Goal: Answer question/provide support: Share knowledge or assist other users

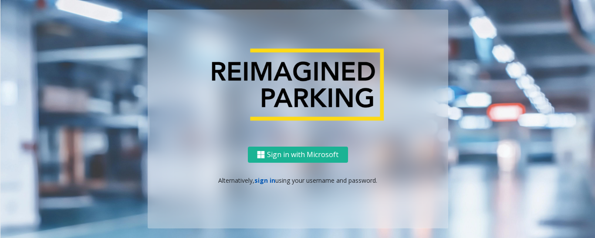
click at [269, 182] on link "sign in" at bounding box center [264, 180] width 21 height 8
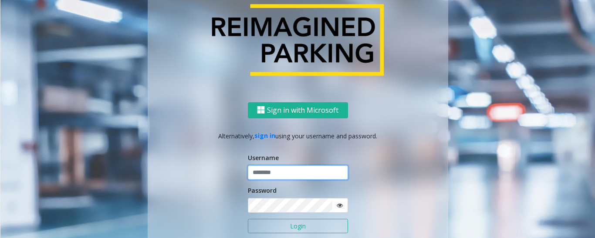
type input "*********"
click at [280, 227] on button "Login" at bounding box center [298, 226] width 100 height 15
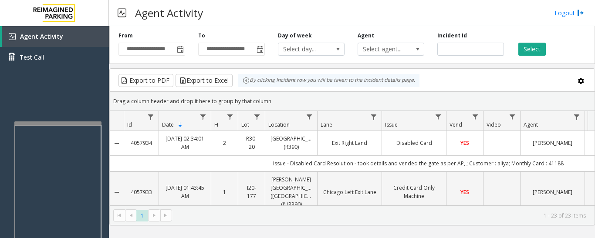
click at [94, 126] on div at bounding box center [57, 224] width 87 height 204
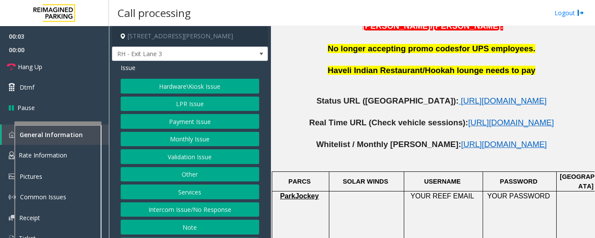
scroll to position [436, 0]
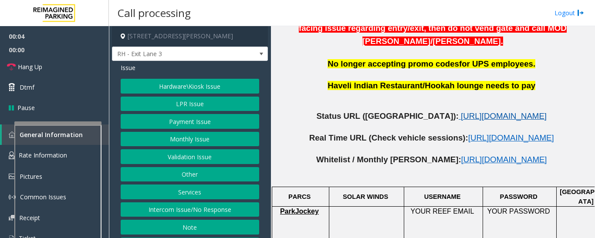
click at [466, 112] on span "[URL][DOMAIN_NAME]" at bounding box center [504, 116] width 86 height 9
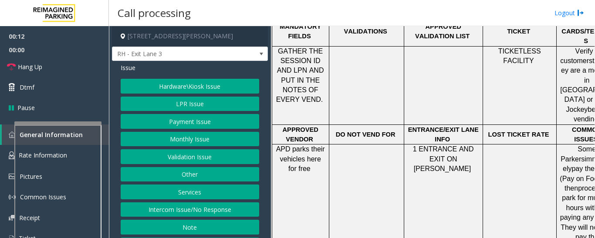
scroll to position [740, 0]
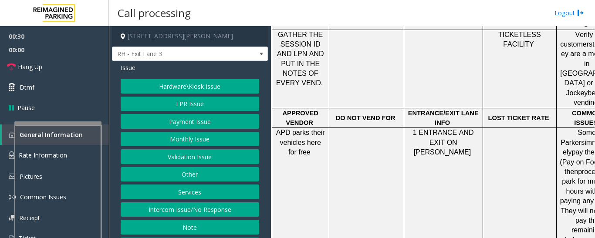
click at [205, 79] on button "Hardware\Kiosk Issue" at bounding box center [190, 86] width 139 height 15
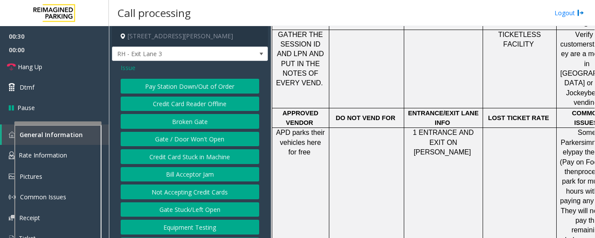
click at [119, 64] on div "Issue Pay Station Down/Out of Order Credit Card Reader Offline Broken Gate Gate…" at bounding box center [190, 185] width 156 height 249
click at [120, 65] on div "Issue Pay Station Down/Out of Order Credit Card Reader Offline Broken Gate Gate…" at bounding box center [190, 185] width 156 height 249
click at [132, 74] on div "Issue Pay Station Down/Out of Order Credit Card Reader Offline Broken Gate Gate…" at bounding box center [190, 185] width 156 height 249
click at [132, 69] on span "Issue" at bounding box center [128, 67] width 15 height 9
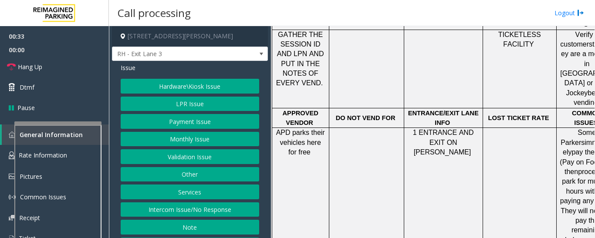
click at [198, 190] on button "Services" at bounding box center [190, 192] width 139 height 15
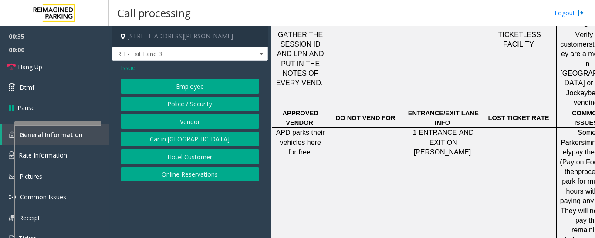
click at [216, 121] on button "Vendor" at bounding box center [190, 121] width 139 height 15
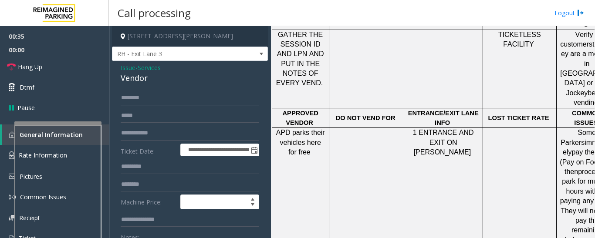
click at [155, 101] on input "text" at bounding box center [190, 98] width 139 height 15
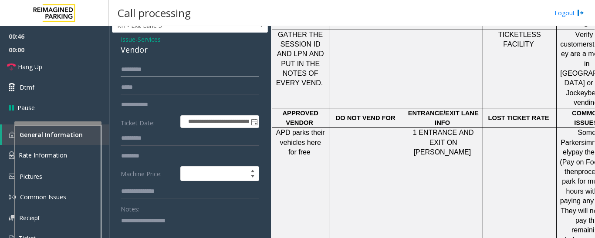
scroll to position [44, 0]
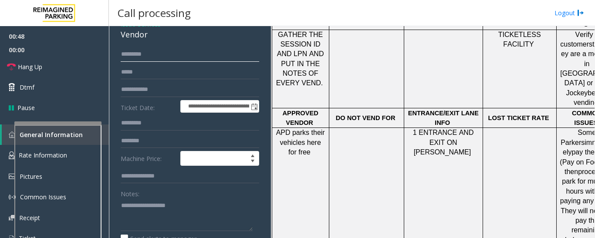
type input "********"
click at [168, 91] on input "text" at bounding box center [190, 89] width 139 height 15
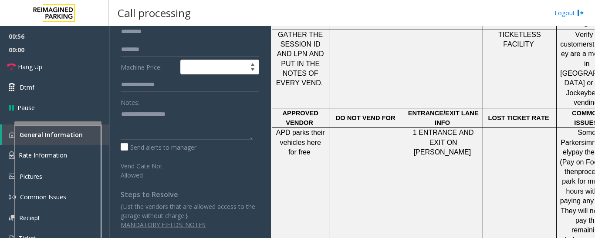
scroll to position [0, 0]
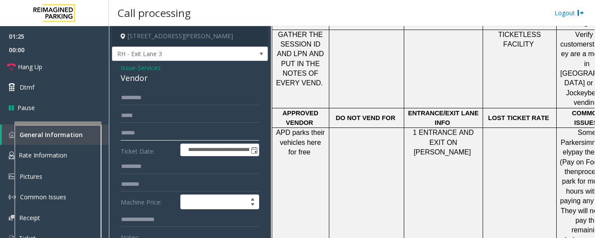
click at [122, 136] on input "******" at bounding box center [190, 133] width 139 height 15
click at [120, 135] on div "**********" at bounding box center [190, 228] width 152 height 274
click at [122, 135] on div "**********" at bounding box center [190, 228] width 152 height 274
click at [125, 133] on input "**********" at bounding box center [190, 133] width 139 height 15
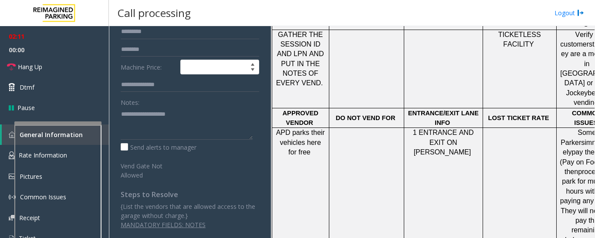
scroll to position [48, 0]
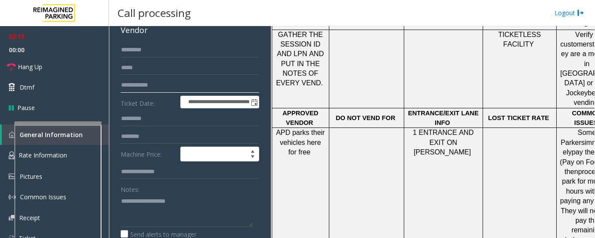
drag, startPoint x: 142, startPoint y: 85, endPoint x: 178, endPoint y: 87, distance: 36.6
click at [178, 87] on input "**********" at bounding box center [190, 85] width 139 height 15
type input "******"
click at [105, 66] on link "Hang Up" at bounding box center [54, 67] width 109 height 20
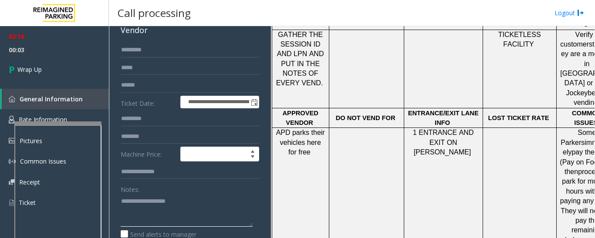
click at [198, 213] on textarea at bounding box center [187, 210] width 132 height 33
paste textarea "**********"
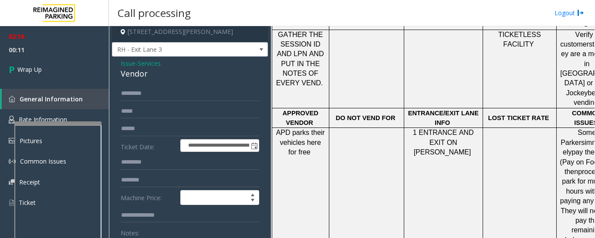
scroll to position [91, 0]
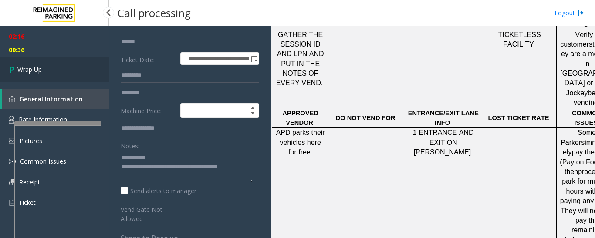
type textarea "**********"
click at [40, 74] on link "Wrap Up" at bounding box center [54, 70] width 109 height 26
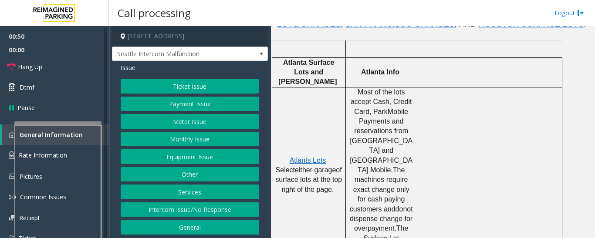
scroll to position [348, 0]
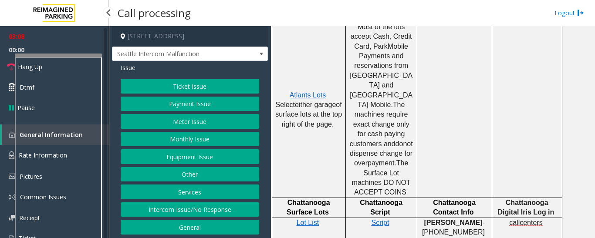
click at [88, 52] on app-root "03:08 00:00 Hang Up Dtmf Pause General Information Rate Information Pictures Co…" at bounding box center [297, 119] width 595 height 238
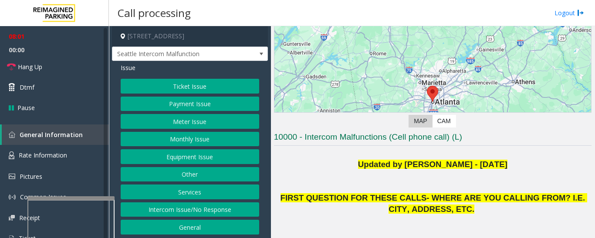
scroll to position [131, 0]
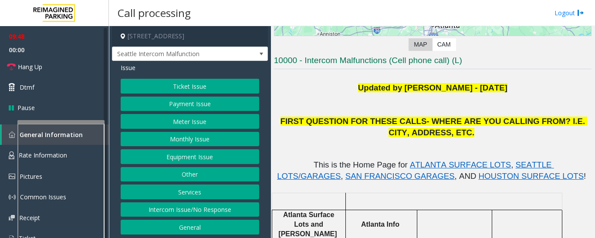
click at [85, 122] on div at bounding box center [60, 121] width 87 height 3
click at [216, 158] on button "Equipment Issue" at bounding box center [190, 156] width 139 height 15
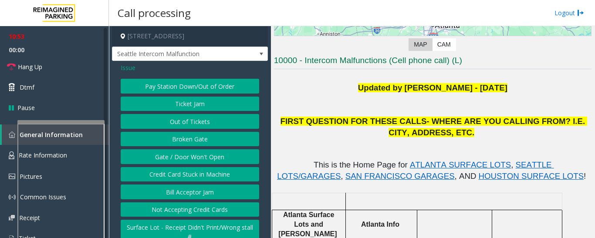
click at [196, 161] on button "Gate / Door Won't Open" at bounding box center [190, 156] width 139 height 15
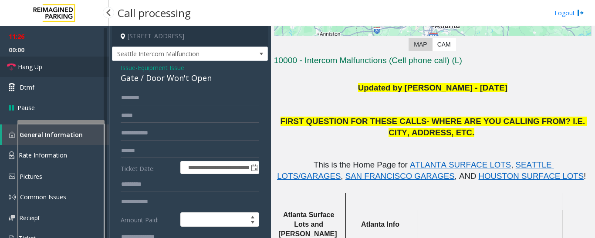
click at [15, 64] on icon at bounding box center [11, 67] width 9 height 9
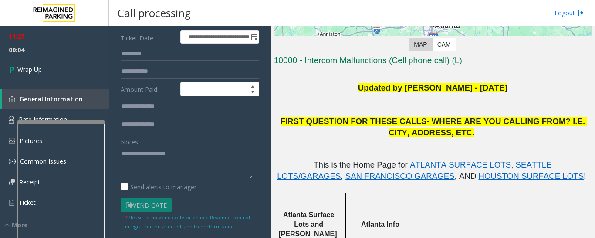
scroll to position [44, 0]
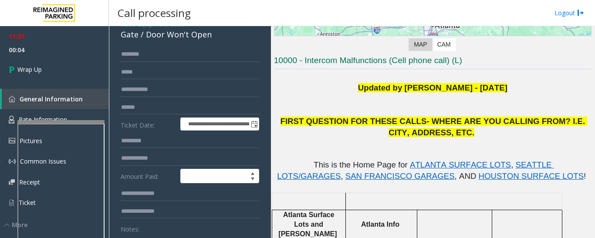
click at [170, 41] on div "Gate / Door Won't Open" at bounding box center [190, 35] width 139 height 12
click at [172, 41] on div "Gate / Door Won't Open" at bounding box center [190, 35] width 139 height 12
copy div "Gate / Door Won't Open"
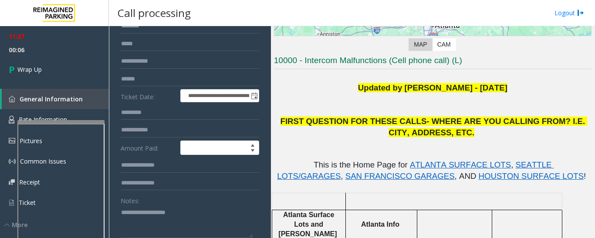
scroll to position [87, 0]
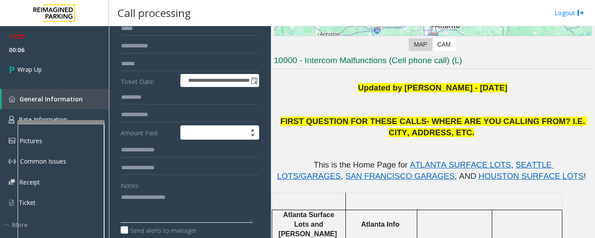
click at [158, 199] on textarea at bounding box center [187, 206] width 132 height 33
paste textarea "**********"
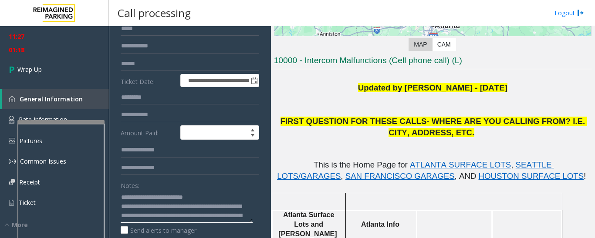
scroll to position [18, 0]
click at [235, 206] on textarea at bounding box center [187, 206] width 132 height 33
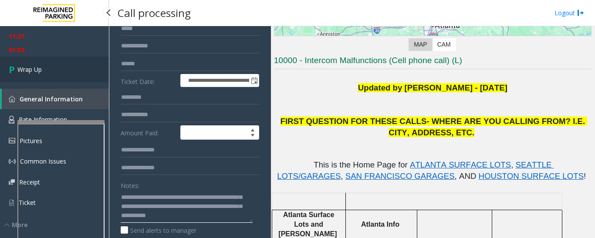
type textarea "**********"
click at [58, 66] on link "Wrap Up" at bounding box center [54, 70] width 109 height 26
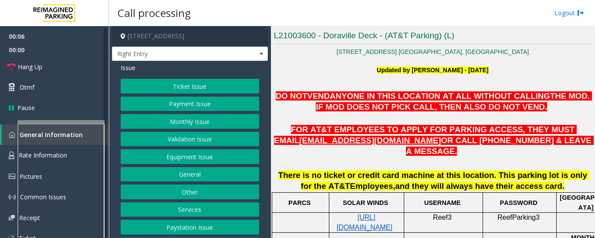
scroll to position [218, 0]
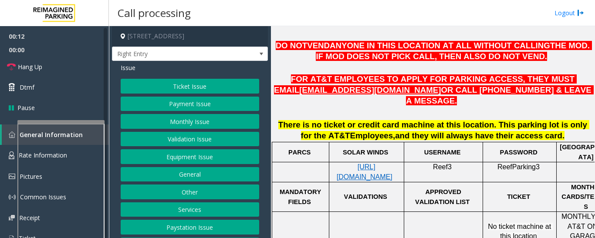
click at [220, 129] on div "Ticket Issue Payment Issue Monthly Issue Validation Issue Equipment Issue Gener…" at bounding box center [190, 174] width 139 height 191
click at [219, 125] on button "Monthly Issue" at bounding box center [190, 121] width 139 height 15
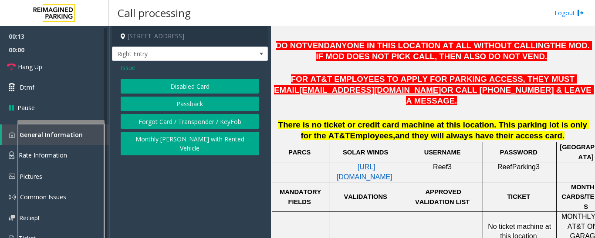
click at [182, 81] on button "Disabled Card" at bounding box center [190, 86] width 139 height 15
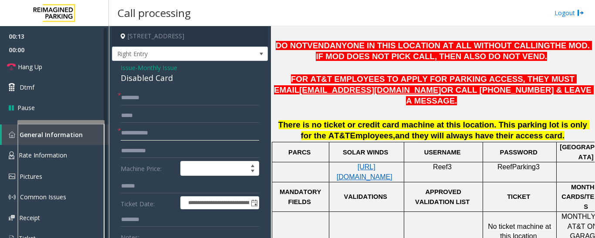
click at [161, 134] on input "text" at bounding box center [190, 133] width 139 height 15
type input "****"
click at [139, 77] on div "Disabled Card" at bounding box center [190, 78] width 139 height 12
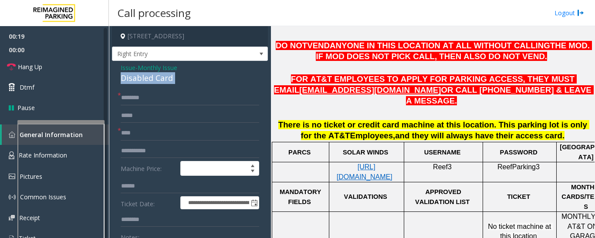
click at [139, 77] on div "Disabled Card" at bounding box center [190, 78] width 139 height 12
copy div "Disabled Card"
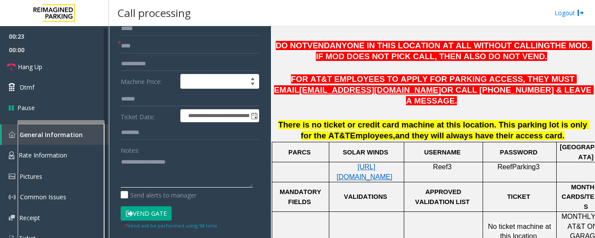
click at [156, 166] on textarea at bounding box center [187, 171] width 132 height 33
paste textarea "**********"
type textarea "**********"
click at [122, 46] on input "****" at bounding box center [190, 46] width 139 height 15
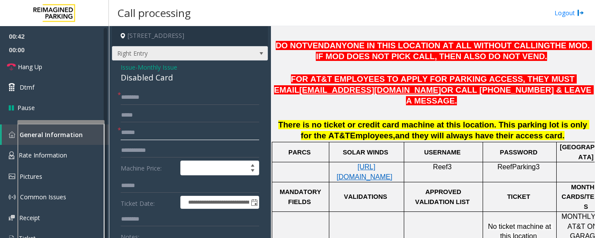
scroll to position [0, 0]
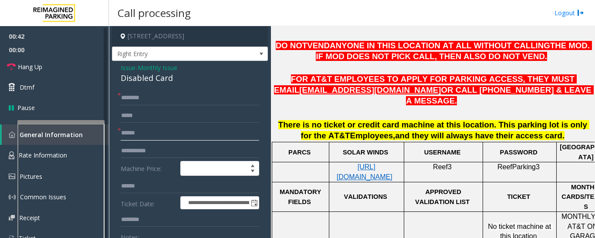
type input "******"
click at [156, 100] on input "text" at bounding box center [190, 98] width 139 height 15
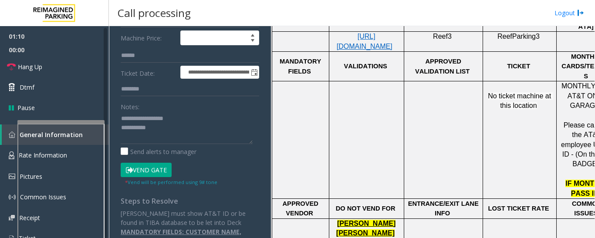
scroll to position [174, 0]
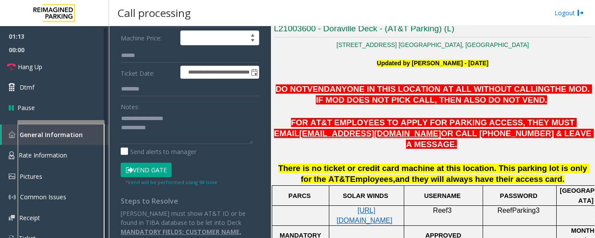
type input "**********"
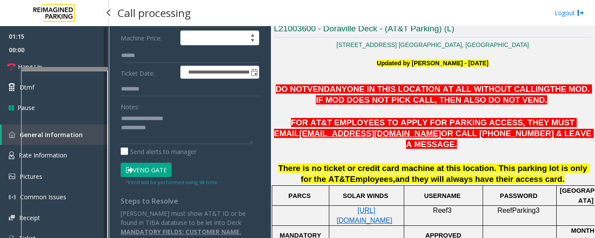
click at [83, 68] on div at bounding box center [64, 68] width 87 height 3
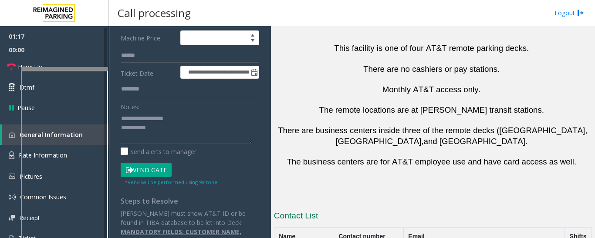
scroll to position [653, 0]
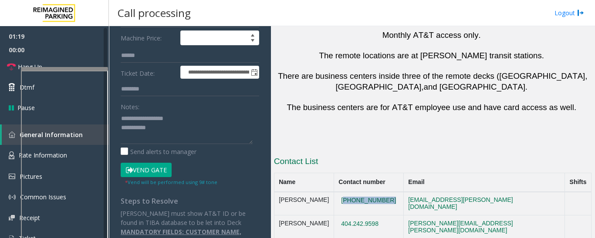
drag, startPoint x: 400, startPoint y: 176, endPoint x: 349, endPoint y: 180, distance: 51.1
click at [349, 192] on td "(404)927-0295" at bounding box center [369, 204] width 70 height 24
copy button "(404)927-0295"
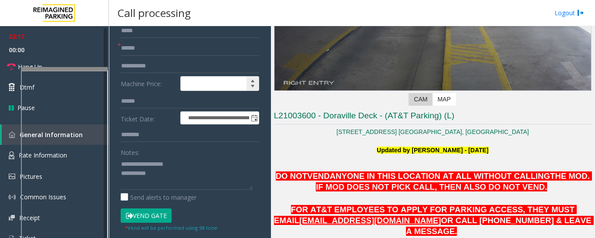
scroll to position [87, 0]
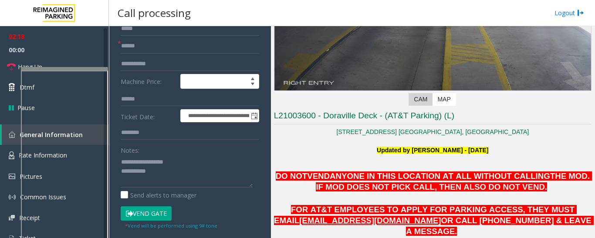
click at [159, 212] on button "Vend Gate" at bounding box center [146, 213] width 51 height 15
click at [184, 175] on textarea at bounding box center [187, 171] width 132 height 33
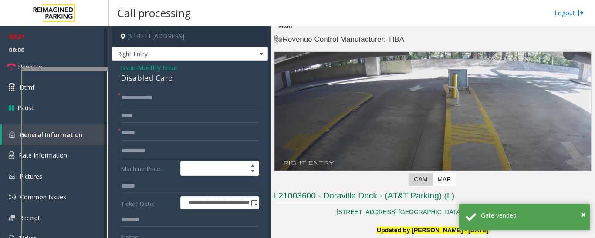
scroll to position [0, 0]
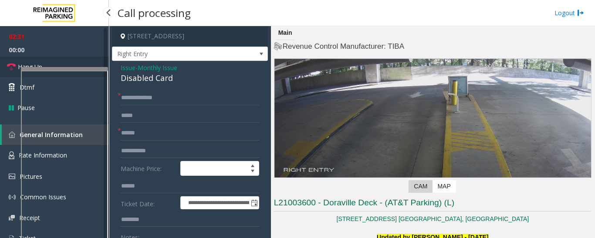
click at [9, 66] on icon at bounding box center [11, 67] width 9 height 9
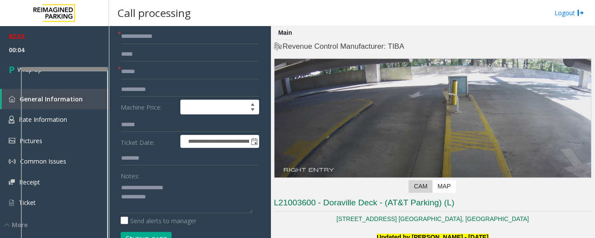
scroll to position [162, 0]
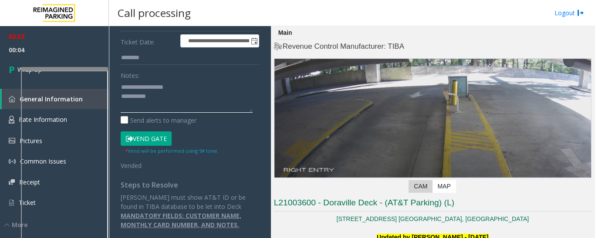
click at [203, 104] on textarea at bounding box center [187, 96] width 132 height 33
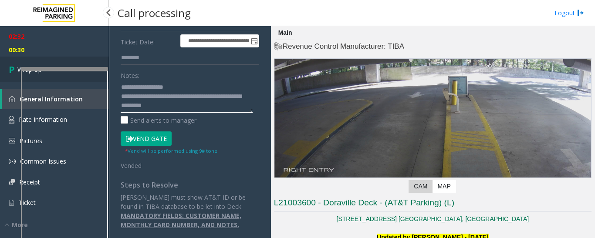
type textarea "**********"
click at [14, 69] on icon at bounding box center [13, 69] width 9 height 14
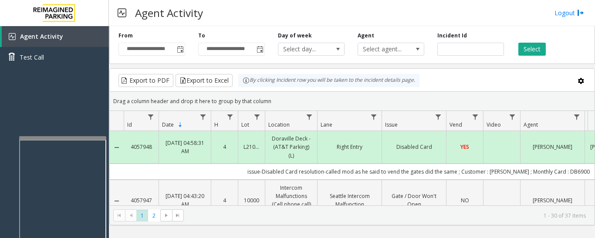
click at [81, 140] on div at bounding box center [62, 238] width 87 height 204
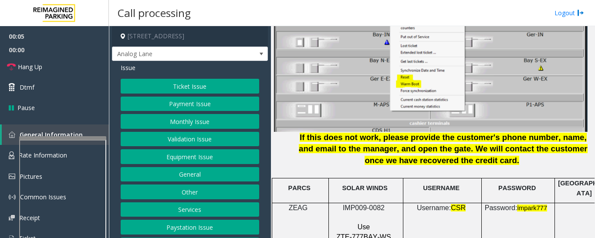
scroll to position [1176, 0]
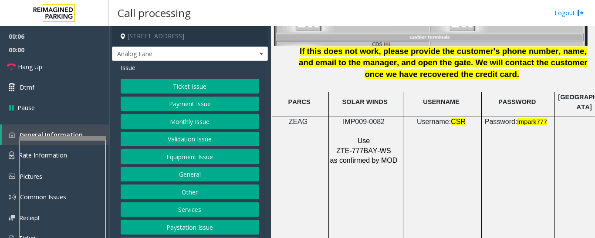
click at [371, 118] on span "IMP009-0082" at bounding box center [364, 121] width 42 height 7
copy p "IMP009-0082"
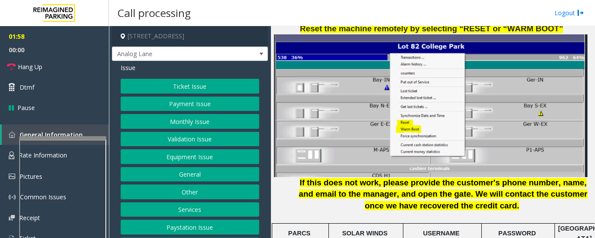
scroll to position [1040, 0]
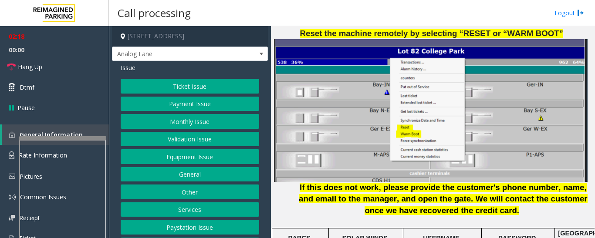
click at [221, 85] on button "Ticket Issue" at bounding box center [190, 86] width 139 height 15
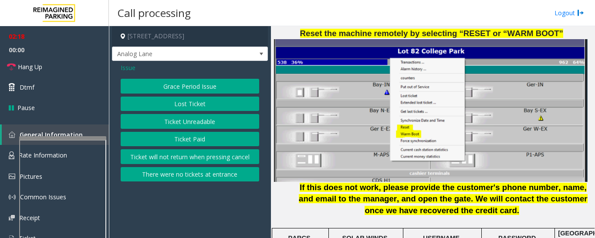
click at [220, 127] on button "Ticket Unreadable" at bounding box center [190, 121] width 139 height 15
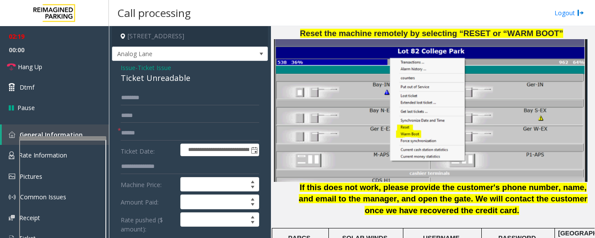
click at [178, 82] on div "Ticket Unreadable" at bounding box center [190, 78] width 139 height 12
copy div "Ticket Unreadable"
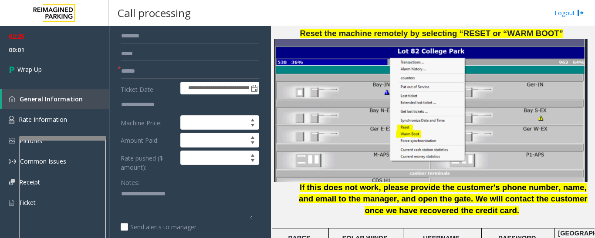
scroll to position [87, 0]
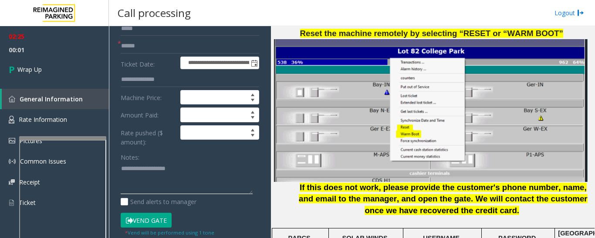
click at [159, 174] on textarea at bounding box center [187, 178] width 132 height 33
paste textarea "**********"
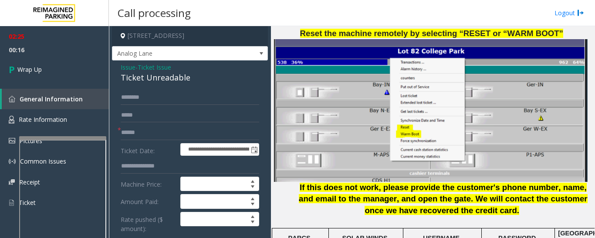
scroll to position [0, 0]
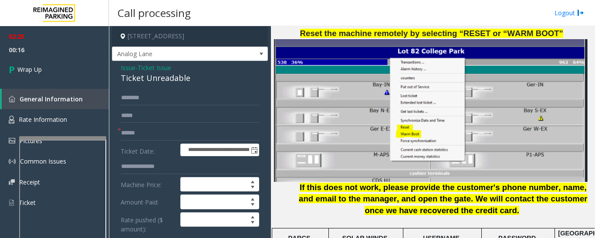
type textarea "**********"
click at [148, 121] on input "text" at bounding box center [190, 115] width 139 height 15
click at [149, 129] on input "text" at bounding box center [190, 133] width 139 height 15
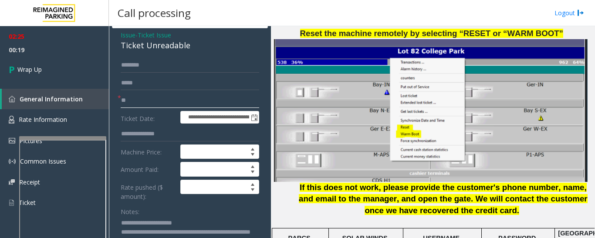
scroll to position [87, 0]
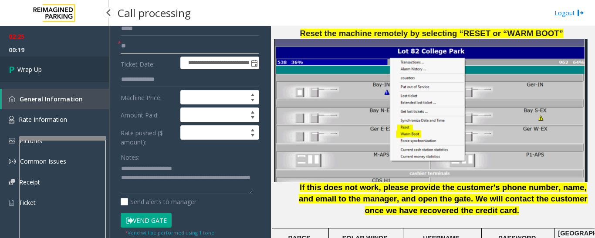
type input "**"
click at [41, 73] on span "Wrap Up" at bounding box center [29, 69] width 24 height 9
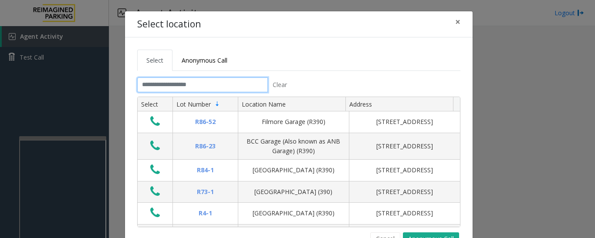
click at [191, 83] on input "text" at bounding box center [202, 85] width 131 height 15
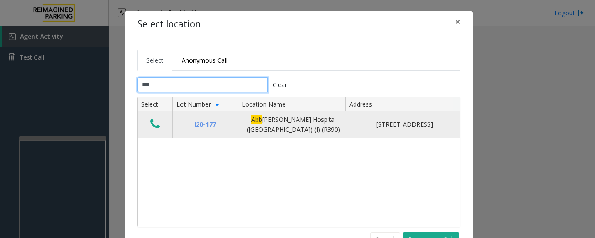
type input "***"
click at [154, 127] on icon "Data table" at bounding box center [155, 124] width 10 height 12
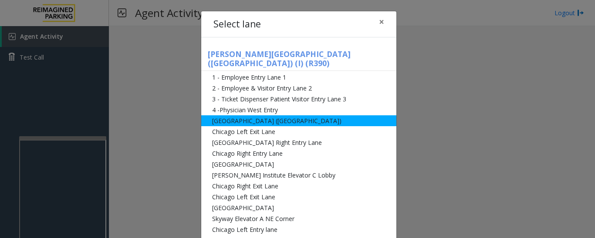
click at [231, 115] on li "[GEOGRAPHIC_DATA] ([GEOGRAPHIC_DATA])" at bounding box center [298, 120] width 195 height 11
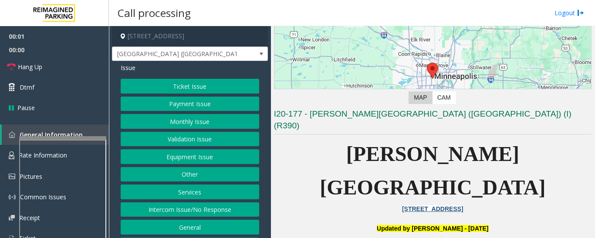
scroll to position [174, 0]
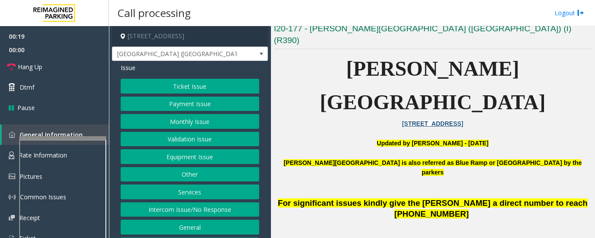
drag, startPoint x: 207, startPoint y: 213, endPoint x: 218, endPoint y: 220, distance: 12.5
click at [207, 214] on button "Intercom Issue/No Response" at bounding box center [190, 210] width 139 height 15
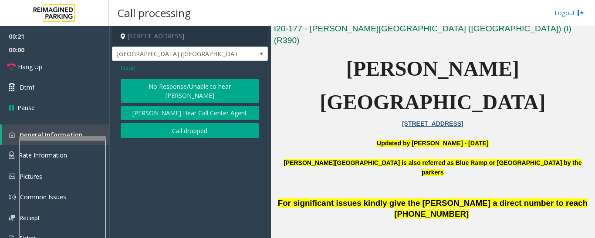
click at [198, 88] on button "No Response/Unable to hear [PERSON_NAME]" at bounding box center [190, 91] width 139 height 24
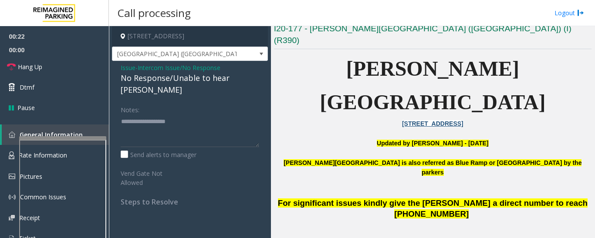
click at [170, 77] on div "No Response/Unable to hear [PERSON_NAME]" at bounding box center [190, 84] width 139 height 24
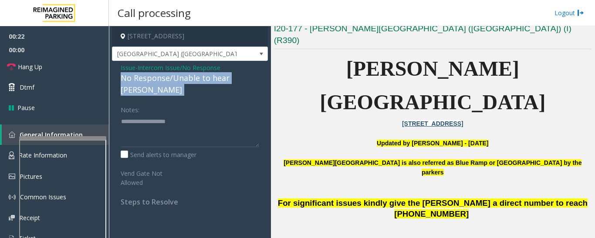
click at [170, 77] on div "No Response/Unable to hear [PERSON_NAME]" at bounding box center [190, 84] width 139 height 24
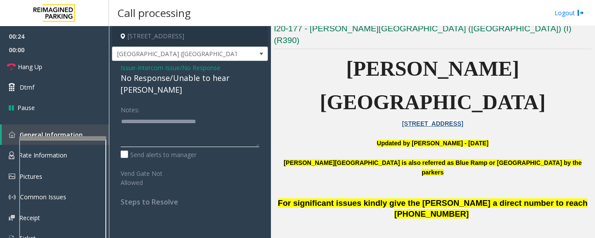
click at [232, 115] on textarea at bounding box center [190, 131] width 139 height 33
type textarea "**********"
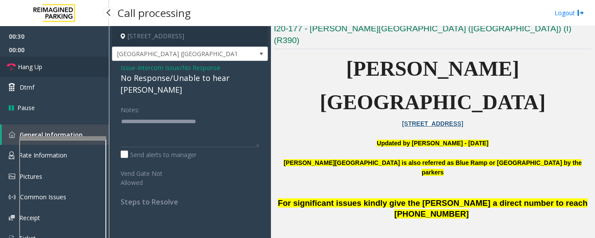
click at [21, 66] on span "Hang Up" at bounding box center [30, 66] width 24 height 9
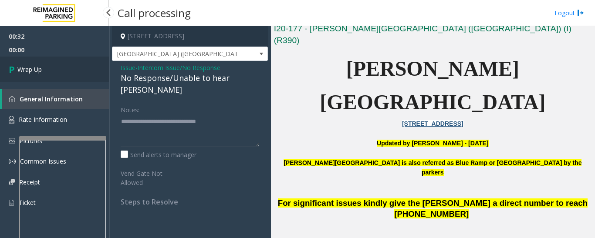
click at [41, 78] on link "Wrap Up" at bounding box center [54, 70] width 109 height 26
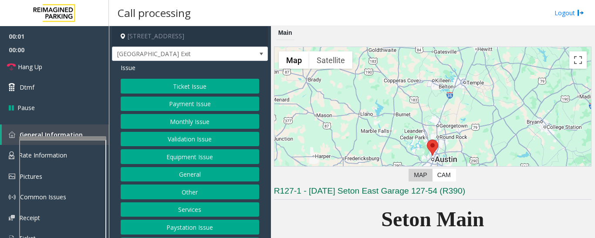
click at [197, 159] on button "Equipment Issue" at bounding box center [190, 156] width 139 height 15
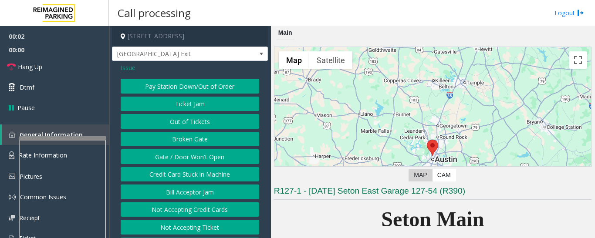
click at [197, 159] on button "Gate / Door Won't Open" at bounding box center [190, 156] width 139 height 15
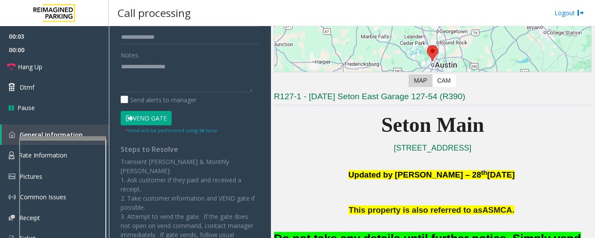
scroll to position [218, 0]
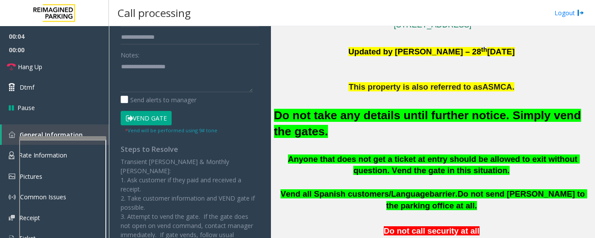
click at [348, 122] on font "Do not take any details until further notice. Simply vend the gates." at bounding box center [427, 123] width 307 height 29
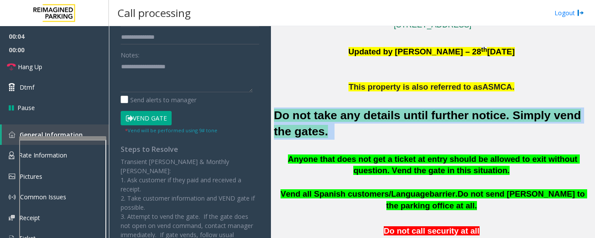
click at [348, 121] on font "Do not take any details until further notice. Simply vend the gates." at bounding box center [427, 123] width 307 height 29
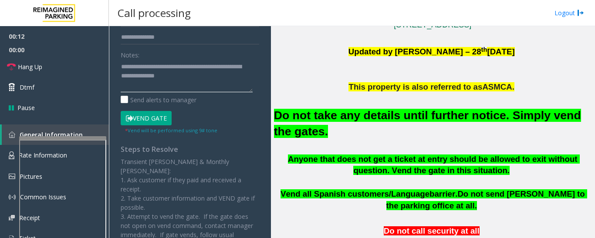
scroll to position [0, 0]
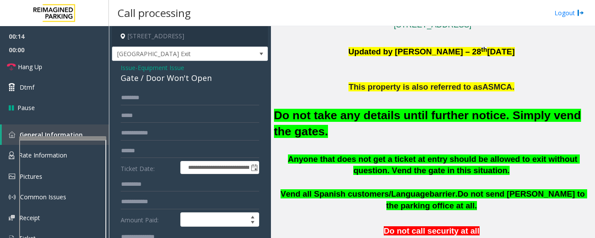
type textarea "**********"
click at [133, 69] on span "Issue" at bounding box center [128, 67] width 15 height 9
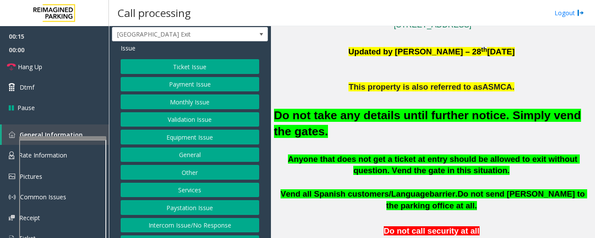
scroll to position [36, 0]
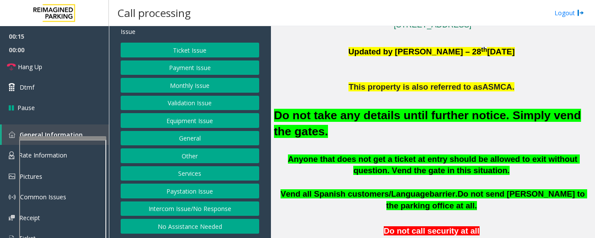
click at [187, 118] on button "Equipment Issue" at bounding box center [190, 120] width 139 height 15
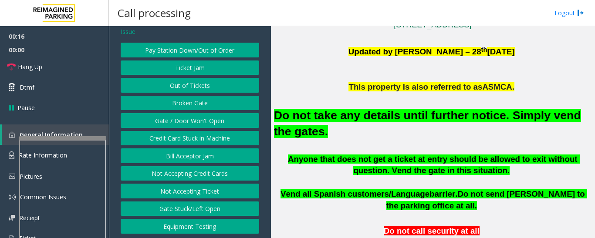
click at [185, 118] on button "Gate / Door Won't Open" at bounding box center [190, 120] width 139 height 15
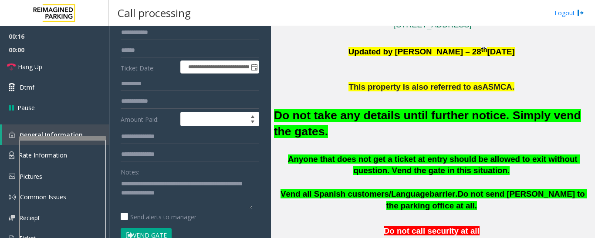
scroll to position [210, 0]
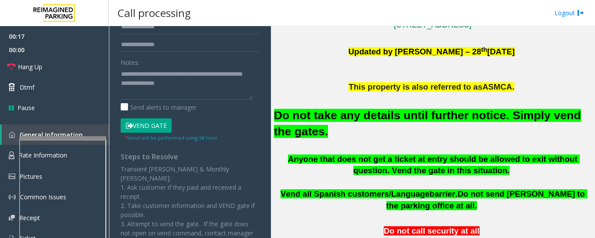
click at [163, 122] on button "Vend Gate" at bounding box center [146, 125] width 51 height 15
click at [213, 91] on textarea at bounding box center [187, 83] width 132 height 33
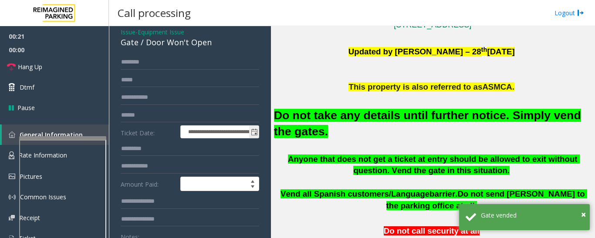
scroll to position [0, 0]
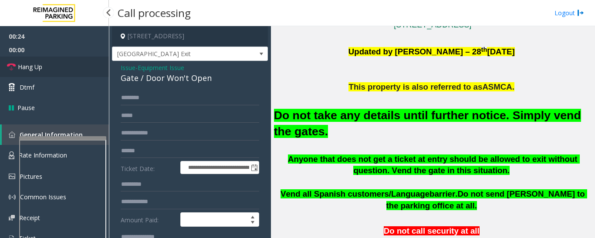
click at [29, 65] on span "Hang Up" at bounding box center [30, 66] width 24 height 9
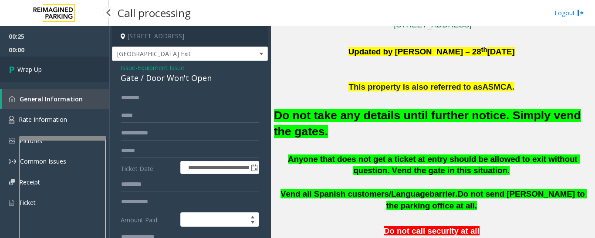
click at [55, 57] on link "Wrap Up" at bounding box center [54, 70] width 109 height 26
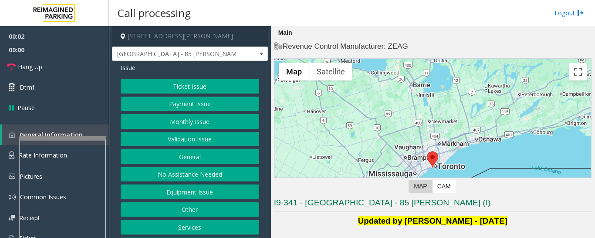
click at [233, 133] on button "Validation Issue" at bounding box center [190, 139] width 139 height 15
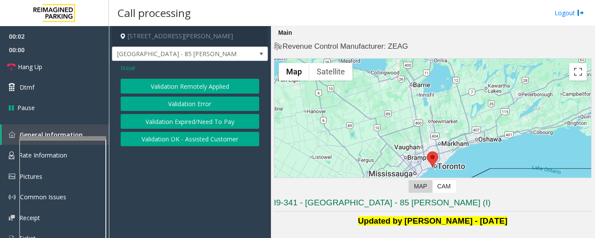
click at [233, 103] on button "Validation Error" at bounding box center [190, 104] width 139 height 15
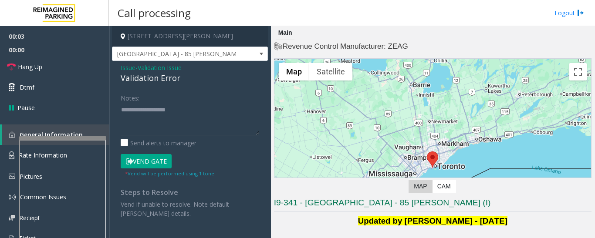
click at [163, 80] on div "Validation Error" at bounding box center [190, 78] width 139 height 12
copy div "Validation Error"
click at [157, 109] on textarea at bounding box center [190, 119] width 139 height 33
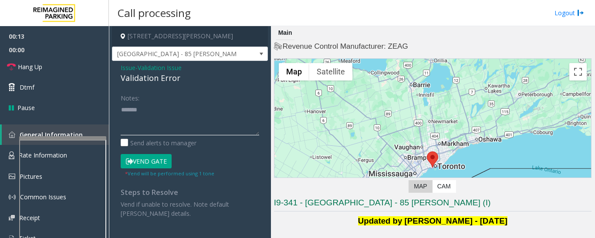
click at [124, 108] on textarea at bounding box center [190, 119] width 139 height 33
click at [163, 78] on div "Validation Error" at bounding box center [190, 78] width 139 height 12
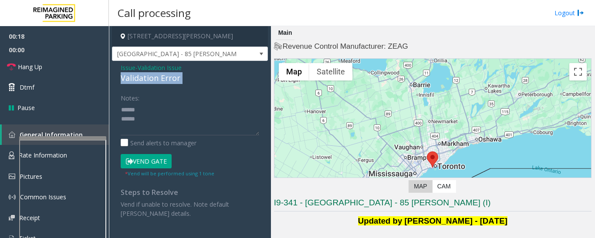
click at [163, 78] on div "Validation Error" at bounding box center [190, 78] width 139 height 12
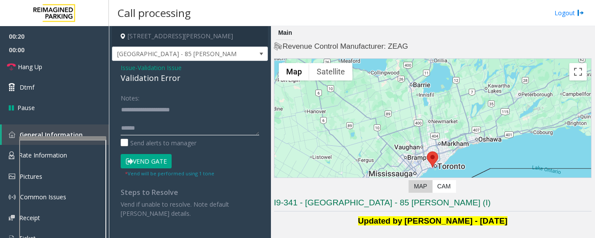
click at [192, 106] on textarea at bounding box center [190, 119] width 139 height 33
click at [122, 127] on textarea at bounding box center [190, 119] width 139 height 33
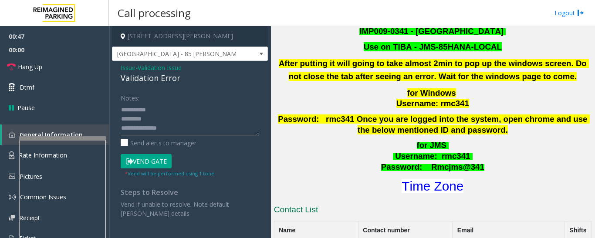
scroll to position [392, 0]
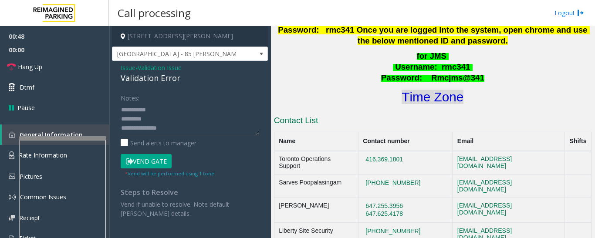
click at [436, 90] on font "Time Zone" at bounding box center [433, 97] width 62 height 14
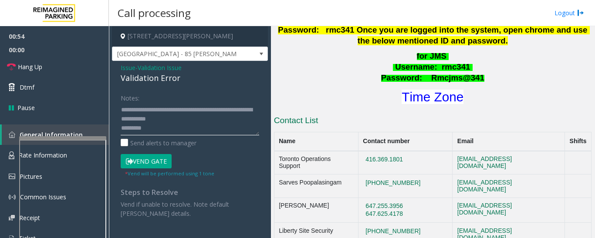
scroll to position [18, 0]
click at [159, 165] on button "Vend Gate" at bounding box center [146, 161] width 51 height 15
click at [204, 115] on textarea at bounding box center [190, 119] width 139 height 33
click at [206, 108] on textarea at bounding box center [190, 119] width 139 height 33
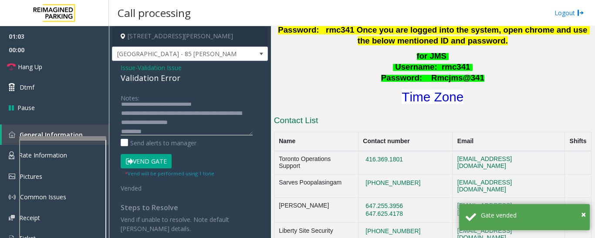
scroll to position [0, 0]
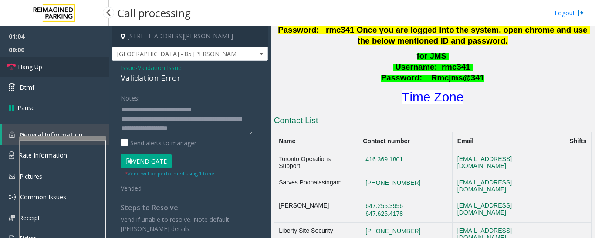
click at [41, 63] on span "Hang Up" at bounding box center [30, 66] width 24 height 9
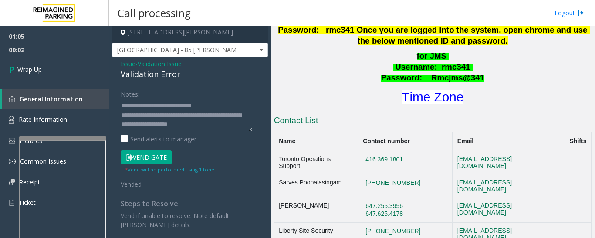
scroll to position [18, 0]
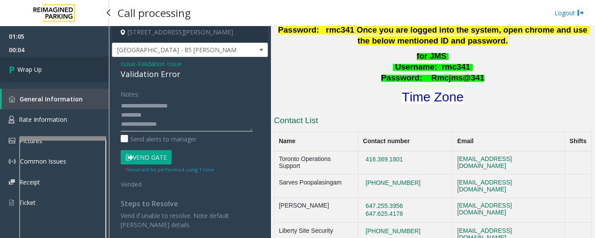
type textarea "**********"
click at [73, 74] on link "Wrap Up" at bounding box center [54, 70] width 109 height 26
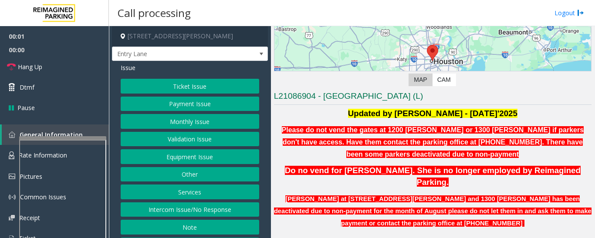
scroll to position [131, 0]
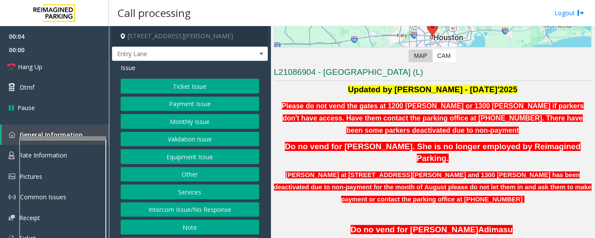
click at [185, 122] on button "Monthly Issue" at bounding box center [190, 121] width 139 height 15
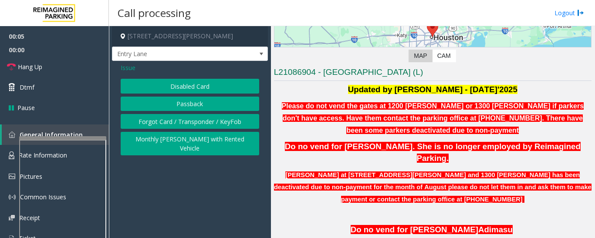
click at [196, 88] on button "Disabled Card" at bounding box center [190, 86] width 139 height 15
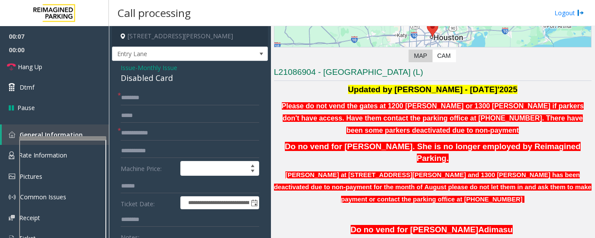
click at [122, 67] on span "Issue" at bounding box center [128, 67] width 15 height 9
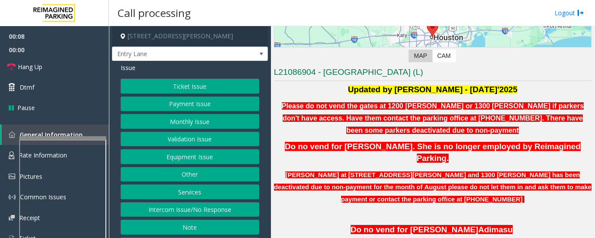
click at [168, 118] on button "Monthly Issue" at bounding box center [190, 121] width 139 height 15
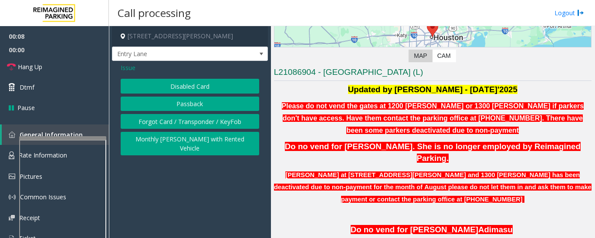
click at [168, 118] on button "Forgot Card / Transponder / KeyFob" at bounding box center [190, 121] width 139 height 15
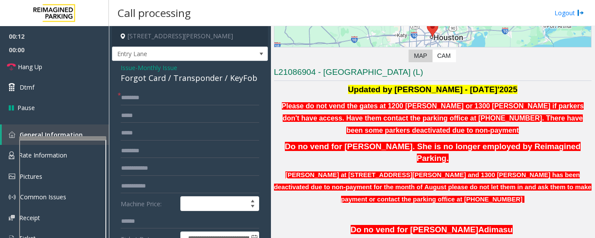
click at [164, 78] on div "Forgot Card / Transponder / KeyFob" at bounding box center [190, 78] width 139 height 12
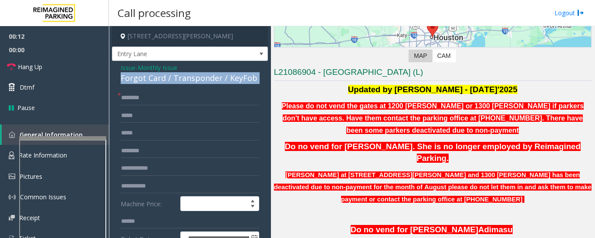
click at [164, 78] on div "Forgot Card / Transponder / KeyFob" at bounding box center [190, 78] width 139 height 12
copy div "Forgot Card / Transponder / KeyFob"
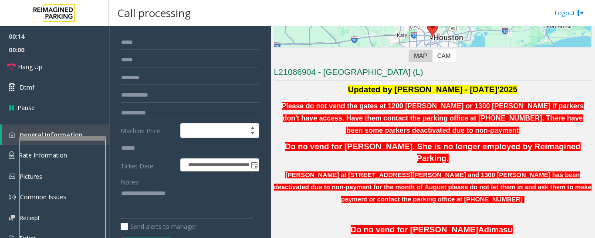
scroll to position [87, 0]
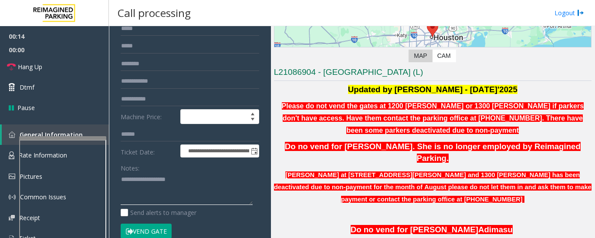
click at [175, 188] on textarea at bounding box center [187, 189] width 132 height 33
paste textarea "**********"
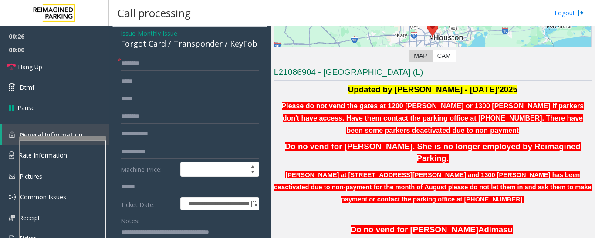
scroll to position [0, 0]
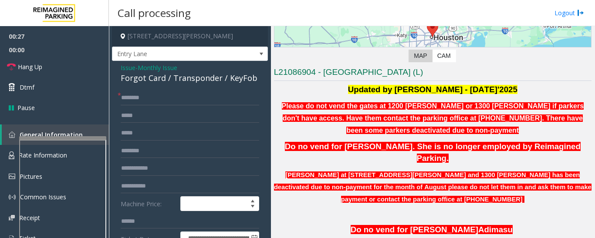
type textarea "**********"
click at [164, 102] on input "text" at bounding box center [190, 98] width 139 height 15
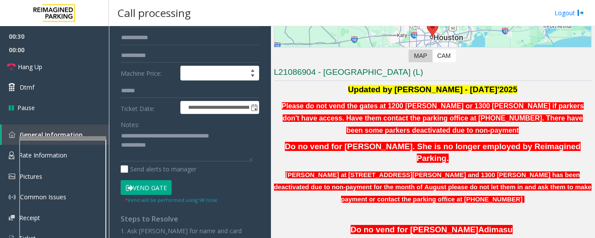
type input "**"
click at [174, 157] on textarea at bounding box center [187, 145] width 132 height 33
click at [175, 147] on textarea at bounding box center [187, 145] width 132 height 33
click at [169, 153] on textarea at bounding box center [187, 145] width 132 height 33
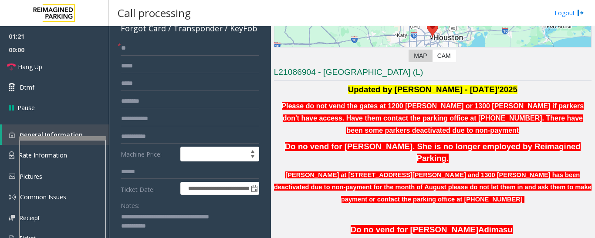
scroll to position [0, 0]
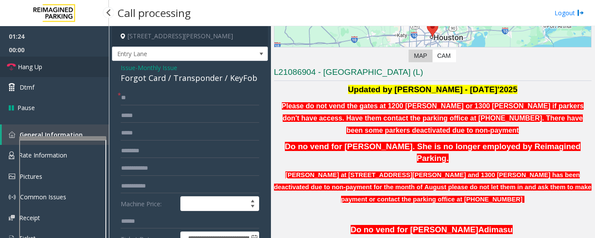
click at [34, 73] on link "Hang Up" at bounding box center [54, 67] width 109 height 20
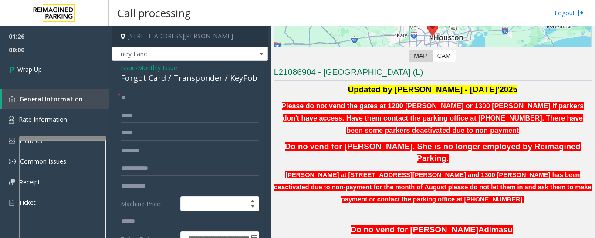
scroll to position [174, 0]
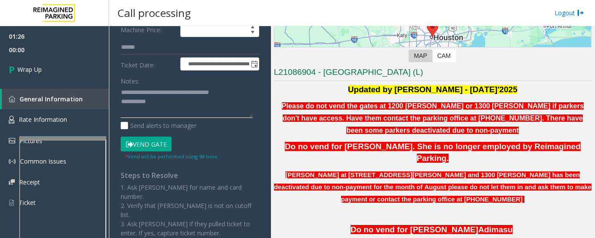
click at [199, 114] on textarea at bounding box center [187, 102] width 132 height 33
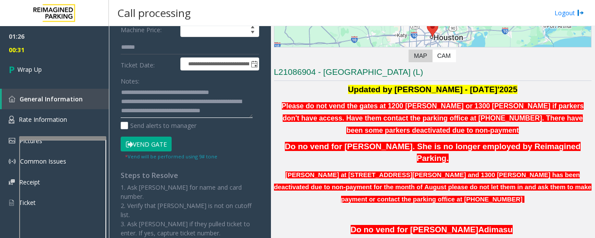
scroll to position [7, 0]
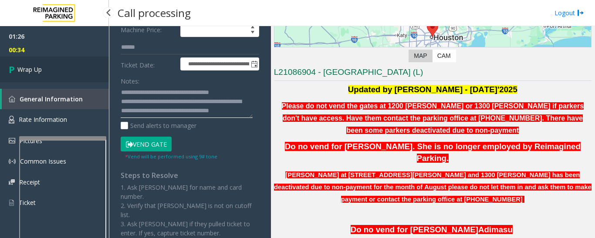
type textarea "**********"
click at [59, 64] on link "Wrap Up" at bounding box center [54, 70] width 109 height 26
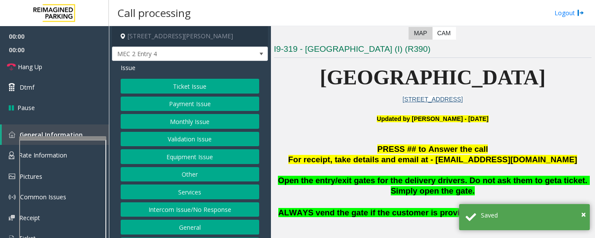
scroll to position [218, 0]
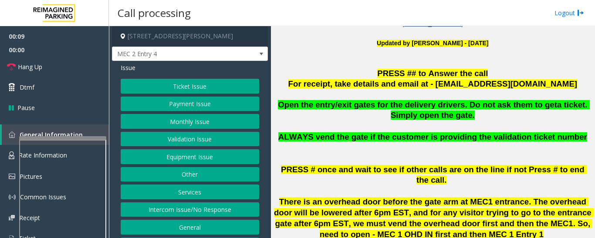
click at [157, 157] on button "Equipment Issue" at bounding box center [190, 156] width 139 height 15
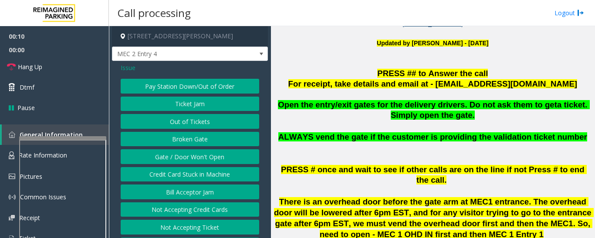
click at [201, 117] on button "Out of Tickets" at bounding box center [190, 121] width 139 height 15
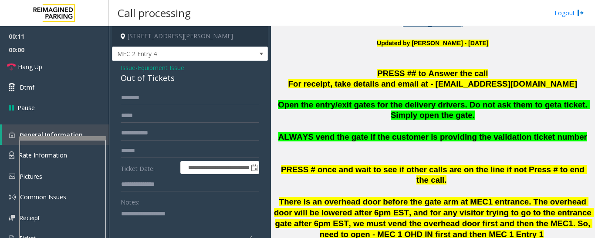
click at [156, 83] on div "Out of Tickets" at bounding box center [190, 78] width 139 height 12
copy div "Out of Tickets"
click at [191, 213] on textarea at bounding box center [187, 223] width 132 height 33
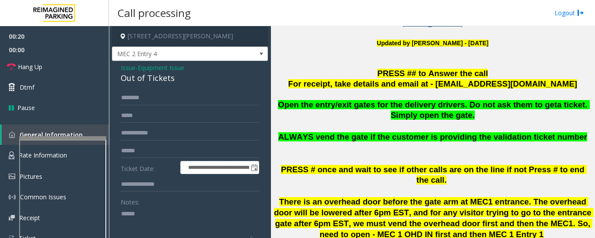
paste textarea "**********"
click at [251, 222] on textarea at bounding box center [187, 223] width 132 height 33
type textarea "**********"
click at [167, 89] on div "**********" at bounding box center [190, 228] width 156 height 334
click at [162, 104] on input "text" at bounding box center [190, 98] width 139 height 15
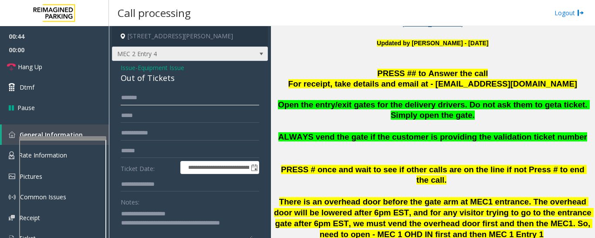
type input "******"
click at [220, 57] on span "MEC 2 Entry 4" at bounding box center [174, 54] width 124 height 14
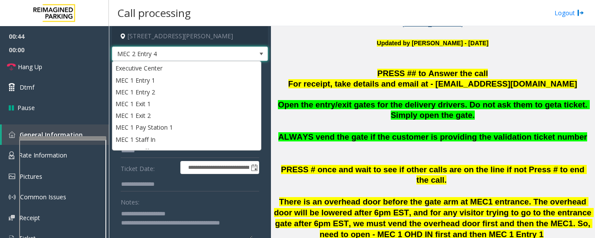
scroll to position [43, 0]
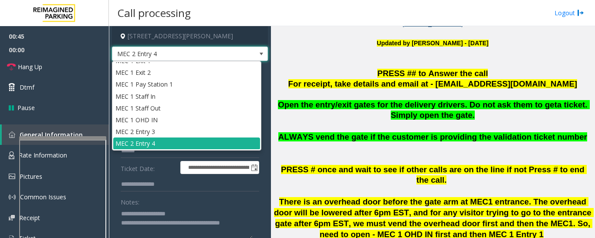
click at [220, 57] on span "MEC 2 Entry 4" at bounding box center [174, 54] width 124 height 14
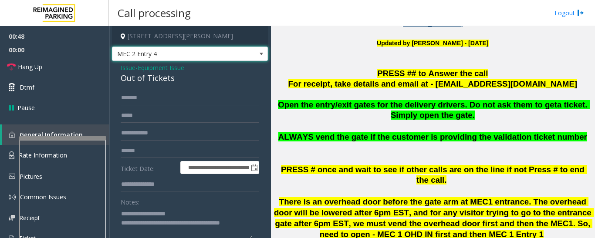
scroll to position [44, 0]
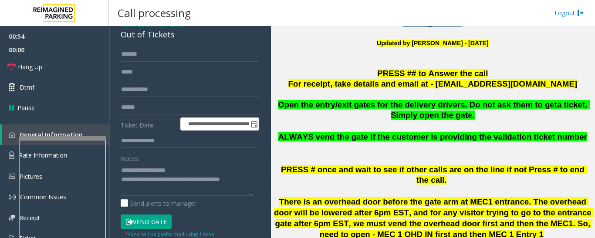
click at [170, 218] on button "Vend Gate" at bounding box center [146, 222] width 51 height 15
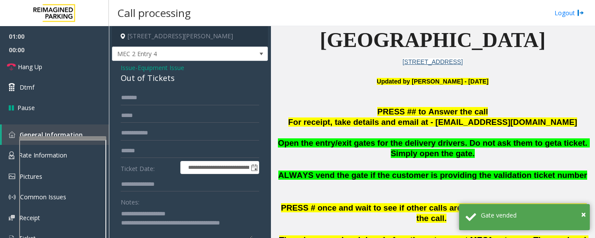
scroll to position [174, 0]
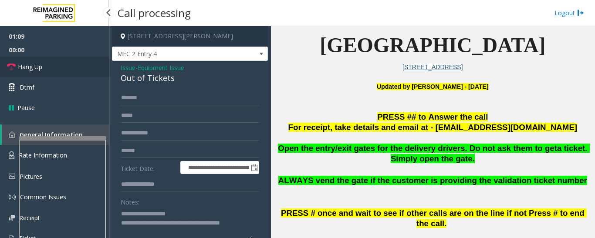
click at [25, 68] on span "Hang Up" at bounding box center [30, 66] width 24 height 9
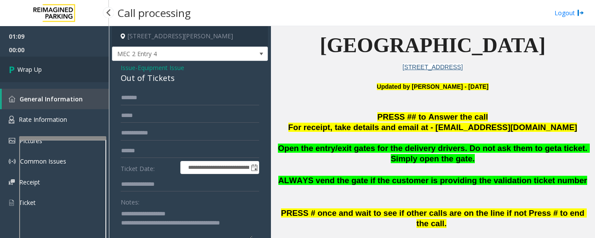
click at [24, 68] on span "Wrap Up" at bounding box center [29, 69] width 24 height 9
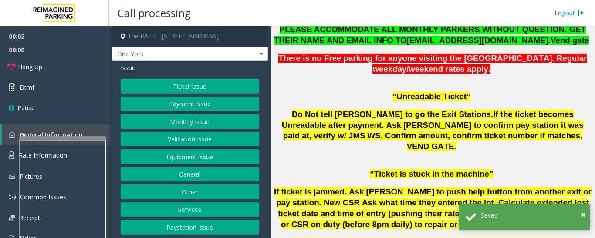
scroll to position [653, 0]
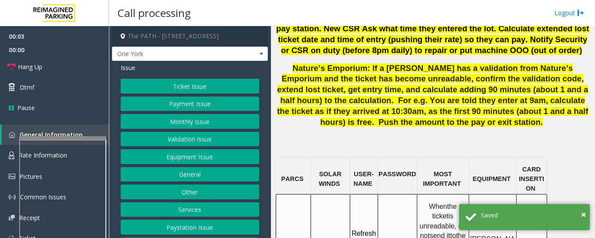
drag, startPoint x: 317, startPoint y: 181, endPoint x: 329, endPoint y: 199, distance: 22.1
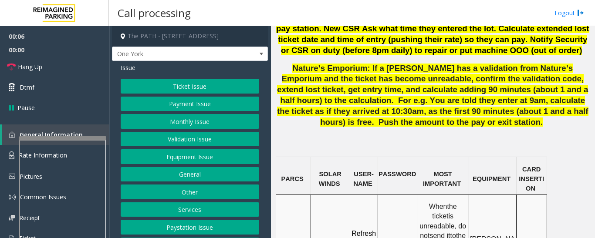
copy span "IMP009-0501"
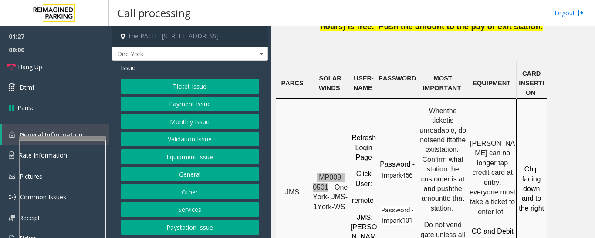
scroll to position [784, 0]
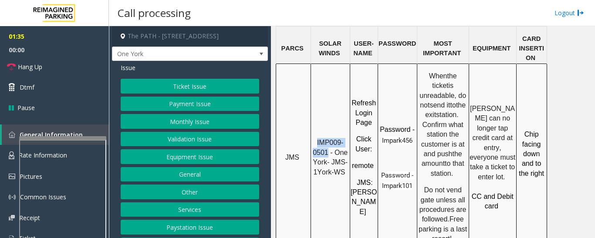
click at [189, 104] on button "Payment Issue" at bounding box center [190, 104] width 139 height 15
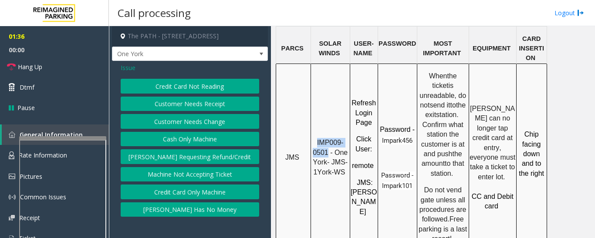
click at [203, 210] on button "[PERSON_NAME] Has No Money" at bounding box center [190, 210] width 139 height 15
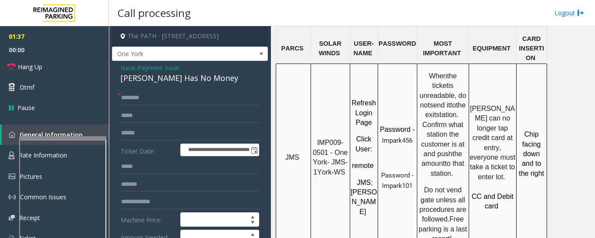
click at [179, 78] on div "[PERSON_NAME] Has No Money" at bounding box center [190, 78] width 139 height 12
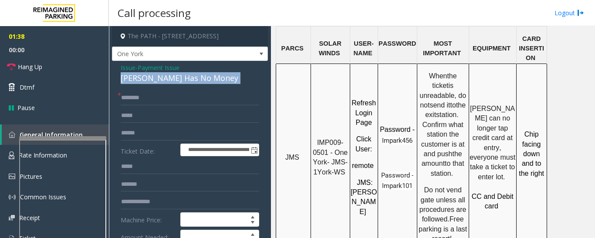
click at [179, 78] on div "[PERSON_NAME] Has No Money" at bounding box center [190, 78] width 139 height 12
copy div "[PERSON_NAME] Has No Money"
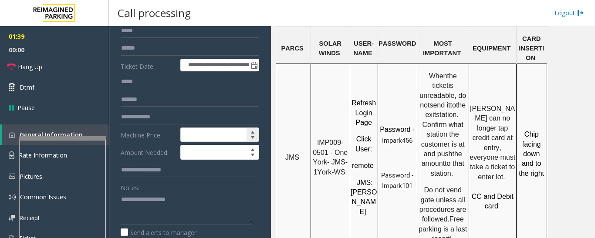
scroll to position [87, 0]
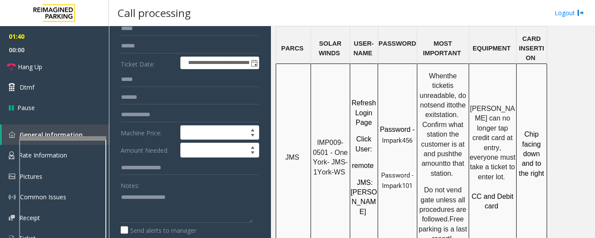
click at [188, 224] on div "Notes: Send alerts to manager" at bounding box center [190, 206] width 139 height 57
click at [195, 202] on textarea at bounding box center [187, 206] width 132 height 33
paste textarea "**********"
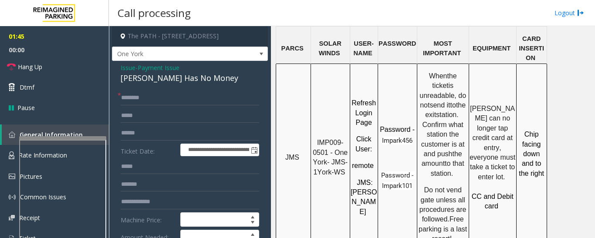
type textarea "**********"
click at [172, 98] on input "text" at bounding box center [190, 98] width 139 height 15
type input "****"
click at [176, 135] on input "text" at bounding box center [190, 133] width 139 height 15
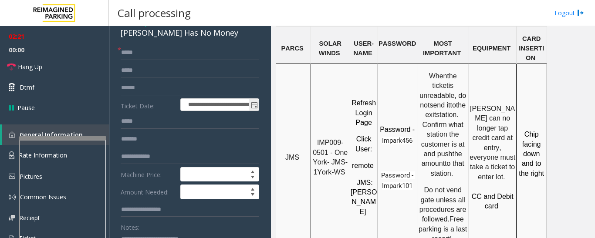
scroll to position [87, 0]
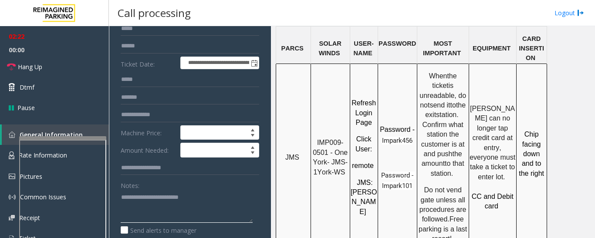
click at [166, 210] on textarea at bounding box center [187, 206] width 132 height 33
type textarea "**********"
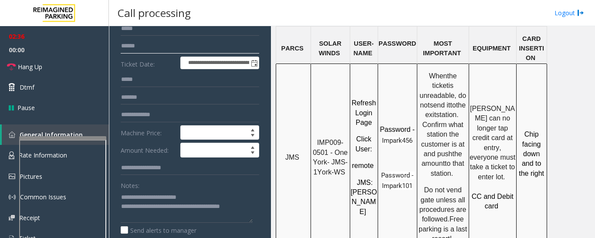
click at [159, 40] on input "text" at bounding box center [190, 46] width 139 height 15
type input "*******"
type textarea "**********"
click at [139, 46] on input "*******" at bounding box center [190, 46] width 139 height 15
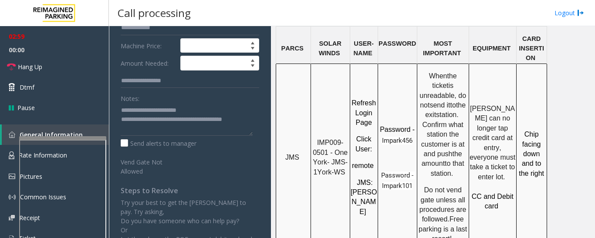
scroll to position [0, 0]
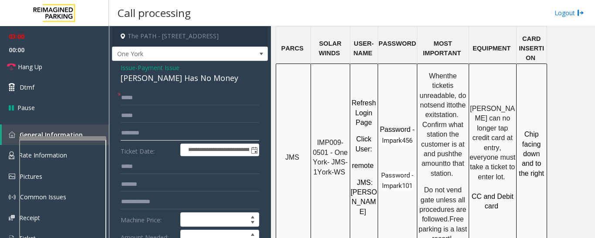
type input "********"
click at [129, 66] on span "Issue" at bounding box center [128, 67] width 15 height 9
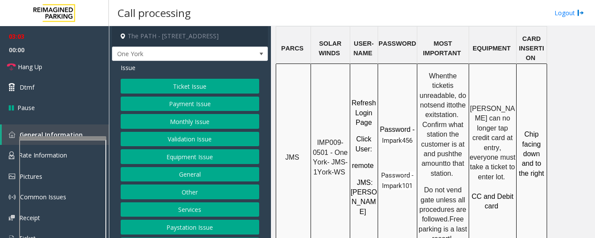
click at [190, 103] on button "Payment Issue" at bounding box center [190, 104] width 139 height 15
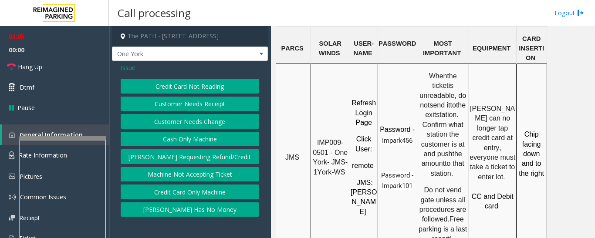
click at [124, 70] on span "Issue" at bounding box center [128, 67] width 15 height 9
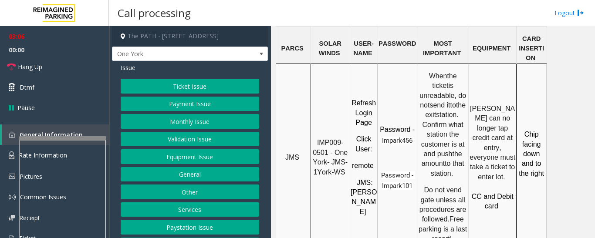
click at [180, 81] on button "Ticket Issue" at bounding box center [190, 86] width 139 height 15
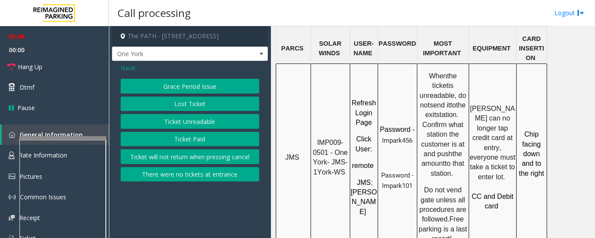
click at [189, 125] on button "Ticket Unreadable" at bounding box center [190, 121] width 139 height 15
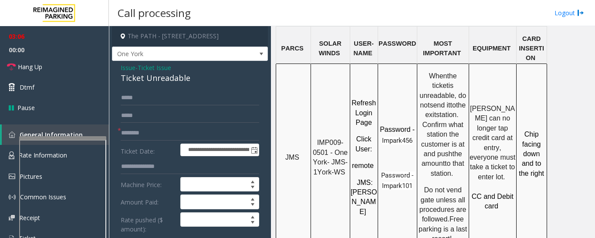
scroll to position [131, 0]
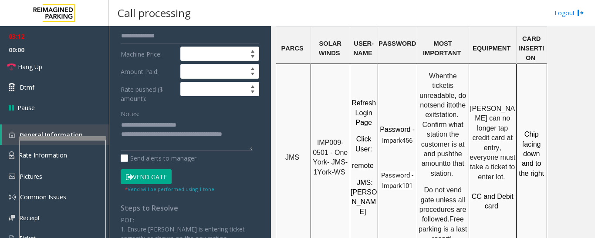
click at [153, 179] on button "Vend Gate" at bounding box center [146, 176] width 51 height 15
click at [122, 144] on textarea at bounding box center [187, 134] width 132 height 33
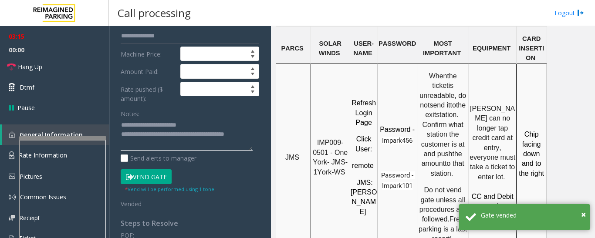
scroll to position [0, 0]
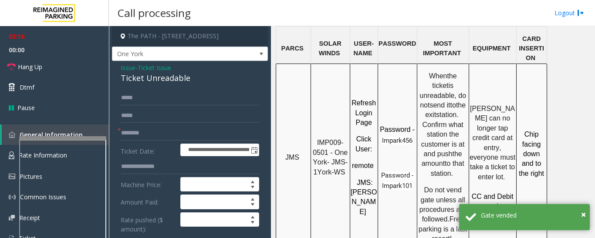
type textarea "**********"
click at [125, 64] on span "Issue" at bounding box center [128, 67] width 15 height 9
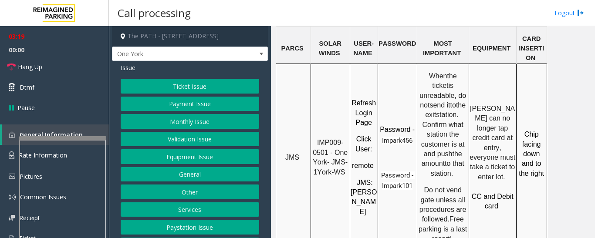
click at [170, 108] on button "Payment Issue" at bounding box center [190, 104] width 139 height 15
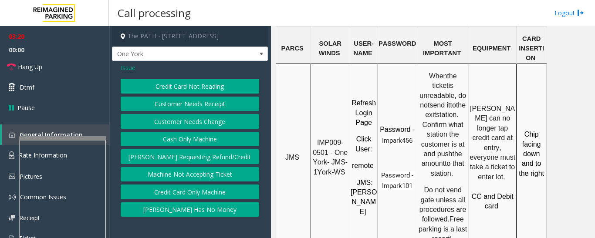
click at [189, 203] on button "[PERSON_NAME] Has No Money" at bounding box center [190, 210] width 139 height 15
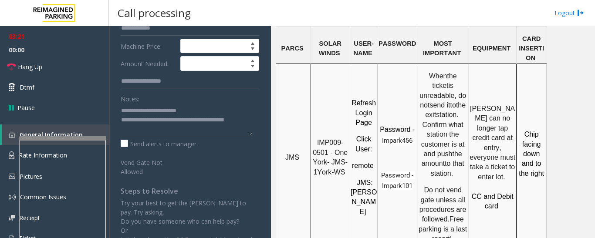
scroll to position [174, 0]
click at [196, 127] on textarea at bounding box center [187, 119] width 132 height 33
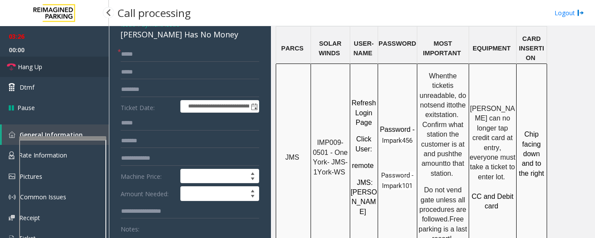
click at [12, 64] on icon at bounding box center [11, 67] width 9 height 9
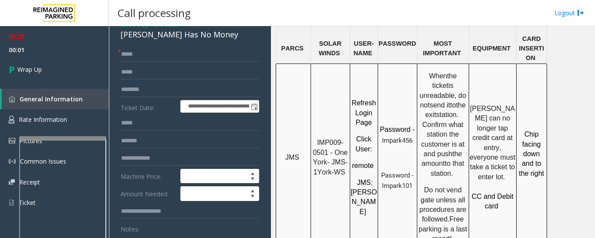
scroll to position [174, 0]
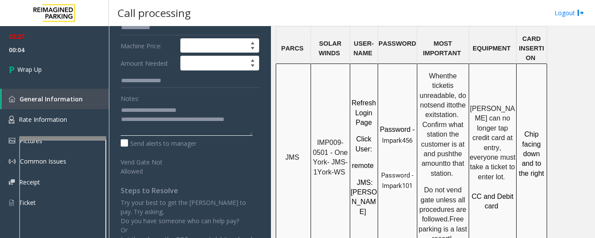
click at [152, 120] on textarea at bounding box center [187, 119] width 132 height 33
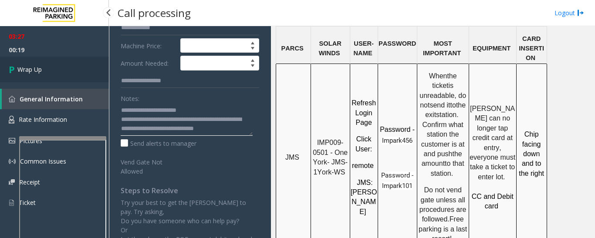
type textarea "**********"
click at [36, 67] on span "Wrap Up" at bounding box center [29, 69] width 24 height 9
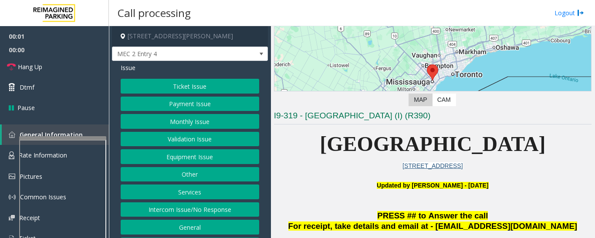
scroll to position [87, 0]
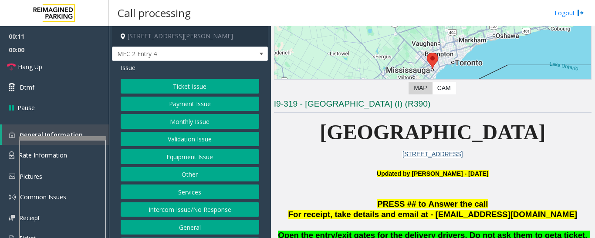
click at [222, 162] on button "Equipment Issue" at bounding box center [190, 156] width 139 height 15
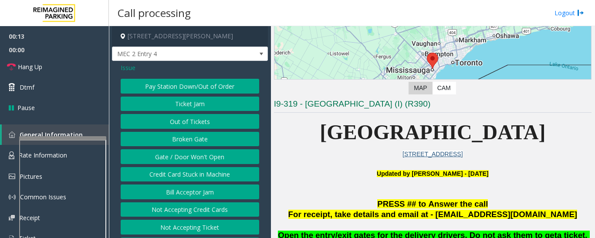
click at [167, 125] on button "Out of Tickets" at bounding box center [190, 121] width 139 height 15
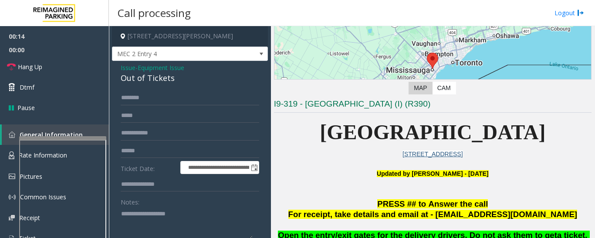
click at [142, 78] on div "Out of Tickets" at bounding box center [190, 78] width 139 height 12
click at [175, 222] on textarea at bounding box center [187, 223] width 132 height 33
paste textarea "**********"
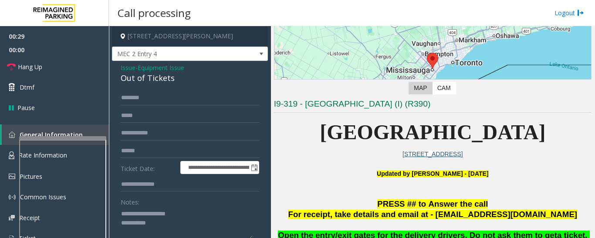
scroll to position [131, 0]
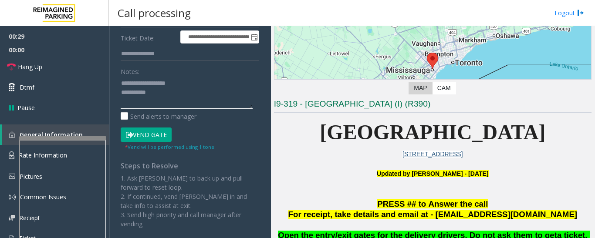
type textarea "**********"
click at [159, 137] on button "Vend Gate" at bounding box center [146, 135] width 51 height 15
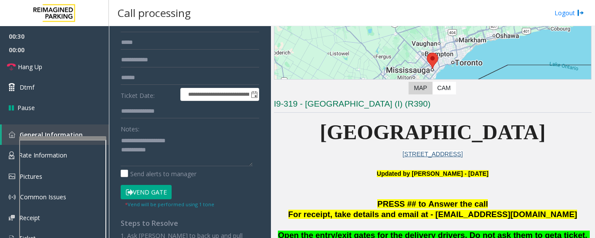
scroll to position [0, 0]
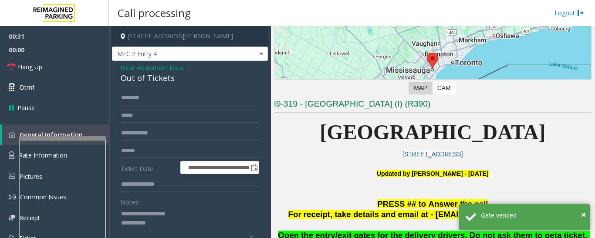
click at [129, 68] on span "Issue" at bounding box center [128, 67] width 15 height 9
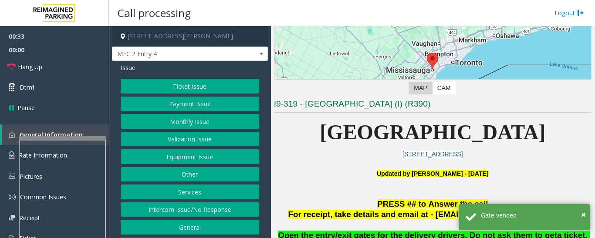
click at [199, 161] on button "Equipment Issue" at bounding box center [190, 156] width 139 height 15
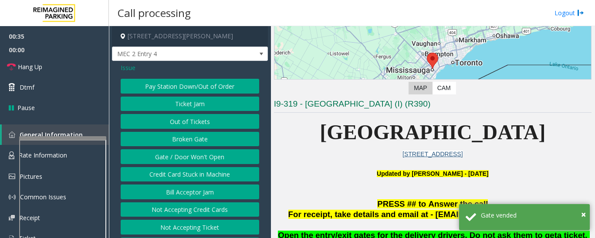
click at [183, 125] on button "Out of Tickets" at bounding box center [190, 121] width 139 height 15
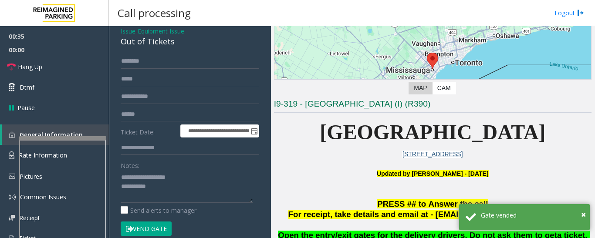
scroll to position [87, 0]
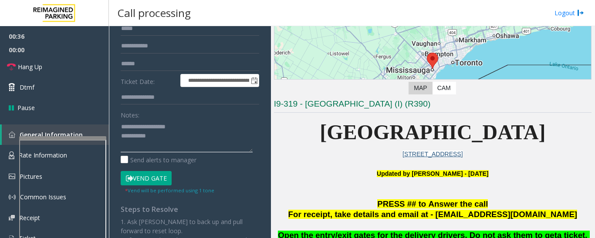
click at [179, 140] on textarea at bounding box center [187, 136] width 132 height 33
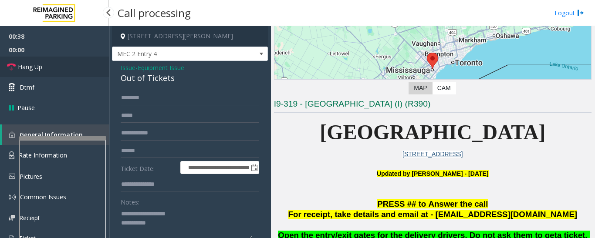
click at [65, 72] on link "Hang Up" at bounding box center [54, 67] width 109 height 20
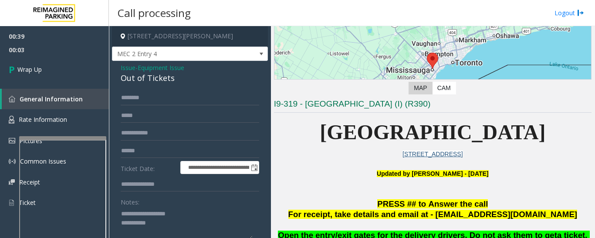
click at [213, 237] on textarea at bounding box center [187, 223] width 132 height 33
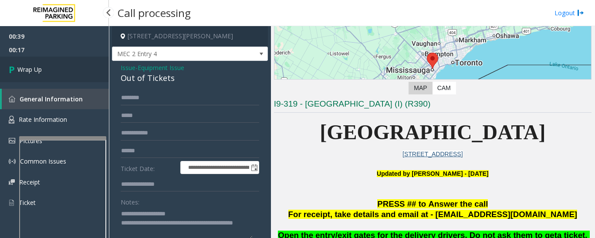
type textarea "**********"
click at [39, 72] on span "Wrap Up" at bounding box center [29, 69] width 24 height 9
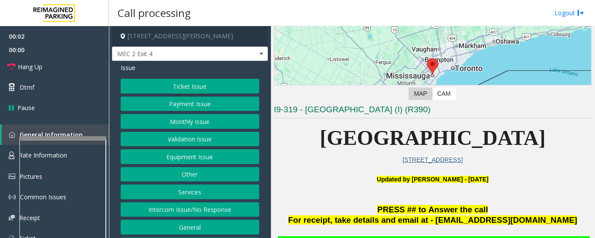
scroll to position [218, 0]
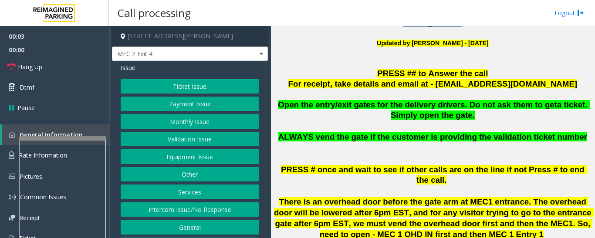
click at [177, 156] on button "Equipment Issue" at bounding box center [190, 156] width 139 height 15
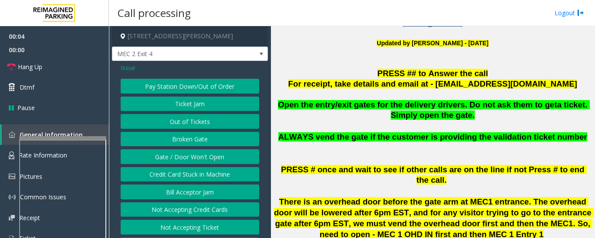
click at [192, 154] on button "Gate / Door Won't Open" at bounding box center [190, 156] width 139 height 15
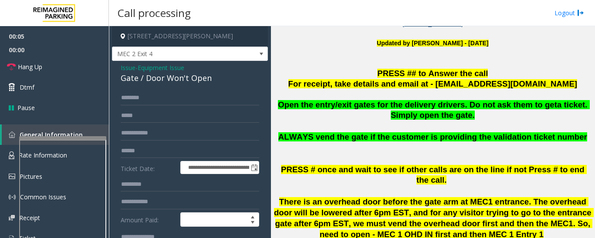
click at [164, 74] on div "Gate / Door Won't Open" at bounding box center [190, 78] width 139 height 12
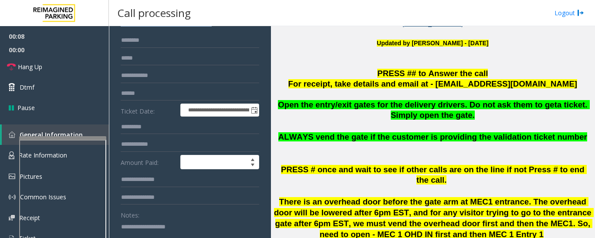
scroll to position [174, 0]
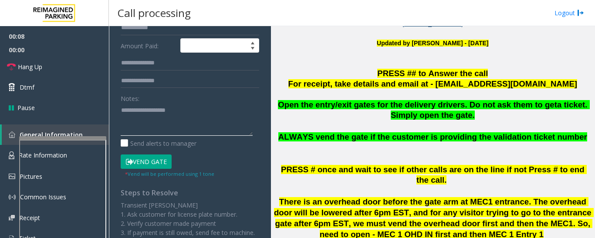
click at [167, 128] on textarea at bounding box center [187, 119] width 132 height 33
paste textarea "**********"
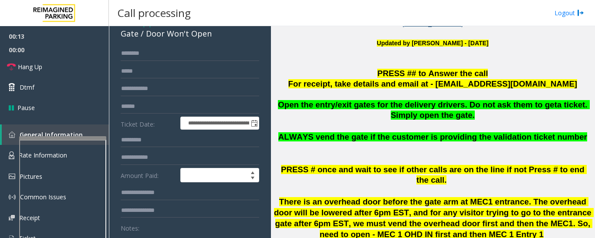
scroll to position [44, 0]
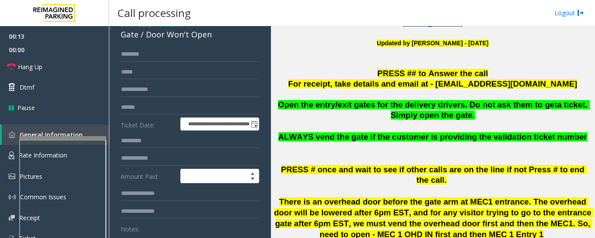
type textarea "**********"
click at [203, 53] on input "text" at bounding box center [190, 54] width 139 height 15
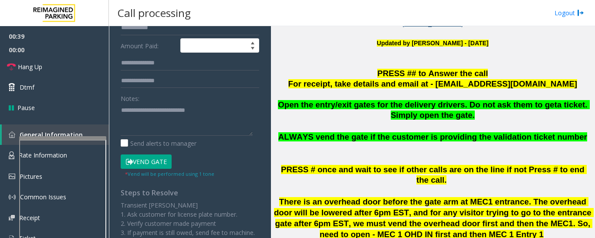
type input "*******"
click at [149, 127] on textarea at bounding box center [187, 119] width 132 height 33
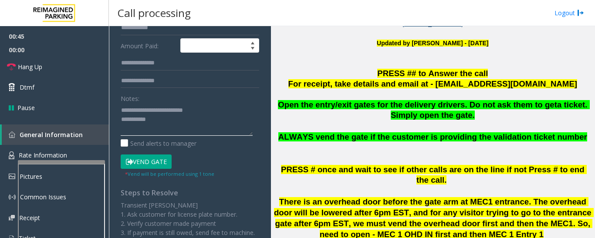
click at [91, 164] on div at bounding box center [61, 161] width 87 height 3
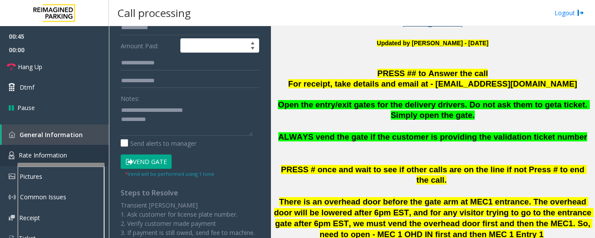
click at [90, 160] on link "Rate Information" at bounding box center [54, 155] width 109 height 21
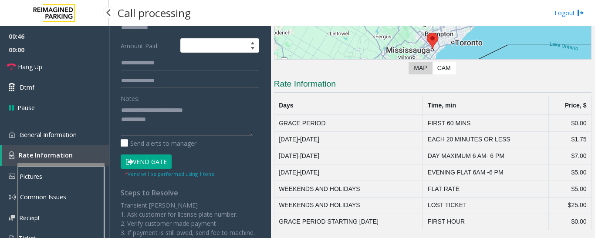
scroll to position [107, 0]
click at [96, 131] on link "General Information" at bounding box center [54, 135] width 109 height 20
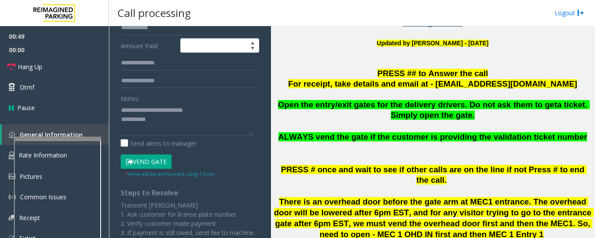
click at [86, 139] on div at bounding box center [57, 138] width 87 height 3
click at [164, 162] on button "Vend Gate" at bounding box center [146, 162] width 51 height 15
click at [185, 130] on textarea at bounding box center [187, 119] width 132 height 33
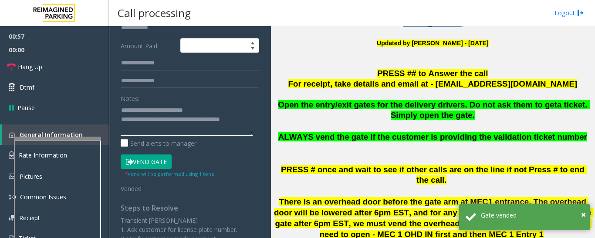
click at [250, 124] on textarea at bounding box center [187, 119] width 132 height 33
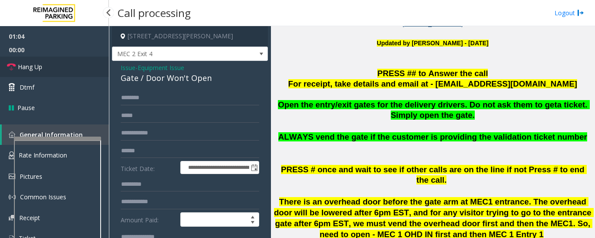
type textarea "**********"
click at [15, 63] on icon at bounding box center [11, 67] width 9 height 9
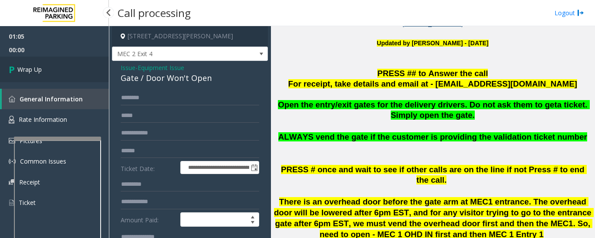
click at [37, 64] on link "Wrap Up" at bounding box center [54, 70] width 109 height 26
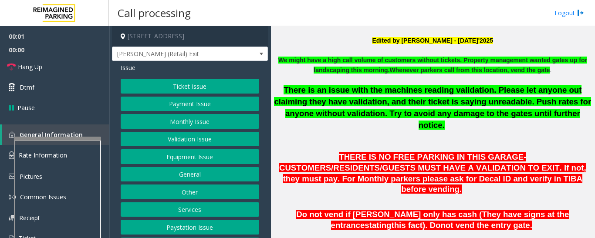
scroll to position [436, 0]
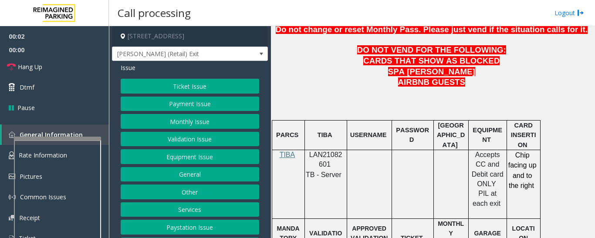
click at [318, 149] on div at bounding box center [325, 150] width 42 height 3
click at [318, 151] on span "LAN21082601" at bounding box center [325, 159] width 33 height 17
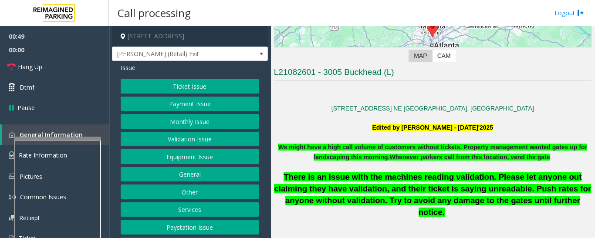
scroll to position [44, 0]
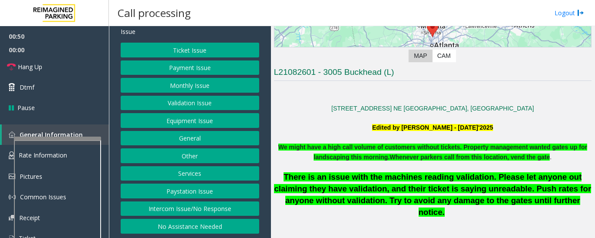
drag, startPoint x: 196, startPoint y: 212, endPoint x: 202, endPoint y: 212, distance: 6.5
click at [196, 212] on button "Intercom Issue/No Response" at bounding box center [190, 209] width 139 height 15
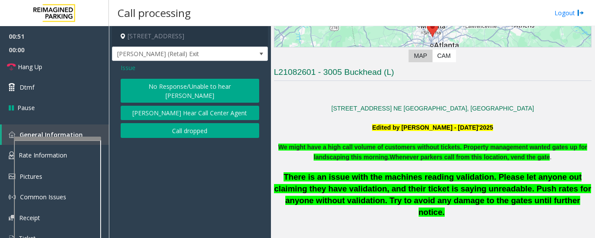
click at [227, 83] on button "No Response/Unable to hear [PERSON_NAME]" at bounding box center [190, 91] width 139 height 24
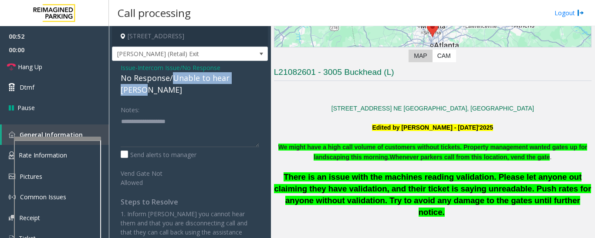
drag, startPoint x: 173, startPoint y: 81, endPoint x: 267, endPoint y: 78, distance: 94.1
click at [267, 78] on div "Issue - Intercom Issue/No Response No Response/Unable to hear parker Notes: Sen…" at bounding box center [190, 158] width 156 height 194
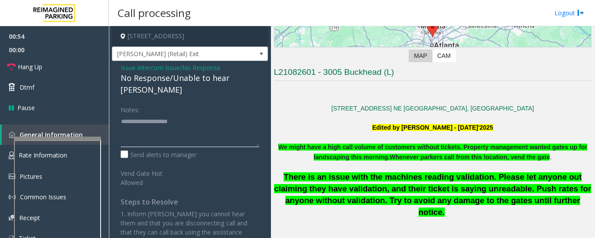
click at [215, 115] on textarea at bounding box center [190, 131] width 139 height 33
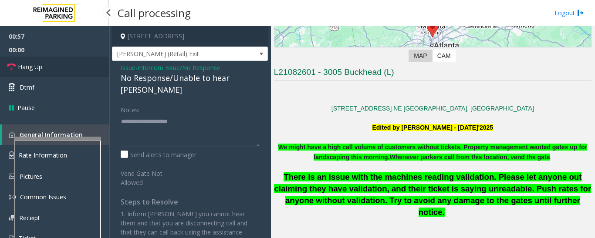
click at [0, 75] on link "Hang Up" at bounding box center [54, 67] width 109 height 20
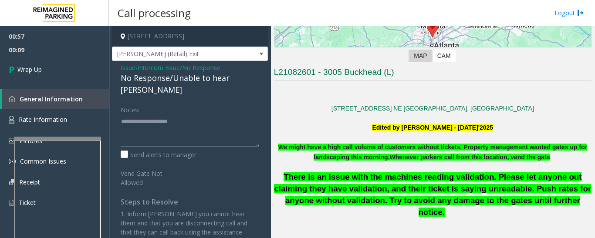
click at [217, 116] on textarea at bounding box center [190, 131] width 139 height 33
paste textarea "**********"
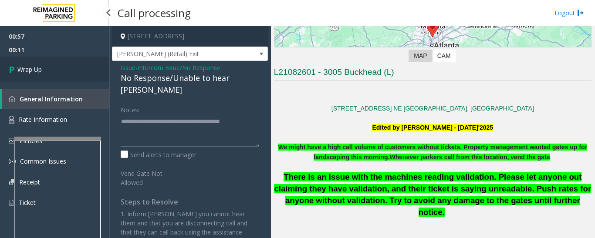
type textarea "**********"
click at [78, 68] on link "Wrap Up" at bounding box center [54, 70] width 109 height 26
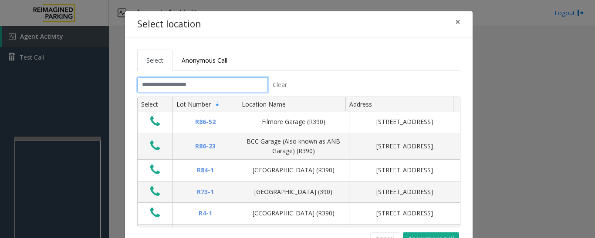
click at [181, 83] on input "text" at bounding box center [202, 85] width 131 height 15
click at [456, 24] on span "×" at bounding box center [457, 22] width 5 height 12
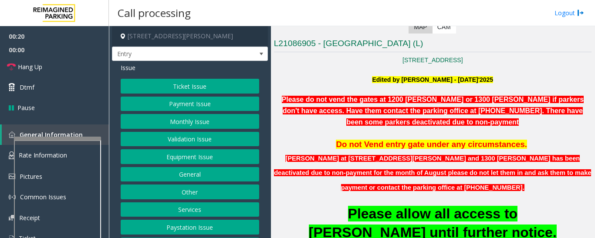
scroll to position [174, 0]
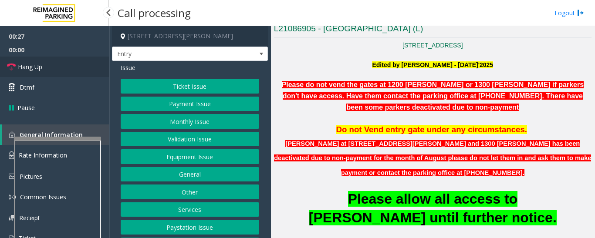
click at [57, 71] on link "Hang Up" at bounding box center [54, 67] width 109 height 20
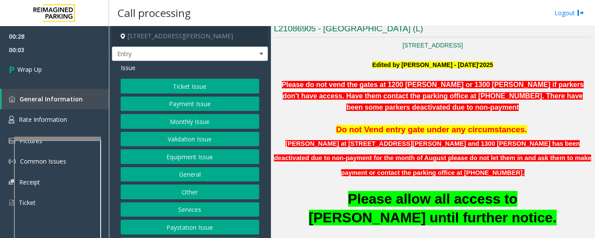
click at [198, 162] on button "Equipment Issue" at bounding box center [190, 156] width 139 height 15
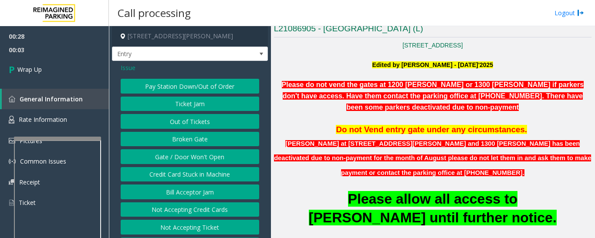
click at [199, 155] on button "Gate / Door Won't Open" at bounding box center [190, 156] width 139 height 15
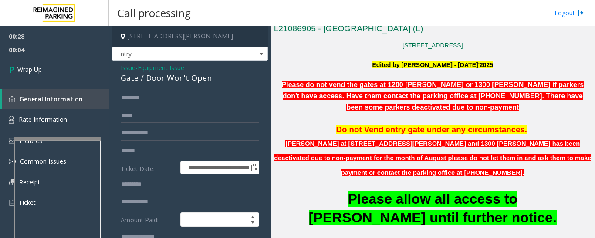
click at [162, 73] on div "Gate / Door Won't Open" at bounding box center [190, 78] width 139 height 12
click at [163, 75] on div "Gate / Door Won't Open" at bounding box center [190, 78] width 139 height 12
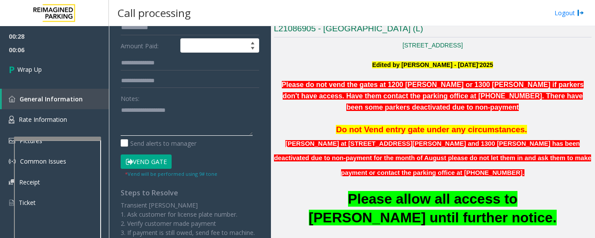
click at [161, 105] on textarea at bounding box center [187, 119] width 132 height 33
paste textarea "**********"
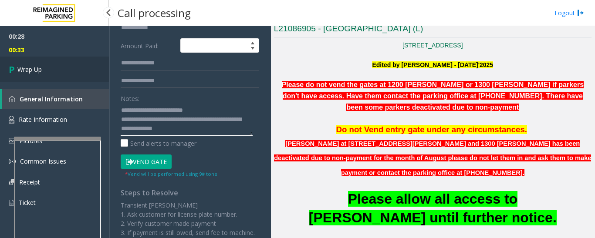
type textarea "**********"
click at [94, 79] on link "Wrap Up" at bounding box center [54, 70] width 109 height 26
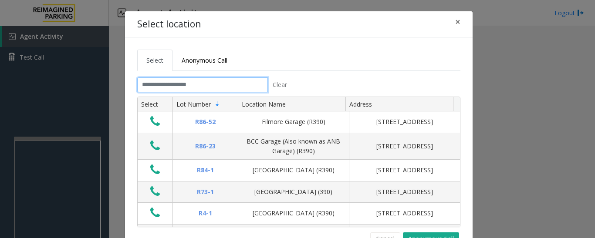
click at [241, 84] on input "text" at bounding box center [202, 85] width 131 height 15
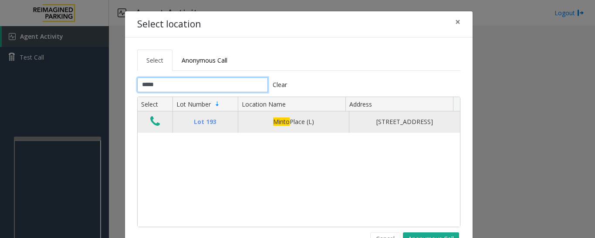
type input "*****"
click at [151, 126] on icon "Data table" at bounding box center [155, 121] width 10 height 12
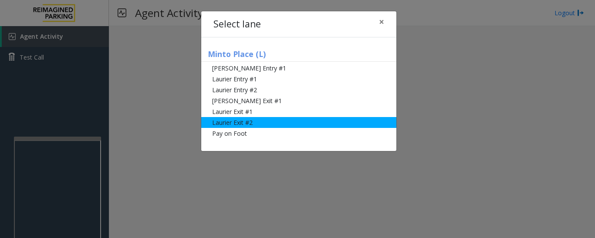
click at [233, 117] on li "Laurier Exit #2" at bounding box center [298, 122] width 195 height 11
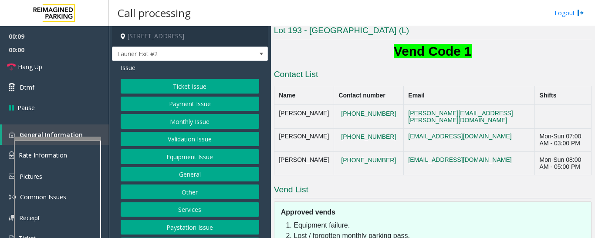
scroll to position [174, 0]
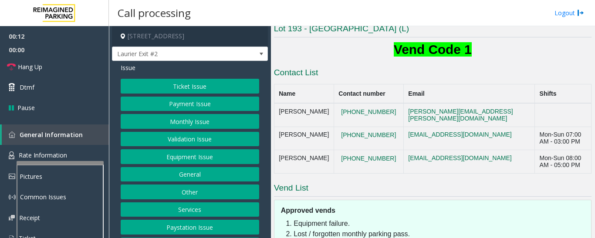
click at [45, 163] on div at bounding box center [60, 162] width 87 height 3
click at [49, 157] on span "Rate Information" at bounding box center [43, 155] width 48 height 8
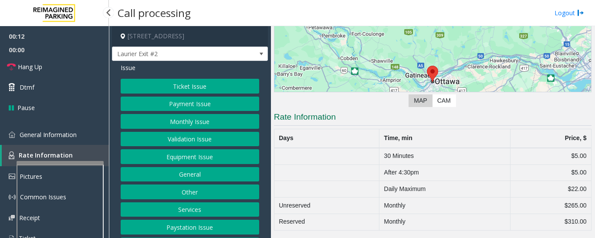
scroll to position [86, 0]
click at [56, 134] on span "General Information" at bounding box center [48, 135] width 57 height 8
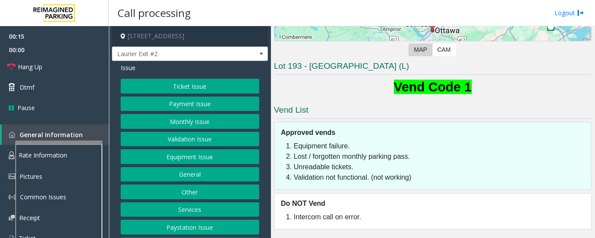
scroll to position [174, 0]
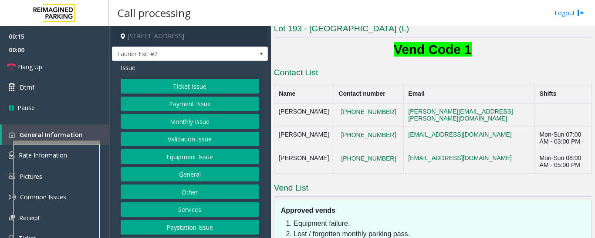
click at [59, 142] on div at bounding box center [56, 142] width 87 height 3
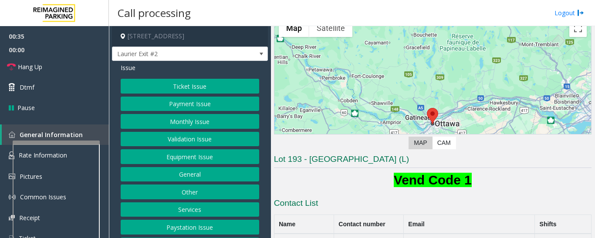
click at [202, 106] on button "Payment Issue" at bounding box center [190, 104] width 139 height 15
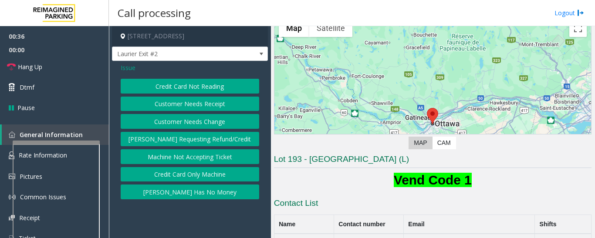
click at [197, 193] on button "[PERSON_NAME] Has No Money" at bounding box center [190, 192] width 139 height 15
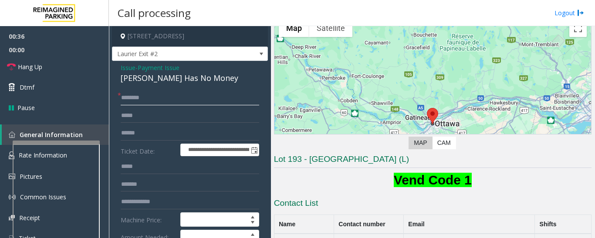
click at [169, 98] on input "text" at bounding box center [190, 98] width 139 height 15
click at [170, 76] on div "[PERSON_NAME] Has No Money" at bounding box center [190, 78] width 139 height 12
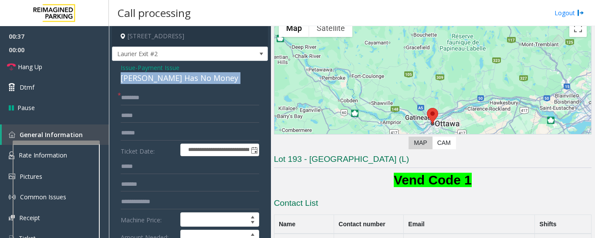
click at [170, 76] on div "[PERSON_NAME] Has No Money" at bounding box center [190, 78] width 139 height 12
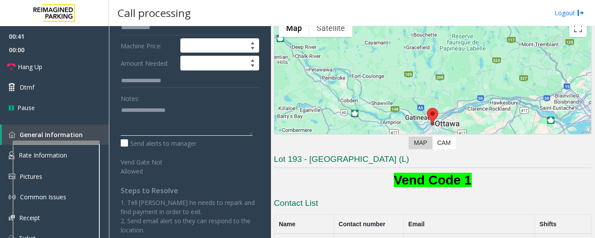
click at [183, 116] on textarea at bounding box center [187, 119] width 132 height 33
paste textarea "**********"
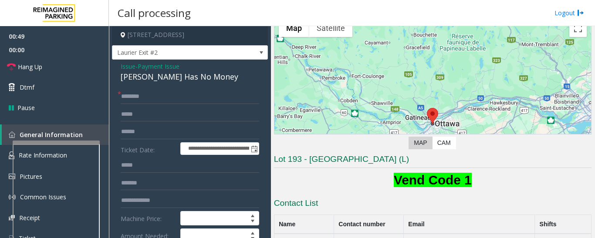
scroll to position [0, 0]
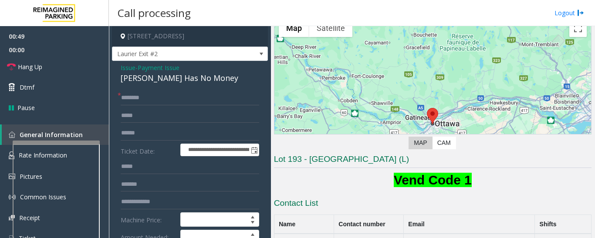
type textarea "**********"
click at [177, 99] on input "text" at bounding box center [190, 98] width 139 height 15
click at [149, 137] on input "text" at bounding box center [190, 133] width 139 height 15
type input "*****"
click at [157, 100] on input "text" at bounding box center [190, 98] width 139 height 15
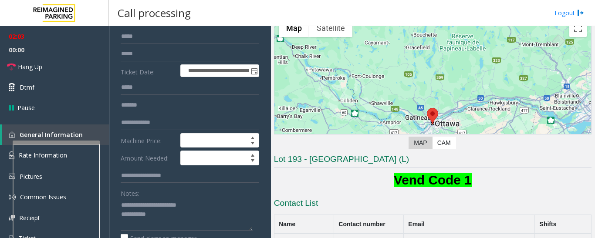
scroll to position [131, 0]
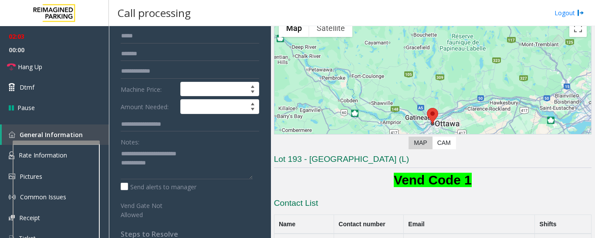
type input "****"
click at [162, 171] on textarea at bounding box center [187, 163] width 132 height 33
click at [26, 71] on span "Hang Up" at bounding box center [30, 66] width 24 height 9
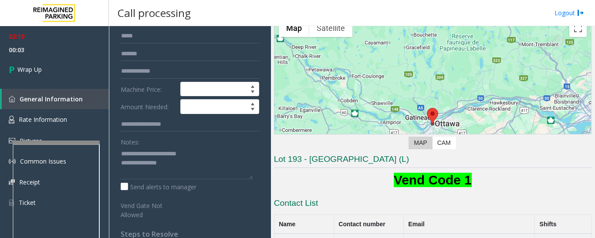
click at [233, 179] on div "Notes: Send alerts to manager" at bounding box center [190, 163] width 139 height 57
click at [228, 174] on textarea at bounding box center [187, 163] width 132 height 33
click at [224, 163] on textarea at bounding box center [187, 163] width 132 height 33
click at [244, 163] on textarea at bounding box center [187, 163] width 132 height 33
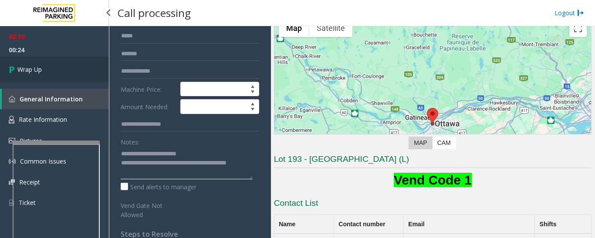
type textarea "**********"
click at [21, 59] on link "Wrap Up" at bounding box center [54, 70] width 109 height 26
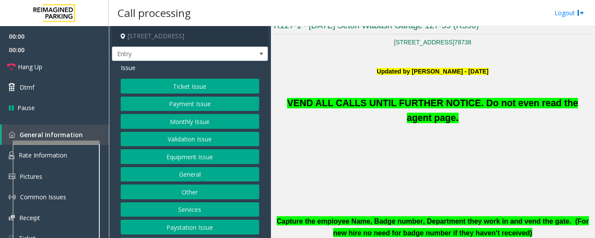
scroll to position [218, 0]
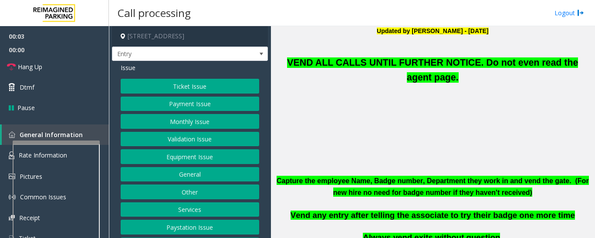
click at [182, 158] on button "Equipment Issue" at bounding box center [190, 156] width 139 height 15
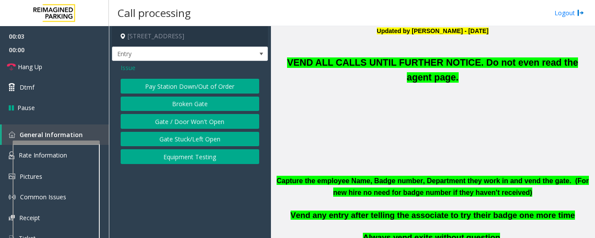
click at [197, 118] on button "Gate / Door Won't Open" at bounding box center [190, 121] width 139 height 15
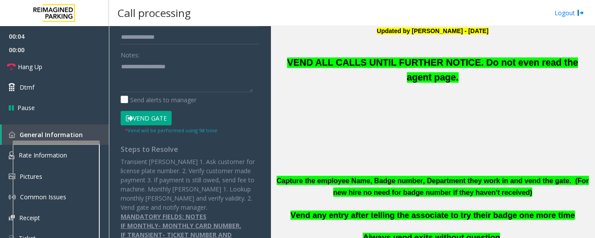
click at [156, 114] on button "Vend Gate" at bounding box center [146, 118] width 51 height 15
click at [420, 63] on span "VEND ALL CALLS UNTIL FURTHER NOTICE. Do not even read the agent page." at bounding box center [432, 69] width 291 height 25
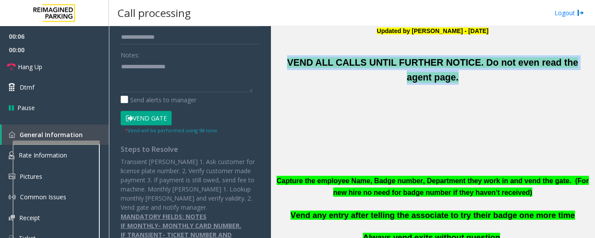
click at [420, 63] on span "VEND ALL CALLS UNTIL FURTHER NOTICE. Do not even read the agent page." at bounding box center [432, 69] width 291 height 25
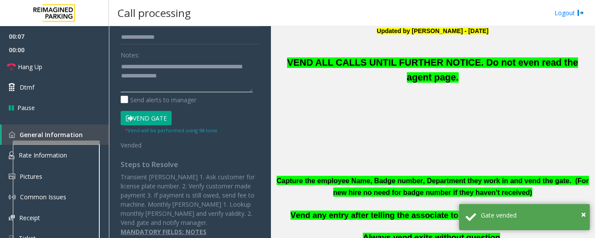
click at [223, 80] on textarea at bounding box center [187, 76] width 132 height 33
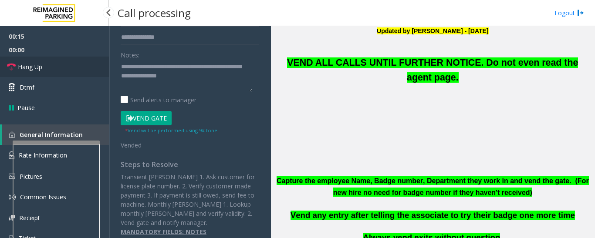
type textarea "**********"
click at [57, 72] on link "Hang Up" at bounding box center [54, 67] width 109 height 20
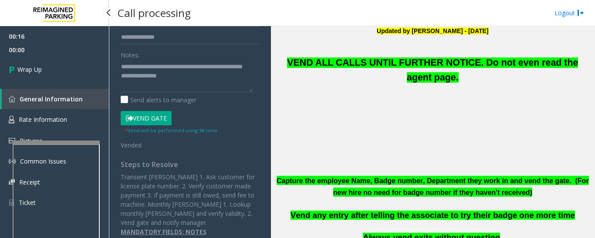
click at [17, 50] on span "00:00" at bounding box center [54, 50] width 109 height 14
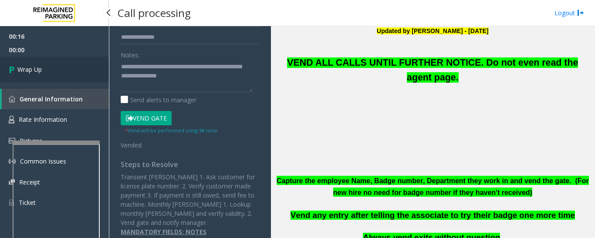
click at [33, 69] on span "Wrap Up" at bounding box center [29, 69] width 24 height 9
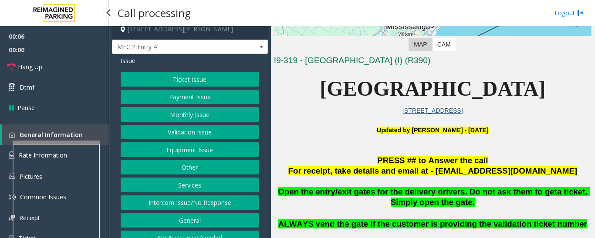
scroll to position [18, 0]
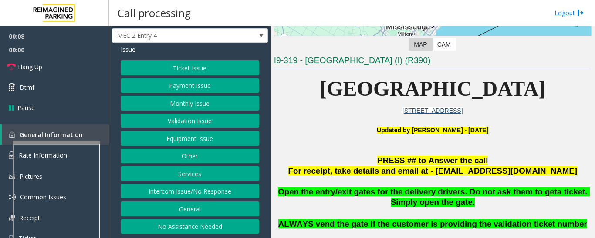
click at [191, 223] on button "No Assistance Needed" at bounding box center [190, 227] width 139 height 15
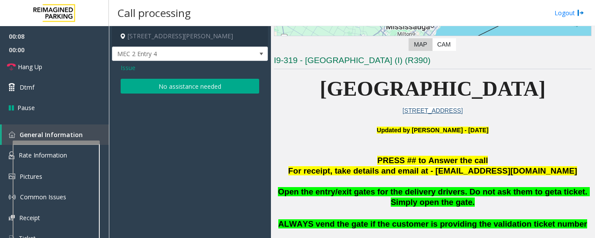
scroll to position [0, 0]
click at [207, 86] on button "No assistance needed" at bounding box center [190, 86] width 139 height 15
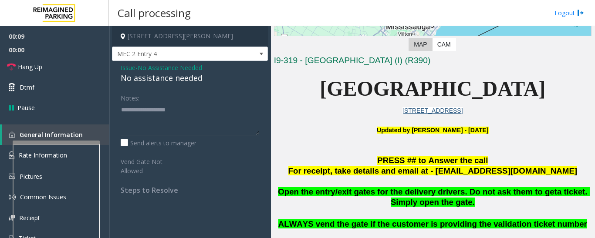
click at [170, 81] on div "No assistance needed" at bounding box center [190, 78] width 139 height 12
click at [217, 112] on textarea at bounding box center [190, 119] width 139 height 33
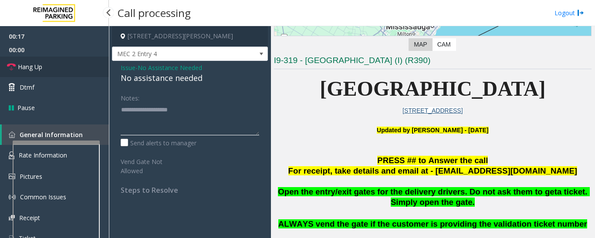
type textarea "**********"
click at [6, 70] on link "Hang Up" at bounding box center [54, 67] width 109 height 20
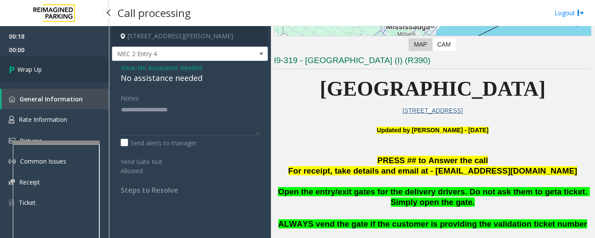
click at [40, 66] on span "Wrap Up" at bounding box center [29, 69] width 24 height 9
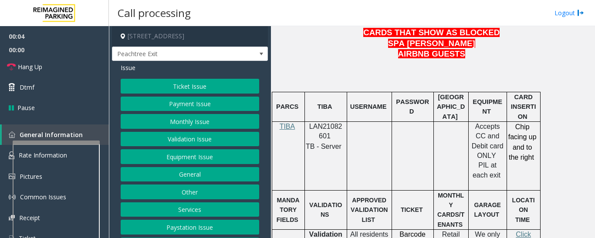
scroll to position [479, 0]
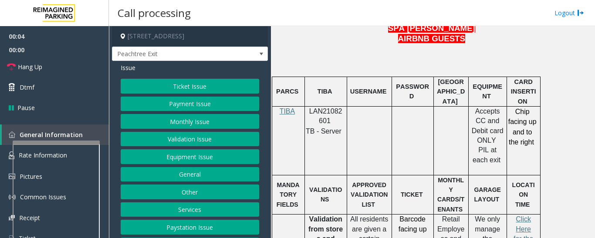
click at [331, 117] on span at bounding box center [332, 120] width 2 height 7
click at [328, 107] on p "LAN21082601" at bounding box center [326, 117] width 36 height 20
copy p "LAN21082601"
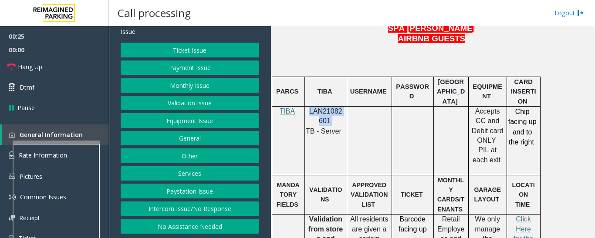
drag, startPoint x: 215, startPoint y: 205, endPoint x: 210, endPoint y: 206, distance: 5.0
click at [215, 205] on button "Intercom Issue/No Response" at bounding box center [190, 209] width 139 height 15
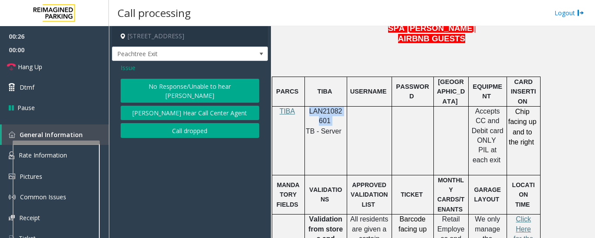
click at [218, 92] on button "No Response/Unable to hear [PERSON_NAME]" at bounding box center [190, 91] width 139 height 24
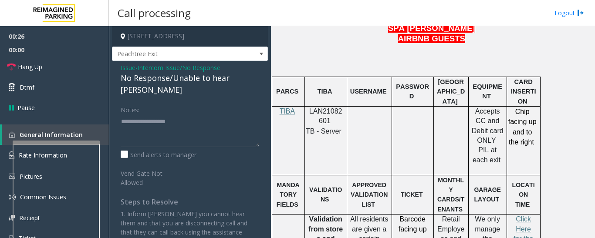
click at [212, 78] on div "No Response/Unable to hear [PERSON_NAME]" at bounding box center [190, 84] width 139 height 24
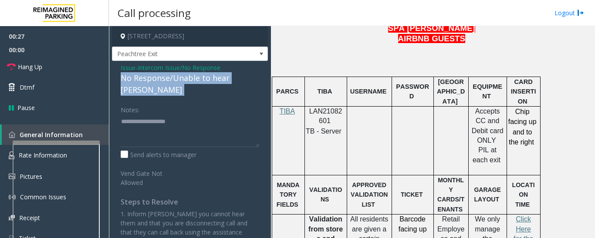
click at [212, 78] on div "No Response/Unable to hear [PERSON_NAME]" at bounding box center [190, 84] width 139 height 24
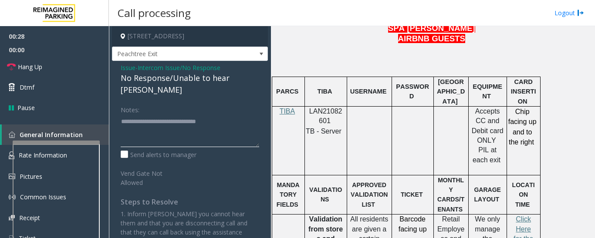
click at [255, 115] on textarea at bounding box center [190, 131] width 139 height 33
type textarea "**********"
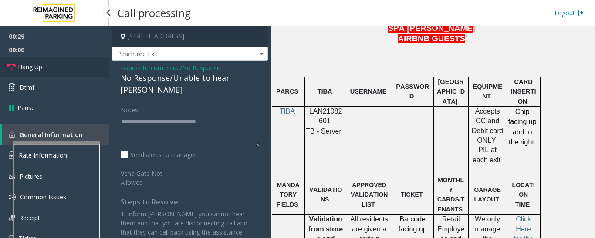
click at [72, 63] on link "Hang Up" at bounding box center [54, 67] width 109 height 20
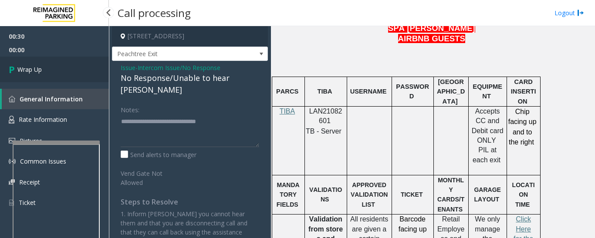
click at [71, 65] on link "Wrap Up" at bounding box center [54, 70] width 109 height 26
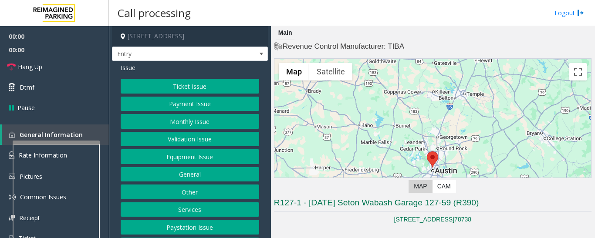
scroll to position [174, 0]
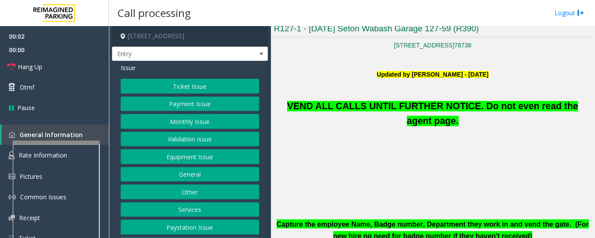
click at [167, 154] on button "Equipment Issue" at bounding box center [190, 156] width 139 height 15
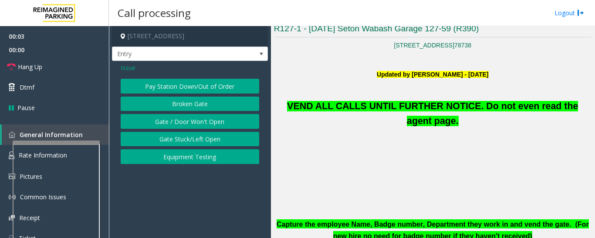
click at [181, 124] on button "Gate / Door Won't Open" at bounding box center [190, 121] width 139 height 15
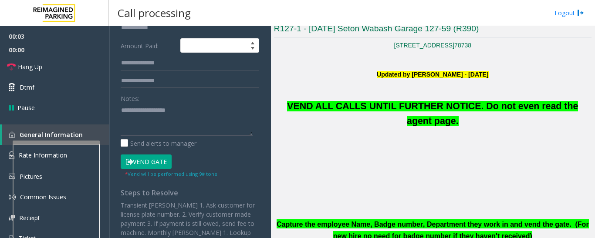
click at [150, 164] on button "Vend Gate" at bounding box center [146, 162] width 51 height 15
click at [425, 108] on span "VEND ALL CALLS UNTIL FURTHER NOTICE. Do not even read the agent page." at bounding box center [432, 113] width 291 height 25
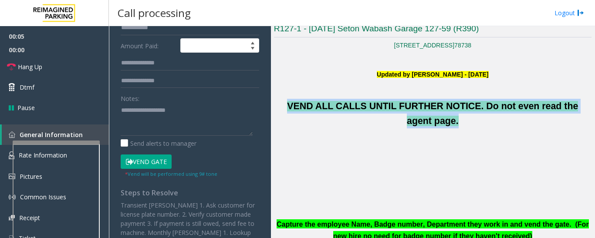
click at [425, 108] on span "VEND ALL CALLS UNTIL FURTHER NOTICE. Do not even read the agent page." at bounding box center [432, 113] width 291 height 25
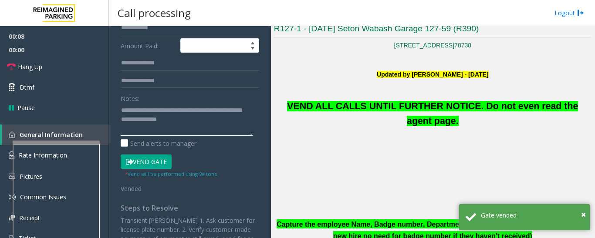
click at [217, 118] on textarea at bounding box center [187, 119] width 132 height 33
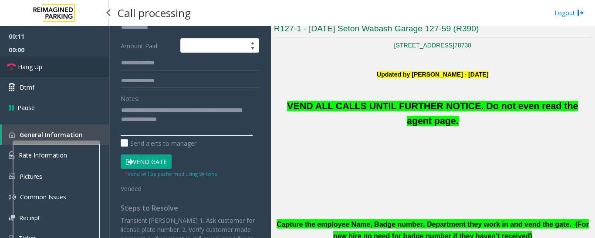
type textarea "**********"
click at [7, 67] on icon at bounding box center [11, 67] width 9 height 9
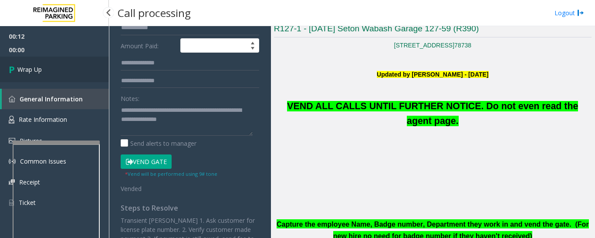
click at [7, 67] on link "Wrap Up" at bounding box center [54, 70] width 109 height 26
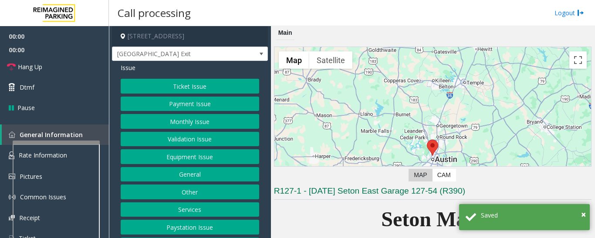
click at [194, 158] on button "Equipment Issue" at bounding box center [190, 156] width 139 height 15
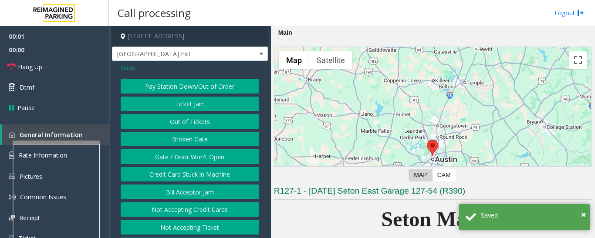
click at [194, 158] on button "Gate / Door Won't Open" at bounding box center [190, 156] width 139 height 15
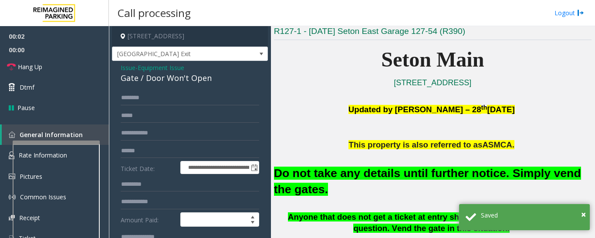
scroll to position [174, 0]
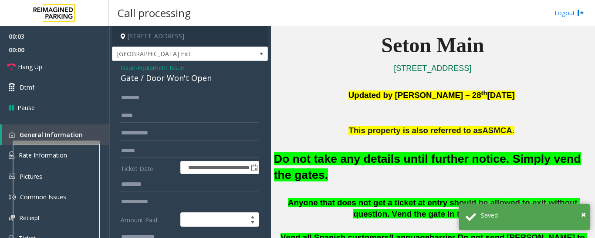
click at [364, 162] on font "Do not take any details until further notice. Simply vend the gates." at bounding box center [427, 166] width 307 height 29
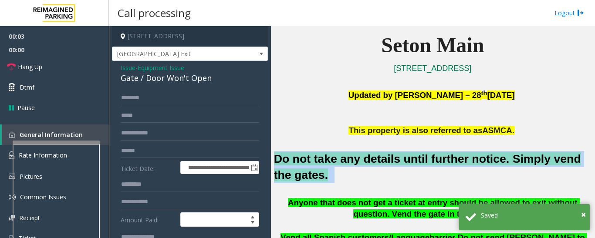
click at [364, 162] on font "Do not take any details until further notice. Simply vend the gates." at bounding box center [427, 166] width 307 height 29
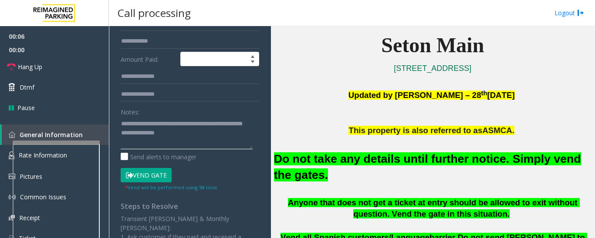
scroll to position [216, 0]
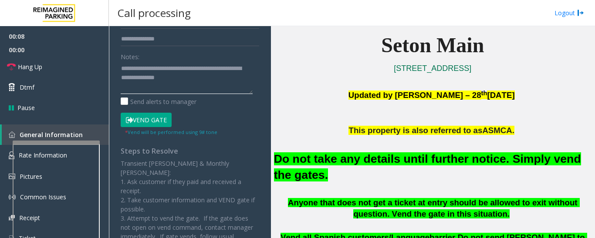
type textarea "**********"
click at [158, 124] on button "Vend Gate" at bounding box center [146, 120] width 51 height 15
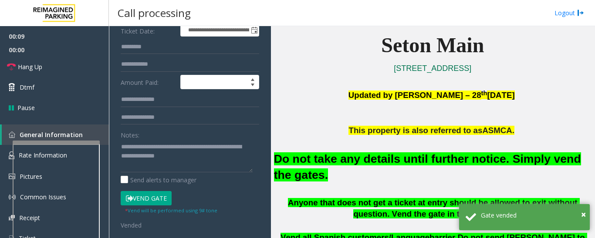
scroll to position [42, 0]
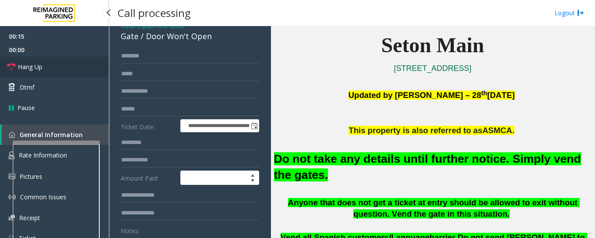
click at [24, 72] on link "Hang Up" at bounding box center [54, 67] width 109 height 20
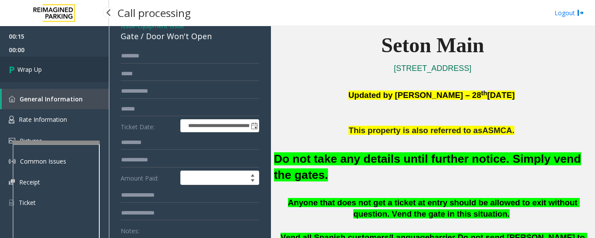
click at [24, 72] on span "Wrap Up" at bounding box center [29, 69] width 24 height 9
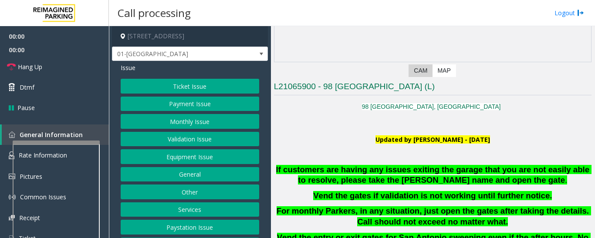
scroll to position [218, 0]
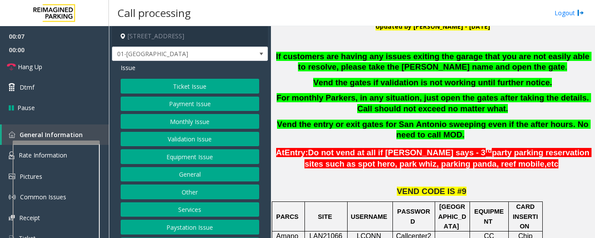
click at [181, 120] on button "Monthly Issue" at bounding box center [190, 121] width 139 height 15
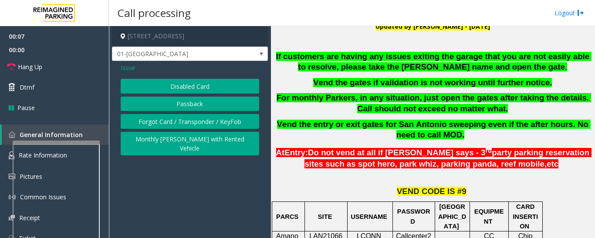
click at [188, 84] on button "Disabled Card" at bounding box center [190, 86] width 139 height 15
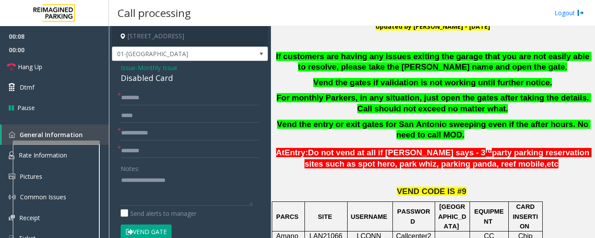
click at [157, 81] on div "Disabled Card" at bounding box center [190, 78] width 139 height 12
copy div "Disabled Card"
click at [130, 63] on div "Issue - Monthly Issue Disabled Card * * * Notes: Send alerts to manager Vend Ga…" at bounding box center [190, 206] width 156 height 291
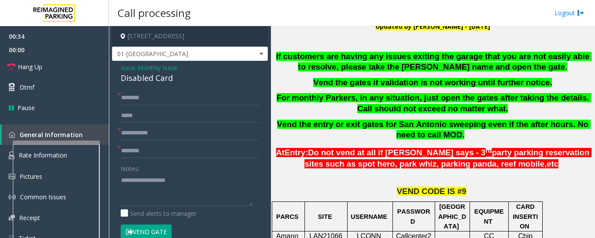
click at [129, 65] on span "Issue" at bounding box center [128, 67] width 15 height 9
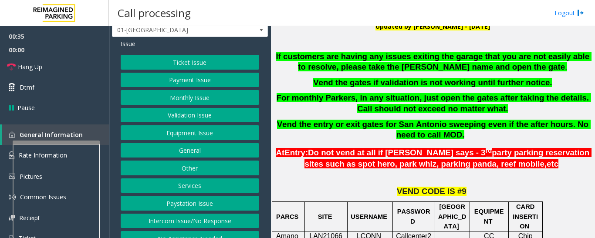
scroll to position [36, 0]
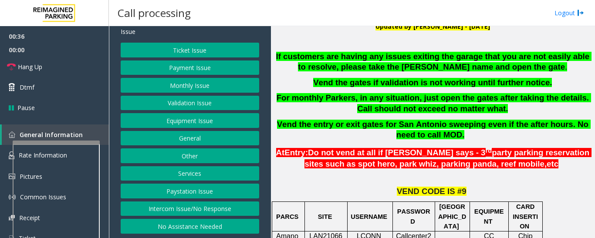
click at [207, 211] on button "Intercom Issue/No Response" at bounding box center [190, 209] width 139 height 15
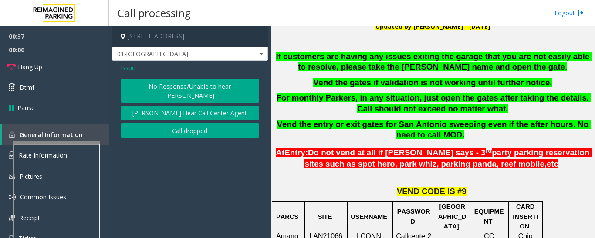
click at [208, 106] on button "[PERSON_NAME] Hear Call Center Agent" at bounding box center [190, 113] width 139 height 15
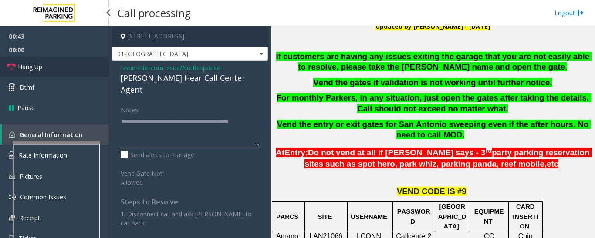
type textarea "**********"
click at [37, 71] on span "Hang Up" at bounding box center [30, 66] width 24 height 9
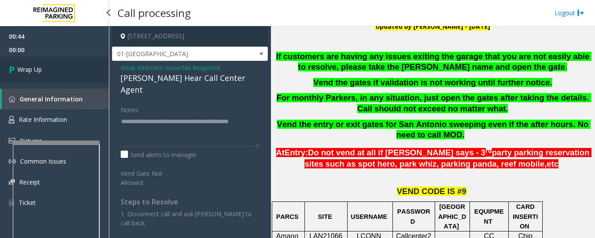
click at [38, 73] on span "Wrap Up" at bounding box center [29, 69] width 24 height 9
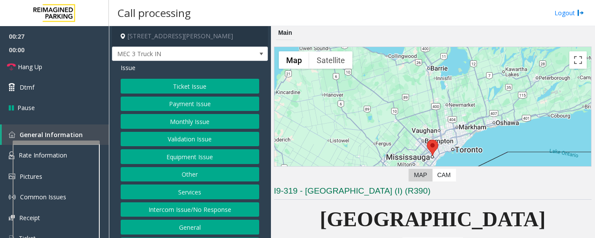
click at [162, 154] on button "Equipment Issue" at bounding box center [190, 156] width 139 height 15
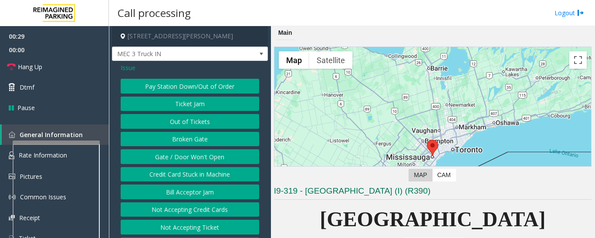
click at [172, 153] on button "Gate / Door Won't Open" at bounding box center [190, 156] width 139 height 15
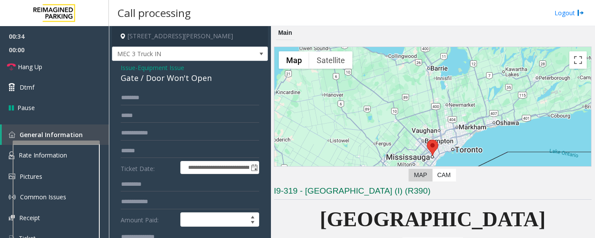
click at [199, 76] on div "Gate / Door Won't Open" at bounding box center [190, 78] width 139 height 12
copy div "Gate / Door Won't Open"
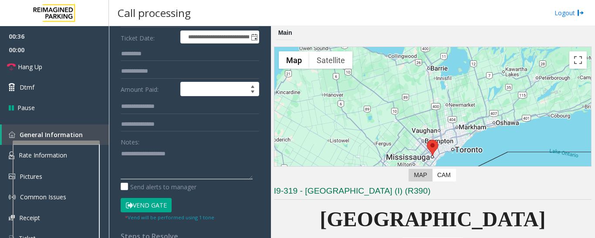
click at [182, 169] on textarea at bounding box center [187, 163] width 132 height 33
paste textarea "**********"
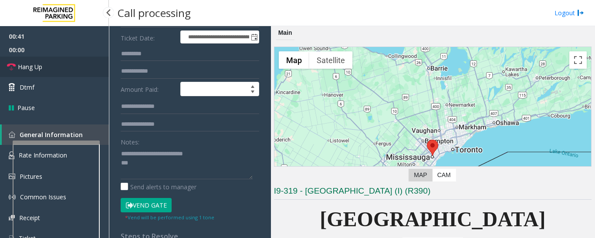
click at [30, 63] on span "Hang Up" at bounding box center [30, 66] width 24 height 9
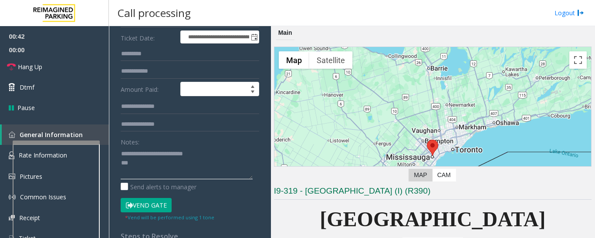
click at [169, 173] on textarea at bounding box center [187, 163] width 132 height 33
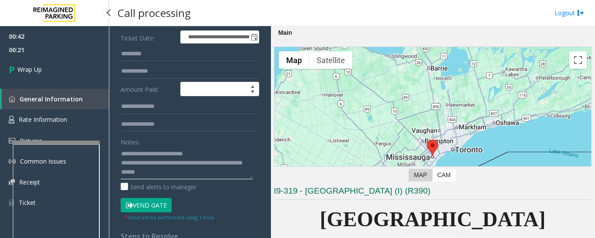
type textarea "**********"
click at [5, 47] on span "00:21" at bounding box center [54, 50] width 109 height 14
click at [32, 89] on link "General Information" at bounding box center [55, 99] width 107 height 20
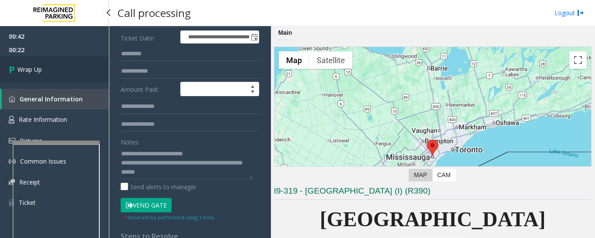
click at [40, 74] on link "Wrap Up" at bounding box center [54, 70] width 109 height 26
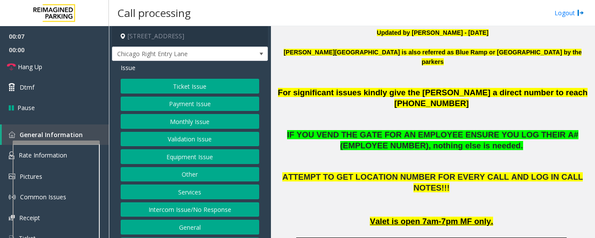
scroll to position [392, 0]
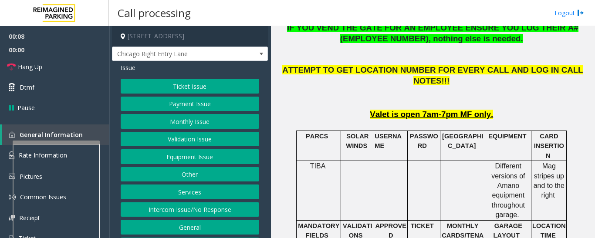
click at [174, 210] on button "Intercom Issue/No Response" at bounding box center [190, 210] width 139 height 15
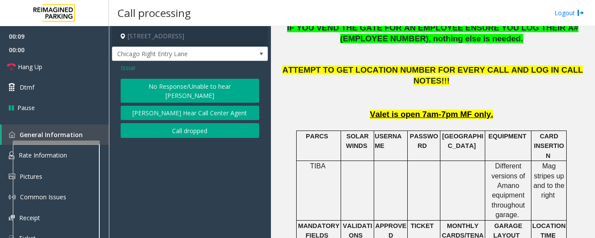
click at [153, 89] on button "No Response/Unable to hear [PERSON_NAME]" at bounding box center [190, 91] width 139 height 24
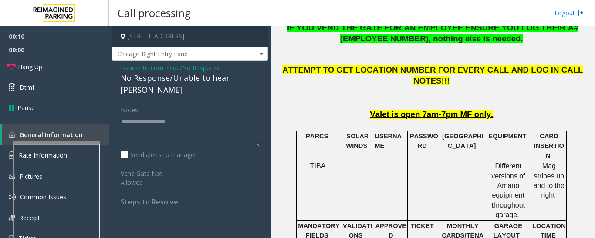
click at [175, 81] on div "No Response/Unable to hear [PERSON_NAME]" at bounding box center [190, 84] width 139 height 24
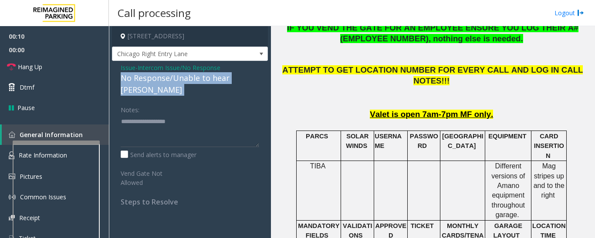
click at [175, 81] on div "No Response/Unable to hear [PERSON_NAME]" at bounding box center [190, 84] width 139 height 24
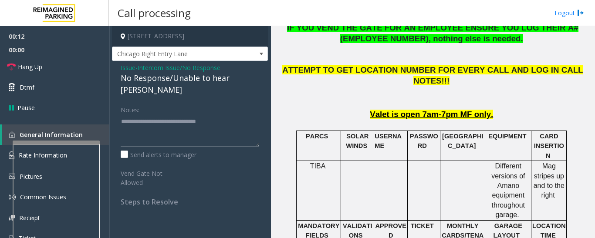
click at [207, 115] on textarea at bounding box center [190, 131] width 139 height 33
type textarea "**********"
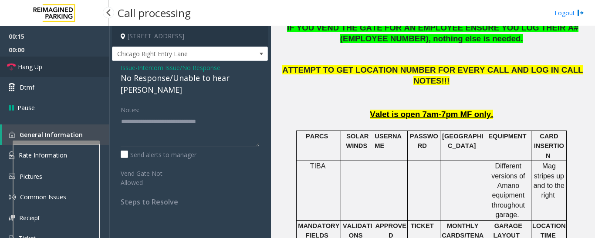
click at [17, 70] on link "Hang Up" at bounding box center [54, 67] width 109 height 20
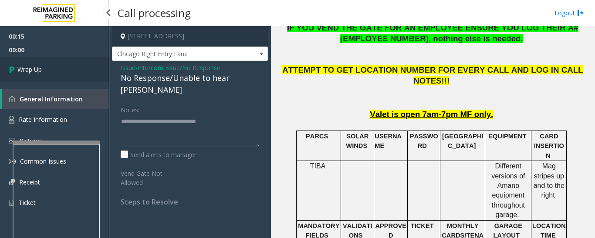
click at [77, 79] on link "Wrap Up" at bounding box center [54, 70] width 109 height 26
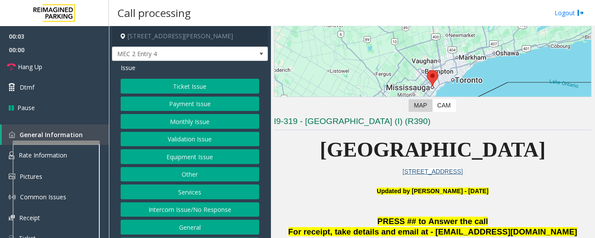
scroll to position [174, 0]
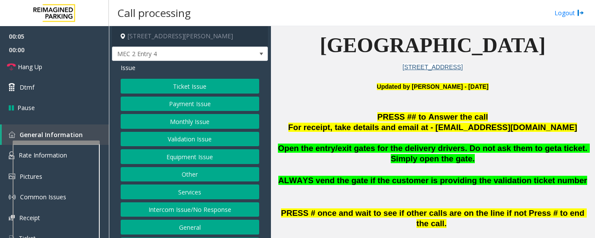
click at [221, 155] on button "Equipment Issue" at bounding box center [190, 156] width 139 height 15
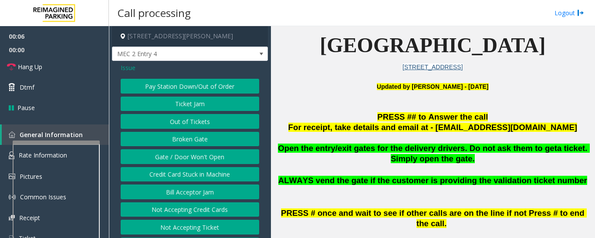
click at [200, 127] on button "Out of Tickets" at bounding box center [190, 121] width 139 height 15
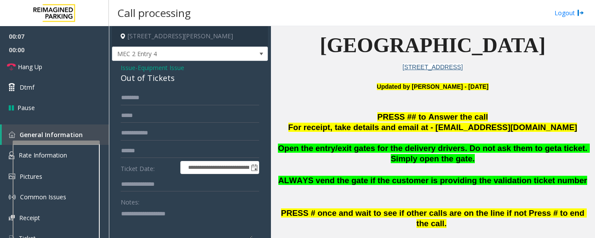
click at [161, 85] on div "**********" at bounding box center [190, 228] width 156 height 334
click at [166, 80] on div "Out of Tickets" at bounding box center [190, 78] width 139 height 12
copy div "Out of Tickets"
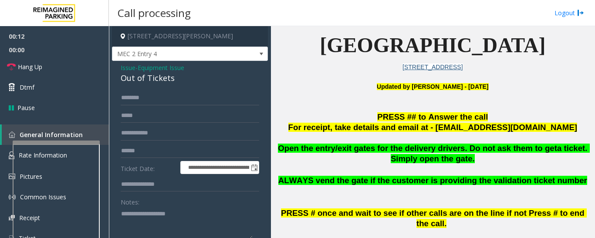
click at [172, 225] on textarea at bounding box center [187, 223] width 132 height 33
paste textarea "**********"
click at [154, 97] on input "text" at bounding box center [190, 98] width 139 height 15
click at [54, 65] on link "Hang Up" at bounding box center [54, 67] width 109 height 20
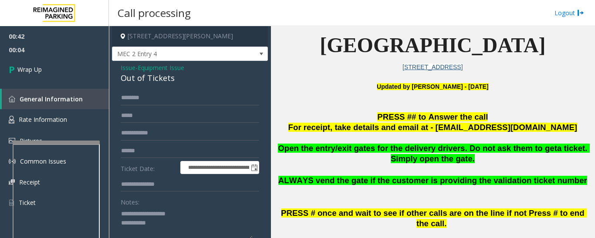
scroll to position [1, 0]
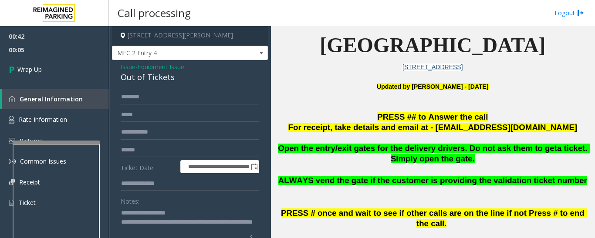
click at [167, 226] on textarea at bounding box center [187, 222] width 132 height 33
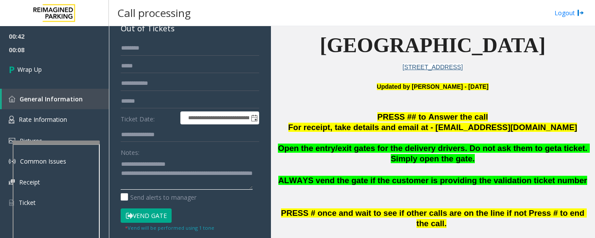
scroll to position [64, 0]
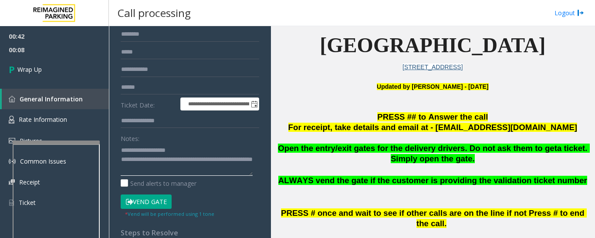
drag, startPoint x: 137, startPoint y: 233, endPoint x: 165, endPoint y: 173, distance: 66.3
click at [165, 173] on textarea at bounding box center [187, 159] width 132 height 33
click at [126, 168] on textarea at bounding box center [187, 159] width 132 height 33
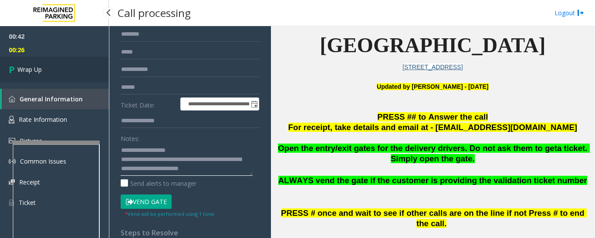
type textarea "**********"
click at [27, 64] on link "Wrap Up" at bounding box center [54, 70] width 109 height 26
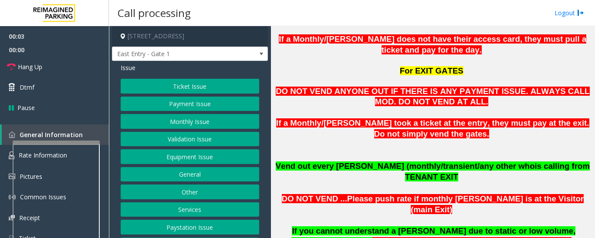
scroll to position [740, 0]
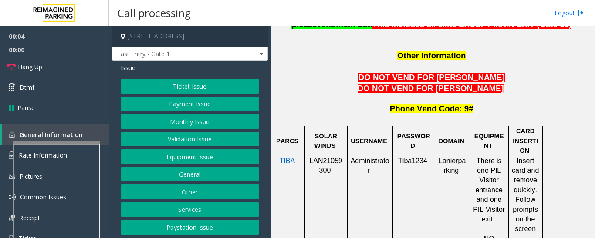
click at [323, 157] on span "LAN21059300" at bounding box center [325, 165] width 33 height 17
copy p "LAN21059300"
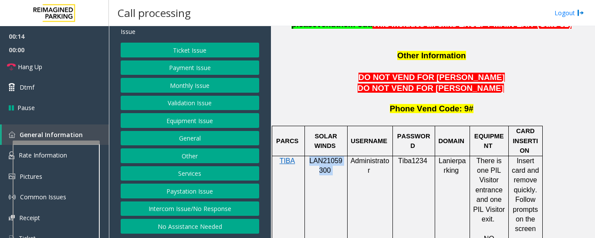
click at [184, 213] on button "Intercom Issue/No Response" at bounding box center [190, 209] width 139 height 15
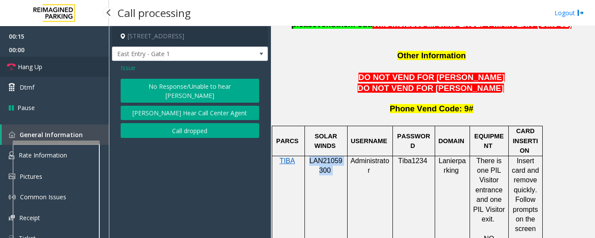
click at [49, 68] on link "Hang Up" at bounding box center [54, 67] width 109 height 20
click at [160, 80] on button "No Response/Unable to hear [PERSON_NAME]" at bounding box center [190, 91] width 139 height 24
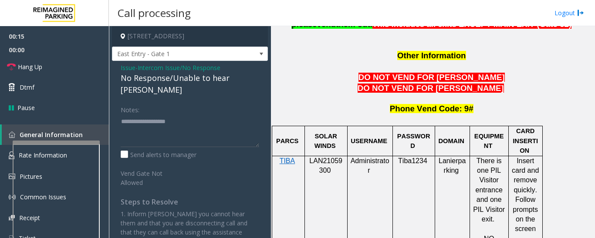
click at [168, 78] on div "No Response/Unable to hear [PERSON_NAME]" at bounding box center [190, 84] width 139 height 24
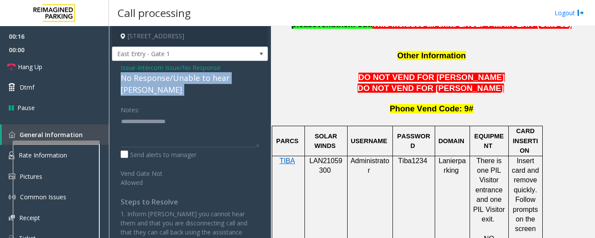
click at [168, 78] on div "No Response/Unable to hear [PERSON_NAME]" at bounding box center [190, 84] width 139 height 24
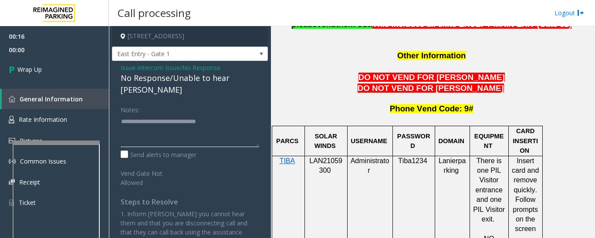
type textarea "**********"
click at [70, 82] on div "00:16 00:00 Wrap Up General Information Rate Information Pictures Common Issues…" at bounding box center [54, 123] width 109 height 194
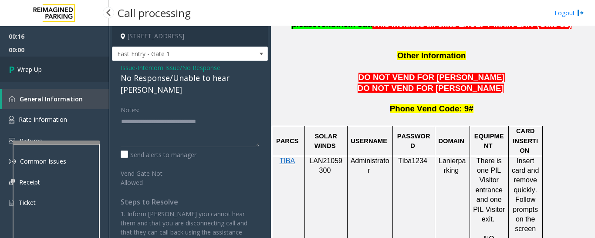
click at [87, 74] on link "Wrap Up" at bounding box center [54, 70] width 109 height 26
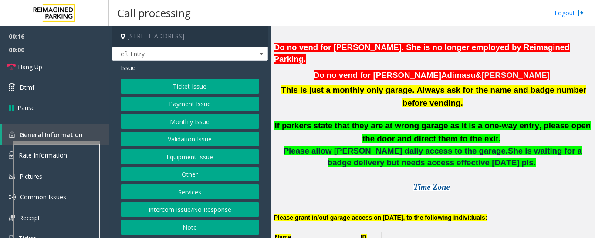
scroll to position [160, 0]
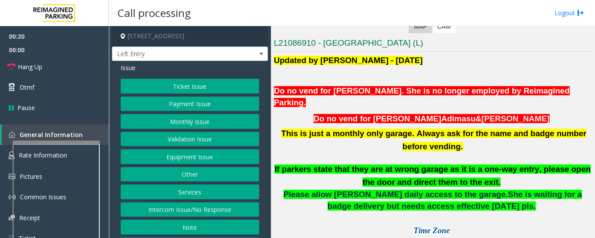
click at [206, 122] on button "Monthly Issue" at bounding box center [190, 121] width 139 height 15
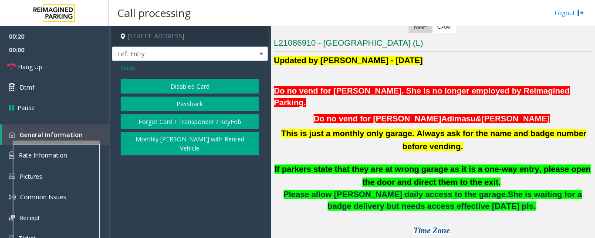
click at [216, 85] on button "Disabled Card" at bounding box center [190, 86] width 139 height 15
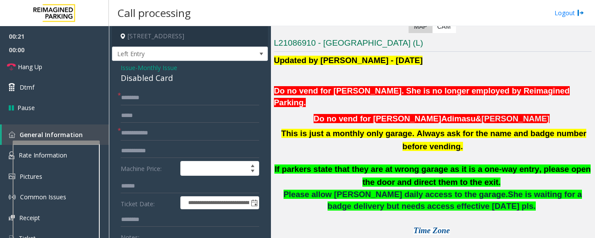
click at [145, 74] on div "Disabled Card" at bounding box center [190, 78] width 139 height 12
copy div "Disabled Card"
click at [159, 98] on input "text" at bounding box center [190, 98] width 139 height 15
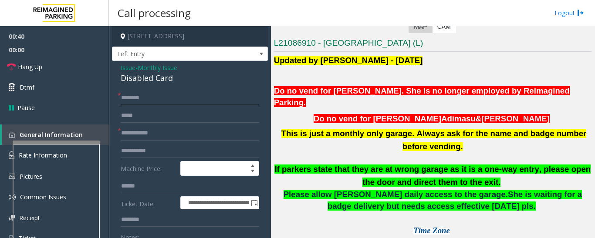
click at [139, 98] on input "*******" at bounding box center [190, 98] width 139 height 15
type input "*******"
click at [177, 135] on input "text" at bounding box center [190, 133] width 139 height 15
type input "*****"
click at [135, 99] on input "*******" at bounding box center [190, 98] width 139 height 15
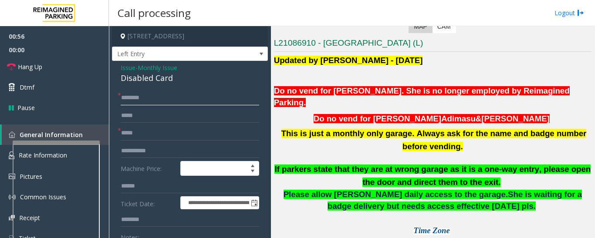
click at [135, 99] on input "*******" at bounding box center [190, 98] width 139 height 15
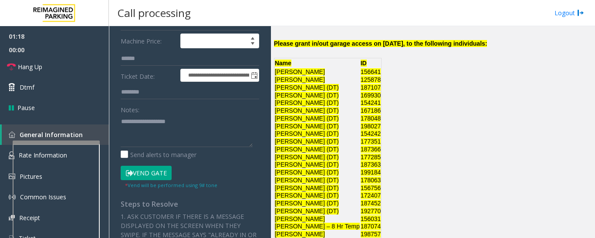
scroll to position [131, 0]
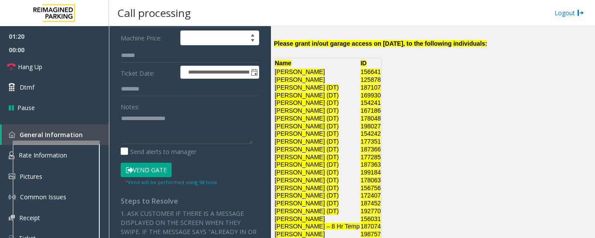
click at [154, 167] on button "Vend Gate" at bounding box center [146, 170] width 51 height 15
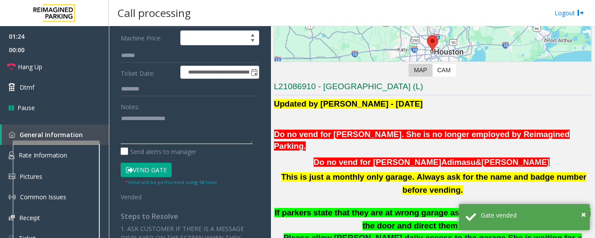
click at [195, 135] on textarea at bounding box center [187, 128] width 132 height 33
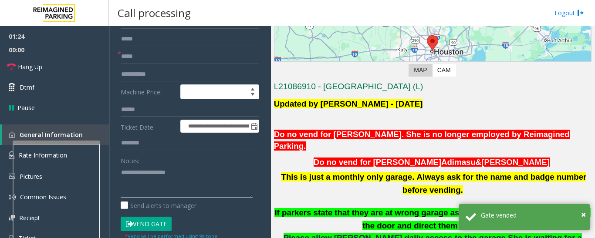
scroll to position [0, 0]
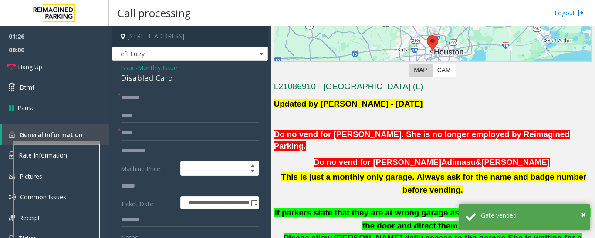
click at [147, 74] on div "Disabled Card" at bounding box center [190, 78] width 139 height 12
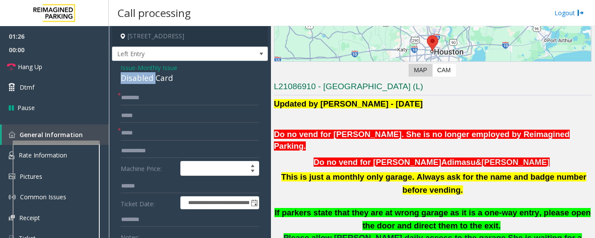
click at [147, 74] on div "Disabled Card" at bounding box center [190, 78] width 139 height 12
copy div "Disabled Card"
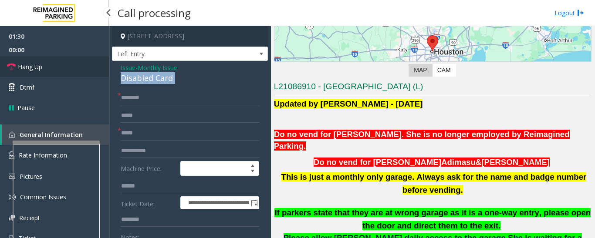
click at [39, 57] on link "Hang Up" at bounding box center [54, 67] width 109 height 20
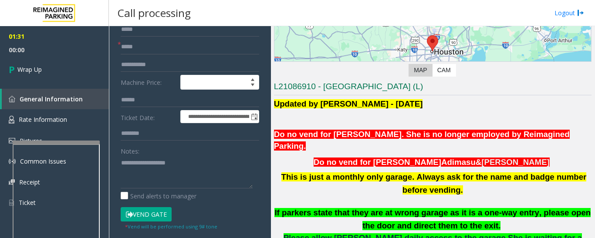
scroll to position [87, 0]
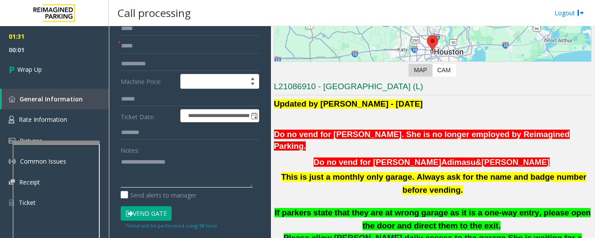
click at [184, 170] on textarea at bounding box center [187, 171] width 132 height 33
paste textarea "**********"
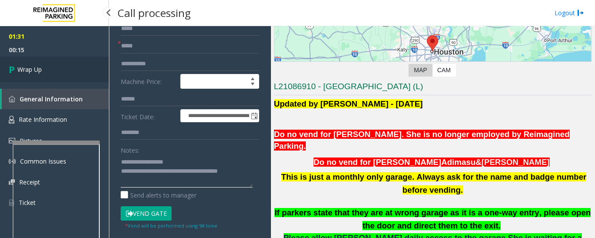
type textarea "**********"
click at [66, 71] on link "Wrap Up" at bounding box center [54, 70] width 109 height 26
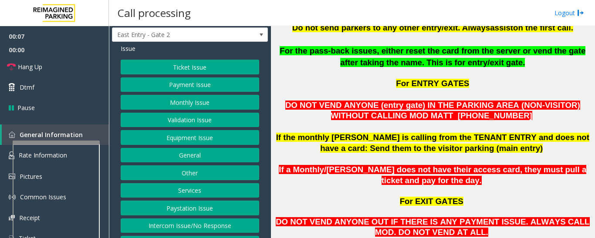
scroll to position [36, 0]
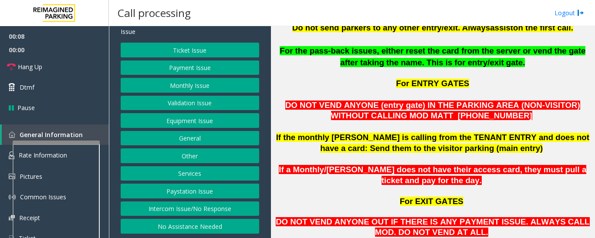
click at [200, 212] on button "Intercom Issue/No Response" at bounding box center [190, 209] width 139 height 15
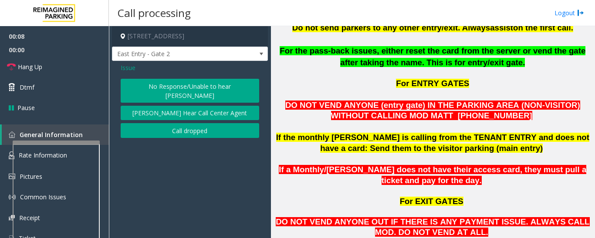
scroll to position [0, 0]
click at [235, 82] on button "No Response/Unable to hear [PERSON_NAME]" at bounding box center [190, 91] width 139 height 24
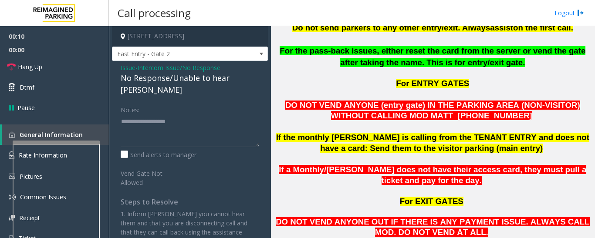
click at [233, 79] on div "No Response/Unable to hear [PERSON_NAME]" at bounding box center [190, 84] width 139 height 24
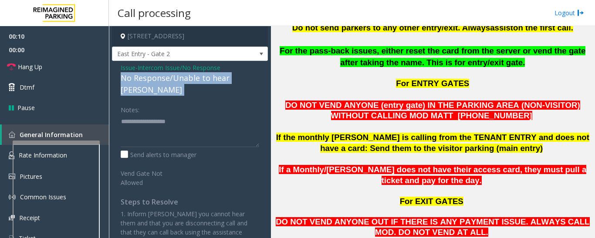
click at [233, 79] on div "No Response/Unable to hear [PERSON_NAME]" at bounding box center [190, 84] width 139 height 24
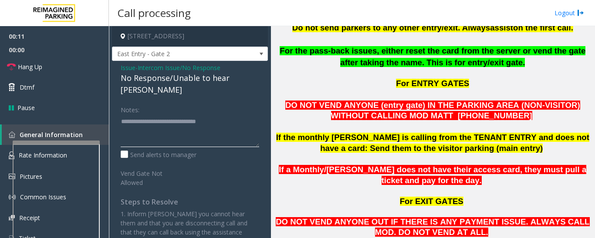
click at [252, 115] on textarea at bounding box center [190, 131] width 139 height 33
click at [245, 115] on textarea at bounding box center [190, 131] width 139 height 33
type textarea "**********"
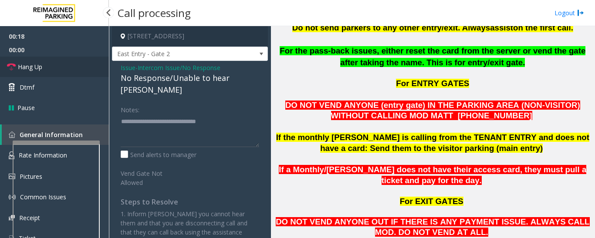
click at [38, 68] on span "Hang Up" at bounding box center [30, 66] width 24 height 9
click at [28, 68] on span "Hang Up" at bounding box center [30, 66] width 24 height 9
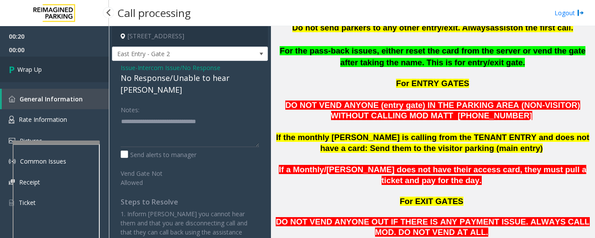
click at [27, 68] on span "Wrap Up" at bounding box center [29, 69] width 24 height 9
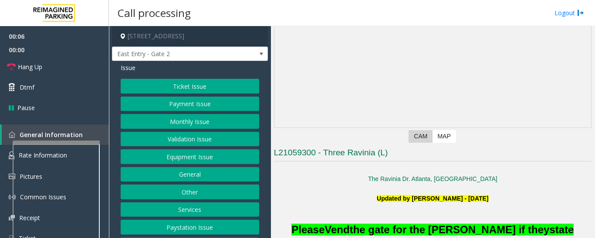
scroll to position [218, 0]
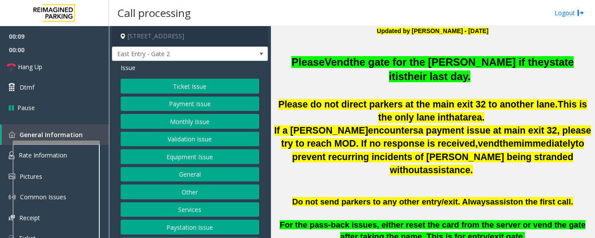
click at [178, 118] on button "Monthly Issue" at bounding box center [190, 121] width 139 height 15
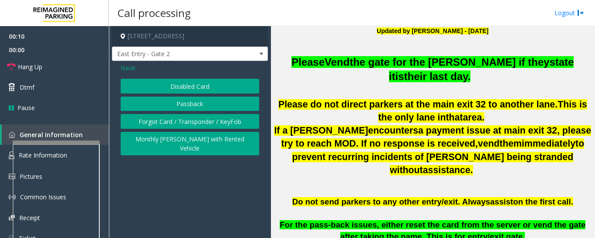
click at [210, 103] on button "Passback" at bounding box center [190, 104] width 139 height 15
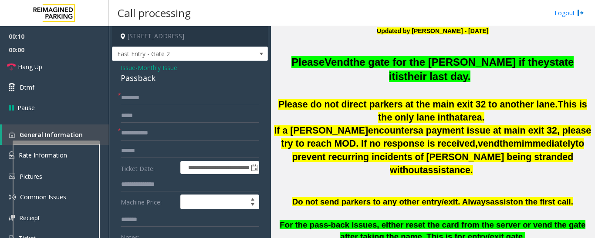
click at [143, 78] on div "Passback" at bounding box center [190, 78] width 139 height 12
copy div "Passback"
click at [210, 128] on input "text" at bounding box center [190, 133] width 139 height 15
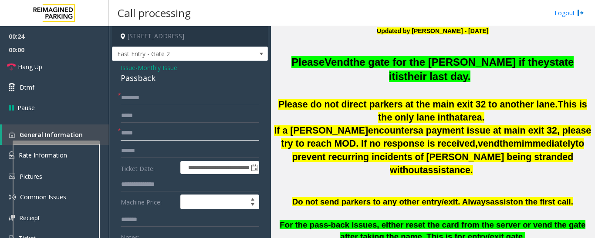
type input "*****"
click at [152, 98] on input "text" at bounding box center [190, 98] width 139 height 15
type input "**********"
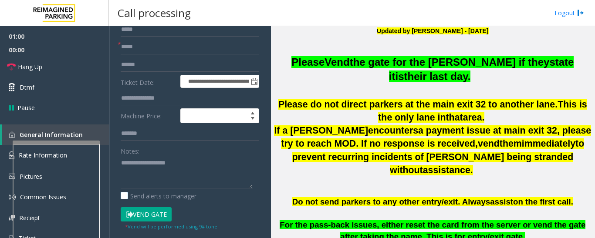
scroll to position [87, 0]
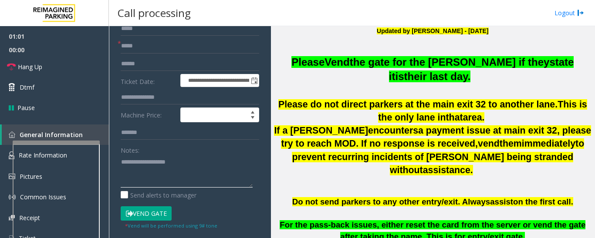
click at [170, 176] on textarea at bounding box center [187, 171] width 132 height 33
paste textarea "********"
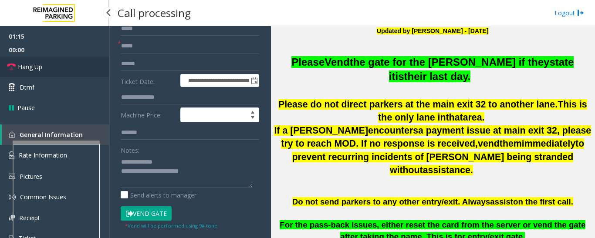
click at [37, 67] on span "Hang Up" at bounding box center [30, 66] width 24 height 9
click at [203, 172] on textarea at bounding box center [187, 171] width 132 height 33
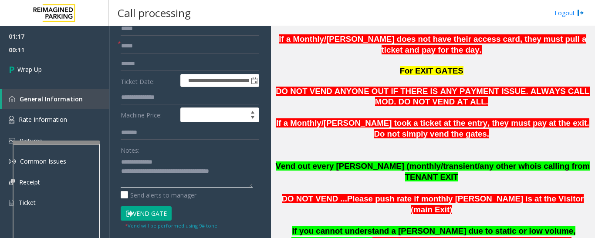
scroll to position [610, 0]
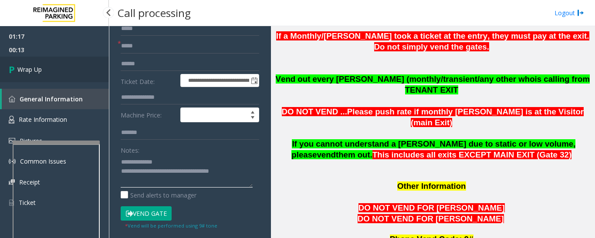
type textarea "**********"
click at [26, 69] on span "Wrap Up" at bounding box center [29, 69] width 24 height 9
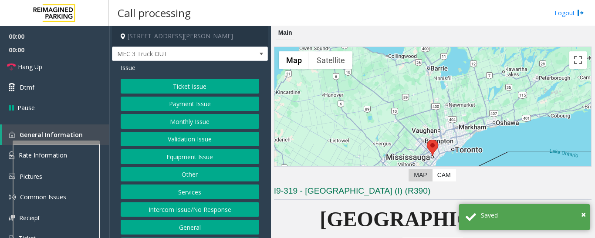
scroll to position [174, 0]
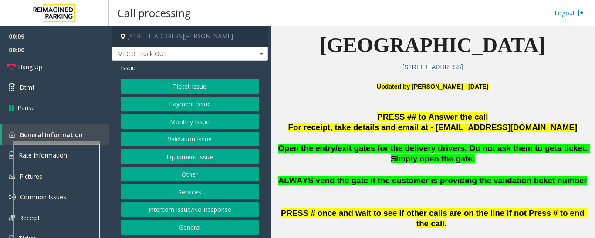
click at [196, 160] on button "Equipment Issue" at bounding box center [190, 156] width 139 height 15
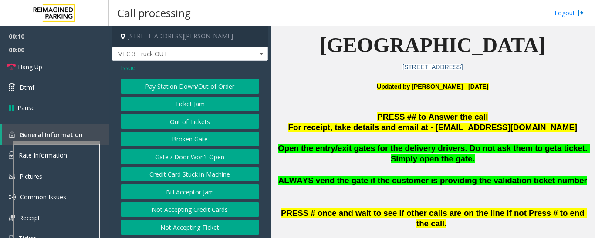
click at [207, 155] on button "Gate / Door Won't Open" at bounding box center [190, 156] width 139 height 15
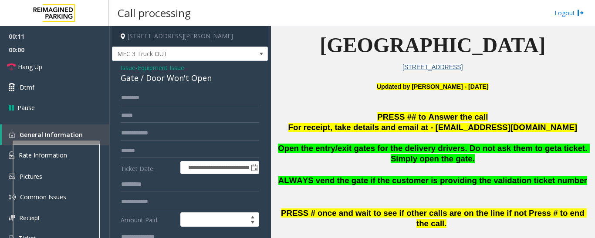
click at [140, 81] on div "Gate / Door Won't Open" at bounding box center [190, 78] width 139 height 12
copy div "Gate / Door Won't Open"
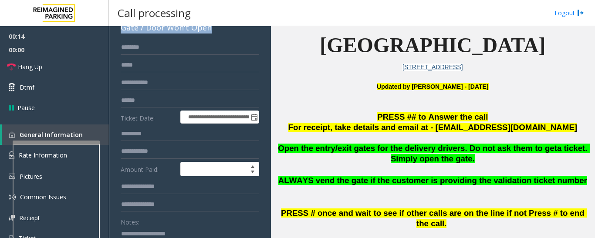
scroll to position [131, 0]
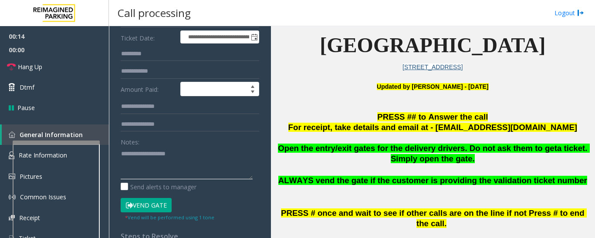
click at [154, 163] on textarea at bounding box center [187, 163] width 132 height 33
paste textarea "**********"
click at [142, 211] on button "Vend Gate" at bounding box center [146, 205] width 51 height 15
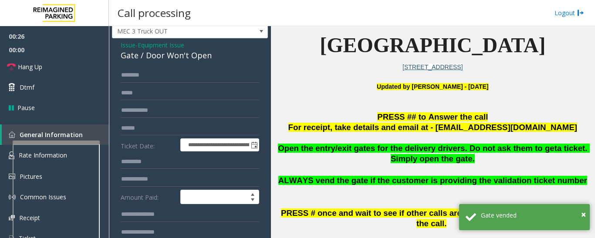
scroll to position [44, 0]
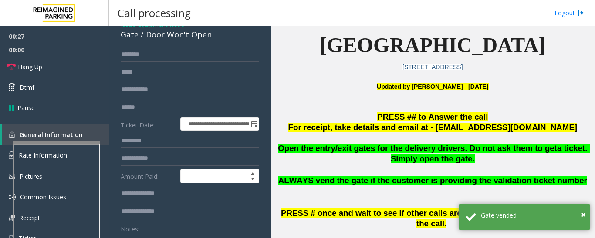
click at [304, 146] on span "Open the entry/exit gates for the delivery drivers. Do not ask them to get" at bounding box center [417, 148] width 279 height 9
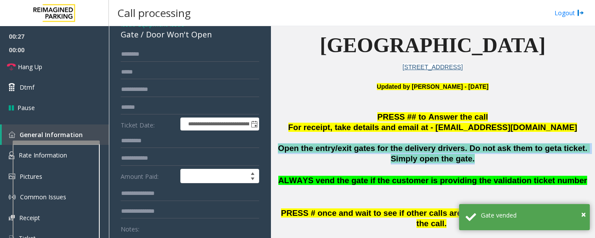
click at [304, 146] on span "Open the entry/exit gates for the delivery drivers. Do not ask them to get" at bounding box center [417, 148] width 279 height 9
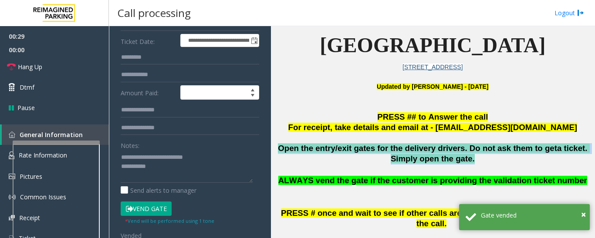
scroll to position [131, 0]
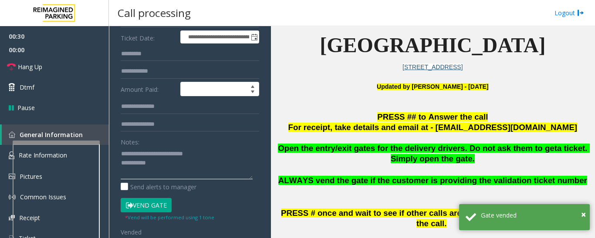
click at [176, 171] on textarea at bounding box center [187, 163] width 132 height 33
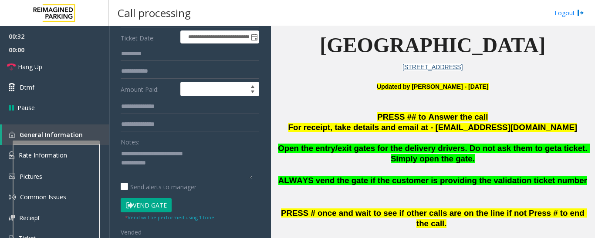
click at [186, 178] on textarea at bounding box center [187, 163] width 132 height 33
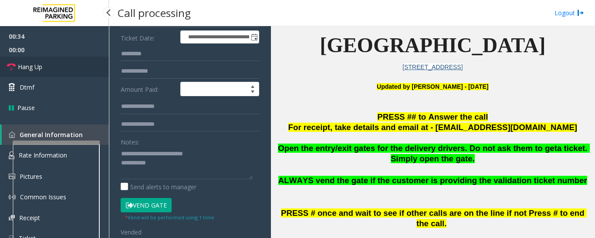
click at [47, 69] on link "Hang Up" at bounding box center [54, 67] width 109 height 20
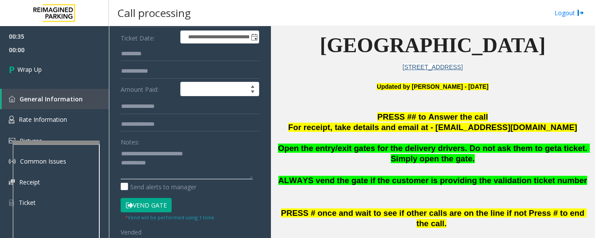
click at [182, 167] on textarea at bounding box center [187, 163] width 132 height 33
type textarea "**********"
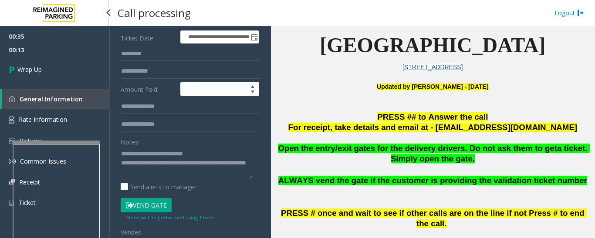
click at [47, 88] on div "00:35 00:13 Wrap Up General Information Rate Information Pictures Common Issues…" at bounding box center [54, 123] width 109 height 194
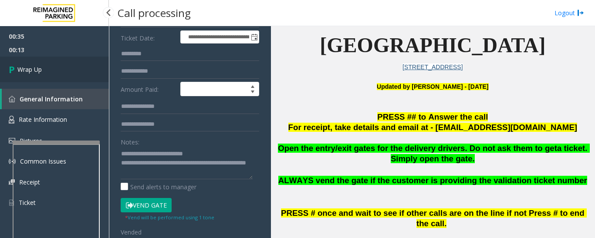
click at [53, 76] on link "Wrap Up" at bounding box center [54, 70] width 109 height 26
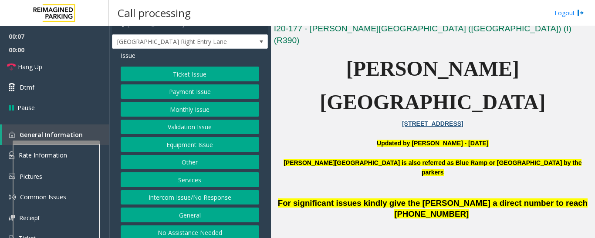
scroll to position [18, 0]
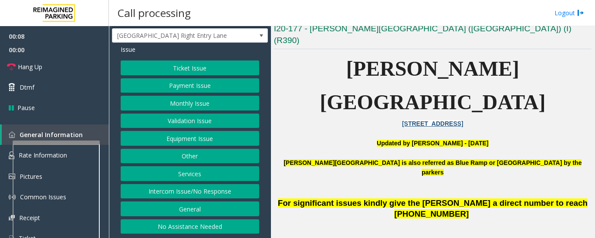
click at [230, 193] on button "Intercom Issue/No Response" at bounding box center [190, 191] width 139 height 15
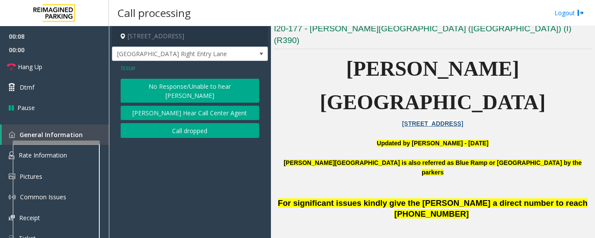
scroll to position [0, 0]
click at [179, 87] on button "No Response/Unable to hear [PERSON_NAME]" at bounding box center [190, 91] width 139 height 24
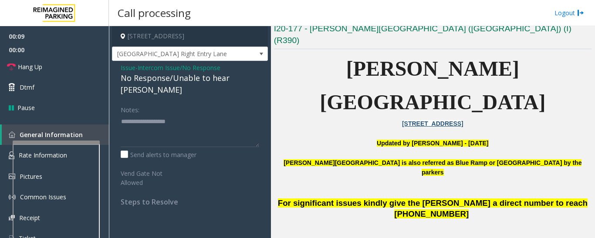
click at [189, 76] on div "No Response/Unable to hear [PERSON_NAME]" at bounding box center [190, 84] width 139 height 24
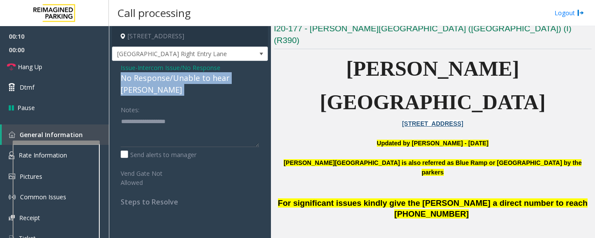
click at [189, 76] on div "No Response/Unable to hear [PERSON_NAME]" at bounding box center [190, 84] width 139 height 24
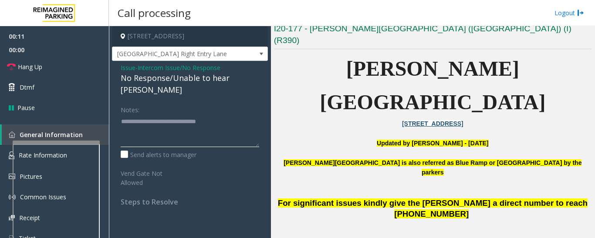
click at [243, 116] on textarea at bounding box center [190, 131] width 139 height 33
type textarea "**********"
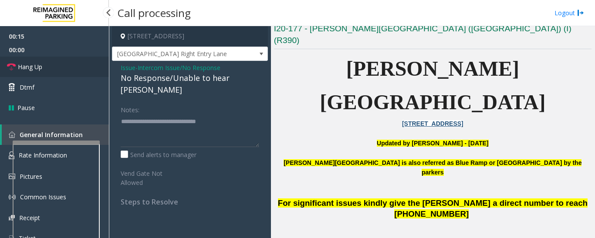
click at [17, 65] on link "Hang Up" at bounding box center [54, 67] width 109 height 20
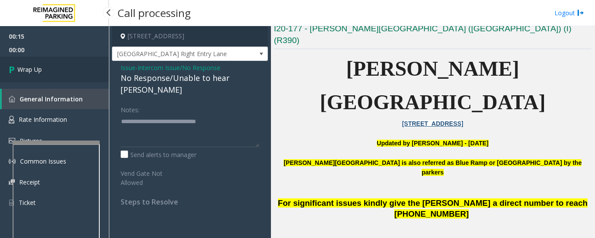
drag, startPoint x: 25, startPoint y: 86, endPoint x: 37, endPoint y: 75, distance: 16.4
click at [25, 85] on div "00:15 00:00 Wrap Up General Information Rate Information Pictures Common Issues…" at bounding box center [54, 123] width 109 height 194
click at [40, 74] on span "Wrap Up" at bounding box center [29, 69] width 24 height 9
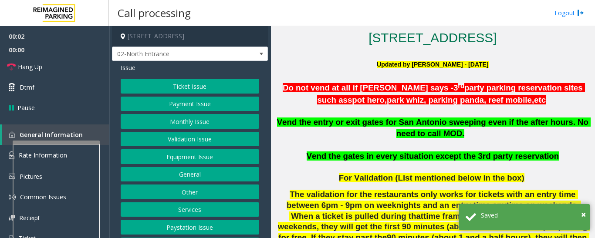
scroll to position [348, 0]
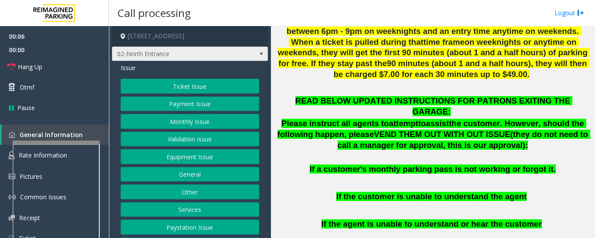
click at [149, 54] on span "02-North Entrance" at bounding box center [174, 54] width 124 height 14
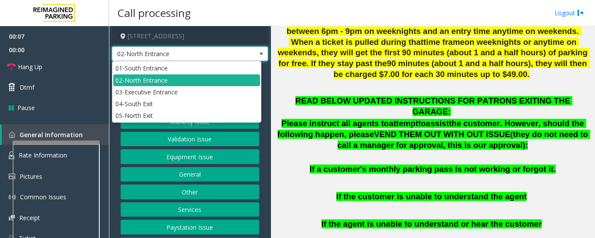
click at [149, 54] on span "02-North Entrance" at bounding box center [174, 54] width 124 height 14
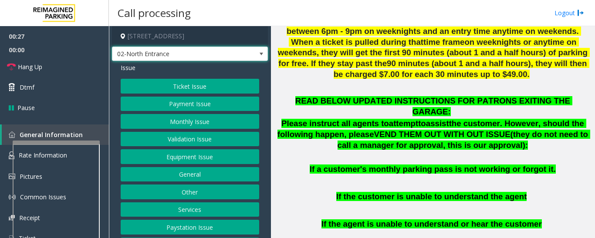
click at [215, 49] on span "02-North Entrance" at bounding box center [174, 54] width 124 height 14
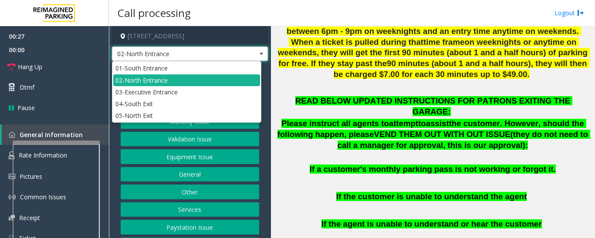
click at [215, 49] on span "02-North Entrance" at bounding box center [174, 54] width 124 height 14
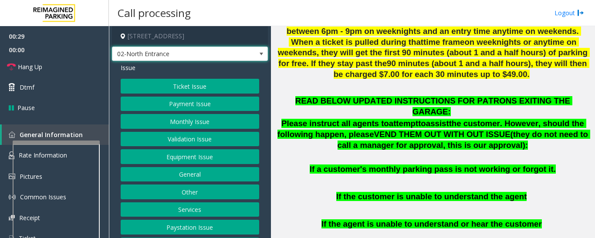
click at [208, 155] on button "Equipment Issue" at bounding box center [190, 156] width 139 height 15
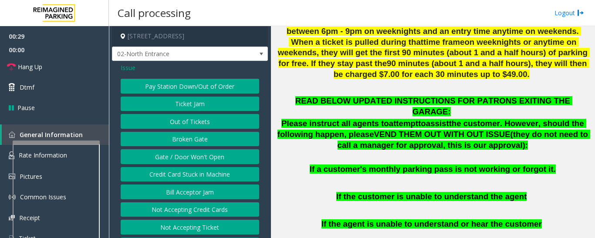
click at [233, 152] on button "Gate / Door Won't Open" at bounding box center [190, 156] width 139 height 15
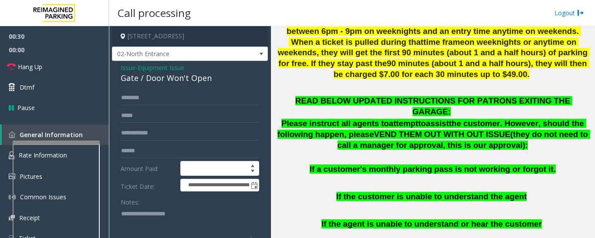
click at [196, 79] on div "Gate / Door Won't Open" at bounding box center [190, 78] width 139 height 12
copy div "Gate / Door Won't Open"
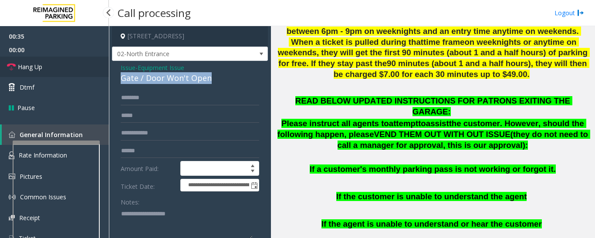
click at [2, 62] on link "Hang Up" at bounding box center [54, 67] width 109 height 20
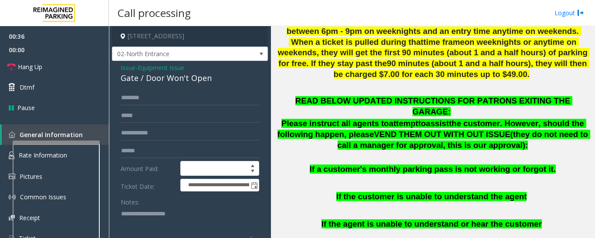
click at [149, 218] on textarea at bounding box center [187, 223] width 132 height 33
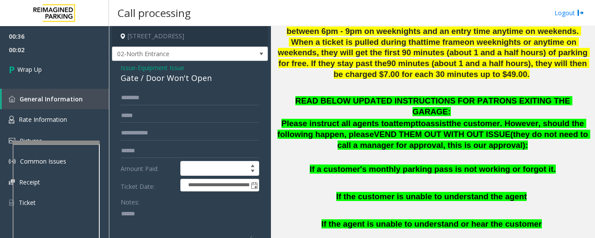
paste textarea "**********"
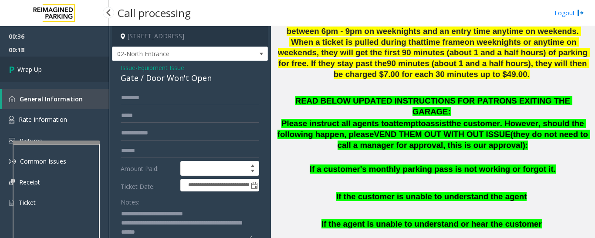
type textarea "**********"
click at [44, 77] on link "Wrap Up" at bounding box center [54, 70] width 109 height 26
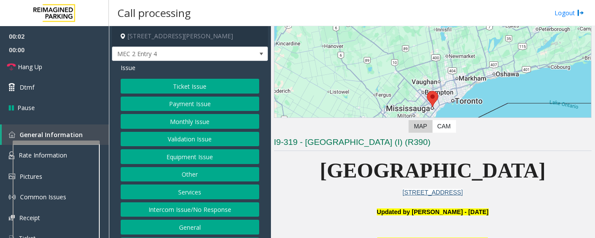
scroll to position [174, 0]
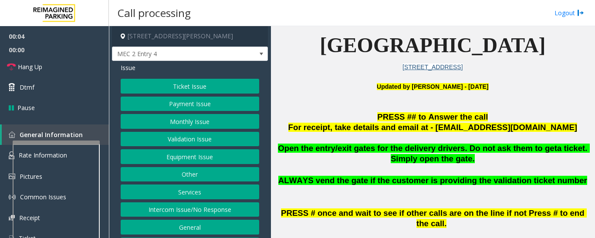
click at [228, 156] on button "Equipment Issue" at bounding box center [190, 156] width 139 height 15
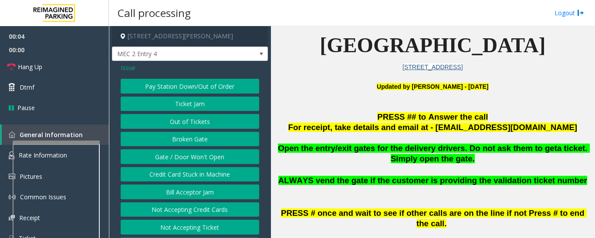
click at [189, 155] on button "Gate / Door Won't Open" at bounding box center [190, 156] width 139 height 15
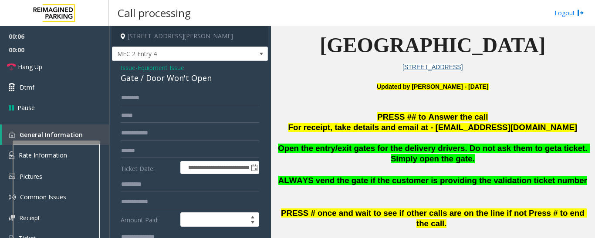
click at [200, 78] on div "Gate / Door Won't Open" at bounding box center [190, 78] width 139 height 12
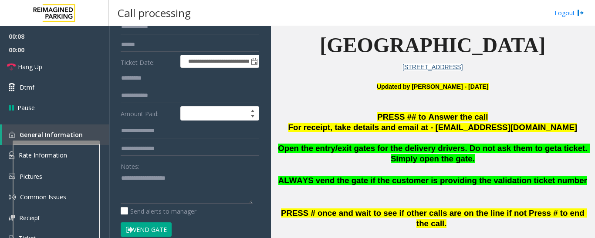
scroll to position [131, 0]
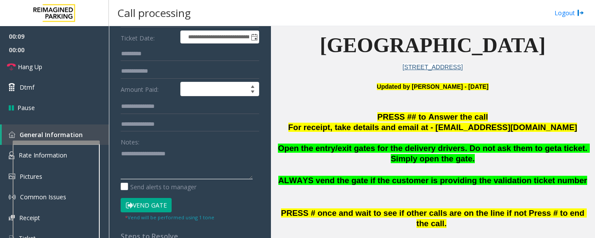
click at [193, 149] on textarea at bounding box center [187, 163] width 132 height 33
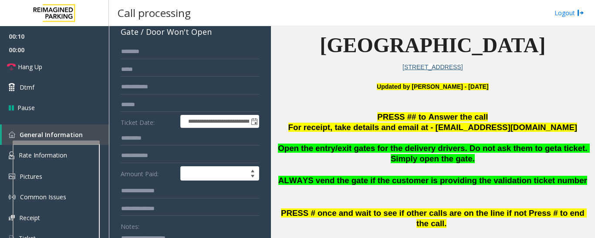
scroll to position [44, 0]
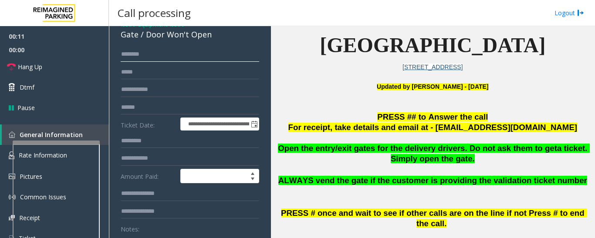
click at [165, 54] on input "text" at bounding box center [190, 54] width 139 height 15
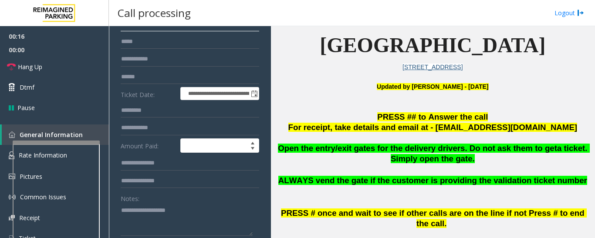
scroll to position [87, 0]
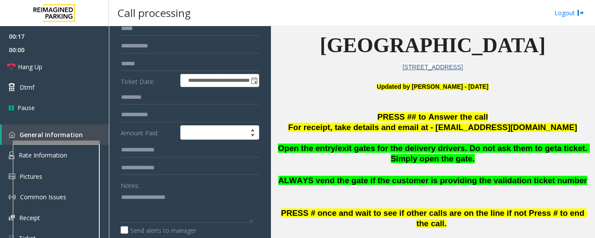
type input "*****"
click at [170, 205] on textarea at bounding box center [187, 206] width 132 height 33
paste textarea "**********"
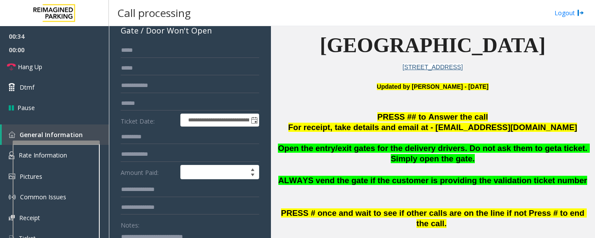
scroll to position [0, 0]
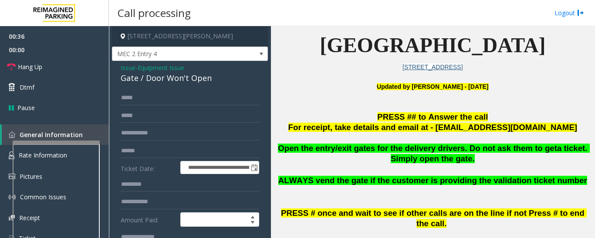
type textarea "**********"
click at [152, 97] on input "*****" at bounding box center [190, 98] width 139 height 15
type input "*"
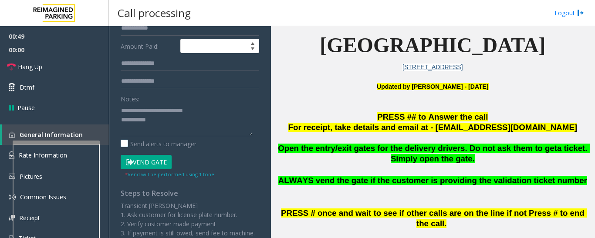
scroll to position [174, 0]
type input "****"
click at [151, 164] on button "Vend Gate" at bounding box center [146, 162] width 51 height 15
click at [184, 126] on textarea at bounding box center [187, 119] width 132 height 33
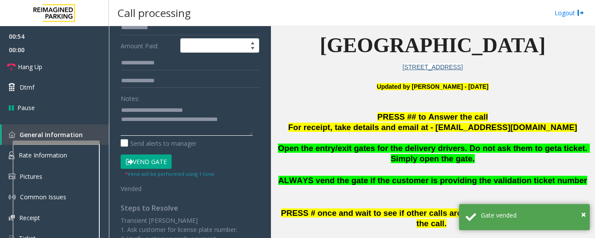
click at [247, 126] on textarea at bounding box center [187, 119] width 132 height 33
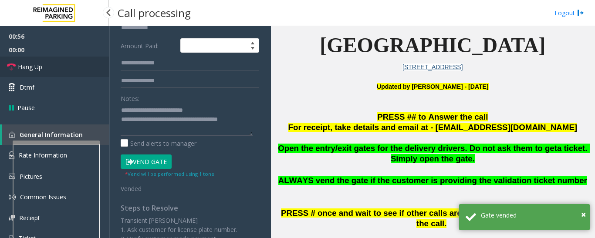
click at [57, 71] on link "Hang Up" at bounding box center [54, 67] width 109 height 20
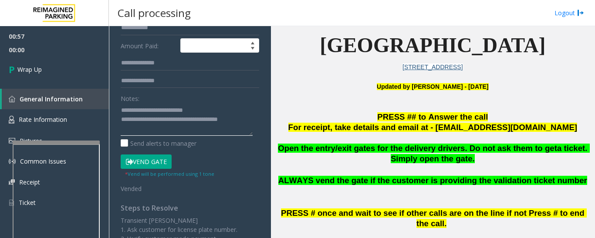
click at [152, 121] on textarea at bounding box center [187, 119] width 132 height 33
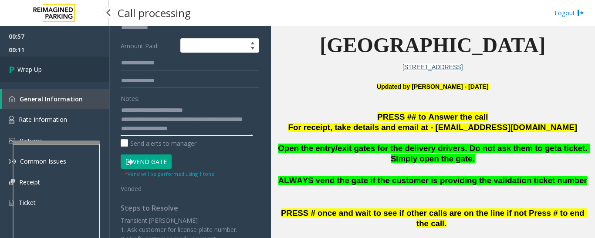
type textarea "**********"
click at [73, 65] on link "Wrap Up" at bounding box center [54, 70] width 109 height 26
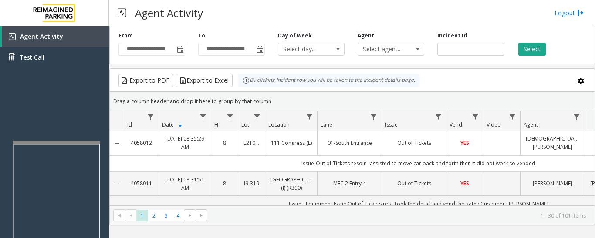
click at [506, 14] on div "Agent Activity Logout" at bounding box center [352, 13] width 486 height 26
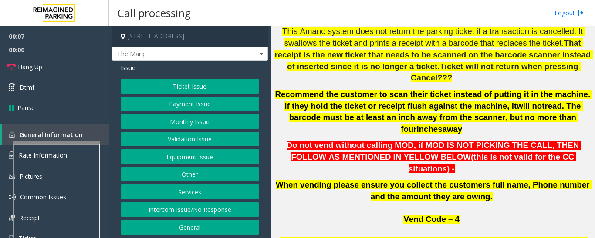
scroll to position [436, 0]
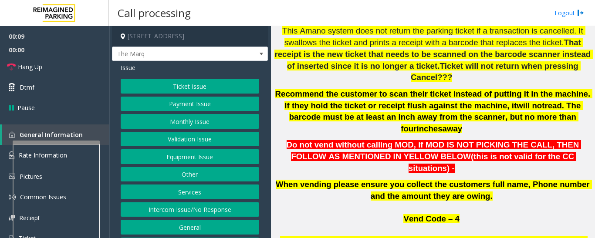
click at [226, 216] on button "Intercom Issue/No Response" at bounding box center [190, 210] width 139 height 15
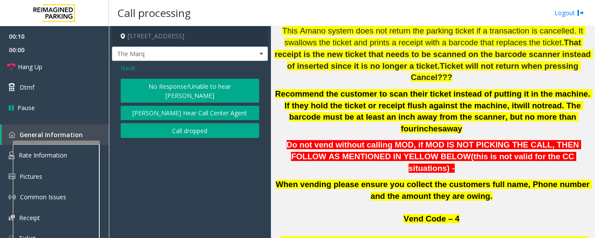
click at [170, 89] on button "No Response/Unable to hear [PERSON_NAME]" at bounding box center [190, 91] width 139 height 24
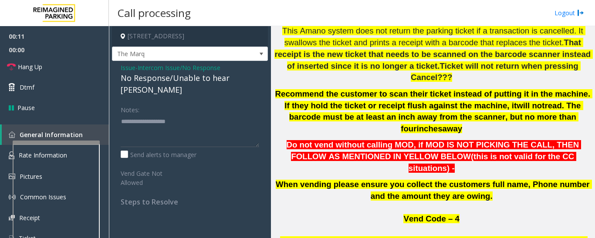
click at [181, 82] on div "No Response/Unable to hear [PERSON_NAME]" at bounding box center [190, 84] width 139 height 24
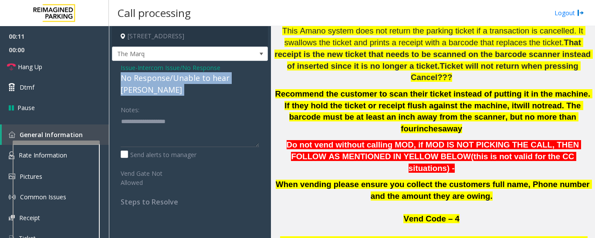
click at [181, 82] on div "No Response/Unable to hear [PERSON_NAME]" at bounding box center [190, 84] width 139 height 24
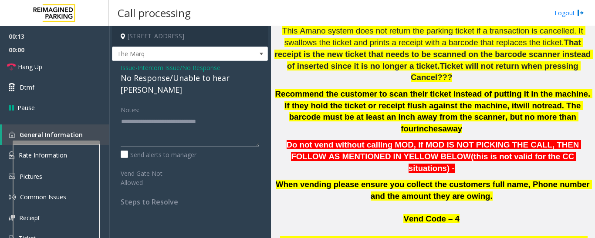
click at [244, 119] on textarea at bounding box center [190, 131] width 139 height 33
type textarea "**********"
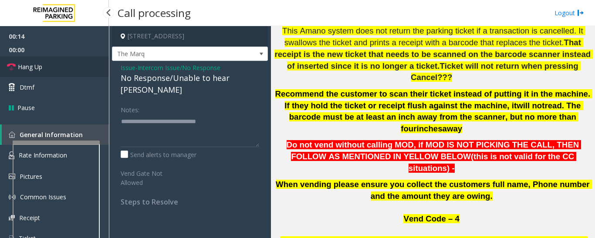
click at [29, 65] on span "Hang Up" at bounding box center [30, 66] width 24 height 9
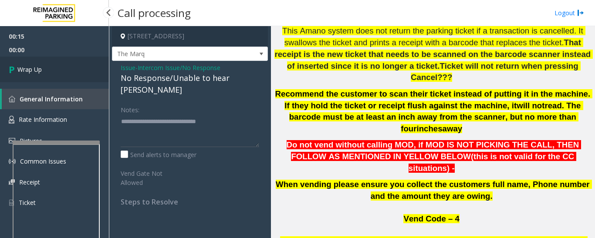
click at [61, 80] on link "Wrap Up" at bounding box center [54, 70] width 109 height 26
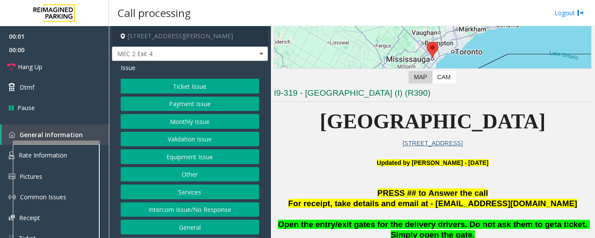
scroll to position [174, 0]
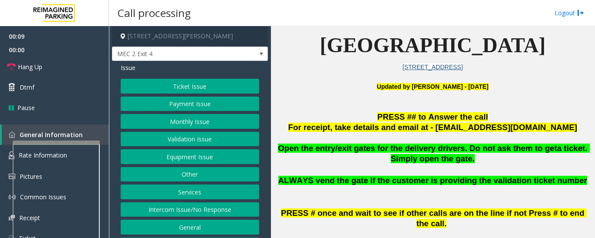
click at [220, 161] on button "Equipment Issue" at bounding box center [190, 156] width 139 height 15
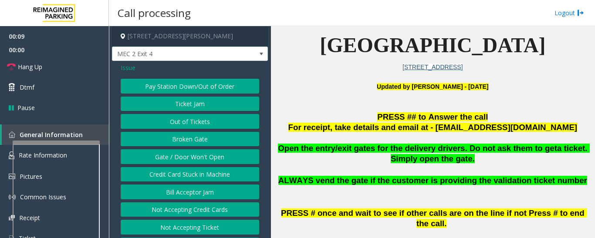
click at [218, 161] on button "Gate / Door Won't Open" at bounding box center [190, 156] width 139 height 15
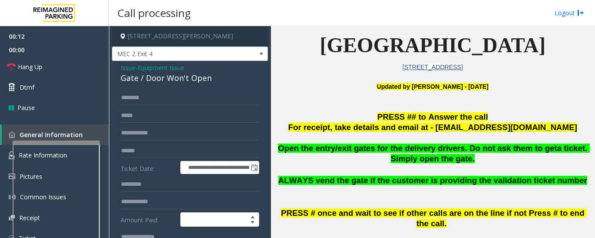
click at [206, 79] on div "Gate / Door Won't Open" at bounding box center [190, 78] width 139 height 12
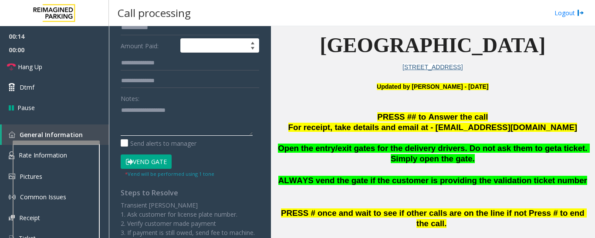
click at [194, 123] on textarea at bounding box center [187, 119] width 132 height 33
paste textarea "**********"
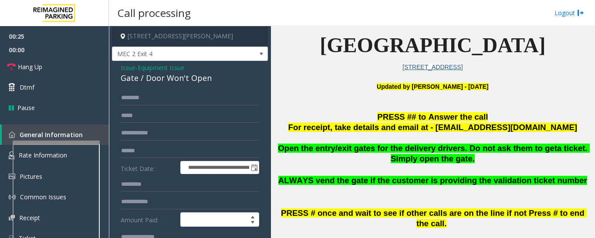
type textarea "**********"
click at [203, 98] on input "text" at bounding box center [190, 98] width 139 height 15
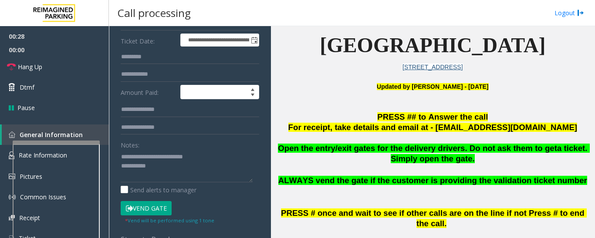
scroll to position [131, 0]
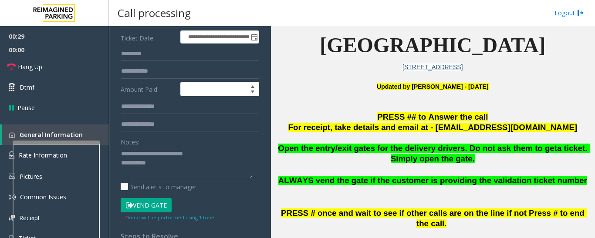
type input "****"
click at [187, 175] on textarea at bounding box center [187, 163] width 132 height 33
click at [154, 200] on button "Vend Gate" at bounding box center [146, 205] width 51 height 15
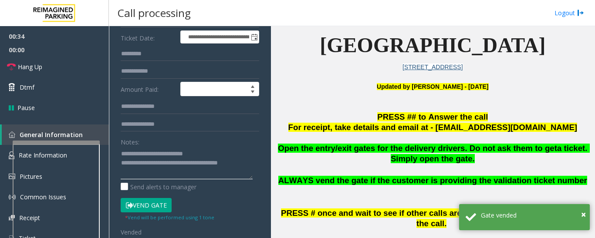
type textarea "**********"
click at [256, 163] on div "**********" at bounding box center [190, 173] width 152 height 427
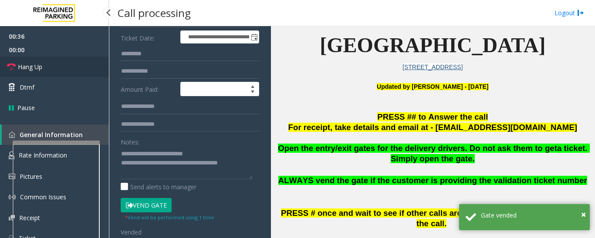
click at [14, 68] on icon at bounding box center [11, 67] width 9 height 9
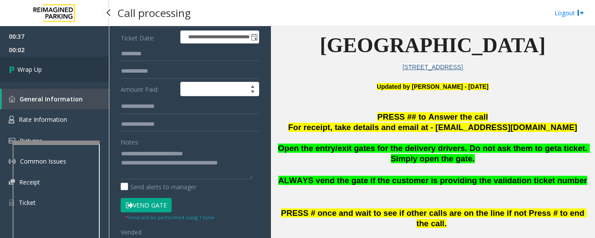
click at [61, 66] on link "Wrap Up" at bounding box center [54, 70] width 109 height 26
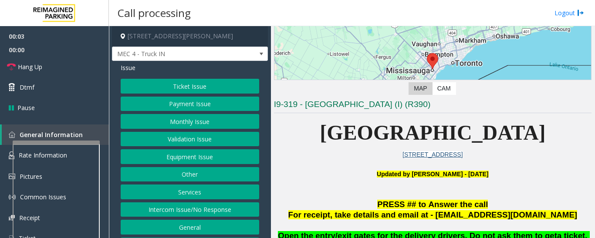
scroll to position [87, 0]
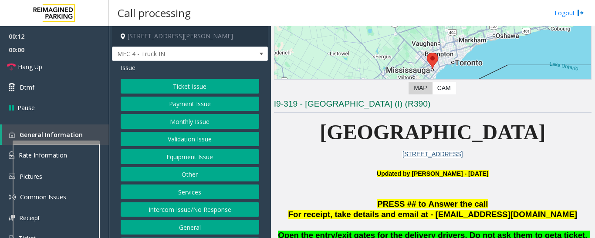
click at [217, 147] on div "Ticket Issue Payment Issue Monthly Issue Validation Issue Equipment Issue Other…" at bounding box center [190, 165] width 139 height 173
click at [214, 159] on button "Equipment Issue" at bounding box center [190, 156] width 139 height 15
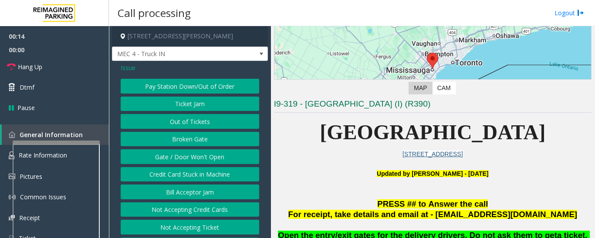
click at [209, 160] on button "Gate / Door Won't Open" at bounding box center [190, 156] width 139 height 15
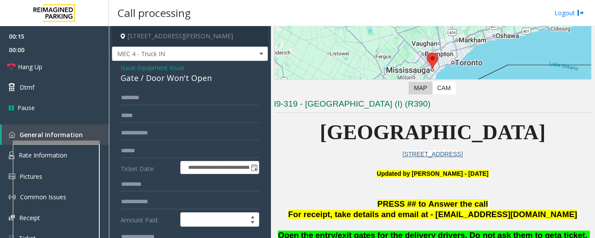
click at [190, 80] on div "Gate / Door Won't Open" at bounding box center [190, 78] width 139 height 12
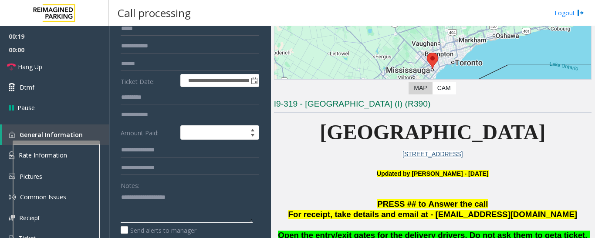
click at [170, 204] on textarea at bounding box center [187, 206] width 132 height 33
paste textarea "**********"
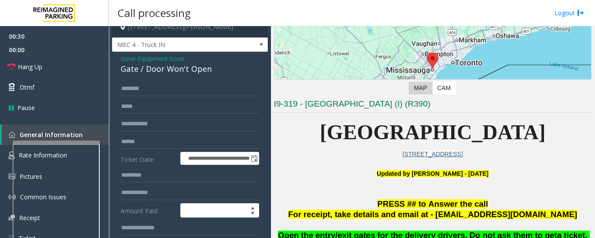
scroll to position [0, 0]
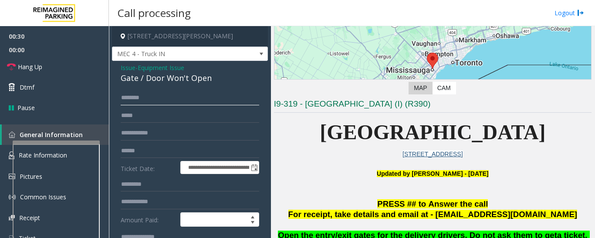
click at [199, 101] on input "text" at bounding box center [190, 98] width 139 height 15
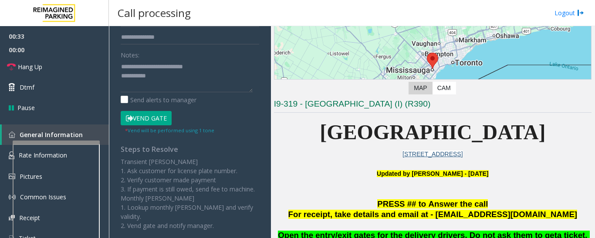
click at [156, 119] on button "Vend Gate" at bounding box center [146, 118] width 51 height 15
click at [178, 88] on textarea at bounding box center [187, 76] width 132 height 33
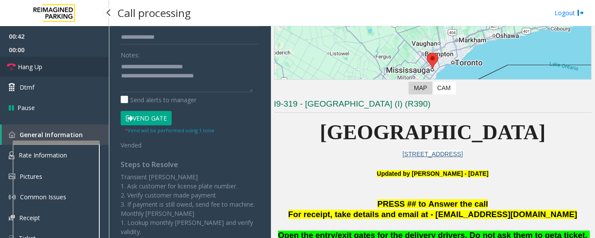
click at [97, 61] on link "Hang Up" at bounding box center [54, 67] width 109 height 20
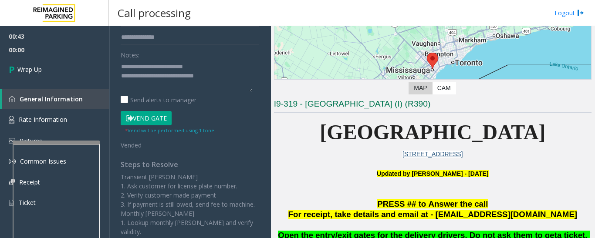
click at [217, 77] on textarea at bounding box center [187, 76] width 132 height 33
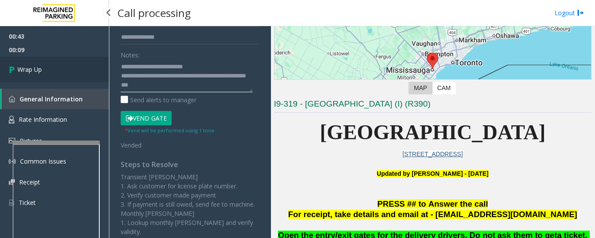
type textarea "**********"
click at [42, 78] on link "Wrap Up" at bounding box center [54, 70] width 109 height 26
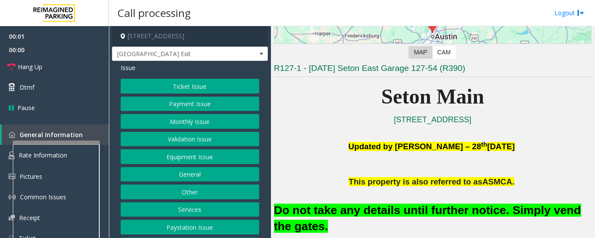
scroll to position [174, 0]
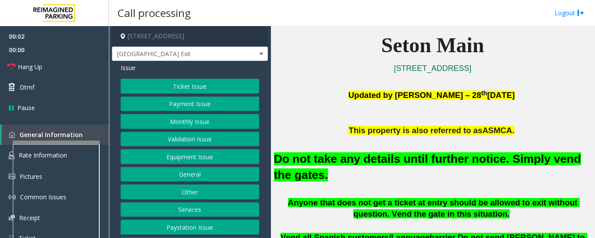
click at [182, 155] on button "Equipment Issue" at bounding box center [190, 156] width 139 height 15
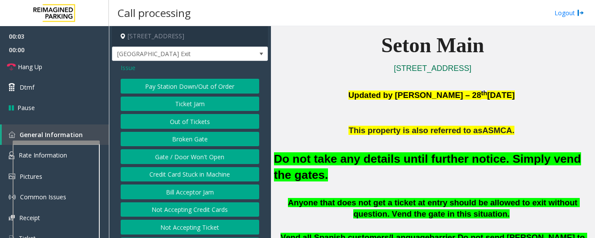
click at [183, 153] on button "Gate / Door Won't Open" at bounding box center [190, 156] width 139 height 15
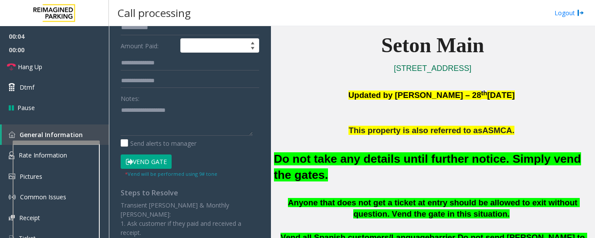
click at [156, 163] on button "Vend Gate" at bounding box center [146, 162] width 51 height 15
click at [372, 158] on font "Do not take any details until further notice. Simply vend the gates." at bounding box center [427, 166] width 307 height 29
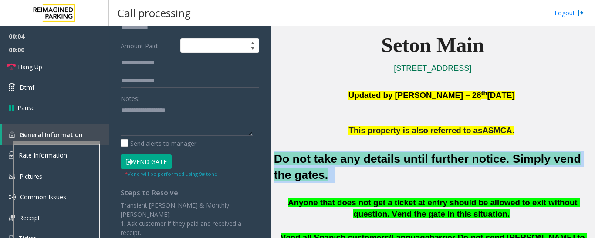
click at [372, 158] on font "Do not take any details until further notice. Simply vend the gates." at bounding box center [427, 166] width 307 height 29
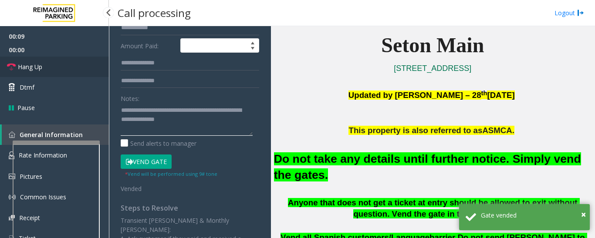
type textarea "**********"
click at [30, 71] on span "Hang Up" at bounding box center [30, 66] width 24 height 9
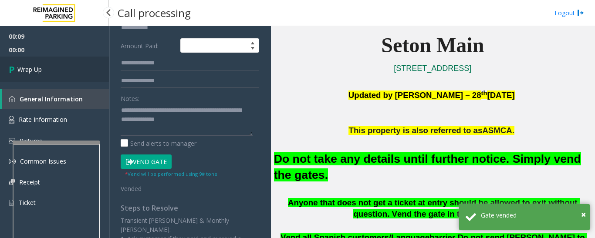
click at [30, 71] on span "Wrap Up" at bounding box center [29, 69] width 24 height 9
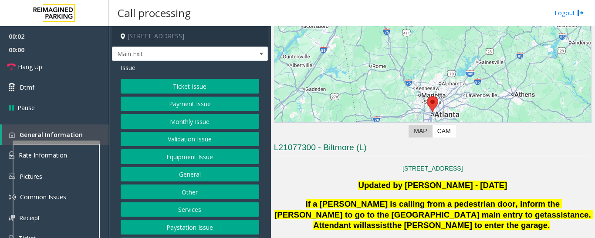
scroll to position [218, 0]
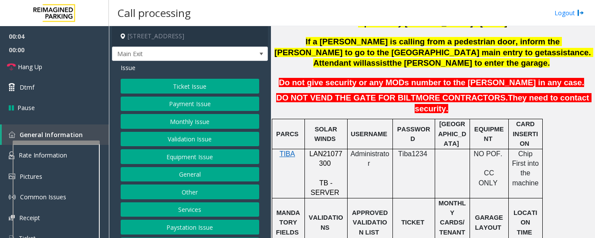
click at [334, 150] on span "LAN21077300" at bounding box center [325, 158] width 33 height 17
copy p "LAN21077300"
click at [222, 129] on button "Monthly Issue" at bounding box center [190, 121] width 139 height 15
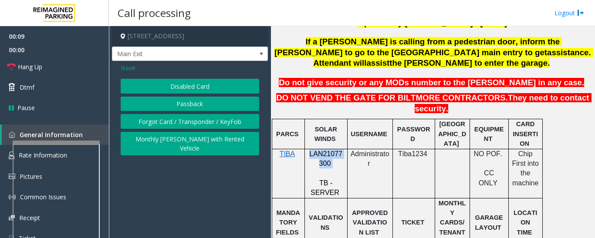
click at [209, 94] on button "Disabled Card" at bounding box center [190, 86] width 139 height 15
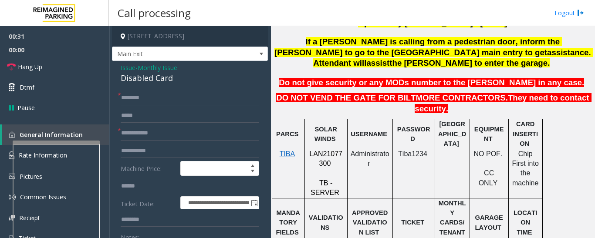
click at [122, 72] on span "Issue" at bounding box center [128, 67] width 15 height 9
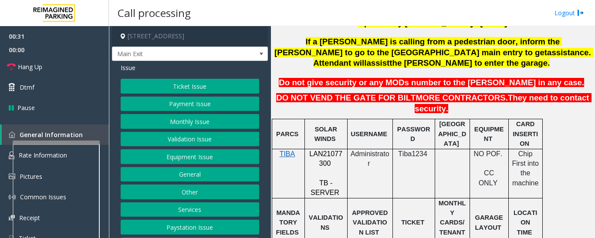
click at [177, 128] on button "Monthly Issue" at bounding box center [190, 121] width 139 height 15
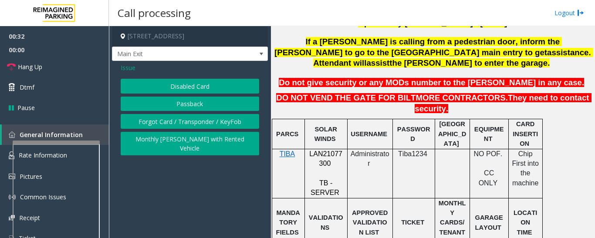
click at [196, 112] on button "Passback" at bounding box center [190, 104] width 139 height 15
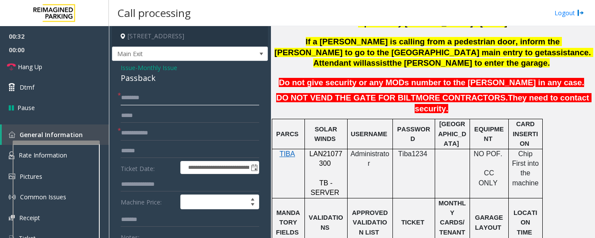
click at [169, 105] on input "text" at bounding box center [190, 98] width 139 height 15
click at [139, 104] on input "text" at bounding box center [190, 98] width 139 height 15
type input "*******"
click at [137, 141] on input "text" at bounding box center [190, 133] width 139 height 15
type input "******"
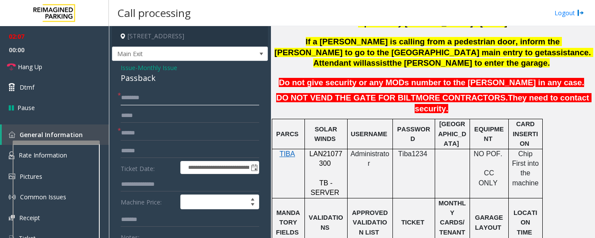
click at [175, 103] on input "*******" at bounding box center [190, 98] width 139 height 15
type input "**********"
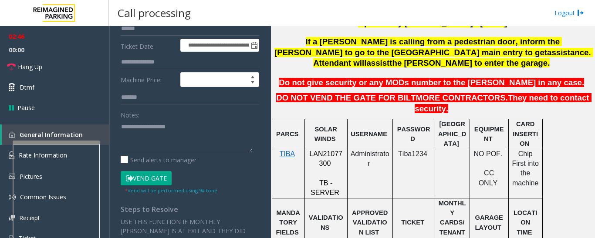
scroll to position [131, 0]
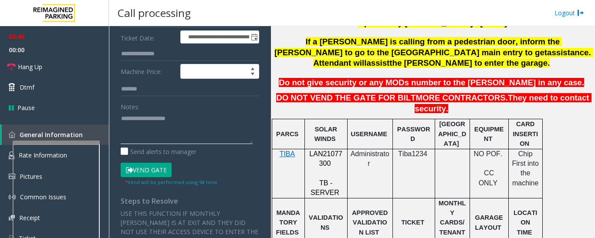
click at [154, 141] on textarea at bounding box center [187, 128] width 132 height 33
paste textarea "**********"
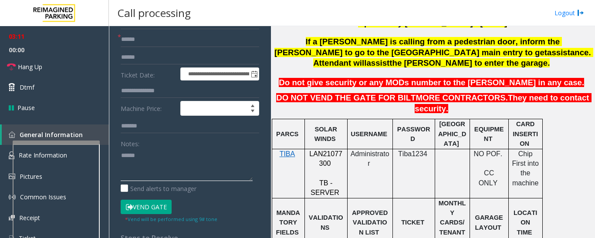
click at [161, 172] on textarea at bounding box center [187, 165] width 132 height 33
paste textarea "**********"
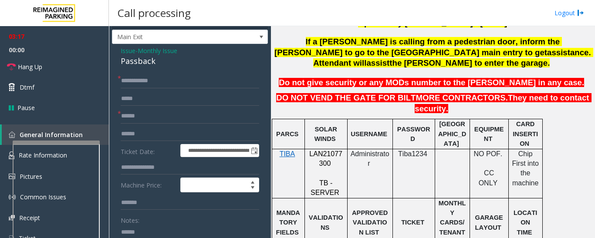
click at [147, 67] on div "Passback" at bounding box center [190, 61] width 139 height 12
copy div "Passback"
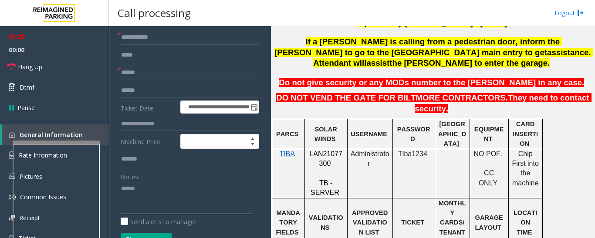
click at [162, 193] on textarea at bounding box center [187, 198] width 132 height 33
paste textarea "********"
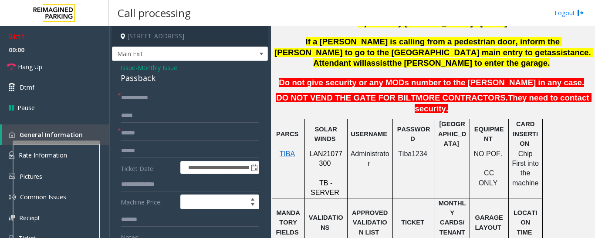
scroll to position [131, 0]
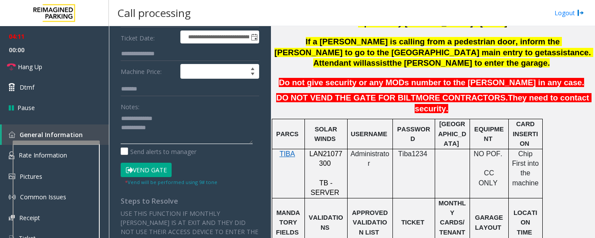
click at [169, 144] on textarea at bounding box center [187, 128] width 132 height 33
click at [14, 66] on icon at bounding box center [11, 67] width 9 height 9
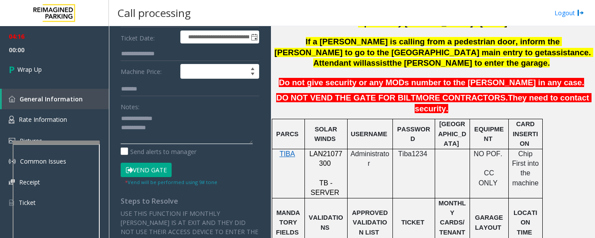
click at [190, 144] on textarea at bounding box center [187, 128] width 132 height 33
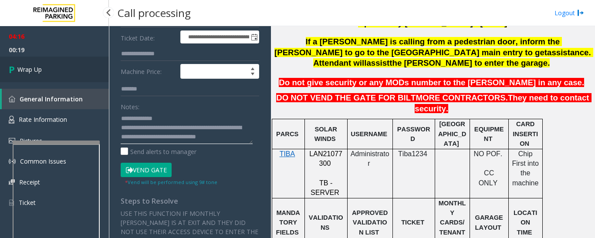
type textarea "**********"
click at [26, 70] on span "Wrap Up" at bounding box center [29, 69] width 24 height 9
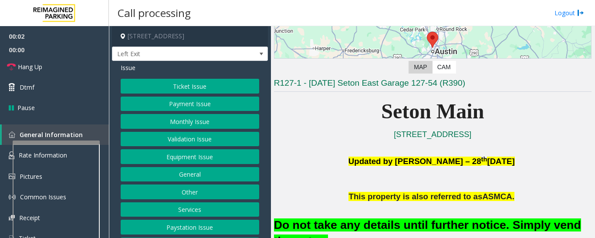
scroll to position [174, 0]
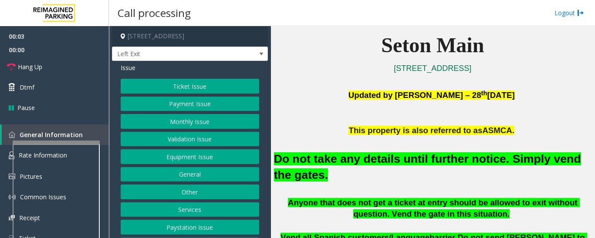
click at [179, 156] on button "Equipment Issue" at bounding box center [190, 156] width 139 height 15
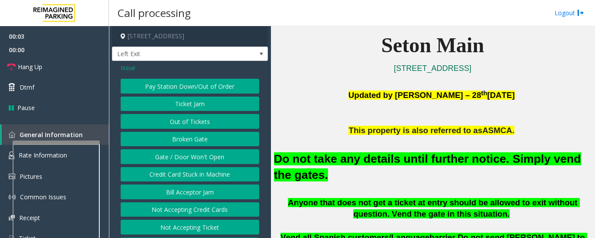
click at [181, 152] on button "Gate / Door Won't Open" at bounding box center [190, 156] width 139 height 15
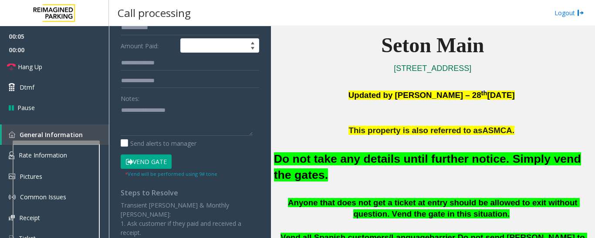
click at [160, 163] on button "Vend Gate" at bounding box center [146, 162] width 51 height 15
click at [396, 168] on h2 "Do not take any details until further notice. Simply vend the gates." at bounding box center [433, 167] width 318 height 32
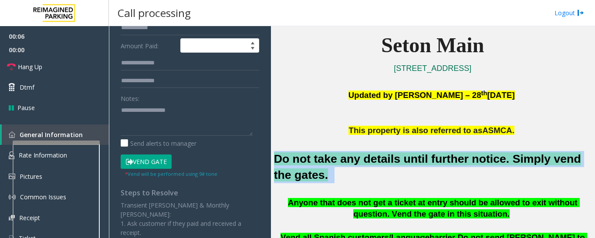
click at [396, 168] on h2 "Do not take any details until further notice. Simply vend the gates." at bounding box center [433, 167] width 318 height 32
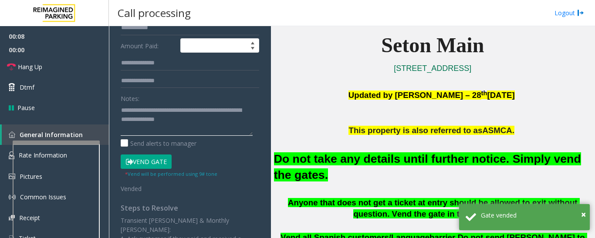
click at [204, 126] on textarea at bounding box center [187, 119] width 132 height 33
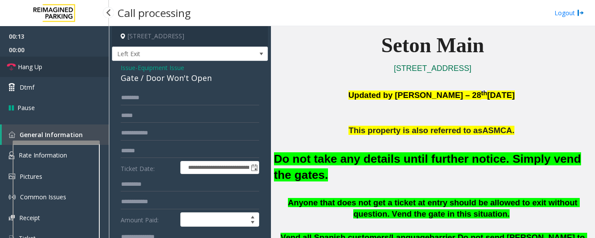
type textarea "**********"
drag, startPoint x: 23, startPoint y: 70, endPoint x: 41, endPoint y: 71, distance: 17.9
click at [23, 70] on span "Hang Up" at bounding box center [30, 66] width 24 height 9
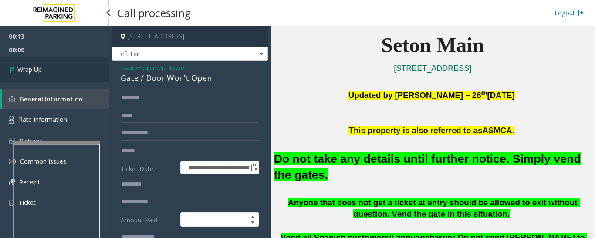
click at [40, 65] on span "Wrap Up" at bounding box center [29, 69] width 24 height 9
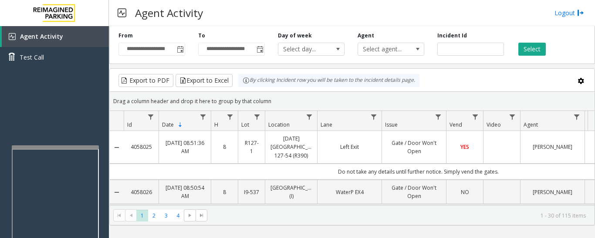
click at [63, 148] on div at bounding box center [55, 146] width 87 height 3
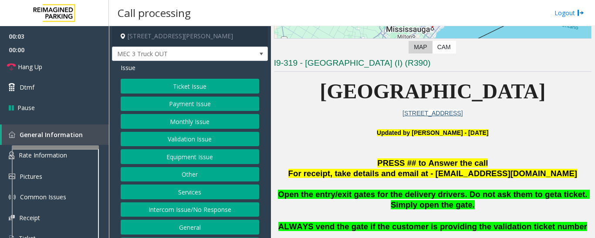
scroll to position [218, 0]
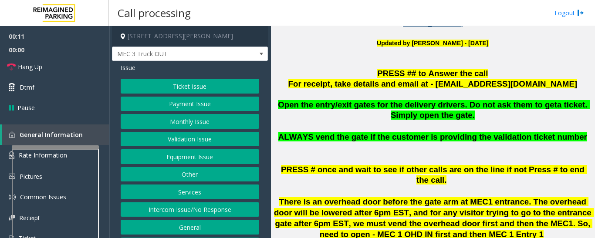
click at [192, 156] on button "Equipment Issue" at bounding box center [190, 156] width 139 height 15
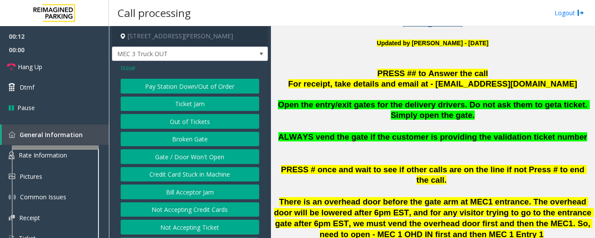
click at [210, 159] on button "Gate / Door Won't Open" at bounding box center [190, 156] width 139 height 15
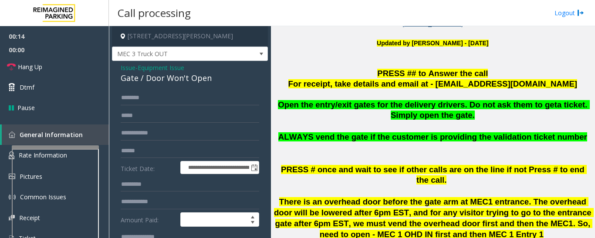
click at [168, 74] on div "Gate / Door Won't Open" at bounding box center [190, 78] width 139 height 12
copy div "Gate / Door Won't Open"
click at [162, 101] on input "text" at bounding box center [190, 98] width 139 height 15
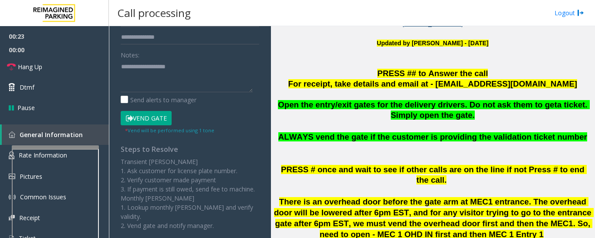
click at [160, 119] on button "Vend Gate" at bounding box center [146, 118] width 51 height 15
click at [191, 87] on textarea at bounding box center [187, 76] width 132 height 33
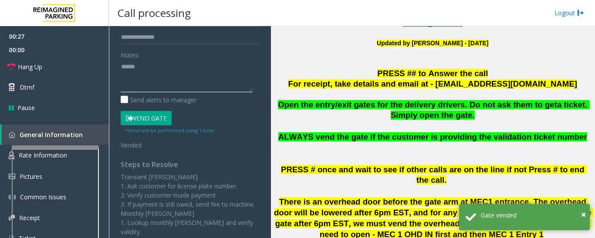
paste textarea "**********"
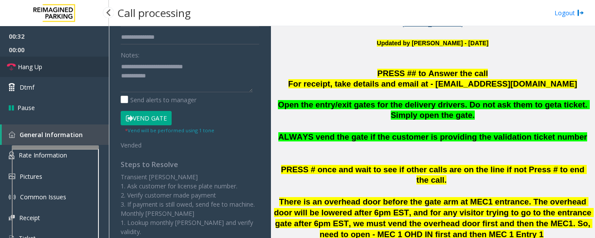
drag, startPoint x: 58, startPoint y: 68, endPoint x: 95, endPoint y: 75, distance: 37.7
click at [58, 68] on link "Hang Up" at bounding box center [54, 67] width 109 height 20
click at [158, 78] on textarea at bounding box center [187, 76] width 132 height 33
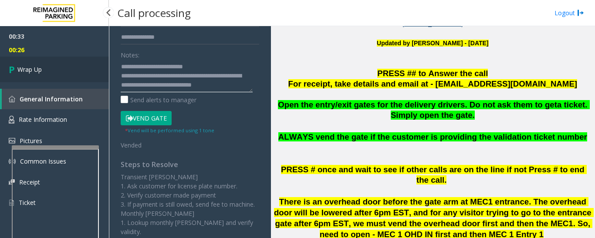
type textarea "**********"
click at [34, 69] on span "Wrap Up" at bounding box center [29, 69] width 24 height 9
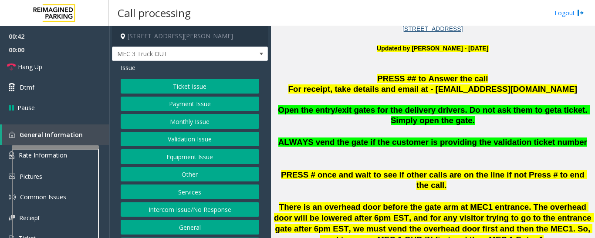
scroll to position [218, 0]
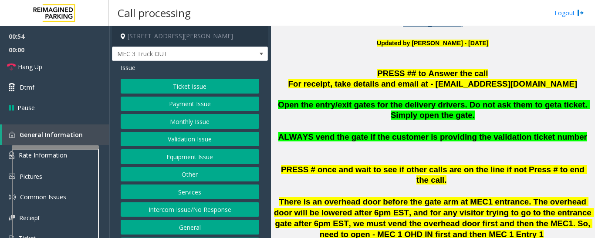
click at [213, 80] on button "Ticket Issue" at bounding box center [190, 86] width 139 height 15
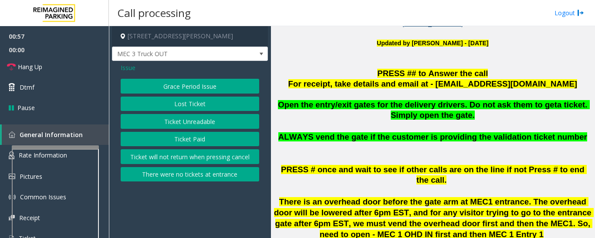
click at [228, 173] on button "There were no tickets at entrance" at bounding box center [190, 174] width 139 height 15
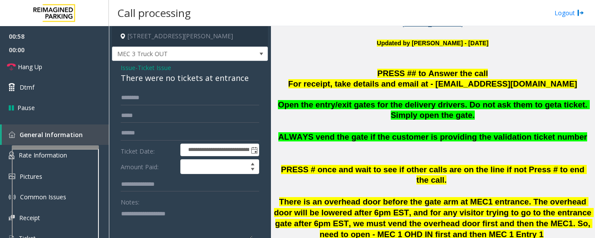
click at [208, 79] on div "There were no tickets at entrance" at bounding box center [190, 78] width 139 height 12
click at [124, 66] on span "Issue" at bounding box center [128, 67] width 15 height 9
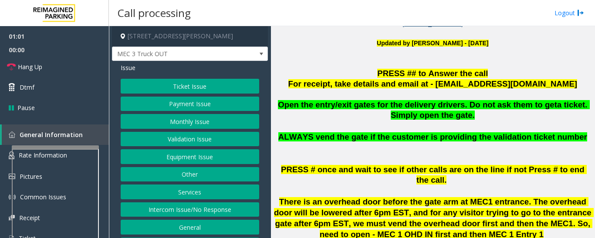
click at [211, 189] on button "Services" at bounding box center [190, 192] width 139 height 15
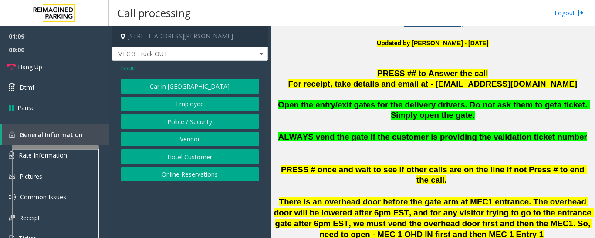
click at [213, 138] on button "Vendor" at bounding box center [190, 139] width 139 height 15
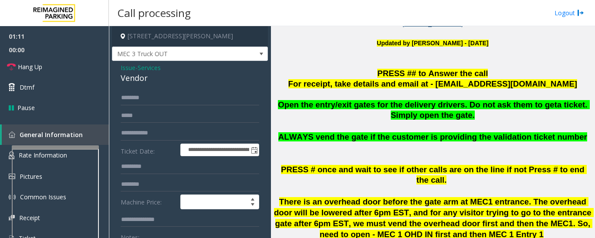
click at [136, 77] on div "Vendor" at bounding box center [190, 78] width 139 height 12
copy div "Vendor"
click at [169, 95] on input "text" at bounding box center [190, 98] width 139 height 15
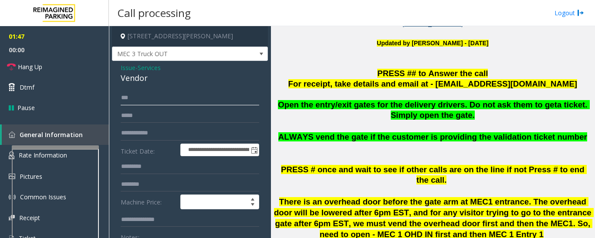
type input "**"
click at [179, 138] on input "text" at bounding box center [190, 133] width 139 height 15
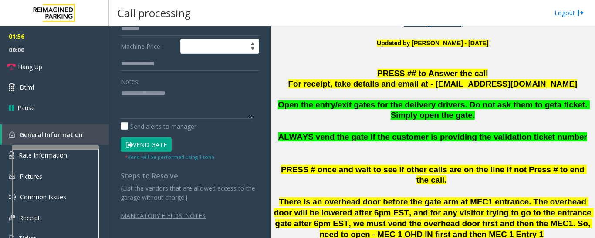
click at [162, 140] on button "Vend Gate" at bounding box center [146, 145] width 51 height 15
click at [176, 100] on textarea at bounding box center [187, 102] width 132 height 33
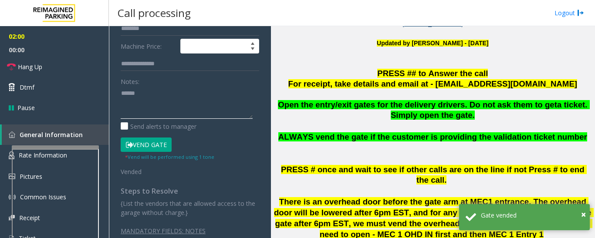
paste textarea "******"
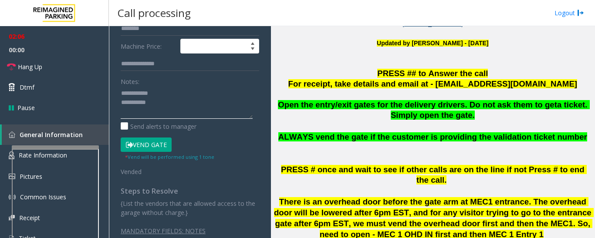
click at [207, 108] on textarea at bounding box center [187, 102] width 132 height 33
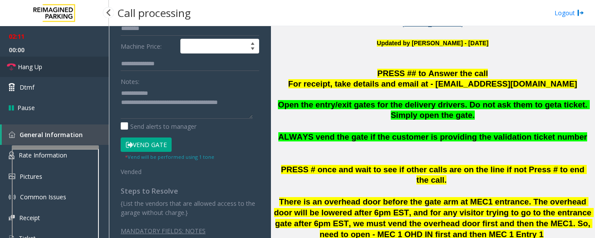
click at [28, 70] on span "Hang Up" at bounding box center [30, 66] width 24 height 9
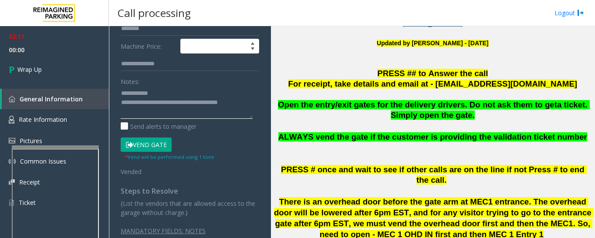
click at [152, 102] on textarea at bounding box center [187, 102] width 132 height 33
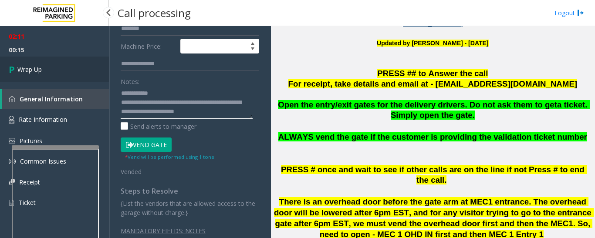
type textarea "**********"
click at [24, 67] on span "Wrap Up" at bounding box center [29, 69] width 24 height 9
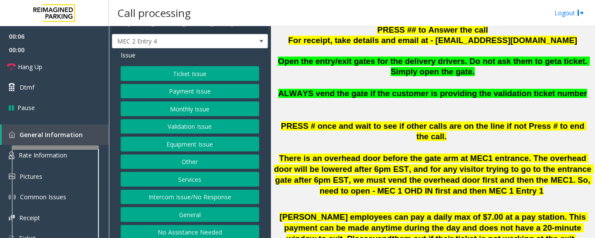
scroll to position [18, 0]
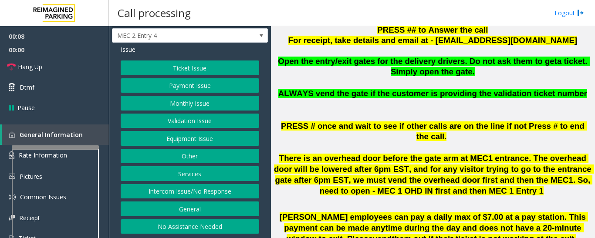
click at [221, 190] on button "Intercom Issue/No Response" at bounding box center [190, 191] width 139 height 15
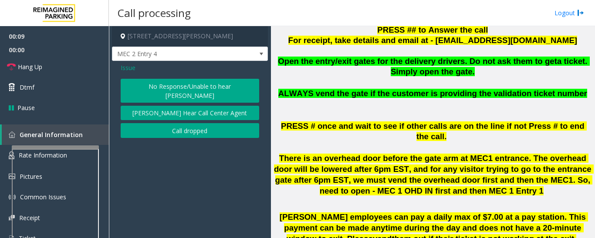
click at [248, 91] on button "No Response/Unable to hear [PERSON_NAME]" at bounding box center [190, 91] width 139 height 24
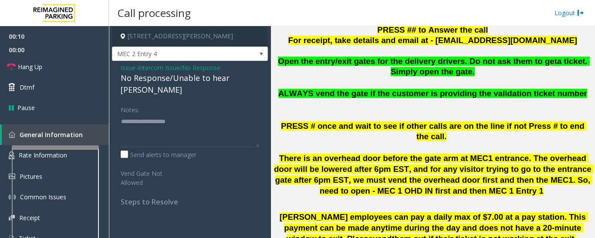
click at [240, 81] on div "No Response/Unable to hear [PERSON_NAME]" at bounding box center [190, 84] width 139 height 24
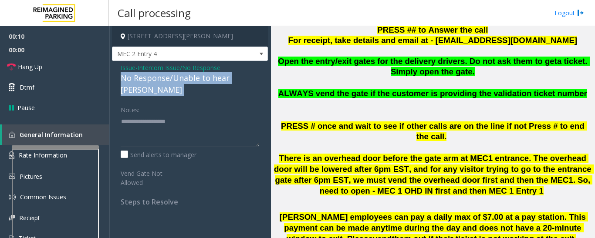
click at [240, 81] on div "No Response/Unable to hear [PERSON_NAME]" at bounding box center [190, 84] width 139 height 24
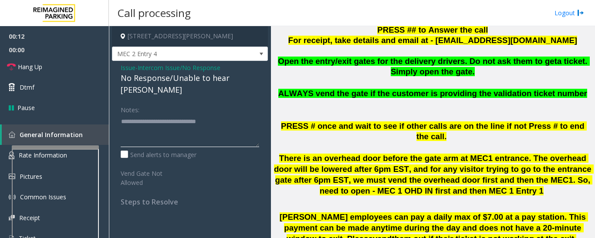
click at [241, 115] on textarea at bounding box center [190, 131] width 139 height 33
type textarea "**********"
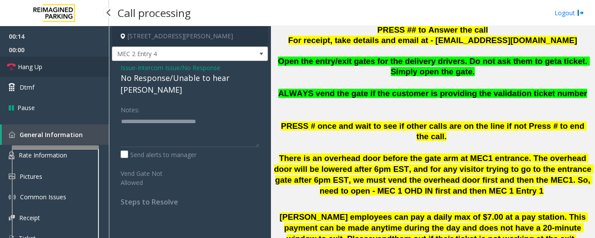
click at [22, 67] on span "Hang Up" at bounding box center [30, 66] width 24 height 9
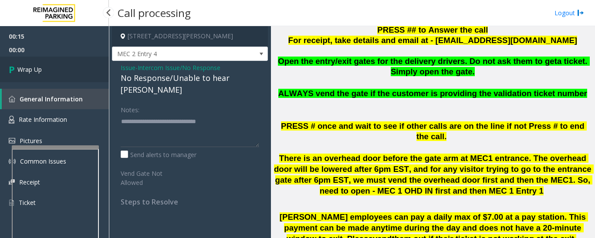
click at [40, 66] on span "Wrap Up" at bounding box center [29, 69] width 24 height 9
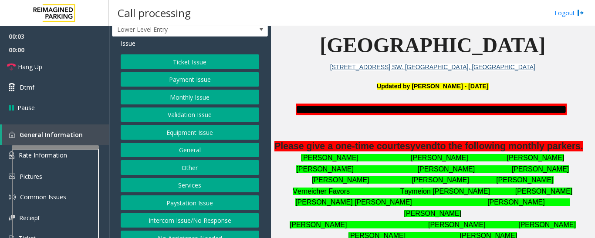
scroll to position [36, 0]
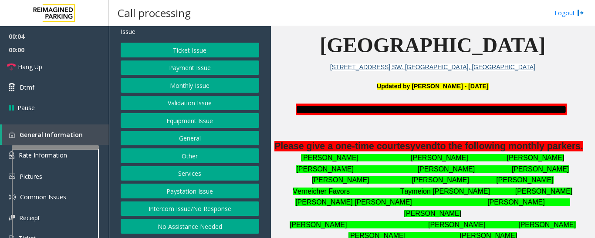
click at [234, 210] on button "Intercom Issue/No Response" at bounding box center [190, 209] width 139 height 15
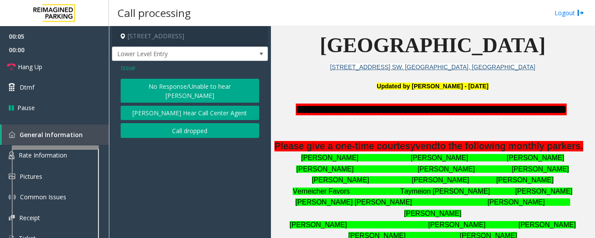
click at [187, 88] on button "No Response/Unable to hear [PERSON_NAME]" at bounding box center [190, 91] width 139 height 24
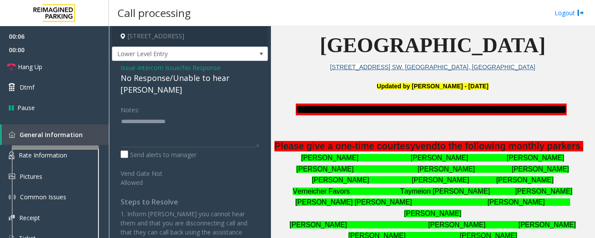
click at [207, 77] on div "No Response/Unable to hear [PERSON_NAME]" at bounding box center [190, 84] width 139 height 24
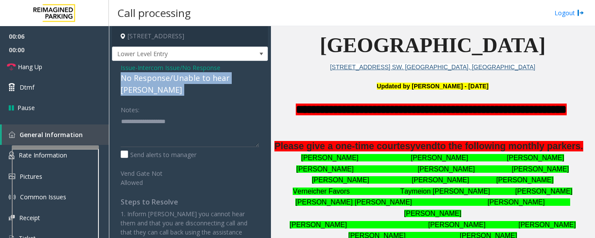
click at [207, 77] on div "No Response/Unable to hear [PERSON_NAME]" at bounding box center [190, 84] width 139 height 24
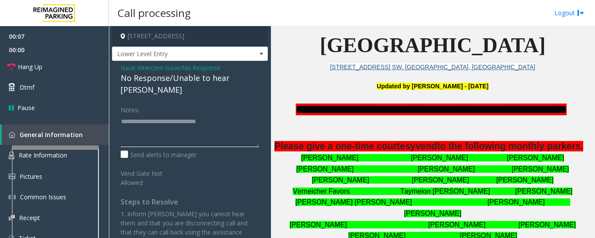
click at [243, 115] on textarea at bounding box center [190, 131] width 139 height 33
type textarea "**********"
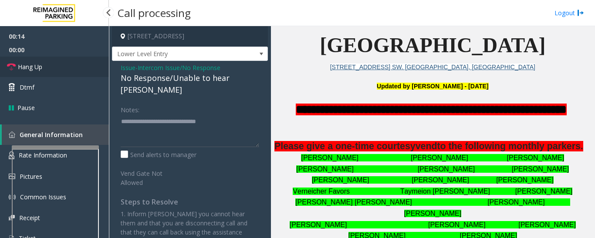
click at [10, 64] on icon at bounding box center [11, 67] width 9 height 9
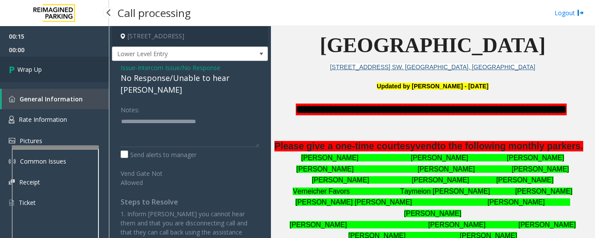
click at [57, 58] on link "Wrap Up" at bounding box center [54, 70] width 109 height 26
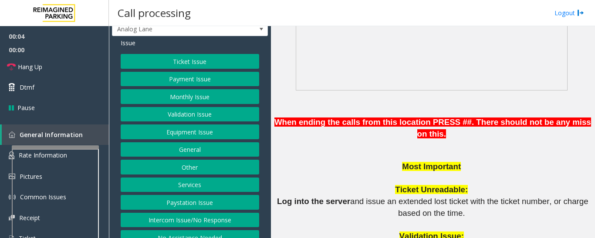
scroll to position [36, 0]
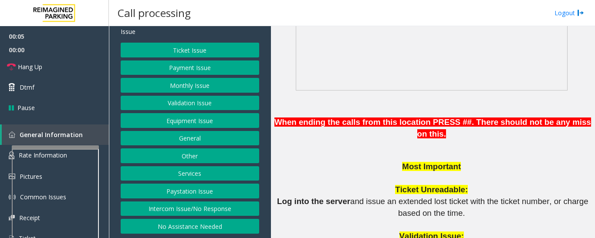
click at [213, 222] on button "No Assistance Needed" at bounding box center [190, 226] width 139 height 15
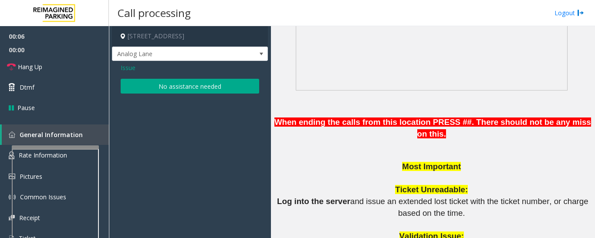
click at [217, 95] on div "Issue No assistance needed" at bounding box center [190, 79] width 156 height 37
click at [220, 89] on button "No assistance needed" at bounding box center [190, 86] width 139 height 15
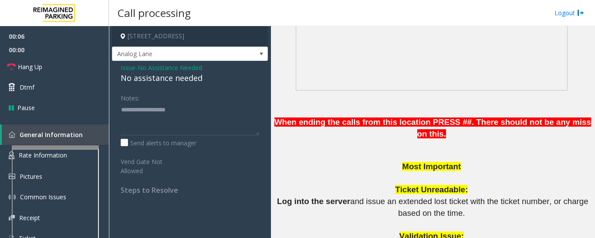
click at [190, 78] on div "No assistance needed" at bounding box center [190, 78] width 139 height 12
click at [202, 111] on textarea at bounding box center [190, 119] width 139 height 33
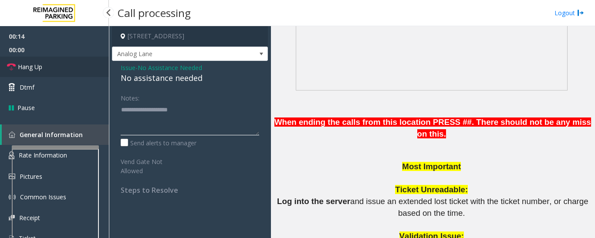
type textarea "**********"
click at [20, 67] on span "Hang Up" at bounding box center [30, 66] width 24 height 9
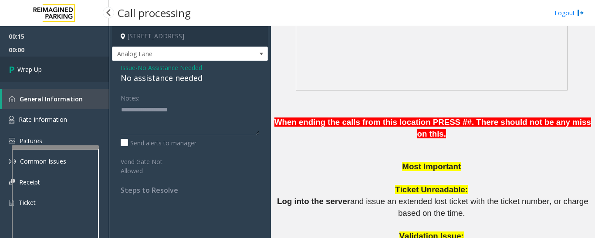
click at [20, 65] on span "Wrap Up" at bounding box center [29, 69] width 24 height 9
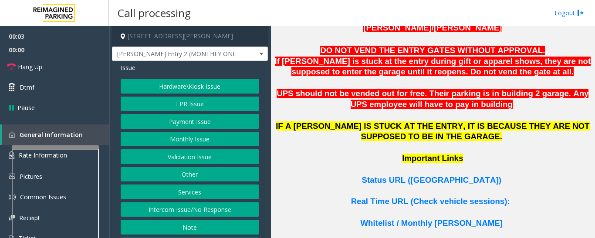
scroll to position [36, 0]
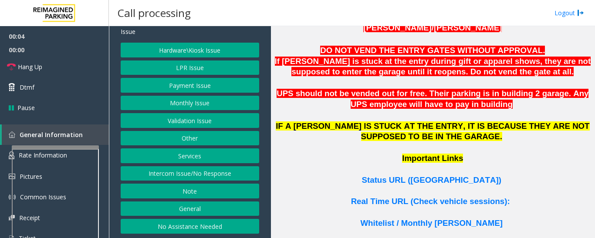
click at [220, 225] on button "No Assistance Needed" at bounding box center [190, 226] width 139 height 15
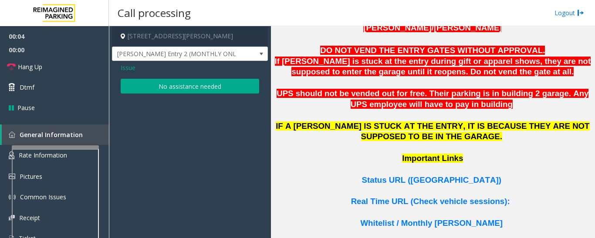
scroll to position [0, 0]
click at [193, 92] on button "No assistance needed" at bounding box center [190, 86] width 139 height 15
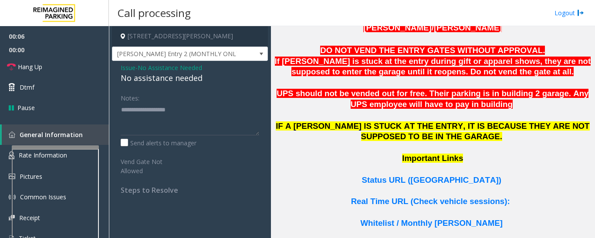
click at [164, 81] on div "No assistance needed" at bounding box center [190, 78] width 139 height 12
click at [218, 112] on textarea at bounding box center [190, 119] width 139 height 33
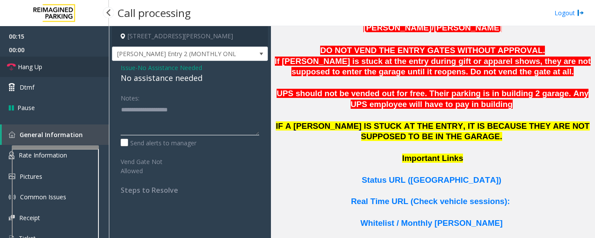
type textarea "**********"
click at [29, 63] on span "Hang Up" at bounding box center [30, 66] width 24 height 9
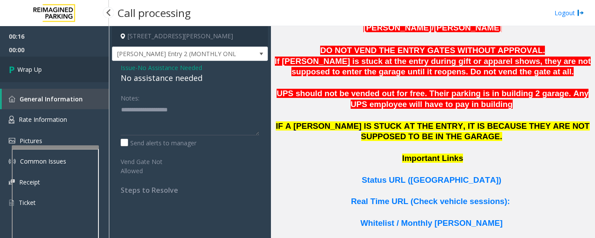
drag, startPoint x: 60, startPoint y: 71, endPoint x: 234, endPoint y: 123, distance: 182.2
click at [59, 71] on link "Wrap Up" at bounding box center [54, 70] width 109 height 26
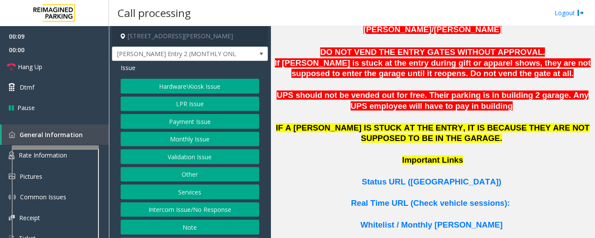
scroll to position [566, 0]
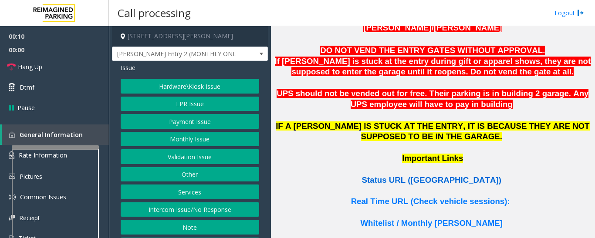
click at [442, 176] on span "Status URL (Vend Gate)" at bounding box center [431, 180] width 139 height 9
click at [200, 92] on button "Hardware\Kiosk Issue" at bounding box center [190, 86] width 139 height 15
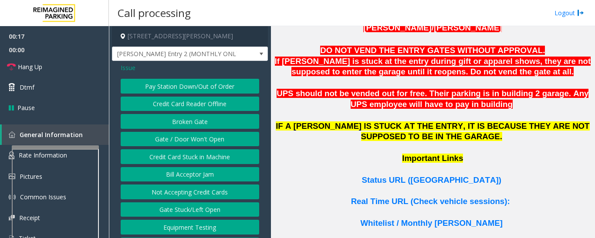
click at [207, 141] on button "Gate / Door Won't Open" at bounding box center [190, 139] width 139 height 15
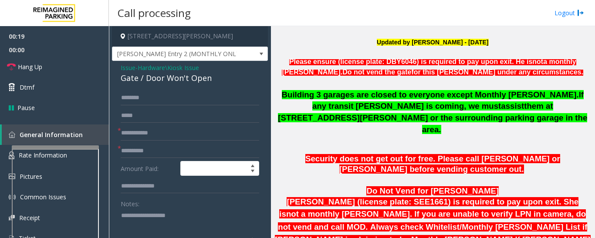
scroll to position [305, 0]
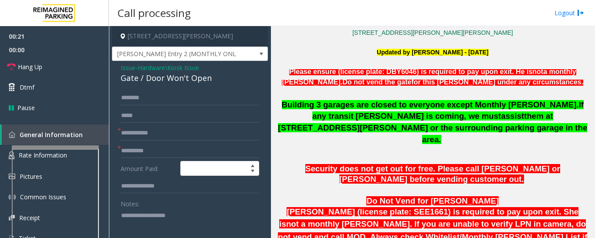
click at [170, 82] on div "Gate / Door Won't Open" at bounding box center [190, 78] width 139 height 12
copy div "Gate / Door Won't Open"
click at [186, 218] on textarea at bounding box center [187, 225] width 132 height 33
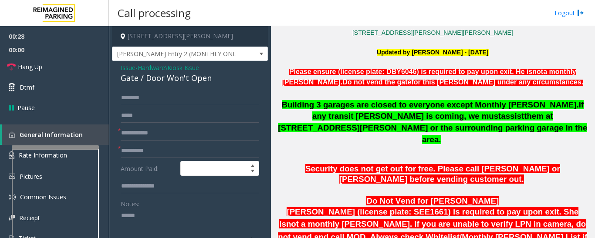
paste textarea "**********"
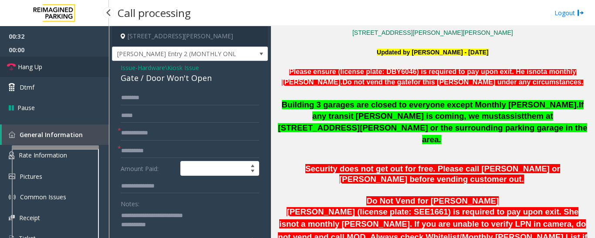
type textarea "**********"
click at [62, 66] on link "Hang Up" at bounding box center [54, 67] width 109 height 20
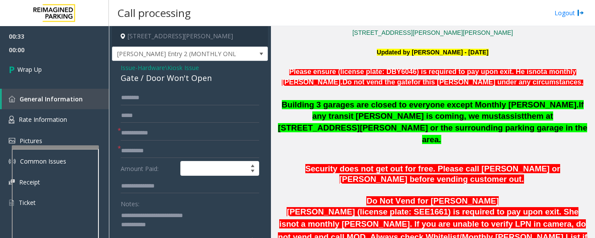
click at [168, 141] on form "* * Amount Paid: Notes: Send alerts to manager Vend Gate * Please setup Vend co…" at bounding box center [190, 192] width 139 height 202
click at [172, 131] on input "text" at bounding box center [190, 133] width 139 height 15
type input "**"
click at [201, 156] on input "text" at bounding box center [190, 151] width 139 height 15
type input "*"
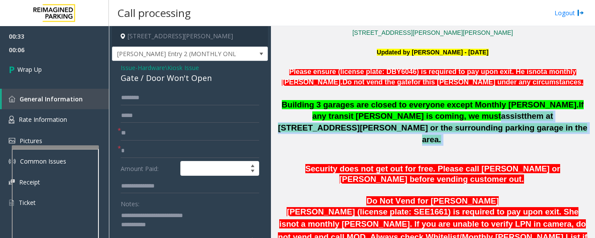
drag, startPoint x: 339, startPoint y: 118, endPoint x: 496, endPoint y: 131, distance: 157.3
click at [496, 131] on p "Building 3 garages are closed to everyone except Monthly parker. If any transit…" at bounding box center [433, 122] width 318 height 47
copy p "assist them at 236 Williams Street or the surrounding parking garage in the are…"
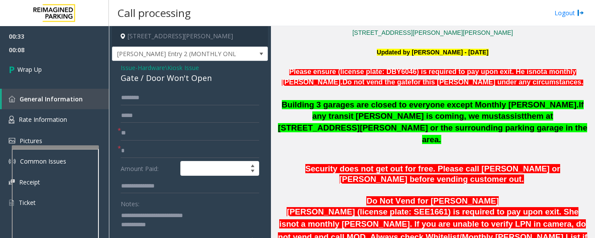
click at [163, 226] on textarea at bounding box center [187, 225] width 132 height 33
paste textarea "**********"
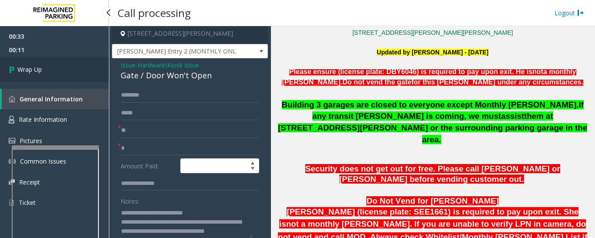
type textarea "**********"
click at [50, 63] on link "Wrap Up" at bounding box center [54, 70] width 109 height 26
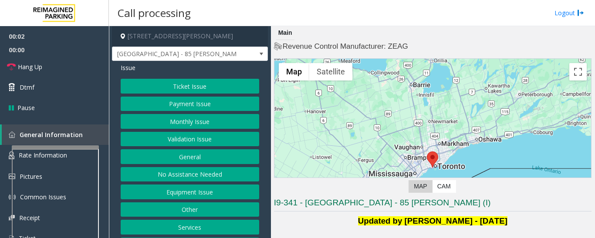
click at [168, 125] on button "Monthly Issue" at bounding box center [190, 121] width 139 height 15
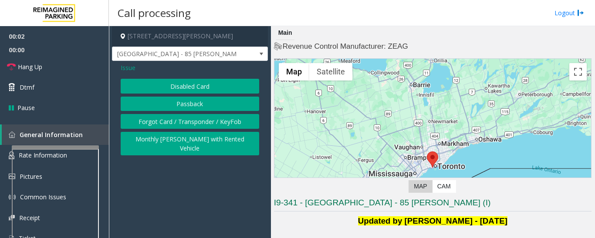
click at [132, 67] on span "Issue" at bounding box center [128, 67] width 15 height 9
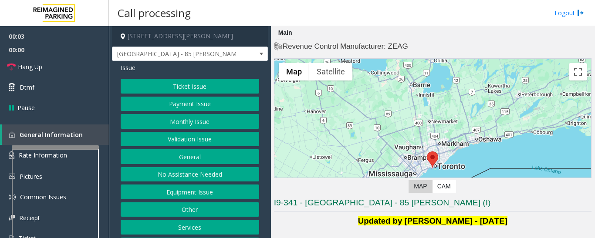
click at [179, 132] on button "Validation Issue" at bounding box center [190, 139] width 139 height 15
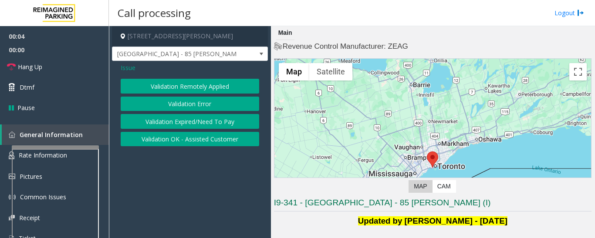
click at [195, 99] on button "Validation Error" at bounding box center [190, 104] width 139 height 15
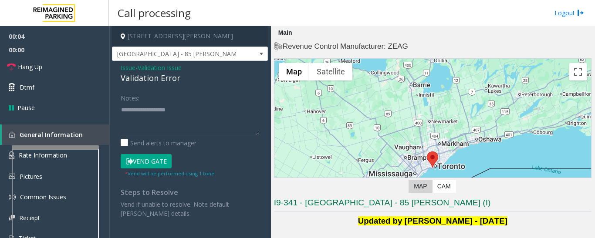
click at [150, 79] on div "Validation Error" at bounding box center [190, 78] width 139 height 12
copy div "Validation Error"
click at [148, 113] on textarea at bounding box center [190, 119] width 139 height 33
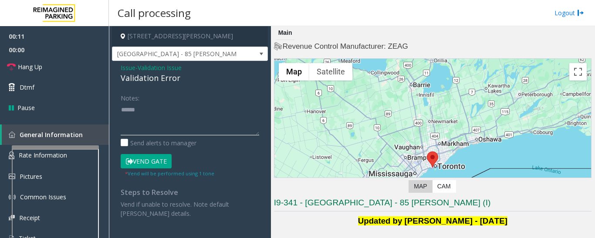
paste textarea "**********"
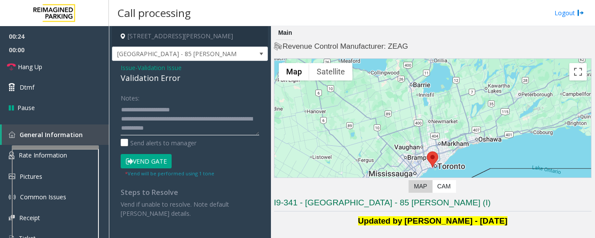
click at [210, 125] on textarea at bounding box center [190, 119] width 139 height 33
click at [213, 130] on textarea at bounding box center [190, 119] width 139 height 33
click at [206, 107] on textarea at bounding box center [190, 119] width 139 height 33
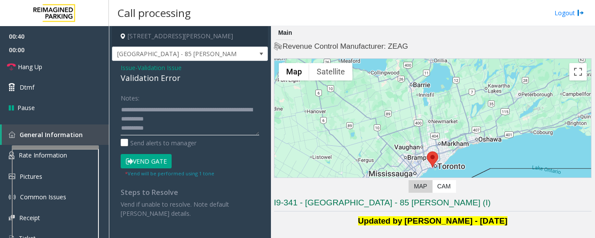
click at [196, 125] on textarea at bounding box center [190, 119] width 139 height 33
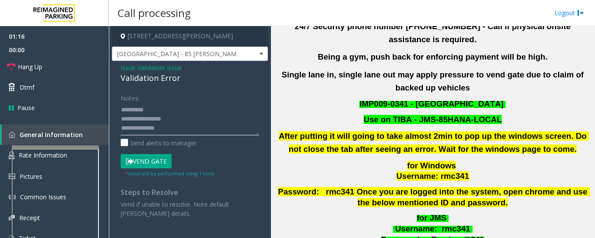
scroll to position [348, 0]
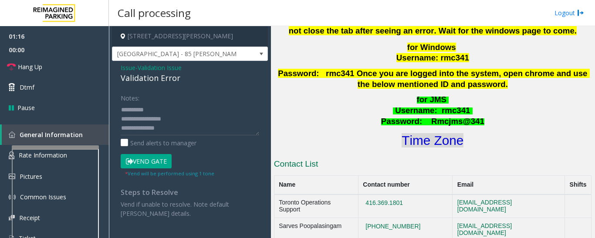
click at [426, 133] on font "Time Zone" at bounding box center [433, 140] width 62 height 14
click at [213, 114] on textarea at bounding box center [190, 119] width 139 height 33
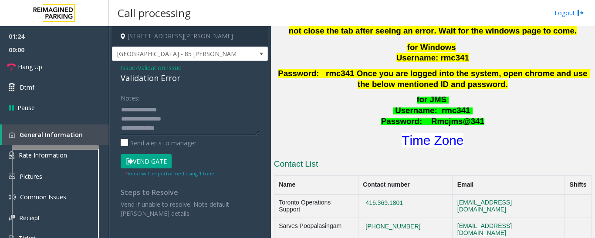
scroll to position [0, 0]
click at [213, 114] on textarea at bounding box center [190, 119] width 139 height 33
type textarea "**********"
drag, startPoint x: 162, startPoint y: 132, endPoint x: 246, endPoint y: 171, distance: 92.4
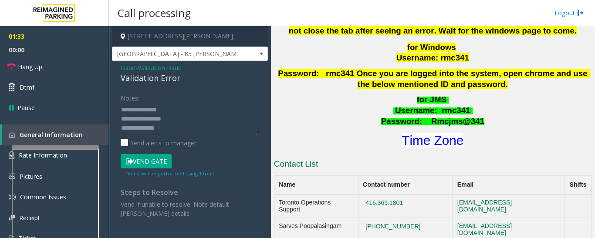
click at [246, 171] on div "Vend Gate * Vend will be performed using 1 tone" at bounding box center [189, 166] width 143 height 24
click at [155, 165] on button "Vend Gate" at bounding box center [146, 161] width 51 height 15
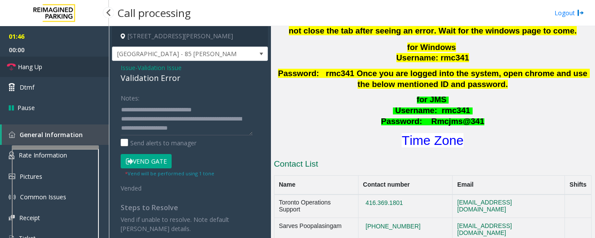
click at [28, 70] on span "Hang Up" at bounding box center [30, 66] width 24 height 9
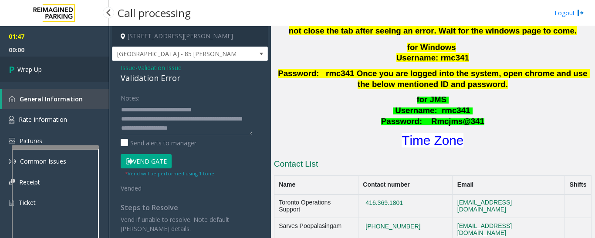
click at [37, 71] on span "Wrap Up" at bounding box center [29, 69] width 24 height 9
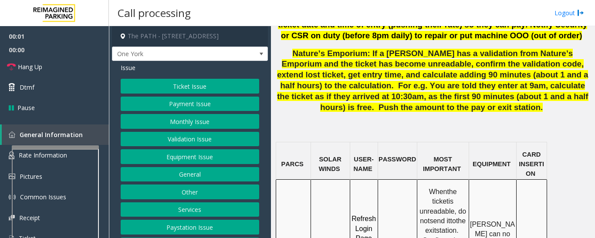
scroll to position [697, 0]
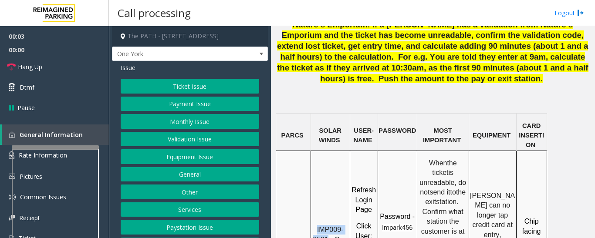
drag, startPoint x: 316, startPoint y: 138, endPoint x: 328, endPoint y: 149, distance: 15.7
copy span "IMP009-0501"
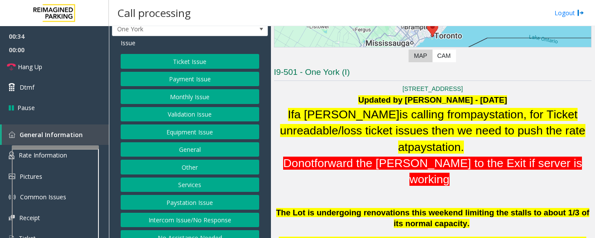
scroll to position [36, 0]
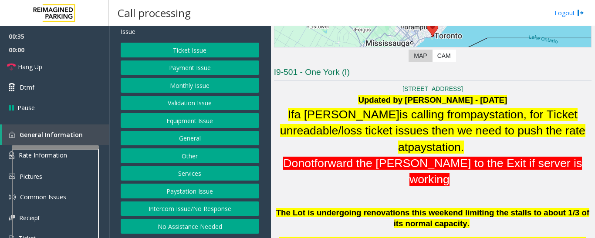
click at [211, 172] on button "Services" at bounding box center [190, 173] width 139 height 15
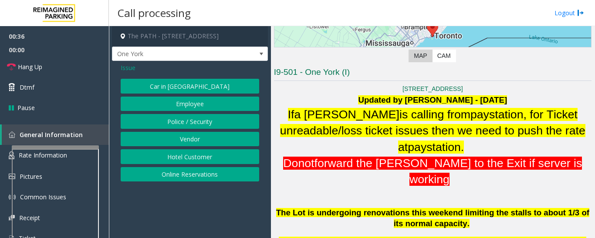
scroll to position [0, 0]
click at [125, 66] on span "Issue" at bounding box center [128, 67] width 15 height 9
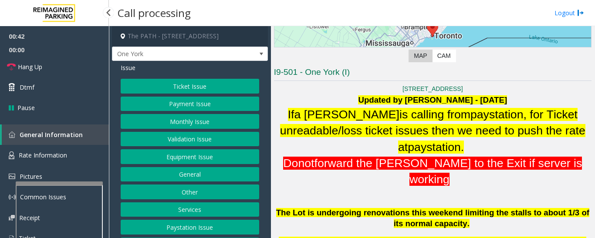
click at [101, 185] on div at bounding box center [59, 183] width 87 height 3
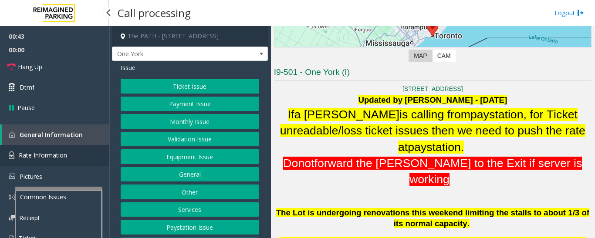
click at [91, 157] on link "Rate Information" at bounding box center [54, 155] width 109 height 21
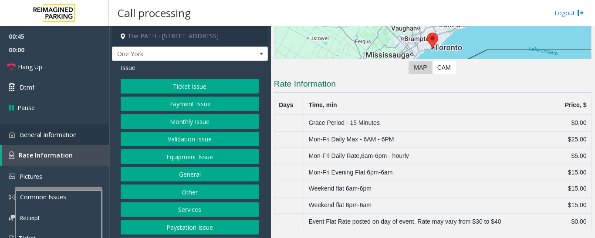
click at [90, 136] on link "General Information" at bounding box center [54, 135] width 109 height 20
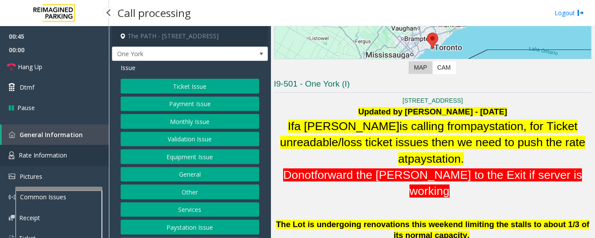
scroll to position [131, 0]
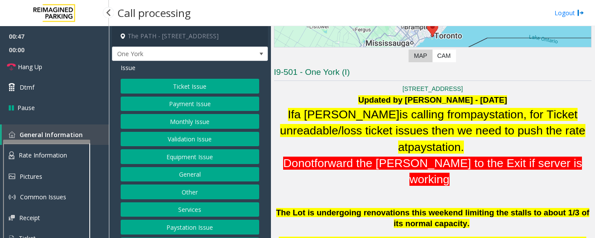
click at [77, 139] on app-root "00:47 00:00 Hang Up Dtmf Pause General Information Rate Information Pictures Co…" at bounding box center [297, 119] width 595 height 238
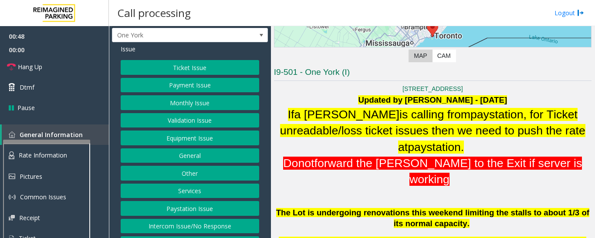
scroll to position [36, 0]
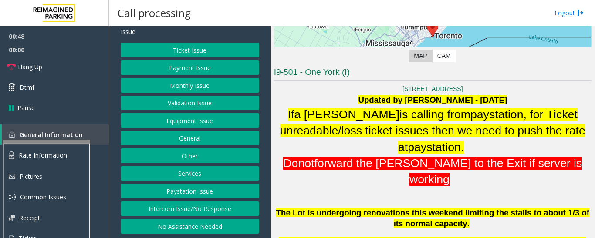
click at [202, 175] on button "Services" at bounding box center [190, 173] width 139 height 15
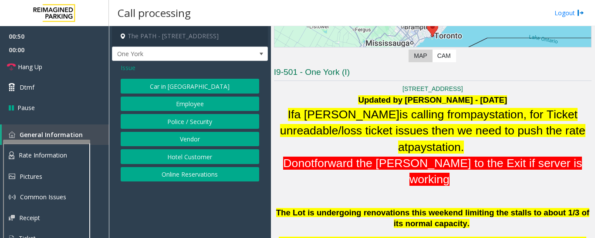
click at [130, 68] on span "Issue" at bounding box center [128, 67] width 15 height 9
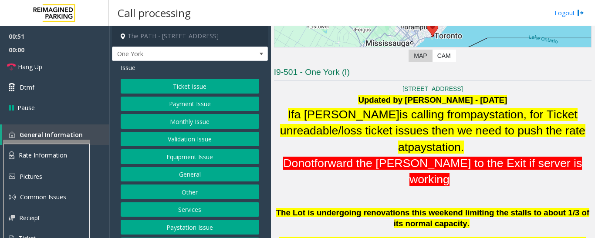
click at [186, 172] on button "General" at bounding box center [190, 174] width 139 height 15
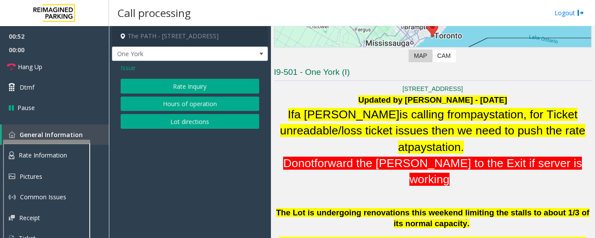
click at [193, 120] on button "Lot directions" at bounding box center [190, 121] width 139 height 15
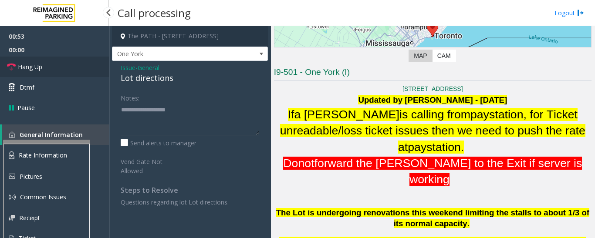
click at [68, 69] on link "Hang Up" at bounding box center [54, 67] width 109 height 20
click at [154, 81] on div "Lot directions" at bounding box center [190, 78] width 139 height 12
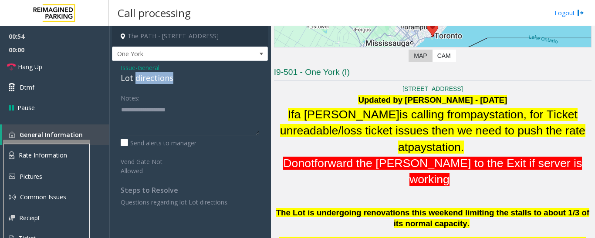
click at [154, 81] on div "Lot directions" at bounding box center [190, 78] width 139 height 12
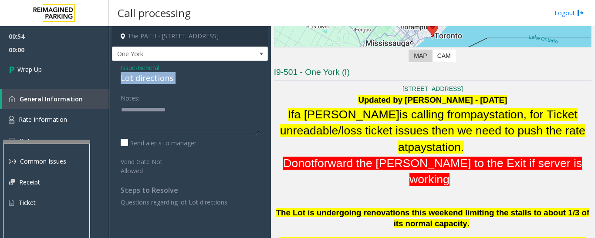
click at [154, 81] on div "Lot directions" at bounding box center [190, 78] width 139 height 12
copy div "Lot directions"
click at [153, 112] on textarea at bounding box center [190, 119] width 139 height 33
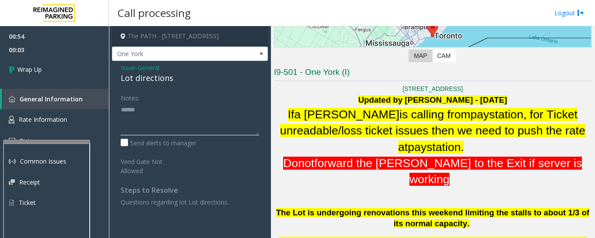
paste textarea "**********"
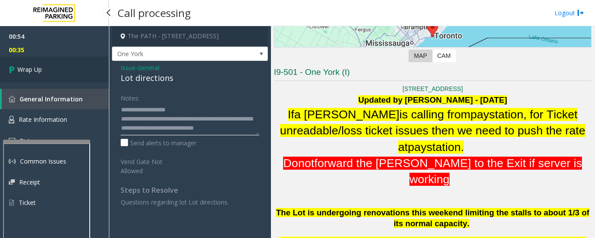
type textarea "**********"
click at [24, 58] on link "Wrap Up" at bounding box center [54, 70] width 109 height 26
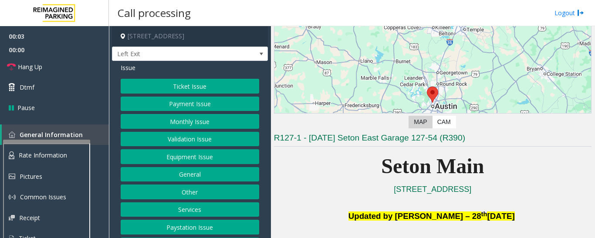
scroll to position [218, 0]
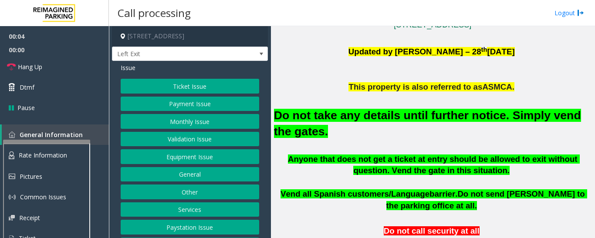
click at [162, 156] on button "Equipment Issue" at bounding box center [190, 156] width 139 height 15
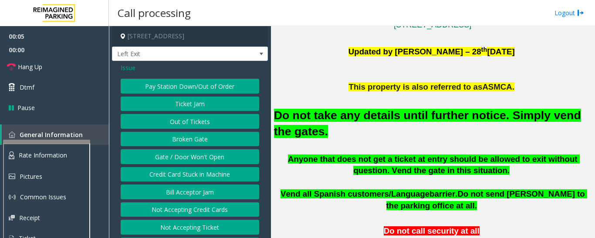
click at [162, 154] on button "Gate / Door Won't Open" at bounding box center [190, 156] width 139 height 15
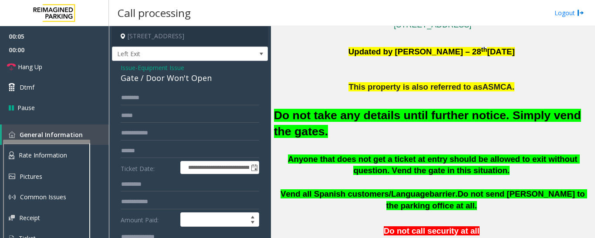
scroll to position [174, 0]
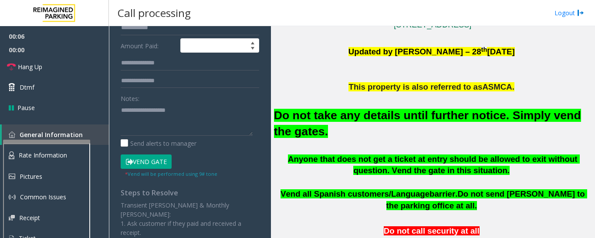
click at [165, 156] on button "Vend Gate" at bounding box center [146, 162] width 51 height 15
click at [340, 119] on font "Do not take any details until further notice. Simply vend the gates." at bounding box center [427, 123] width 307 height 29
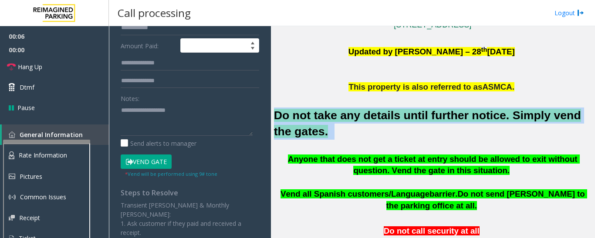
drag, startPoint x: 340, startPoint y: 119, endPoint x: 348, endPoint y: 117, distance: 8.9
click at [341, 119] on font "Do not take any details until further notice. Simply vend the gates." at bounding box center [427, 123] width 307 height 29
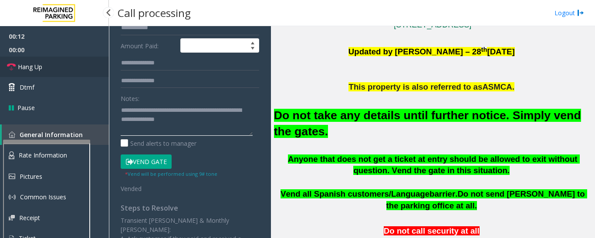
type textarea "**********"
click at [30, 64] on span "Hang Up" at bounding box center [30, 66] width 24 height 9
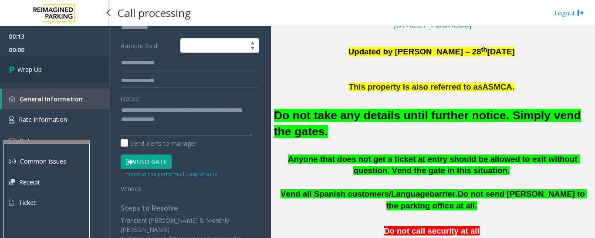
click at [27, 62] on link "Wrap Up" at bounding box center [54, 70] width 109 height 26
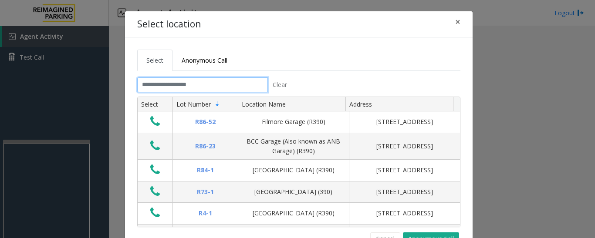
click at [199, 85] on input "text" at bounding box center [202, 85] width 131 height 15
click at [200, 88] on input "text" at bounding box center [202, 85] width 131 height 15
click at [384, 233] on button "Cancel" at bounding box center [385, 239] width 30 height 13
click at [227, 81] on input "text" at bounding box center [202, 85] width 131 height 15
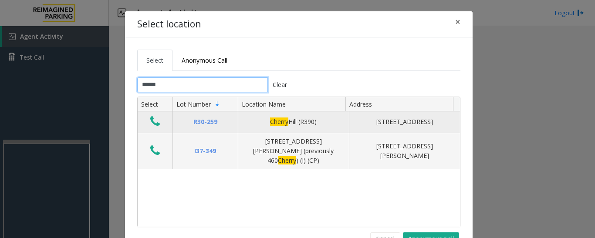
type input "******"
click at [155, 123] on icon "Data table" at bounding box center [155, 121] width 10 height 12
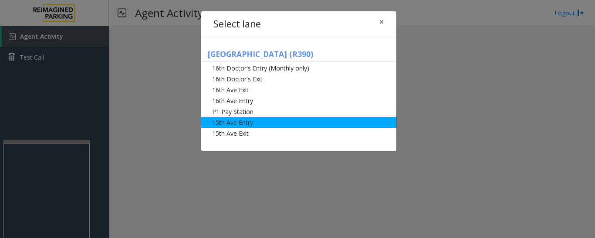
click at [236, 127] on li "15th Ave Entry" at bounding box center [298, 122] width 195 height 11
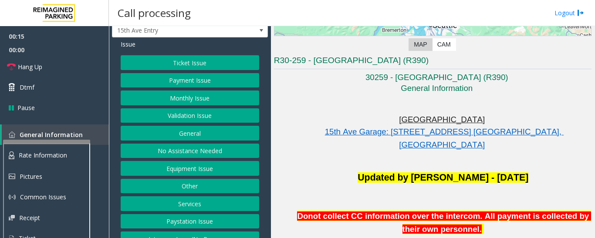
scroll to position [36, 0]
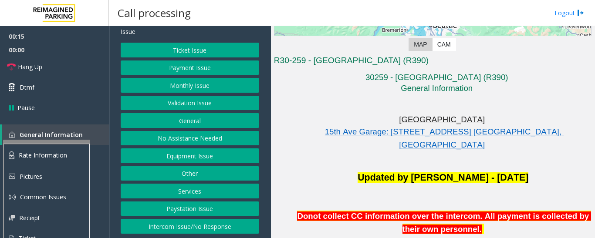
click at [194, 158] on button "Equipment Issue" at bounding box center [190, 156] width 139 height 15
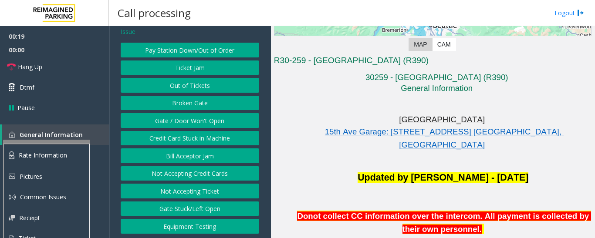
click at [214, 209] on button "Gate Stuck/Left Open" at bounding box center [190, 209] width 139 height 15
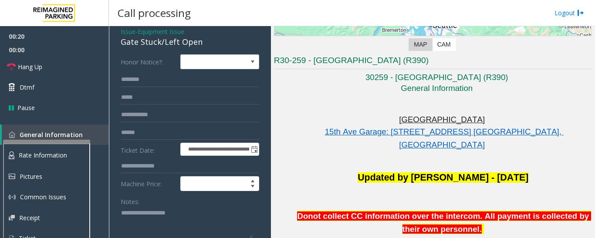
click at [182, 46] on div "Gate Stuck/Left Open" at bounding box center [190, 42] width 139 height 12
copy div "Gate Stuck/Left Open"
click at [142, 213] on textarea at bounding box center [187, 222] width 132 height 33
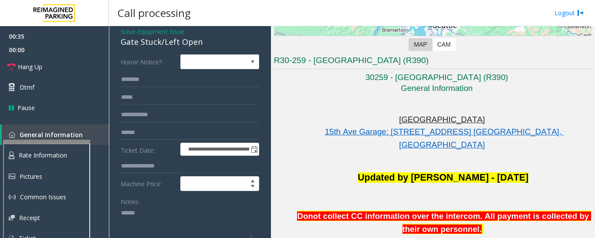
paste textarea "**********"
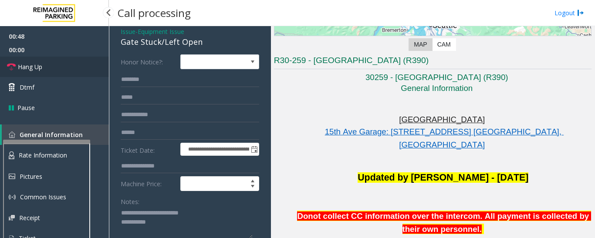
click at [0, 61] on link "Hang Up" at bounding box center [54, 67] width 109 height 20
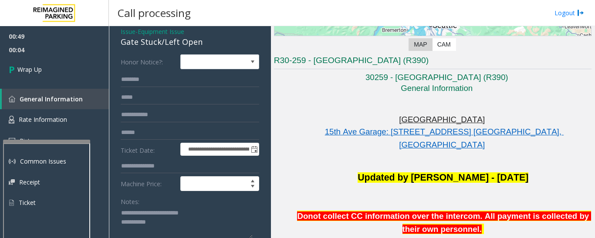
click at [177, 222] on textarea at bounding box center [187, 222] width 132 height 33
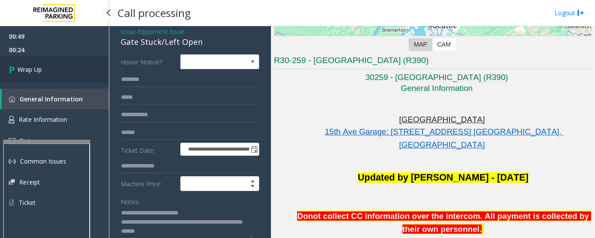
type textarea "**********"
click at [50, 71] on link "Wrap Up" at bounding box center [54, 70] width 109 height 26
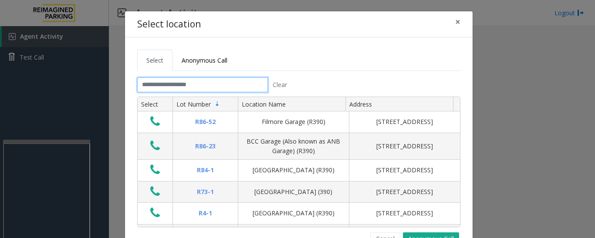
click at [153, 85] on input "text" at bounding box center [202, 85] width 131 height 15
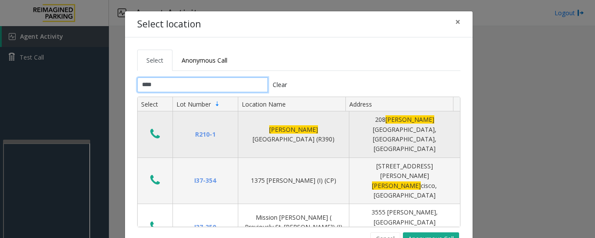
type input "****"
click at [150, 128] on icon "Data table" at bounding box center [155, 134] width 10 height 12
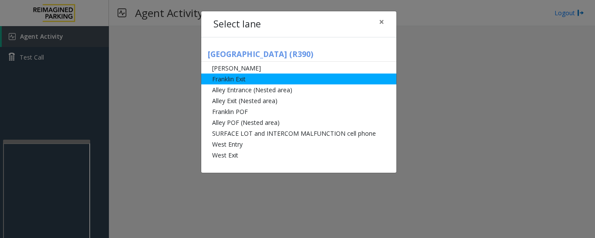
click at [213, 76] on li "Franklin Exit" at bounding box center [298, 79] width 195 height 11
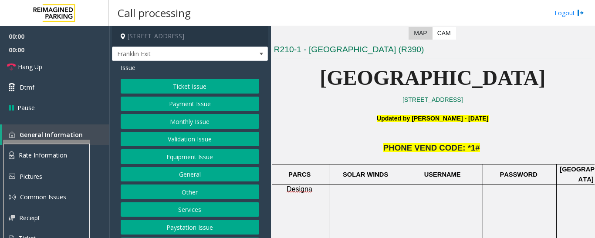
scroll to position [218, 0]
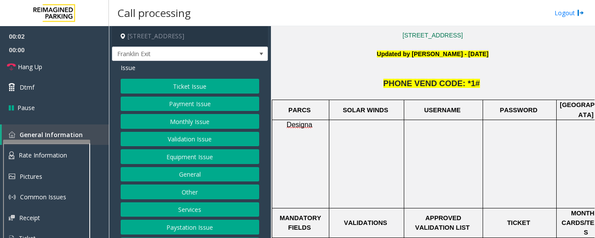
click at [203, 85] on button "Ticket Issue" at bounding box center [190, 86] width 139 height 15
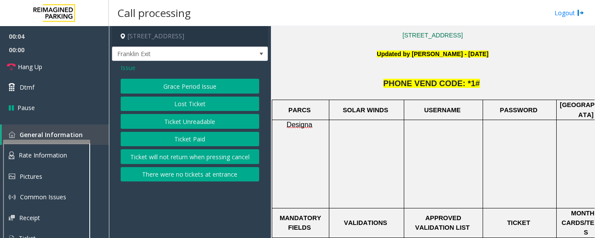
click at [236, 173] on button "There were no tickets at entrance" at bounding box center [190, 174] width 139 height 15
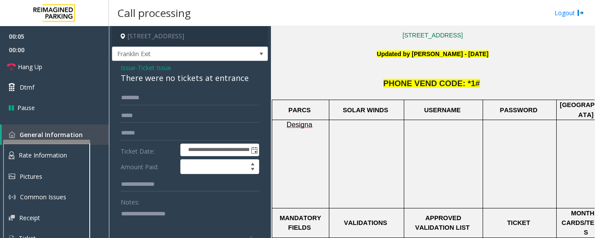
click at [158, 83] on div "There were no tickets at entrance" at bounding box center [190, 78] width 139 height 12
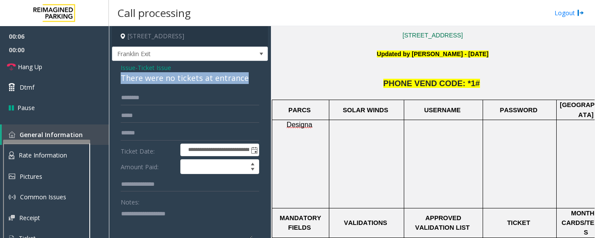
click at [158, 83] on div "There were no tickets at entrance" at bounding box center [190, 78] width 139 height 12
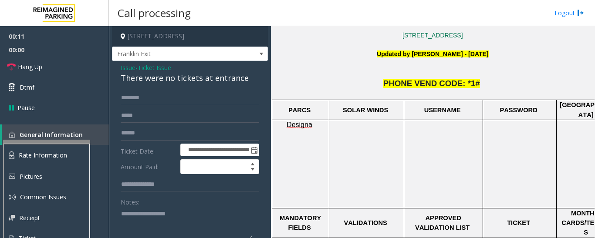
click at [165, 224] on textarea at bounding box center [187, 223] width 132 height 33
paste textarea "**********"
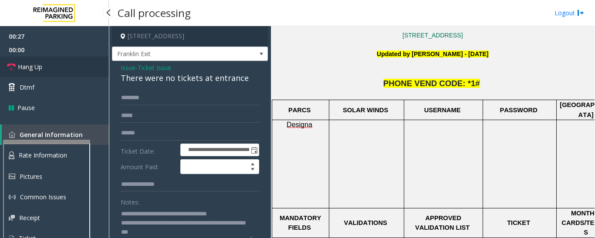
type textarea "**********"
click at [50, 66] on link "Hang Up" at bounding box center [54, 67] width 109 height 20
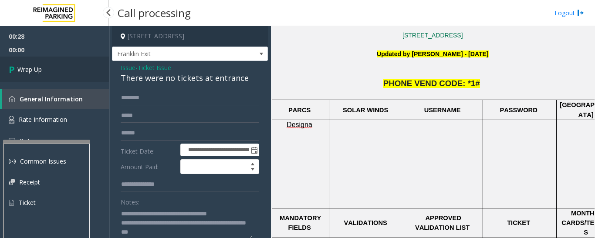
click at [50, 66] on link "Wrap Up" at bounding box center [54, 70] width 109 height 26
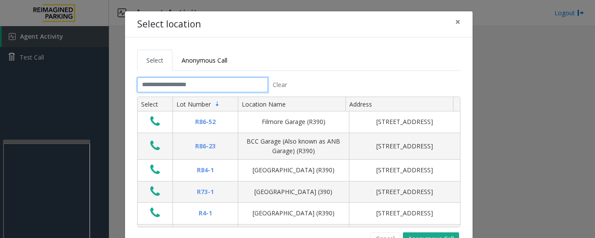
click at [243, 87] on input "text" at bounding box center [202, 85] width 131 height 15
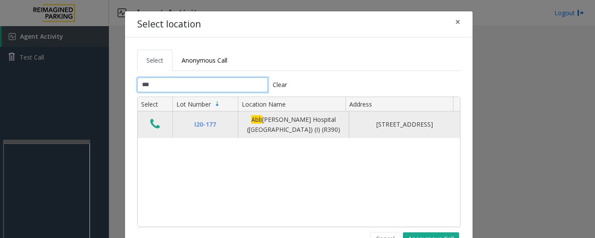
type input "***"
click at [150, 123] on icon "Data table" at bounding box center [155, 124] width 10 height 12
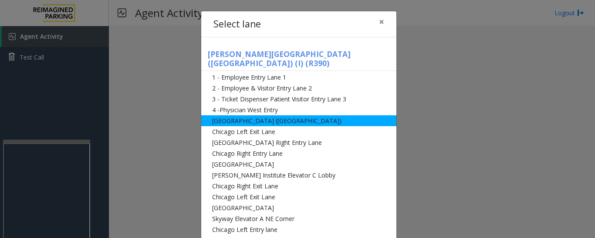
click at [267, 115] on li "[GEOGRAPHIC_DATA] ([GEOGRAPHIC_DATA])" at bounding box center [298, 120] width 195 height 11
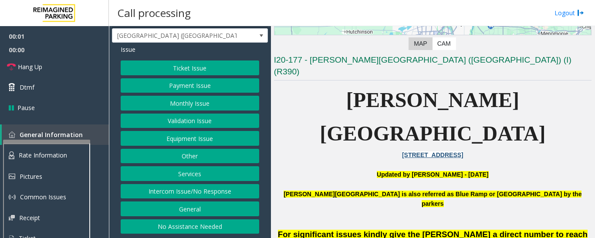
scroll to position [218, 0]
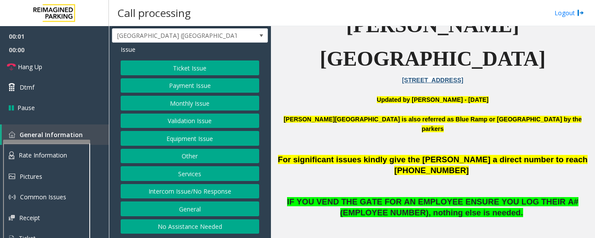
click at [187, 193] on button "Intercom Issue/No Response" at bounding box center [190, 191] width 139 height 15
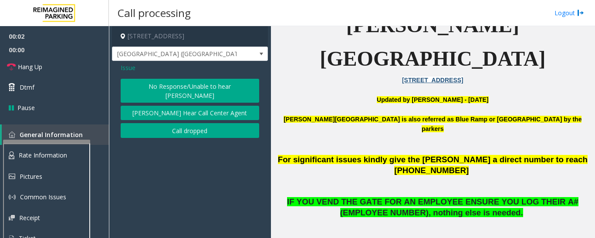
scroll to position [0, 0]
click at [195, 89] on button "No Response/Unable to hear [PERSON_NAME]" at bounding box center [190, 91] width 139 height 24
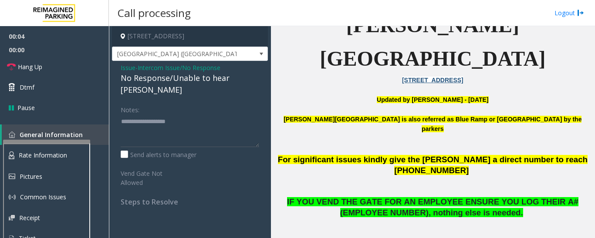
click at [124, 67] on span "Issue" at bounding box center [128, 67] width 15 height 9
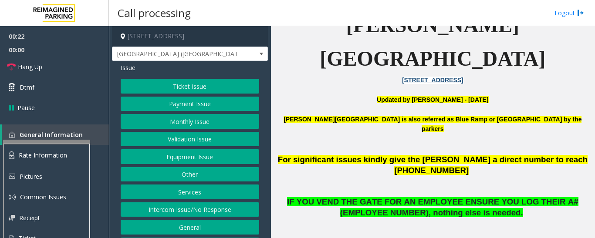
click at [207, 205] on button "Intercom Issue/No Response" at bounding box center [190, 210] width 139 height 15
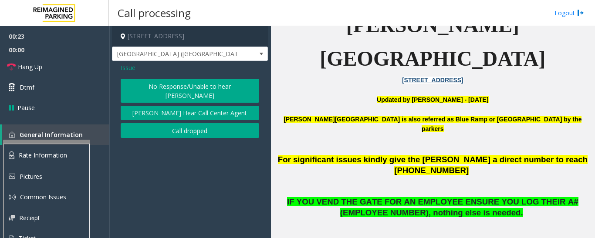
click at [206, 107] on button "[PERSON_NAME] Hear Call Center Agent" at bounding box center [190, 113] width 139 height 15
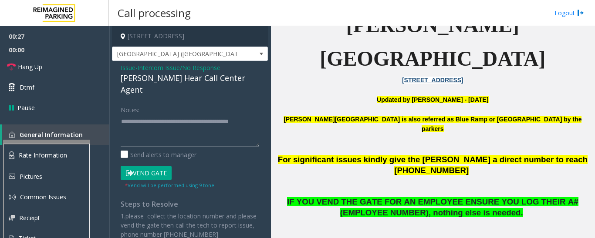
click at [196, 127] on textarea at bounding box center [190, 131] width 139 height 33
type textarea "**********"
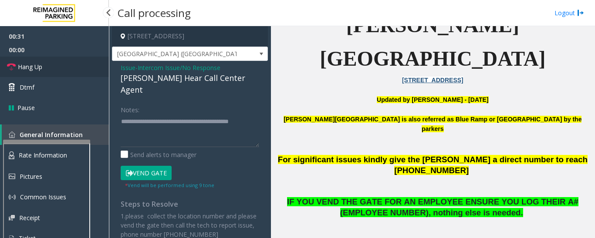
click at [20, 67] on span "Hang Up" at bounding box center [30, 66] width 24 height 9
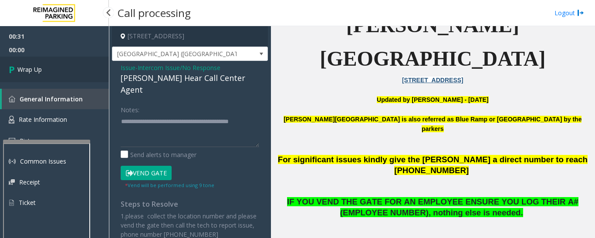
click at [42, 69] on span "Wrap Up" at bounding box center [29, 69] width 24 height 9
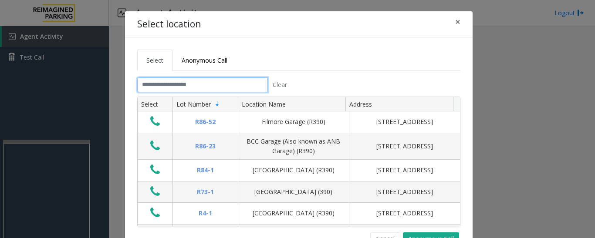
click at [229, 78] on input "text" at bounding box center [202, 85] width 131 height 15
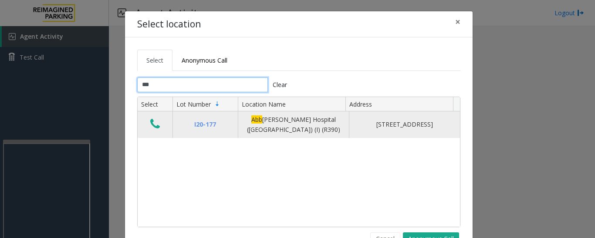
type input "***"
click at [144, 121] on td "Data table" at bounding box center [155, 125] width 35 height 27
click at [150, 121] on icon "Data table" at bounding box center [155, 124] width 10 height 12
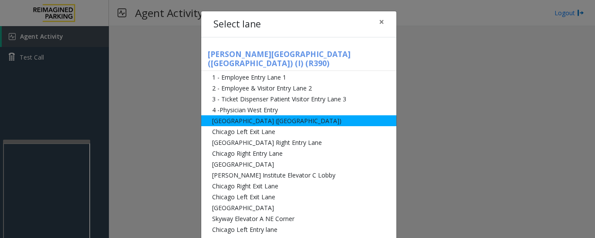
click at [226, 115] on li "[GEOGRAPHIC_DATA] ([GEOGRAPHIC_DATA])" at bounding box center [298, 120] width 195 height 11
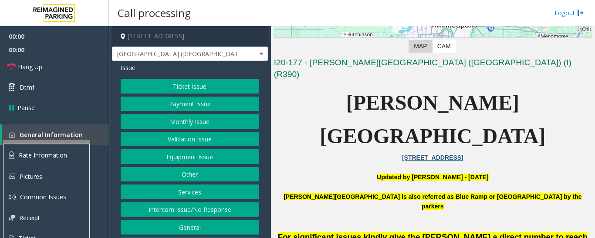
scroll to position [218, 0]
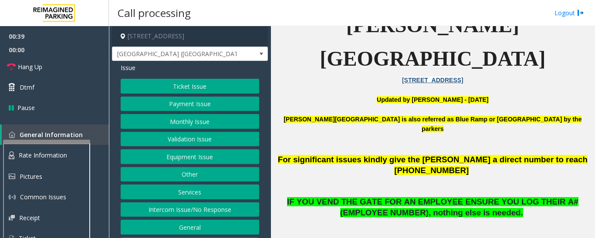
click at [199, 159] on button "Equipment Issue" at bounding box center [190, 156] width 139 height 15
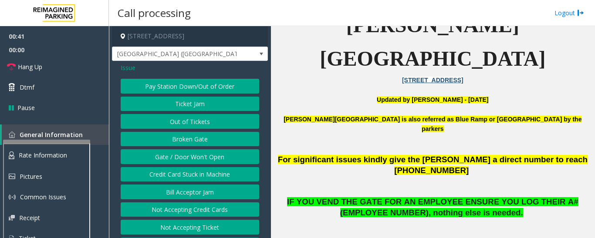
click at [204, 156] on button "Gate / Door Won't Open" at bounding box center [190, 156] width 139 height 15
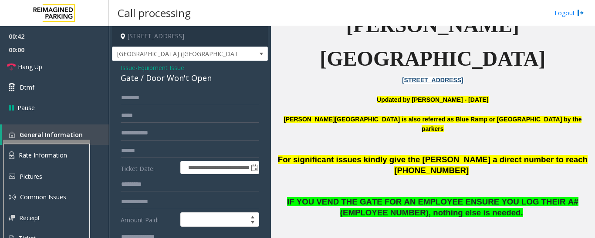
click at [166, 82] on div "Gate / Door Won't Open" at bounding box center [190, 78] width 139 height 12
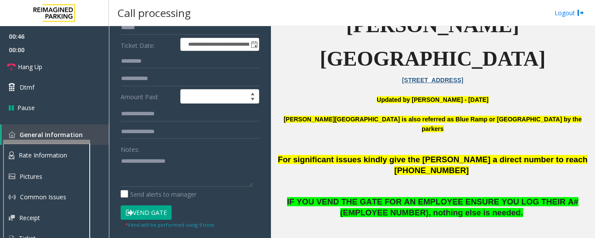
scroll to position [174, 0]
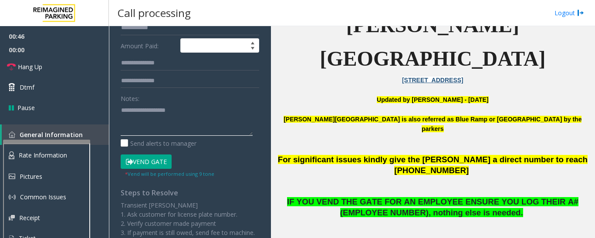
click at [163, 112] on textarea at bounding box center [187, 119] width 132 height 33
click at [162, 159] on button "Vend Gate" at bounding box center [146, 162] width 51 height 15
click at [160, 116] on textarea at bounding box center [187, 119] width 132 height 33
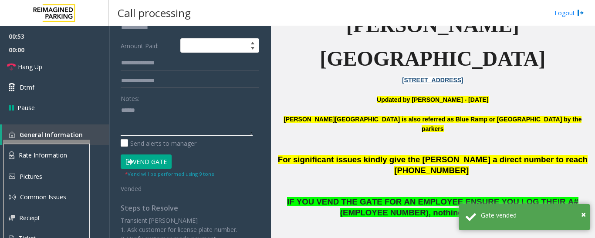
paste textarea "**********"
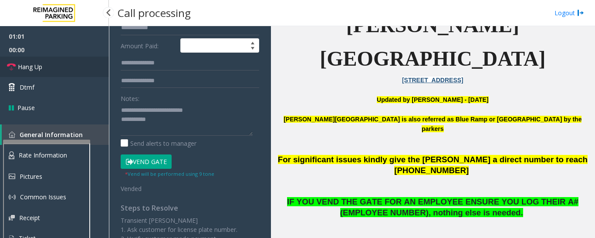
drag, startPoint x: 81, startPoint y: 66, endPoint x: 86, endPoint y: 75, distance: 10.2
click at [81, 66] on link "Hang Up" at bounding box center [54, 67] width 109 height 20
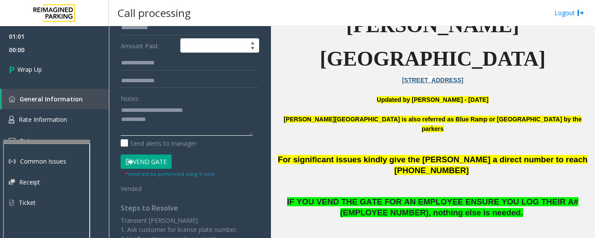
click at [190, 116] on textarea at bounding box center [187, 119] width 132 height 33
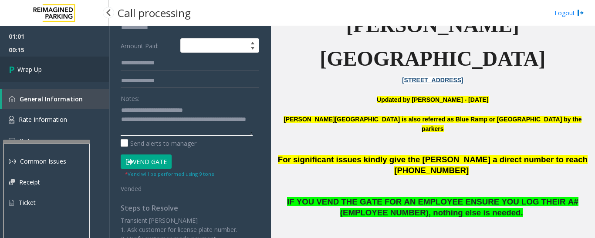
type textarea "**********"
click at [30, 81] on link "Wrap Up" at bounding box center [54, 70] width 109 height 26
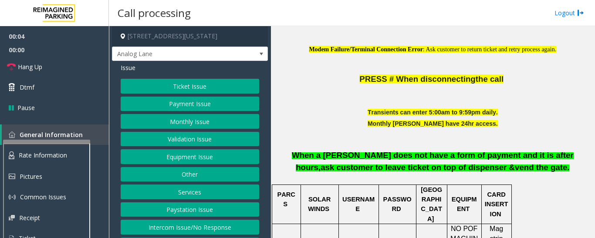
scroll to position [261, 0]
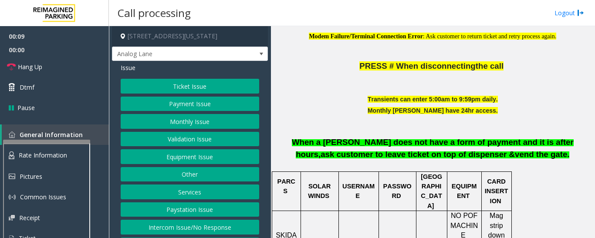
click at [223, 94] on button "Ticket Issue" at bounding box center [190, 86] width 139 height 15
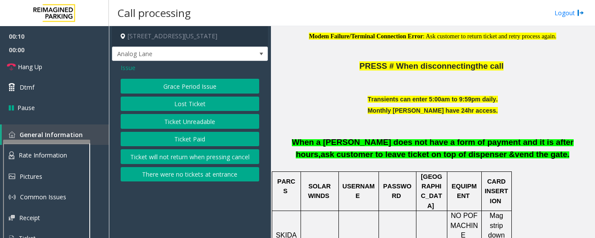
click at [223, 125] on button "Ticket Unreadable" at bounding box center [190, 121] width 139 height 15
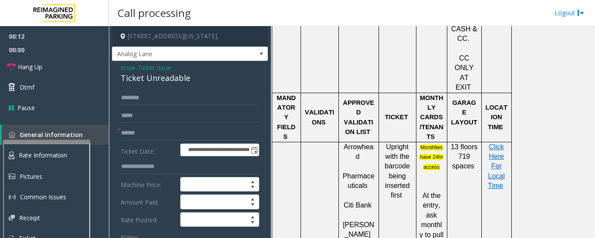
scroll to position [566, 0]
click at [166, 84] on div "Ticket Unreadable" at bounding box center [190, 78] width 139 height 12
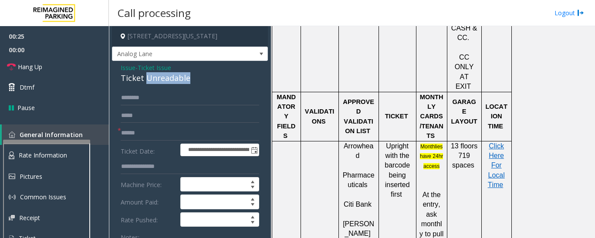
click at [166, 84] on div "Ticket Unreadable" at bounding box center [190, 78] width 139 height 12
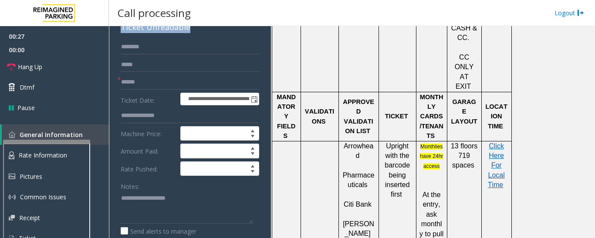
scroll to position [131, 0]
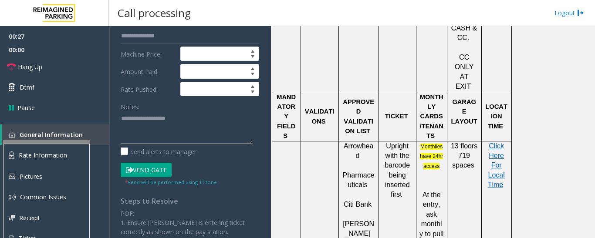
click at [169, 127] on textarea at bounding box center [187, 128] width 132 height 33
paste textarea "**********"
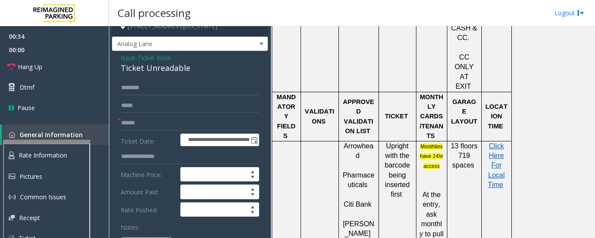
scroll to position [0, 0]
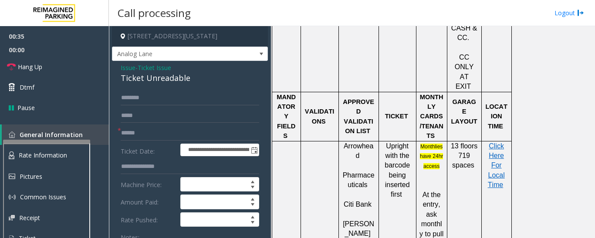
type textarea "**********"
click at [167, 139] on input "text" at bounding box center [190, 133] width 139 height 15
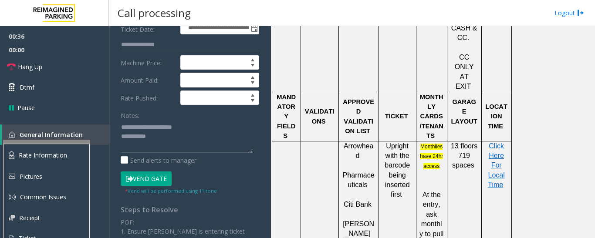
scroll to position [131, 0]
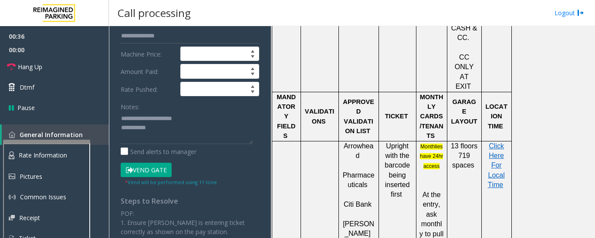
type input "**"
click at [182, 141] on textarea at bounding box center [187, 128] width 132 height 33
click at [87, 74] on link "Hang Up" at bounding box center [54, 67] width 109 height 20
click at [194, 137] on textarea at bounding box center [187, 128] width 132 height 33
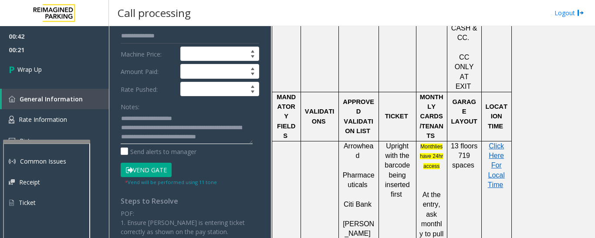
drag, startPoint x: 151, startPoint y: 135, endPoint x: 254, endPoint y: 149, distance: 104.1
click at [254, 149] on div "**********" at bounding box center [190, 171] width 152 height 423
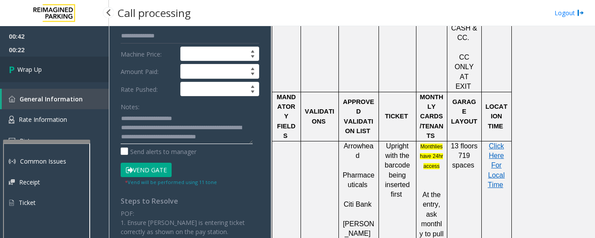
type textarea "**********"
click at [28, 58] on link "Wrap Up" at bounding box center [54, 70] width 109 height 26
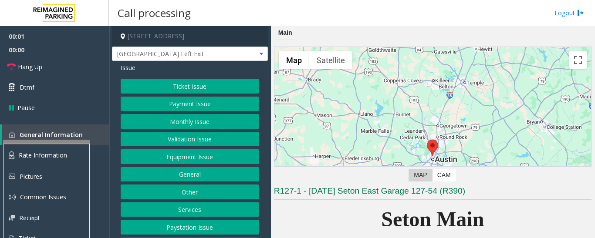
click at [218, 161] on button "Equipment Issue" at bounding box center [190, 156] width 139 height 15
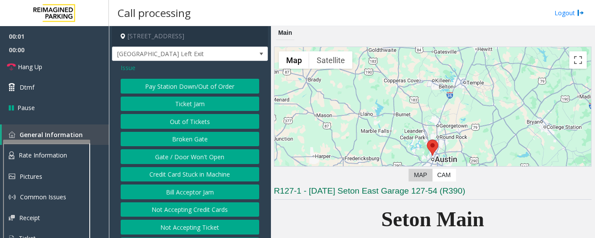
click at [219, 158] on button "Gate / Door Won't Open" at bounding box center [190, 156] width 139 height 15
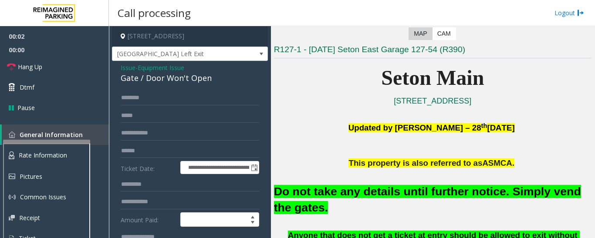
scroll to position [261, 0]
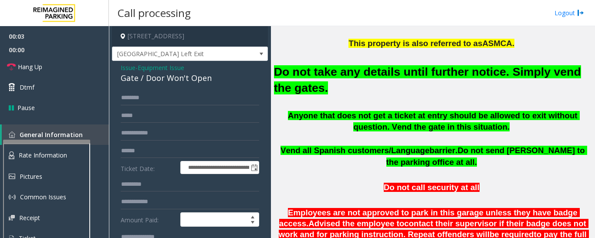
click at [346, 71] on font "Do not take any details until further notice. Simply vend the gates." at bounding box center [427, 79] width 307 height 29
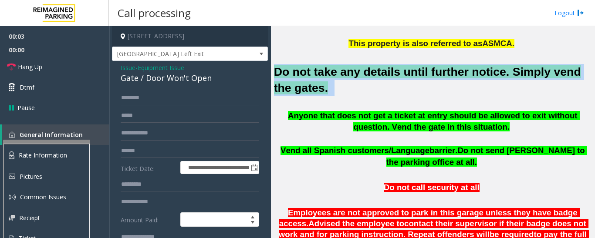
click at [346, 71] on font "Do not take any details until further notice. Simply vend the gates." at bounding box center [427, 79] width 307 height 29
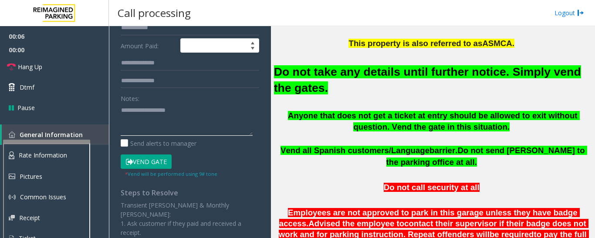
click at [193, 128] on textarea at bounding box center [187, 119] width 132 height 33
paste textarea "**********"
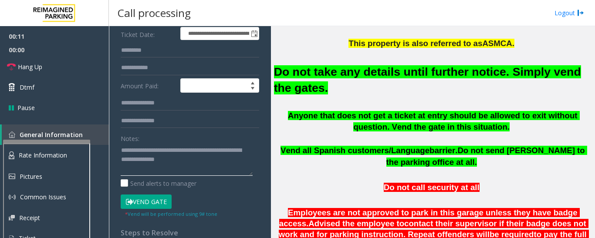
scroll to position [0, 0]
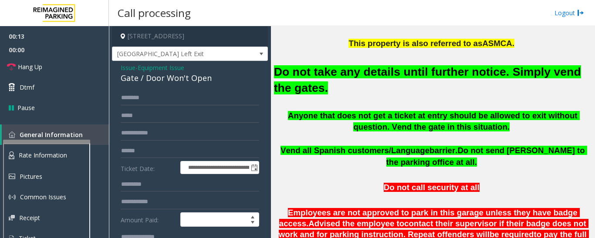
type textarea "**********"
click at [134, 66] on span "Issue" at bounding box center [128, 67] width 15 height 9
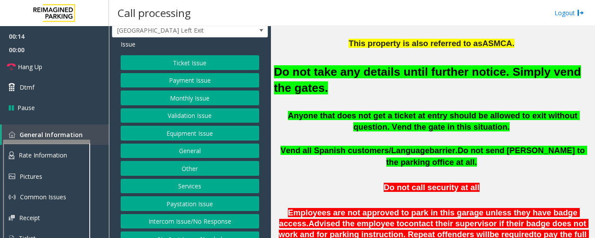
scroll to position [36, 0]
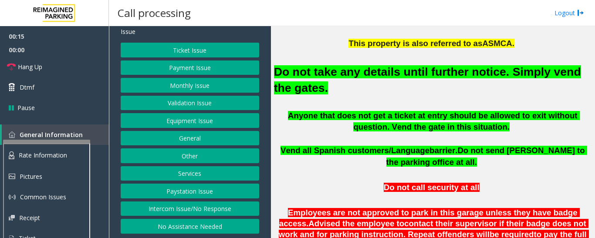
click at [191, 209] on button "Intercom Issue/No Response" at bounding box center [190, 209] width 139 height 15
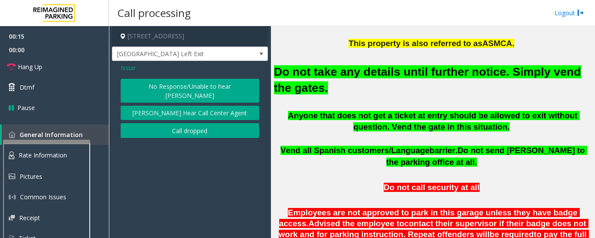
click at [162, 91] on button "No Response/Unable to hear [PERSON_NAME]" at bounding box center [190, 91] width 139 height 24
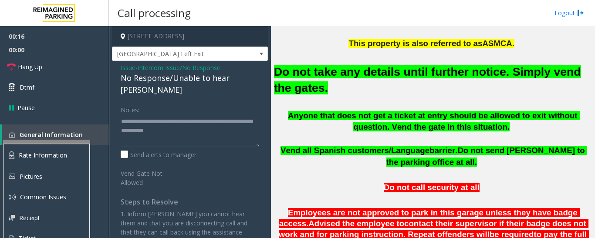
click at [160, 78] on div "No Response/Unable to hear [PERSON_NAME]" at bounding box center [190, 84] width 139 height 24
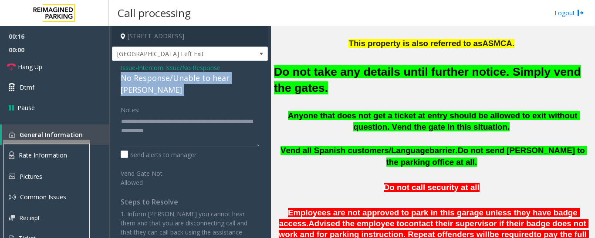
click at [160, 78] on div "No Response/Unable to hear [PERSON_NAME]" at bounding box center [190, 84] width 139 height 24
click at [27, 70] on span "Hang Up" at bounding box center [30, 66] width 24 height 9
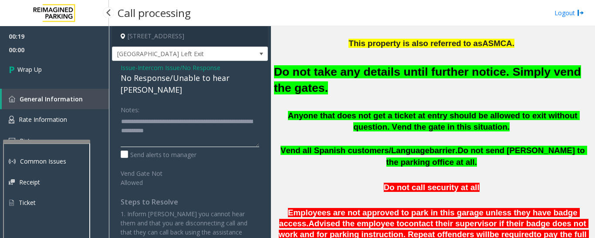
drag, startPoint x: 197, startPoint y: 122, endPoint x: 106, endPoint y: 105, distance: 92.6
click at [106, 105] on app-root "00:19 00:00 Wrap Up General Information Rate Information Pictures Common Issues…" at bounding box center [297, 119] width 595 height 238
paste textarea
type textarea "**********"
click at [54, 83] on div "00:19 00:01 Wrap Up General Information Rate Information Pictures Common Issues…" at bounding box center [54, 123] width 109 height 194
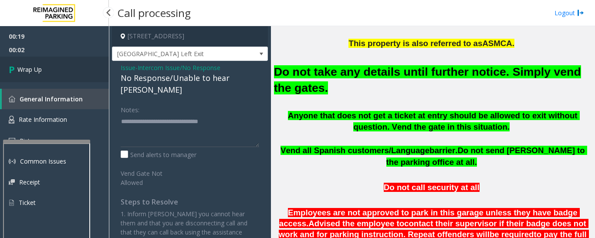
click at [54, 80] on link "Wrap Up" at bounding box center [54, 70] width 109 height 26
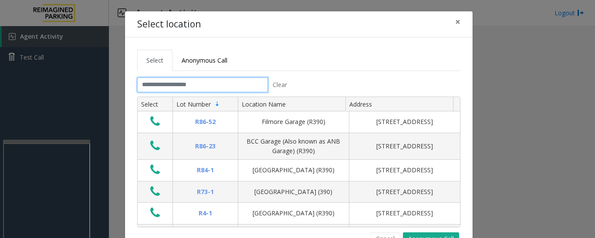
click at [194, 82] on input "text" at bounding box center [202, 85] width 131 height 15
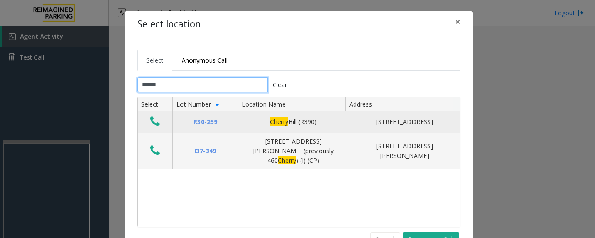
type input "******"
click at [158, 122] on button "Data table" at bounding box center [155, 122] width 15 height 14
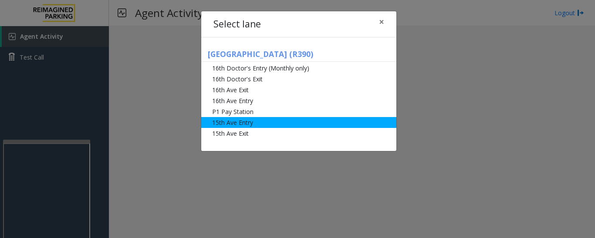
click at [241, 124] on li "15th Ave Entry" at bounding box center [298, 122] width 195 height 11
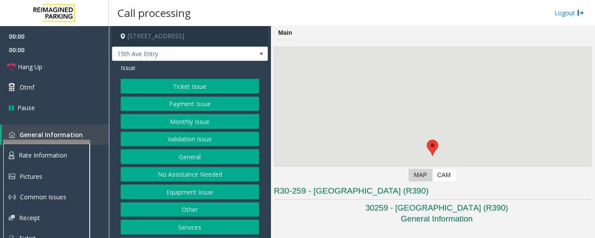
scroll to position [218, 0]
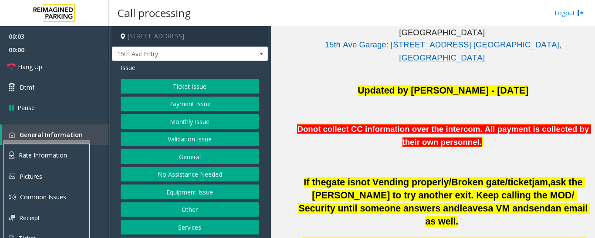
click at [202, 198] on button "Equipment Issue" at bounding box center [190, 192] width 139 height 15
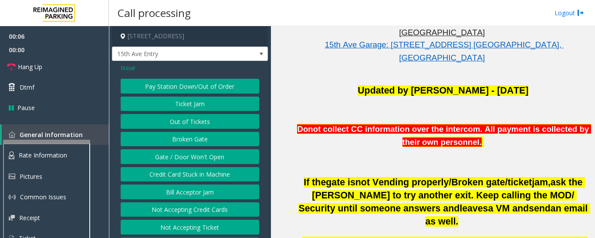
scroll to position [36, 0]
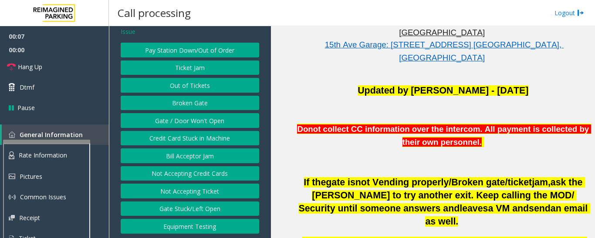
click at [212, 206] on button "Gate Stuck/Left Open" at bounding box center [190, 209] width 139 height 15
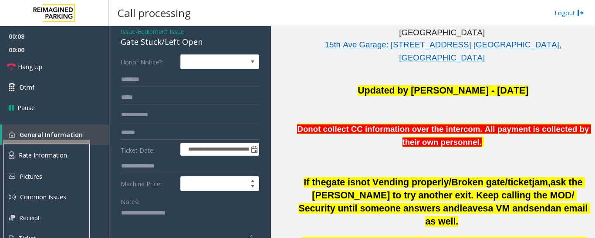
click at [157, 41] on div "Gate Stuck/Left Open" at bounding box center [190, 42] width 139 height 12
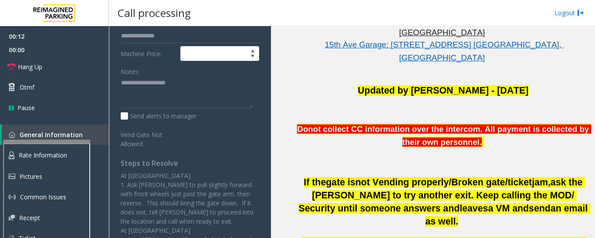
scroll to position [167, 0]
click at [166, 100] on textarea at bounding box center [187, 92] width 132 height 33
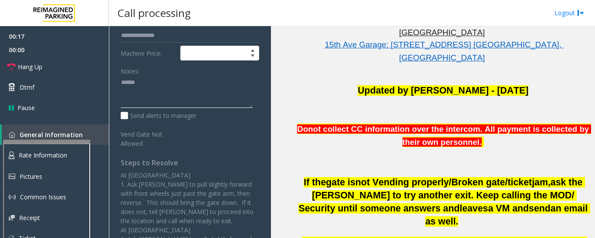
paste textarea "**********"
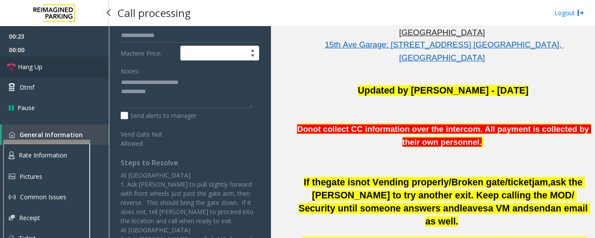
click at [82, 73] on link "Hang Up" at bounding box center [54, 67] width 109 height 20
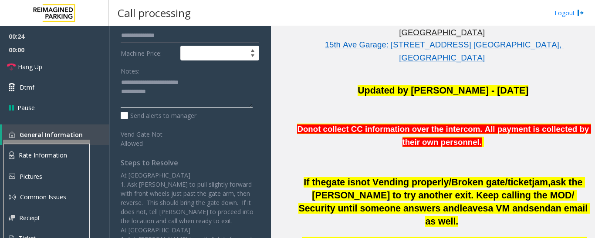
click at [179, 92] on textarea at bounding box center [187, 92] width 132 height 33
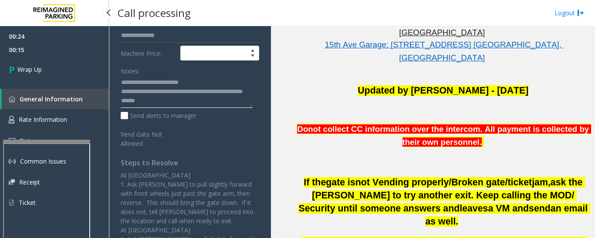
type textarea "**********"
click at [86, 83] on div "00:24 00:15 Wrap Up General Information Rate Information Pictures Common Issues…" at bounding box center [54, 123] width 109 height 194
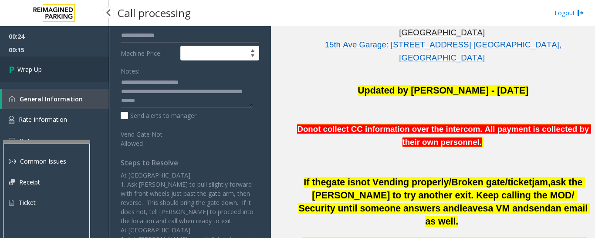
click at [82, 75] on link "Wrap Up" at bounding box center [54, 70] width 109 height 26
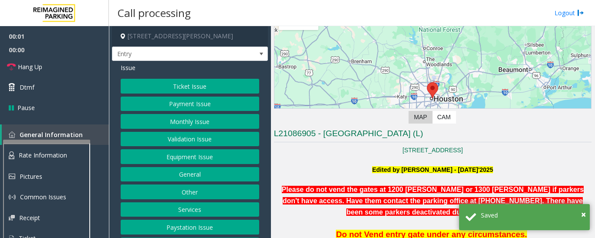
scroll to position [174, 0]
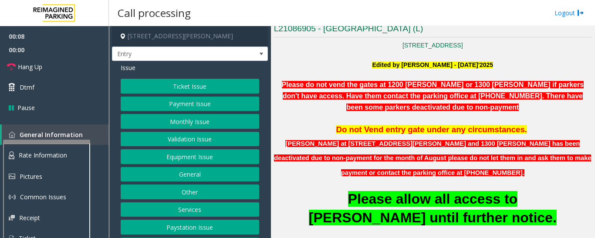
click at [179, 159] on button "Equipment Issue" at bounding box center [190, 156] width 139 height 15
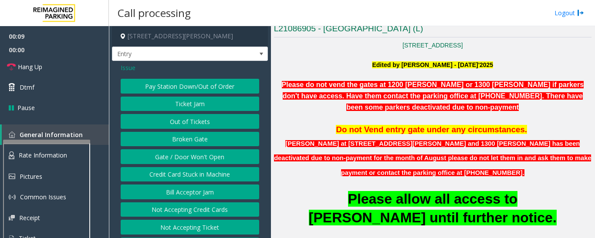
click at [181, 156] on button "Gate / Door Won't Open" at bounding box center [190, 156] width 139 height 15
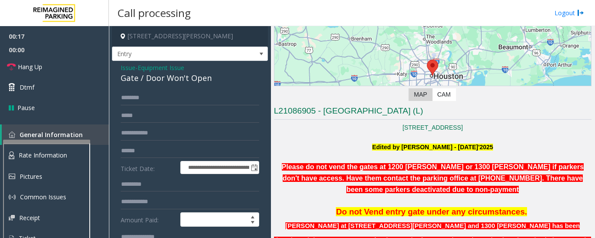
scroll to position [87, 0]
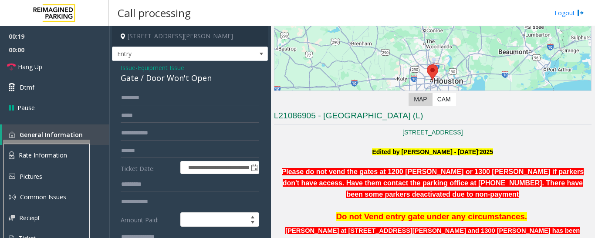
click at [169, 80] on div "Gate / Door Won't Open" at bounding box center [190, 78] width 139 height 12
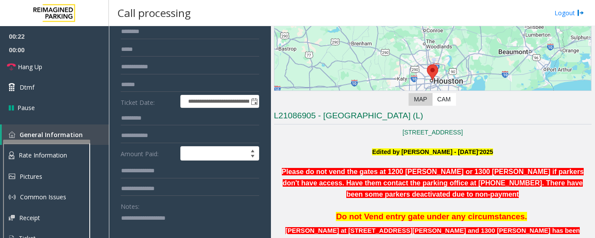
scroll to position [131, 0]
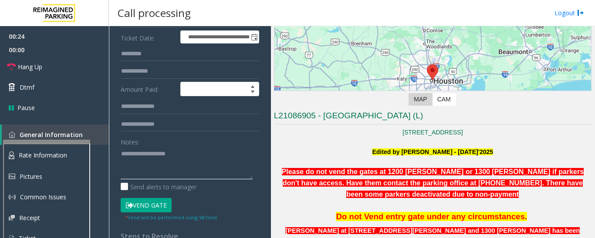
click at [163, 167] on textarea at bounding box center [187, 163] width 132 height 33
paste textarea "**********"
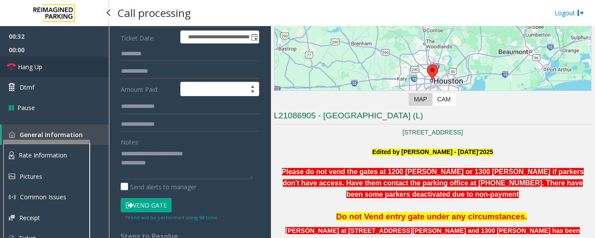
click at [70, 67] on link "Hang Up" at bounding box center [54, 67] width 109 height 20
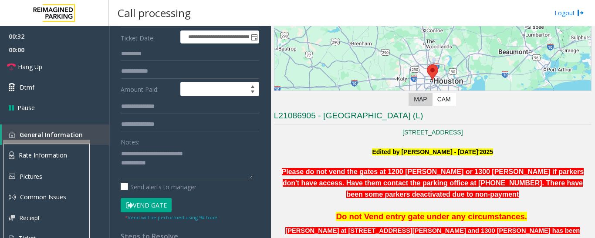
click at [179, 172] on textarea at bounding box center [187, 163] width 132 height 33
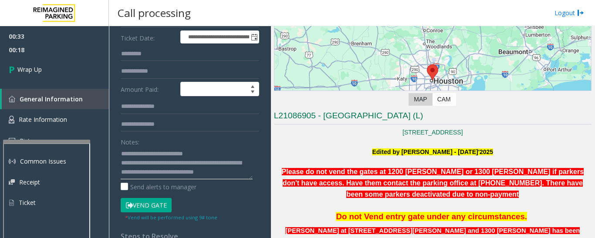
scroll to position [7, 0]
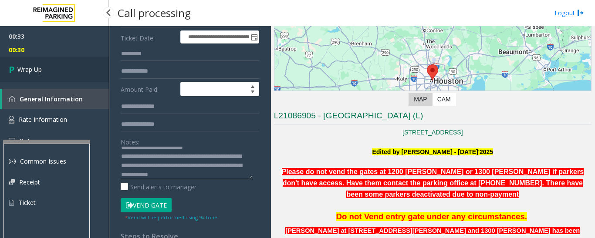
type textarea "**********"
click at [28, 65] on span "Wrap Up" at bounding box center [29, 69] width 24 height 9
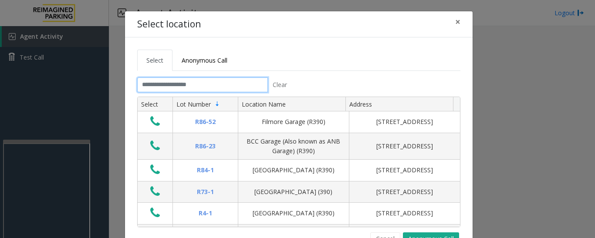
click at [164, 80] on input "text" at bounding box center [202, 85] width 131 height 15
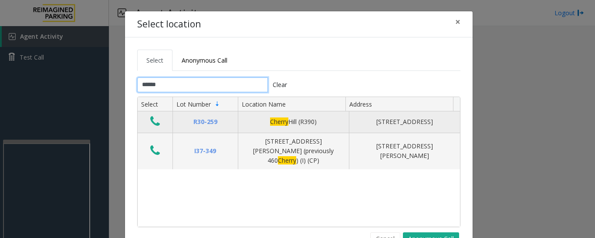
type input "******"
click at [156, 118] on button "Data table" at bounding box center [155, 122] width 15 height 14
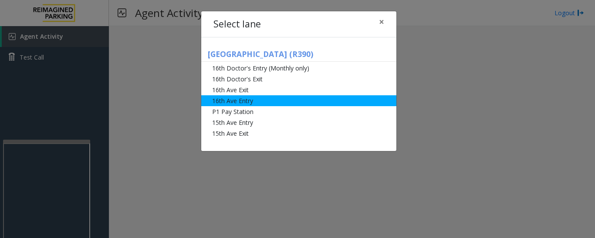
click at [260, 101] on li "16th Ave Entry" at bounding box center [298, 100] width 195 height 11
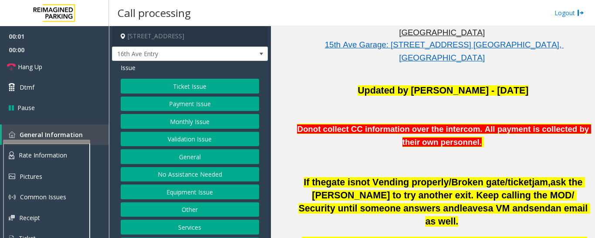
scroll to position [36, 0]
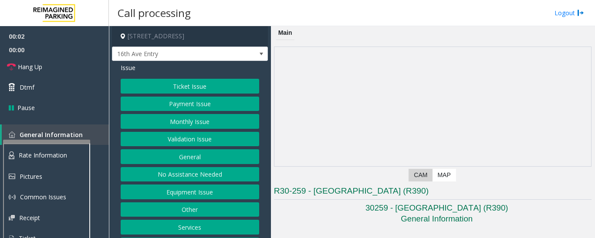
scroll to position [218, 0]
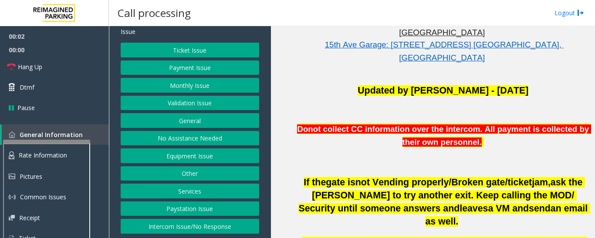
click at [211, 152] on button "Equipment Issue" at bounding box center [190, 156] width 139 height 15
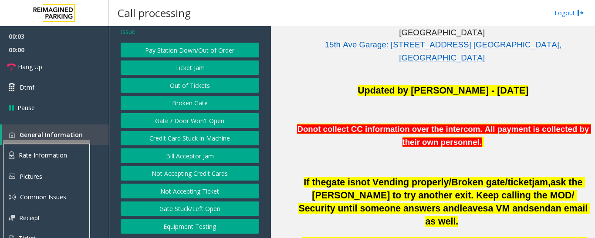
click at [210, 120] on button "Gate / Door Won't Open" at bounding box center [190, 120] width 139 height 15
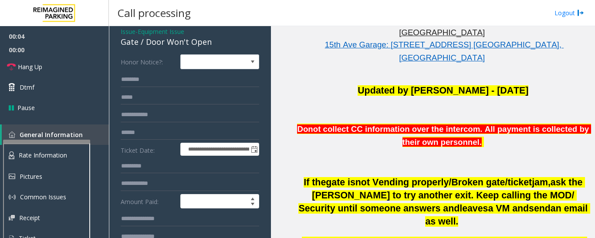
click at [156, 45] on div "Gate / Door Won't Open" at bounding box center [190, 42] width 139 height 12
copy div "Gate / Door Won't Open"
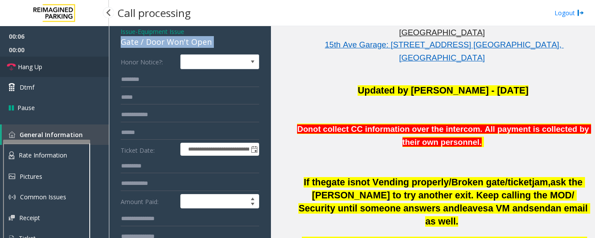
click at [68, 57] on link "Hang Up" at bounding box center [54, 67] width 109 height 20
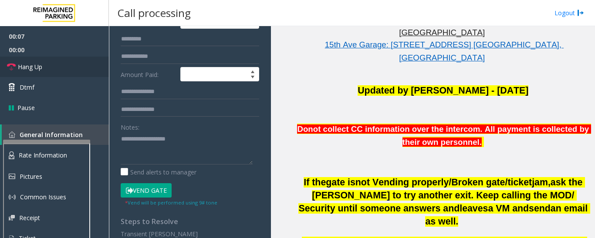
scroll to position [167, 0]
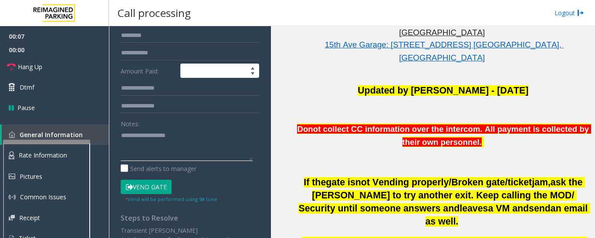
click at [182, 149] on textarea at bounding box center [187, 144] width 132 height 33
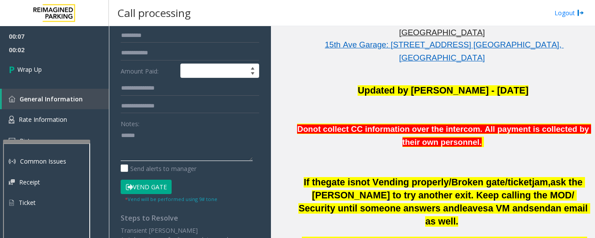
paste textarea "**********"
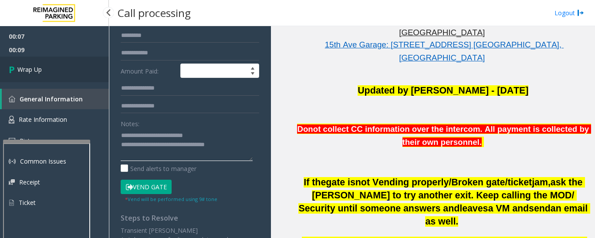
type textarea "**********"
drag, startPoint x: 1, startPoint y: 57, endPoint x: 11, endPoint y: 59, distance: 10.3
click at [2, 57] on link "Wrap Up" at bounding box center [54, 70] width 109 height 26
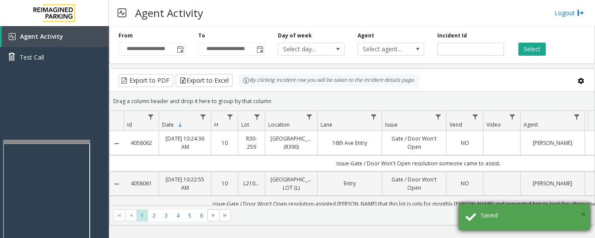
click at [584, 213] on span "×" at bounding box center [583, 215] width 5 height 12
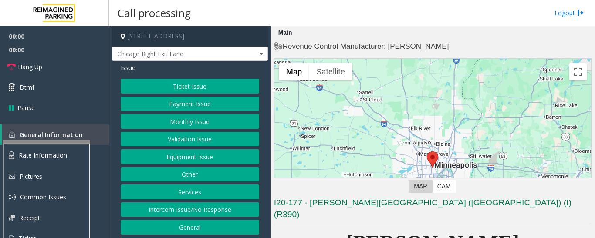
scroll to position [174, 0]
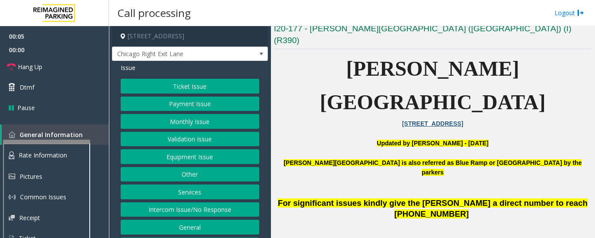
click at [225, 88] on button "Ticket Issue" at bounding box center [190, 86] width 139 height 15
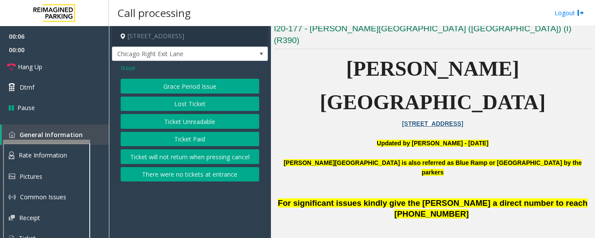
click at [245, 125] on button "Ticket Unreadable" at bounding box center [190, 121] width 139 height 15
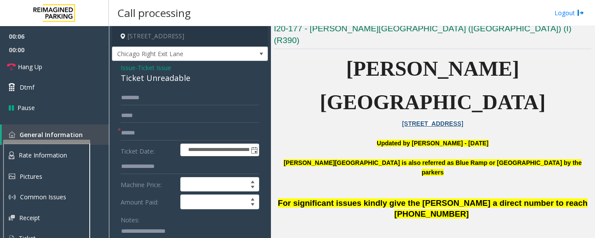
click at [172, 83] on div "Ticket Unreadable" at bounding box center [190, 78] width 139 height 12
copy div "Ticket Unreadable"
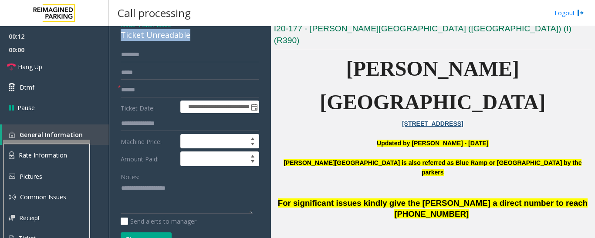
scroll to position [131, 0]
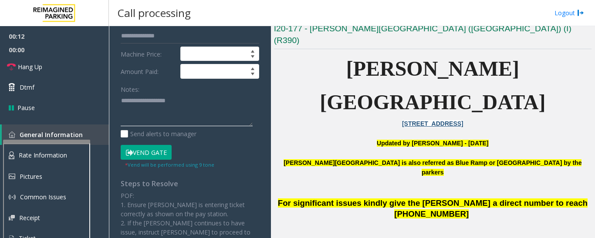
click at [177, 102] on textarea at bounding box center [187, 110] width 132 height 33
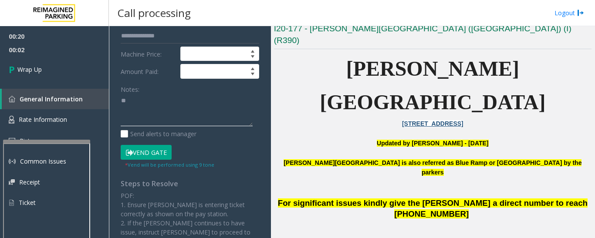
type textarea "*"
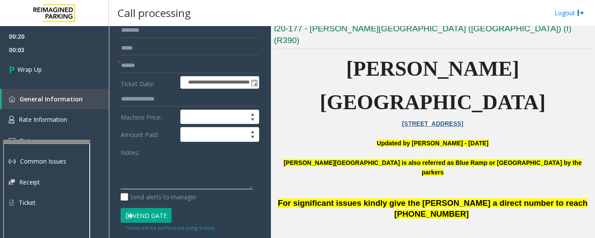
scroll to position [0, 0]
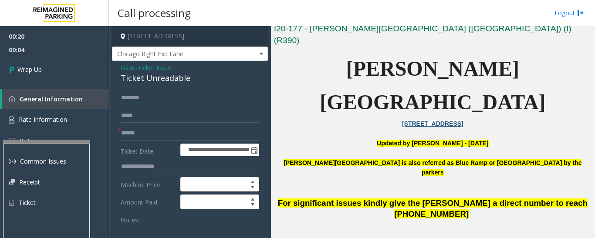
click at [131, 68] on span "Issue" at bounding box center [128, 67] width 15 height 9
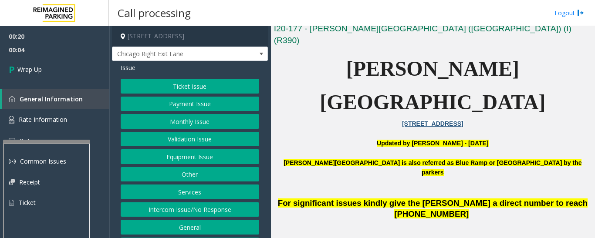
scroll to position [18, 0]
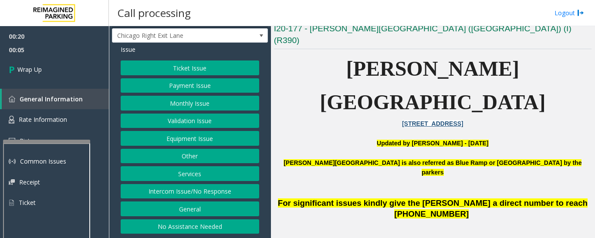
click at [186, 188] on button "Intercom Issue/No Response" at bounding box center [190, 191] width 139 height 15
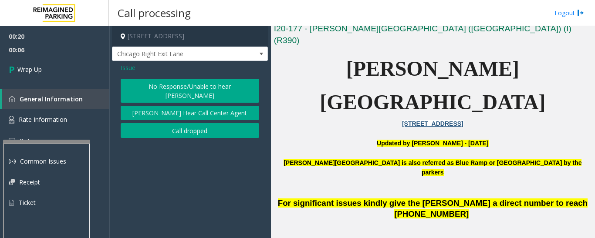
click at [201, 125] on button "Call dropped" at bounding box center [190, 130] width 139 height 15
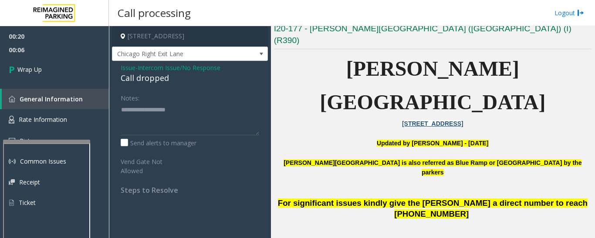
click at [156, 81] on div "Call dropped" at bounding box center [190, 78] width 139 height 12
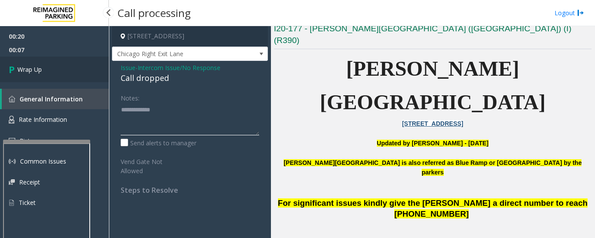
type textarea "**********"
click at [97, 78] on link "Wrap Up" at bounding box center [54, 70] width 109 height 26
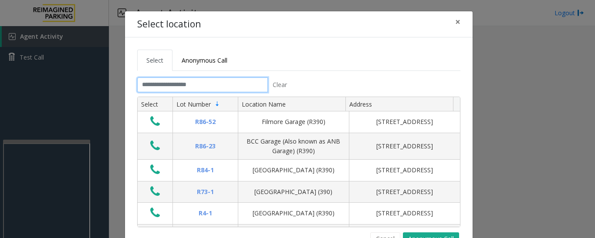
click at [234, 89] on input "text" at bounding box center [202, 85] width 131 height 15
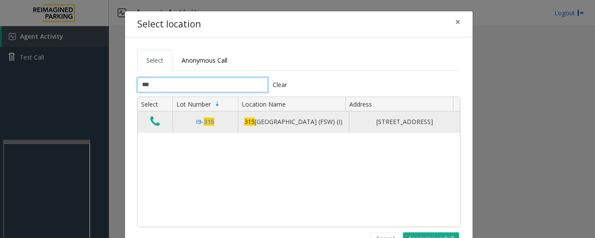
type input "***"
click at [153, 118] on icon "Data table" at bounding box center [155, 121] width 10 height 12
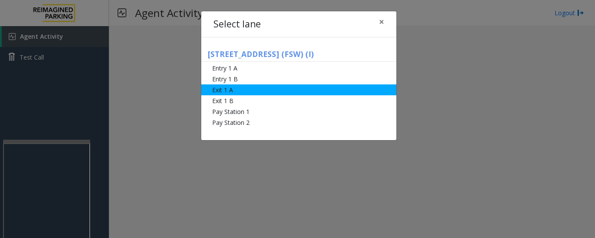
click at [223, 95] on li "Exit 1 A" at bounding box center [298, 90] width 195 height 11
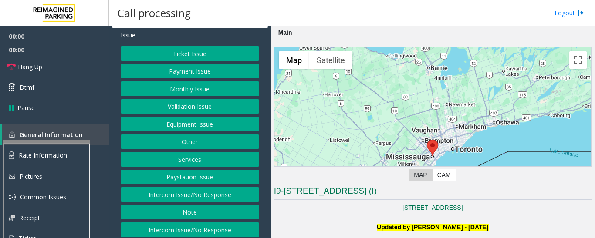
scroll to position [71, 0]
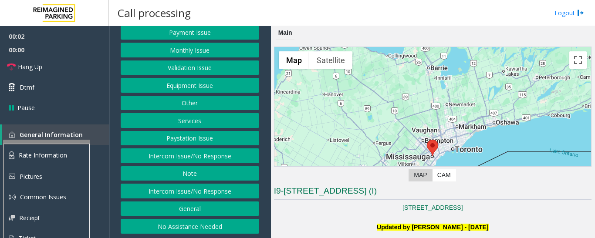
click at [222, 122] on button "Services" at bounding box center [190, 120] width 139 height 15
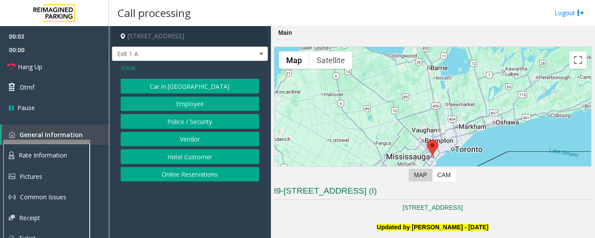
click at [225, 178] on button "Online Reservations" at bounding box center [190, 174] width 139 height 15
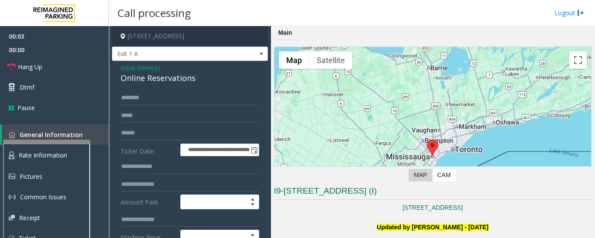
click at [173, 80] on div "Online Reservations" at bounding box center [190, 78] width 139 height 12
copy div "Online Reservations"
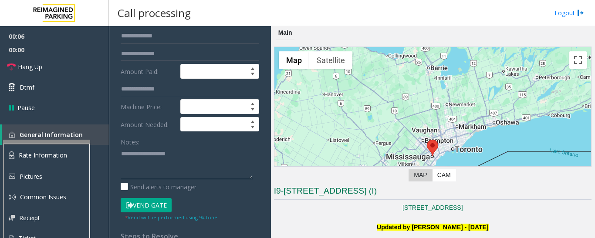
click at [202, 166] on textarea at bounding box center [187, 163] width 132 height 33
paste textarea "**********"
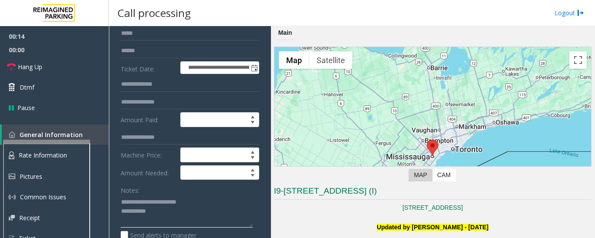
scroll to position [0, 0]
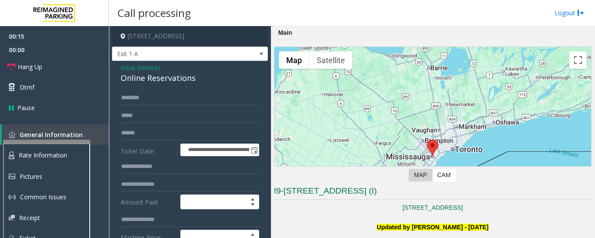
type textarea "**********"
click at [203, 133] on input "text" at bounding box center [190, 133] width 139 height 15
type input "**********"
click at [178, 98] on input "text" at bounding box center [190, 98] width 139 height 15
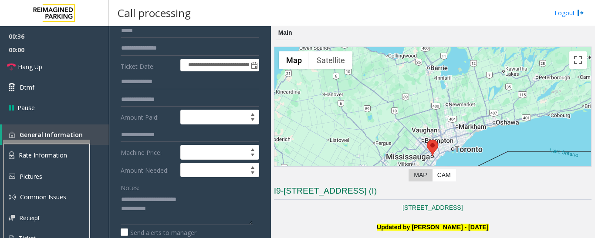
scroll to position [87, 0]
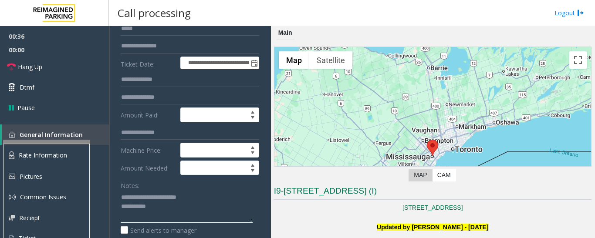
click at [212, 206] on textarea at bounding box center [187, 206] width 132 height 33
paste textarea "**********"
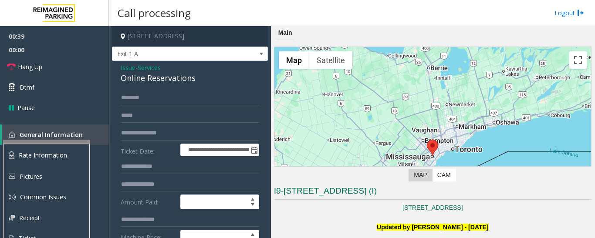
type textarea "**********"
click at [180, 98] on input "text" at bounding box center [190, 98] width 139 height 15
type input "*"
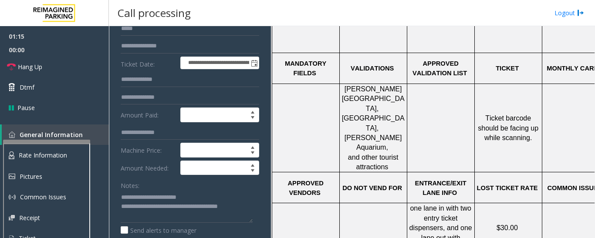
scroll to position [348, 161]
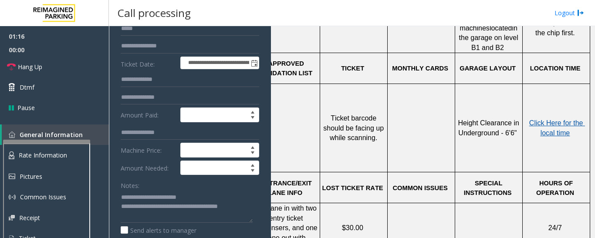
type input "******"
click at [553, 119] on span "Click Here for the local time" at bounding box center [557, 127] width 56 height 17
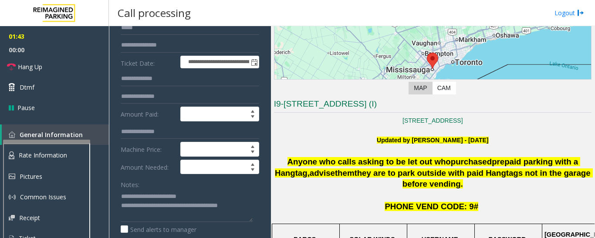
scroll to position [0, 0]
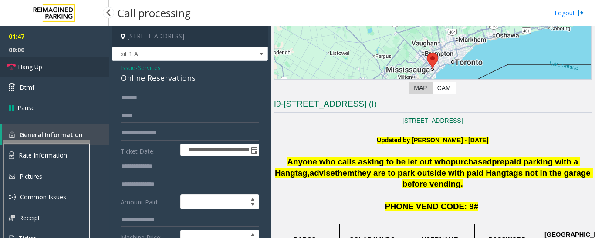
click at [18, 67] on span "Hang Up" at bounding box center [30, 66] width 24 height 9
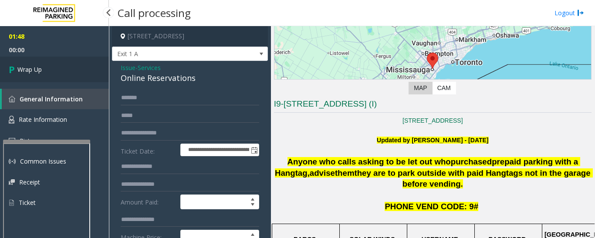
click at [46, 78] on link "Wrap Up" at bounding box center [54, 70] width 109 height 26
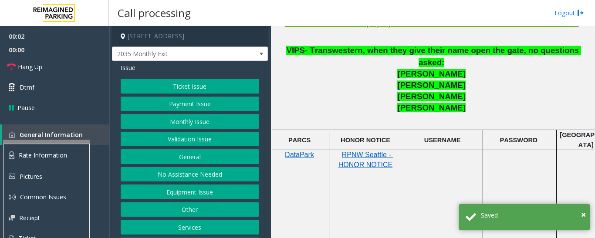
scroll to position [348, 0]
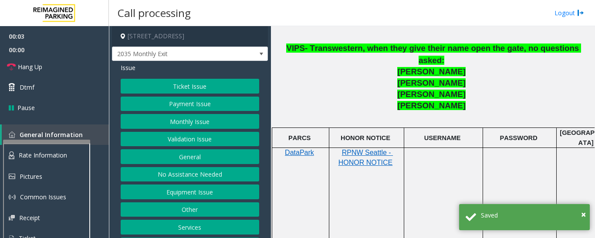
click at [219, 188] on button "Equipment Issue" at bounding box center [190, 192] width 139 height 15
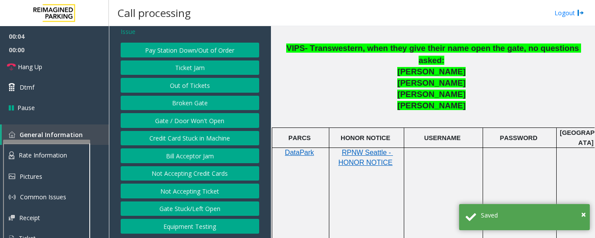
click at [210, 231] on button "Equipment Testing" at bounding box center [190, 226] width 139 height 15
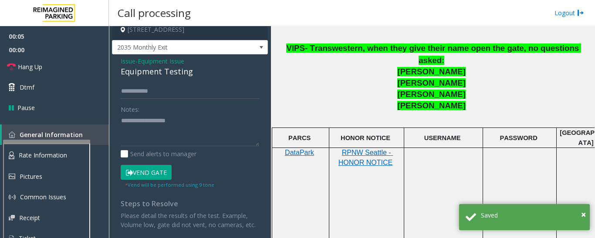
scroll to position [16, 0]
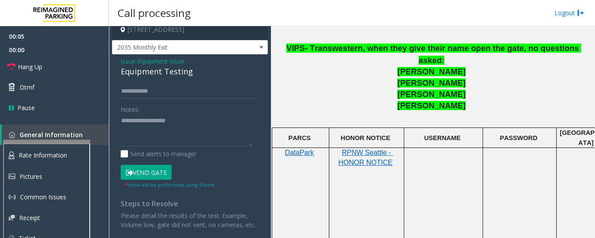
click at [161, 66] on div "Equipment Testing" at bounding box center [190, 72] width 139 height 12
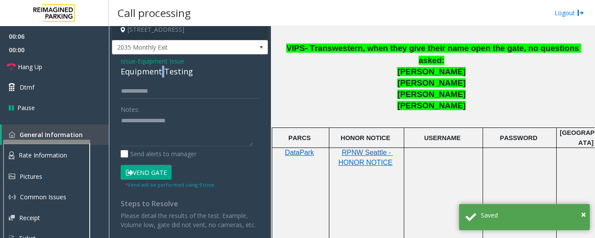
click at [161, 66] on div "Equipment Testing" at bounding box center [190, 72] width 139 height 12
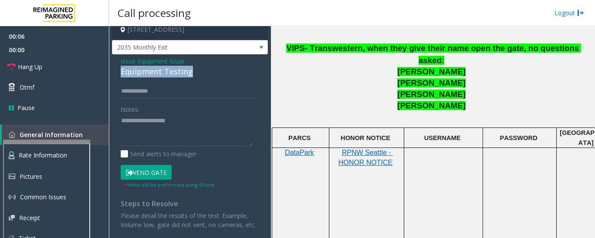
click at [161, 66] on div "Equipment Testing" at bounding box center [190, 72] width 139 height 12
click at [215, 114] on textarea at bounding box center [187, 130] width 132 height 33
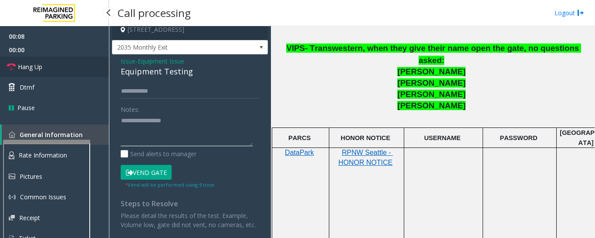
type textarea "**********"
click at [47, 67] on link "Hang Up" at bounding box center [54, 67] width 109 height 20
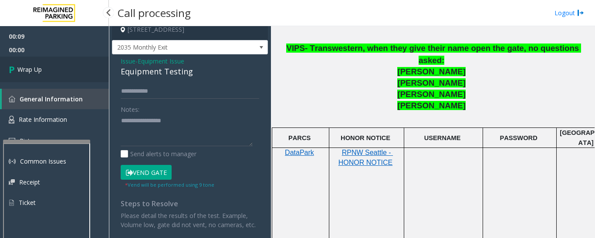
click at [53, 68] on link "Wrap Up" at bounding box center [54, 70] width 109 height 26
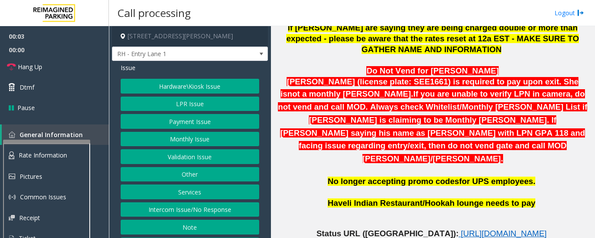
scroll to position [392, 0]
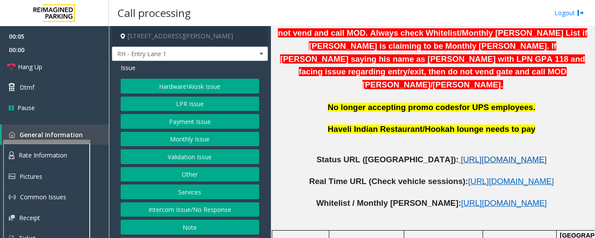
click at [461, 155] on span "[URL][DOMAIN_NAME]" at bounding box center [504, 159] width 86 height 9
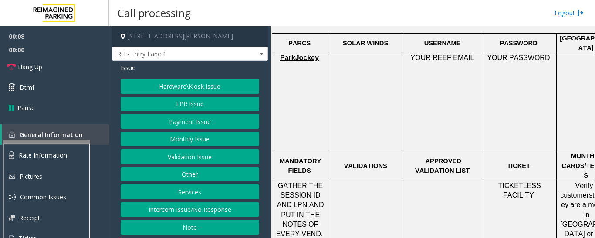
scroll to position [610, 0]
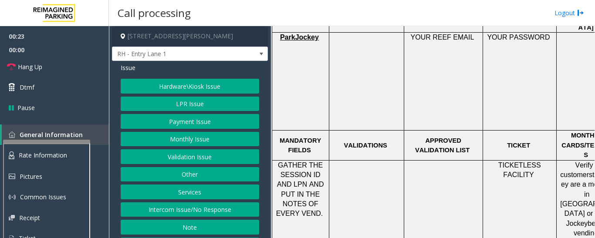
click at [203, 86] on button "Hardware\Kiosk Issue" at bounding box center [190, 86] width 139 height 15
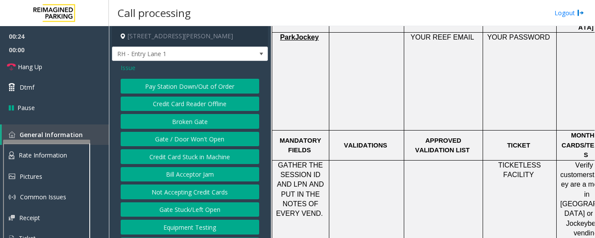
click at [205, 139] on button "Gate / Door Won't Open" at bounding box center [190, 139] width 139 height 15
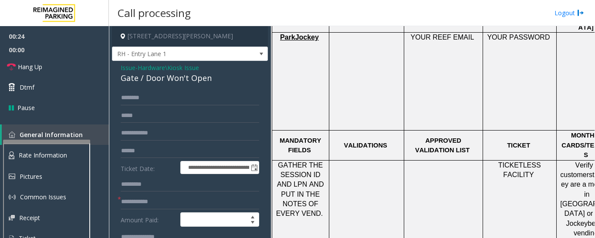
click at [162, 74] on div "Gate / Door Won't Open" at bounding box center [190, 78] width 139 height 12
copy div "Gate / Door Won't Open"
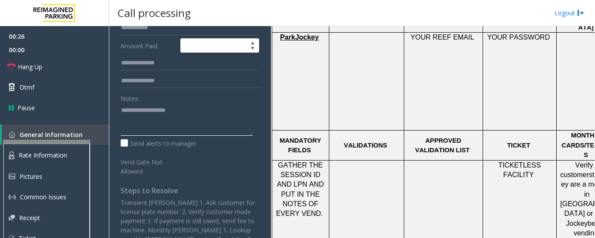
click at [166, 116] on textarea at bounding box center [187, 119] width 132 height 33
click at [59, 52] on span "00:00" at bounding box center [54, 50] width 109 height 14
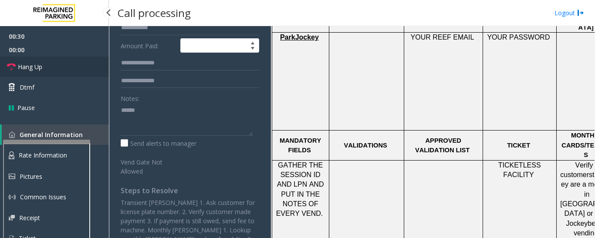
click at [59, 58] on link "Hang Up" at bounding box center [54, 67] width 109 height 20
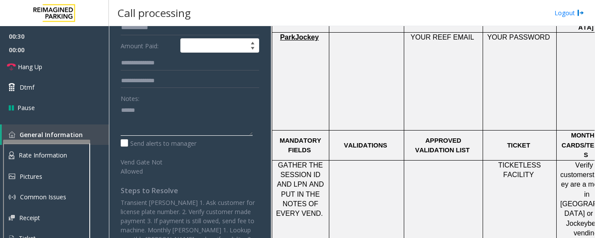
click at [169, 116] on textarea at bounding box center [187, 119] width 132 height 33
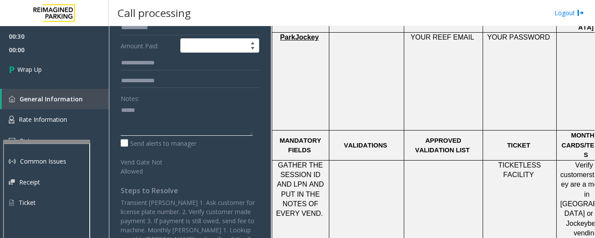
paste textarea "**********"
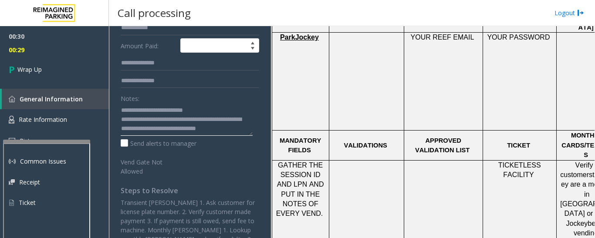
scroll to position [7, 0]
type textarea "**********"
click at [80, 93] on link "General Information" at bounding box center [55, 99] width 107 height 20
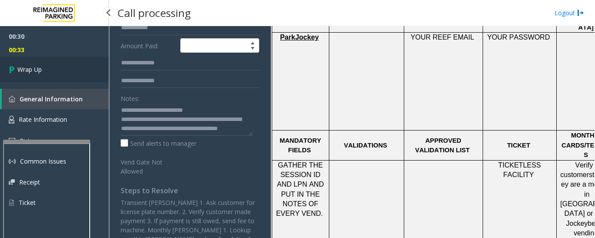
click at [79, 75] on link "Wrap Up" at bounding box center [54, 70] width 109 height 26
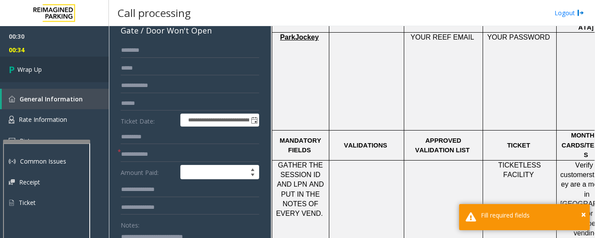
scroll to position [44, 0]
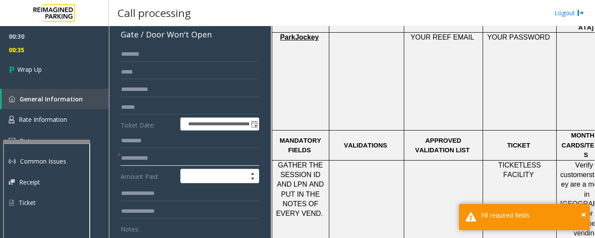
click at [145, 159] on input "text" at bounding box center [190, 158] width 139 height 15
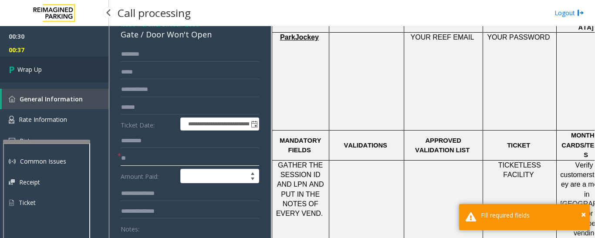
type input "**"
click at [71, 70] on link "Wrap Up" at bounding box center [54, 70] width 109 height 26
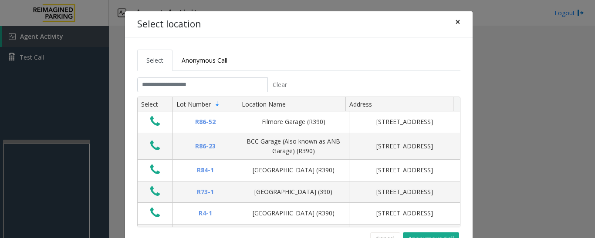
click at [455, 21] on span "×" at bounding box center [457, 22] width 5 height 12
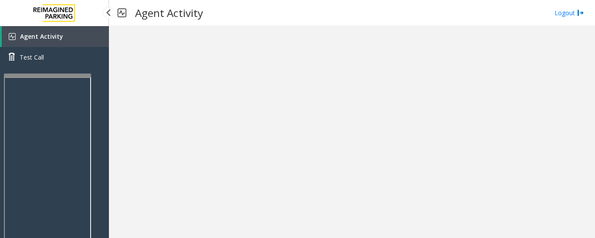
click at [83, 74] on div at bounding box center [47, 75] width 87 height 3
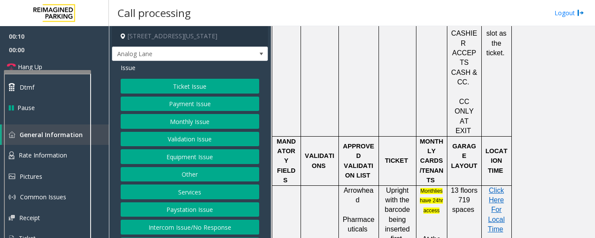
scroll to position [523, 0]
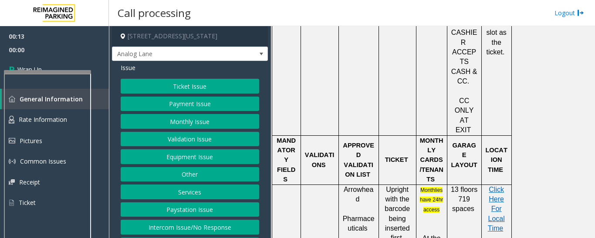
click at [194, 230] on button "Intercom Issue/No Response" at bounding box center [190, 227] width 139 height 15
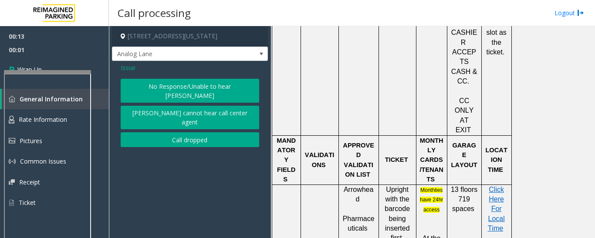
click at [206, 132] on button "Call dropped" at bounding box center [190, 139] width 139 height 15
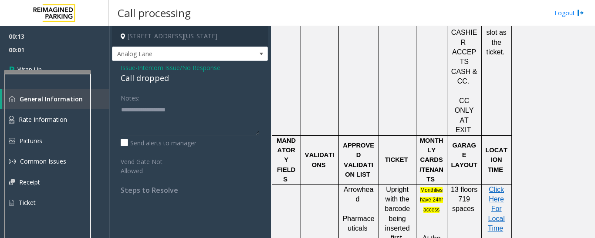
click at [155, 85] on div "Issue - Intercom Issue/No Response Call dropped Notes: Send alerts to manager V…" at bounding box center [190, 132] width 156 height 142
click at [157, 81] on div "Call dropped" at bounding box center [190, 78] width 139 height 12
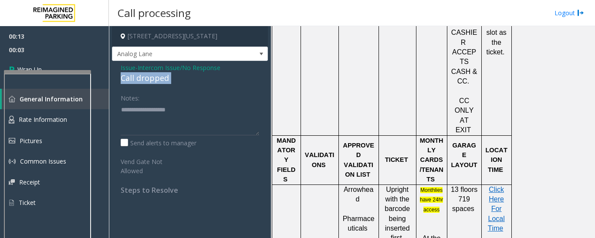
click at [157, 81] on div "Call dropped" at bounding box center [190, 78] width 139 height 12
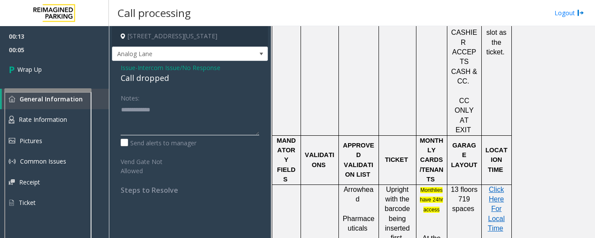
click at [81, 92] on div at bounding box center [47, 89] width 87 height 3
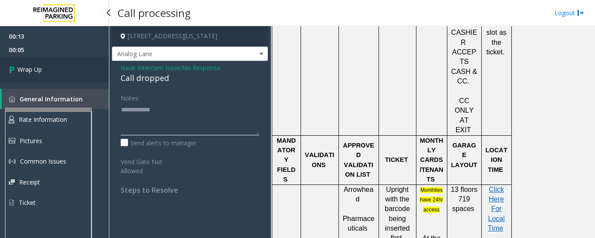
type textarea "**********"
click at [65, 71] on link "Wrap Up" at bounding box center [54, 70] width 109 height 26
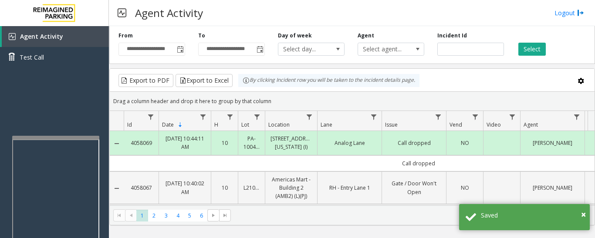
click at [94, 137] on div at bounding box center [55, 137] width 87 height 3
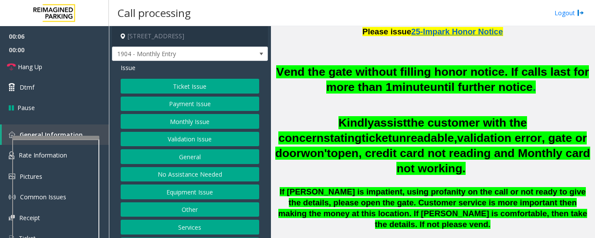
scroll to position [436, 0]
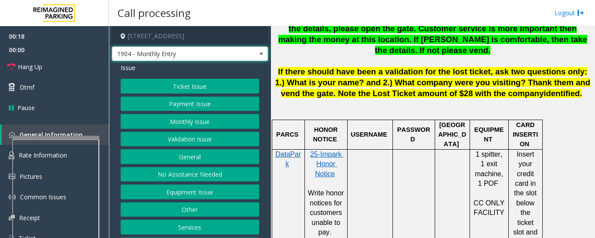
click at [202, 51] on span "1904 - Monthly Entry" at bounding box center [174, 54] width 124 height 14
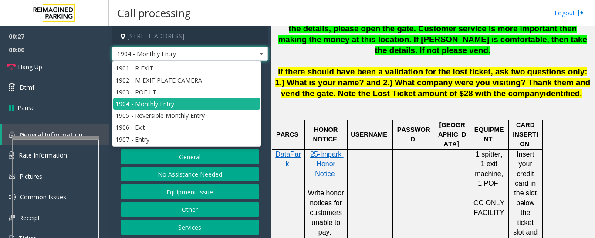
click at [202, 52] on span "1904 - Monthly Entry" at bounding box center [174, 54] width 124 height 14
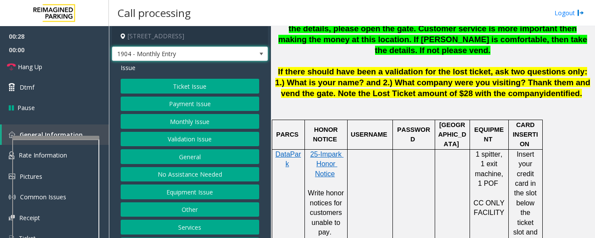
scroll to position [261, 0]
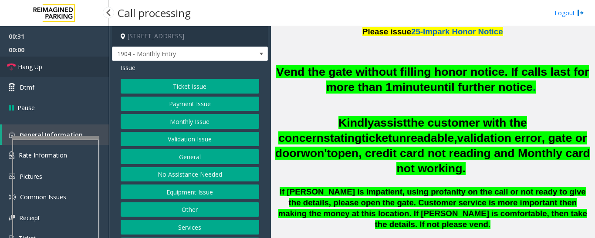
click at [29, 71] on link "Hang Up" at bounding box center [54, 67] width 109 height 20
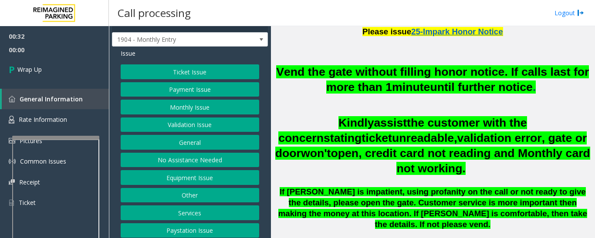
scroll to position [36, 0]
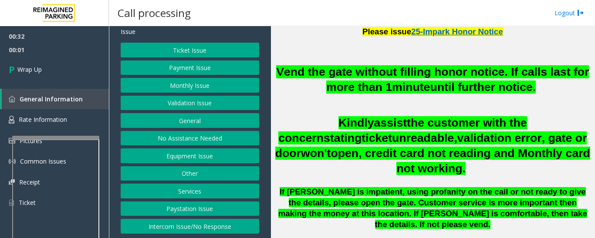
click at [213, 192] on button "Services" at bounding box center [190, 191] width 139 height 15
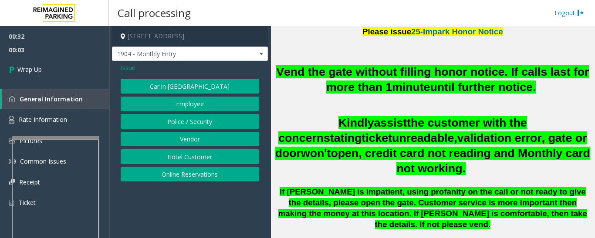
click at [126, 68] on span "Issue" at bounding box center [128, 67] width 15 height 9
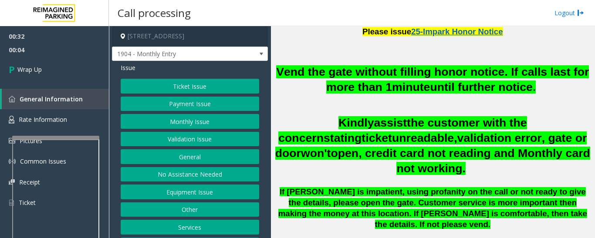
click at [184, 191] on button "Equipment Issue" at bounding box center [190, 192] width 139 height 15
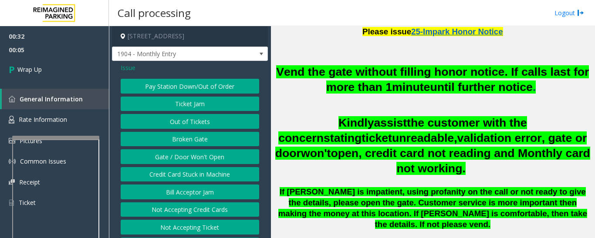
click at [125, 71] on span "Issue" at bounding box center [128, 67] width 15 height 9
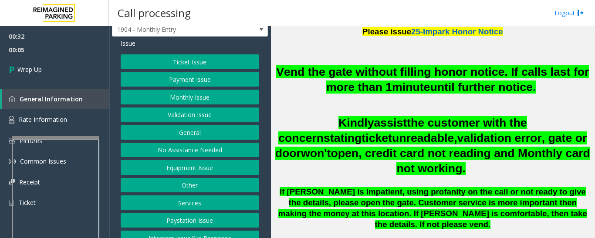
scroll to position [36, 0]
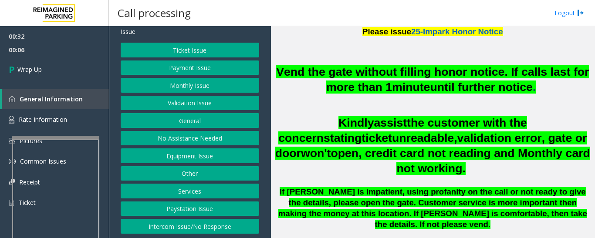
click at [198, 177] on button "Other" at bounding box center [190, 173] width 139 height 15
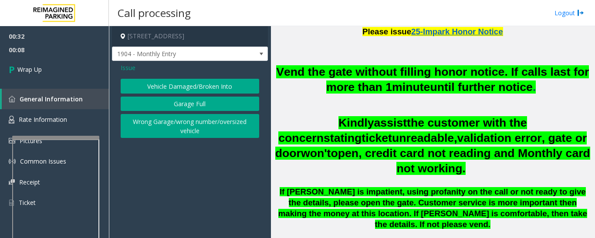
click at [128, 69] on span "Issue" at bounding box center [128, 67] width 15 height 9
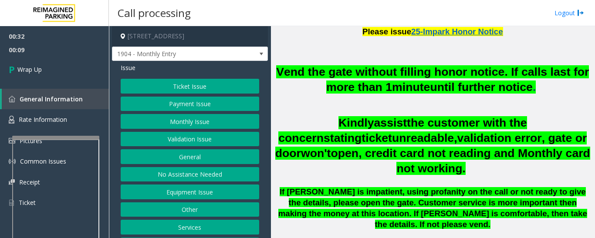
click at [203, 188] on button "Equipment Issue" at bounding box center [190, 192] width 139 height 15
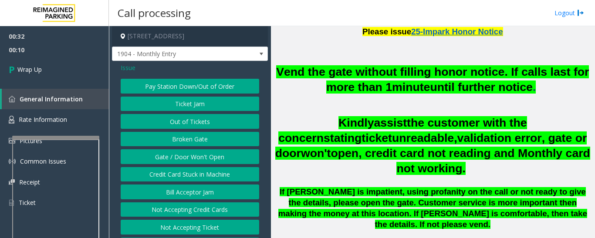
click at [211, 157] on button "Gate / Door Won't Open" at bounding box center [190, 156] width 139 height 15
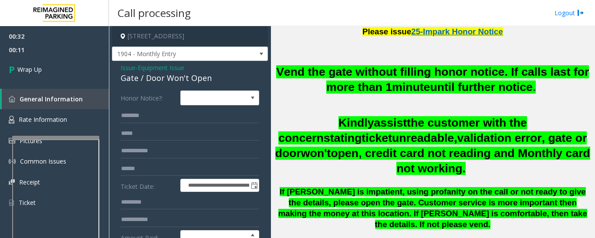
click at [153, 75] on div "Gate / Door Won't Open" at bounding box center [190, 78] width 139 height 12
copy div "Gate / Door Won't Open"
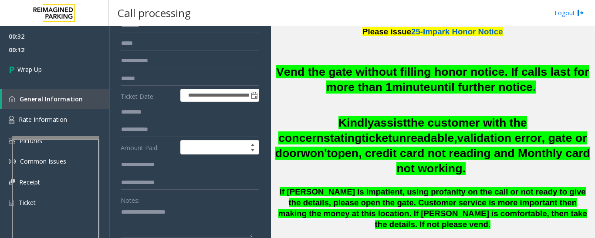
scroll to position [131, 0]
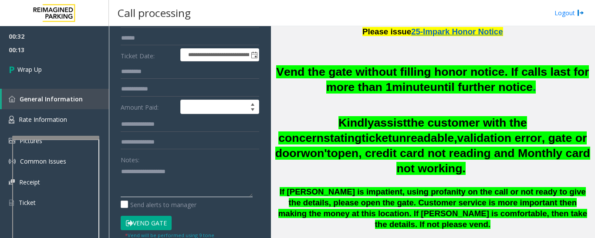
click at [151, 173] on textarea at bounding box center [187, 181] width 132 height 33
paste textarea "**********"
click at [171, 187] on textarea at bounding box center [187, 181] width 132 height 33
drag, startPoint x: 129, startPoint y: 190, endPoint x: 140, endPoint y: 189, distance: 10.5
click at [140, 189] on textarea at bounding box center [187, 181] width 132 height 33
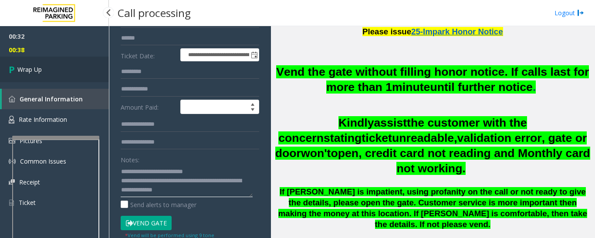
type textarea "**********"
click at [41, 73] on span "Wrap Up" at bounding box center [29, 69] width 24 height 9
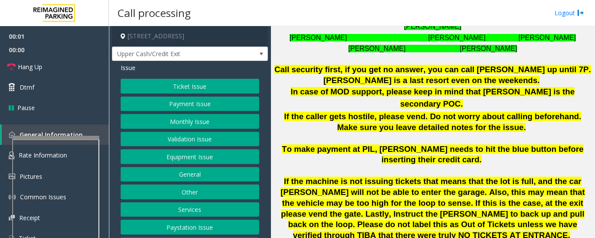
scroll to position [436, 0]
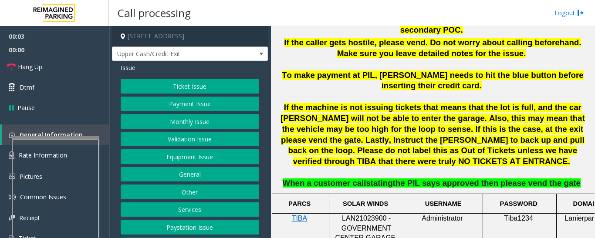
click at [376, 215] on span "LAN21023900 - GOVERNMENT CENTER GARAGE" at bounding box center [365, 228] width 61 height 27
copy span "LAN21023900"
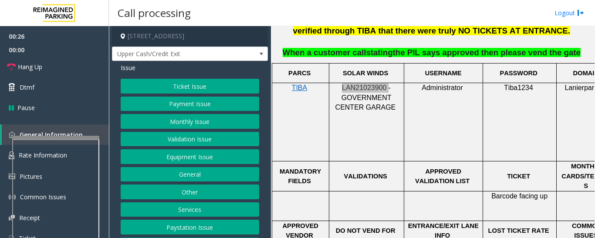
scroll to position [392, 0]
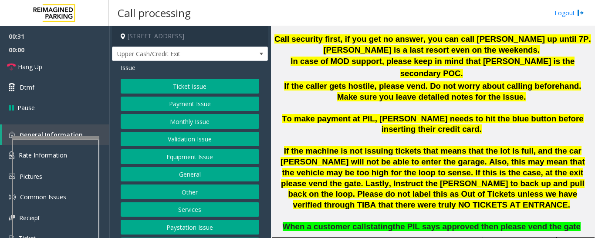
click at [379, 102] on p "If the caller gets hostile, please vend. Do not worry about calling beforehand.…" at bounding box center [433, 146] width 318 height 130
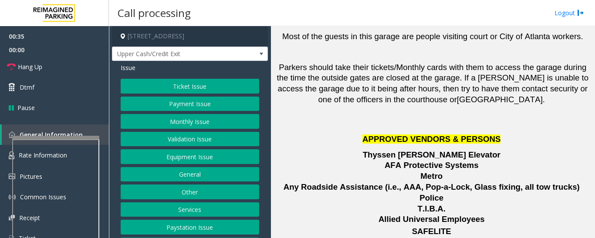
scroll to position [36, 0]
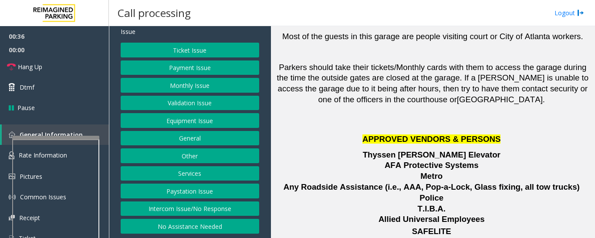
click at [206, 208] on button "Intercom Issue/No Response" at bounding box center [190, 209] width 139 height 15
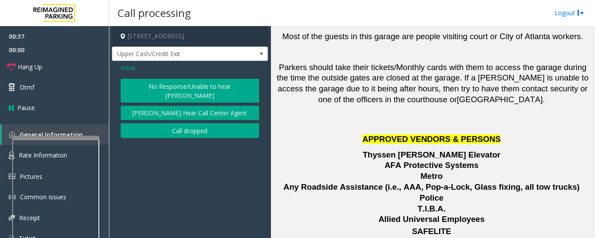
click at [204, 87] on button "No Response/Unable to hear [PERSON_NAME]" at bounding box center [190, 91] width 139 height 24
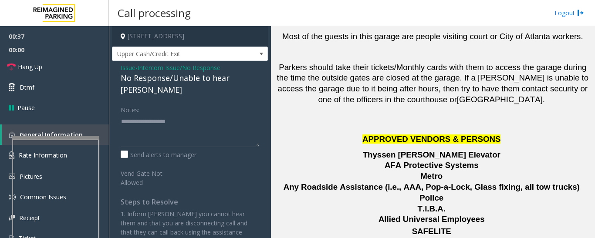
click at [206, 80] on div "No Response/Unable to hear [PERSON_NAME]" at bounding box center [190, 84] width 139 height 24
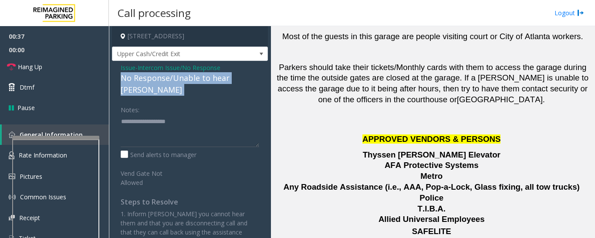
click at [206, 80] on div "No Response/Unable to hear [PERSON_NAME]" at bounding box center [190, 84] width 139 height 24
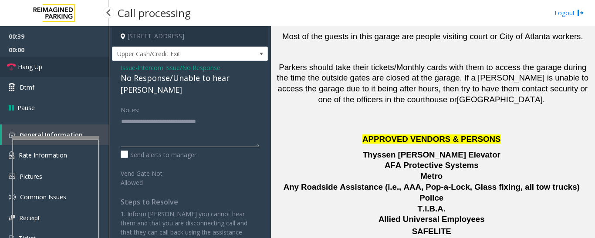
type textarea "**********"
click at [71, 68] on link "Hang Up" at bounding box center [54, 67] width 109 height 20
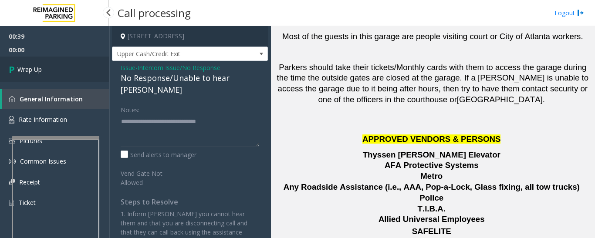
click at [62, 60] on link "Wrap Up" at bounding box center [54, 70] width 109 height 26
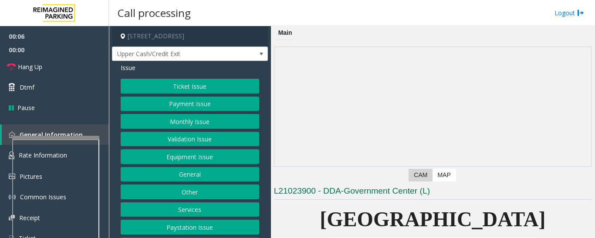
scroll to position [174, 0]
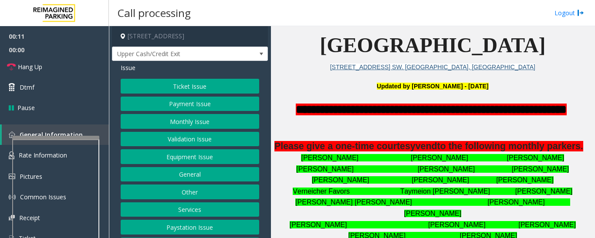
click at [373, 130] on p at bounding box center [433, 135] width 318 height 11
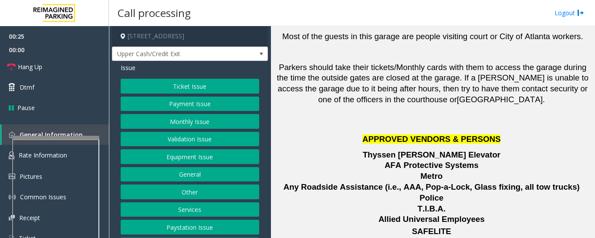
scroll to position [36, 0]
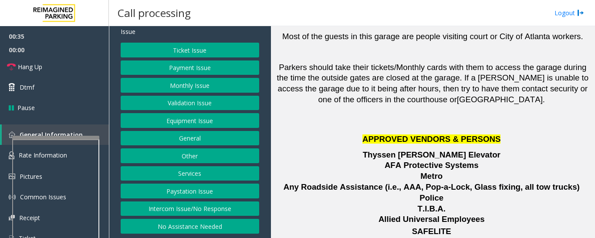
click at [206, 124] on button "Equipment Issue" at bounding box center [190, 120] width 139 height 15
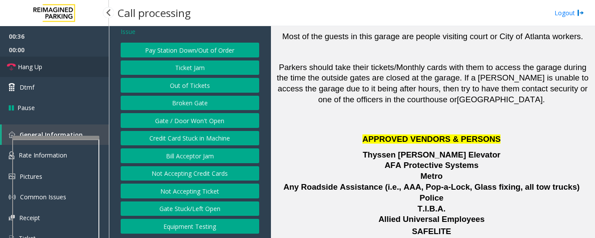
click at [64, 62] on link "Hang Up" at bounding box center [54, 67] width 109 height 20
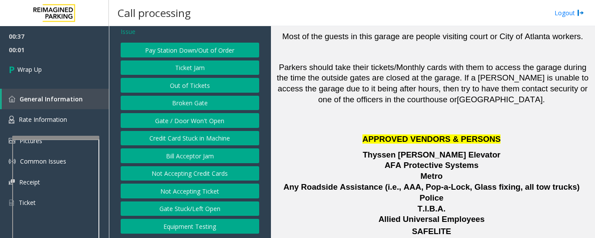
click at [124, 26] on div "Issue Pay Station Down/Out of Order Ticket Jam Out of Tickets [GEOGRAPHIC_DATA]…" at bounding box center [190, 131] width 156 height 213
click at [125, 28] on span "Issue" at bounding box center [128, 31] width 15 height 9
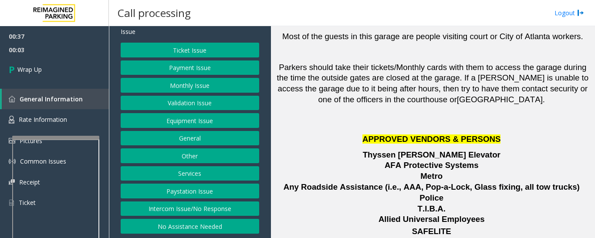
click at [193, 175] on button "Services" at bounding box center [190, 173] width 139 height 15
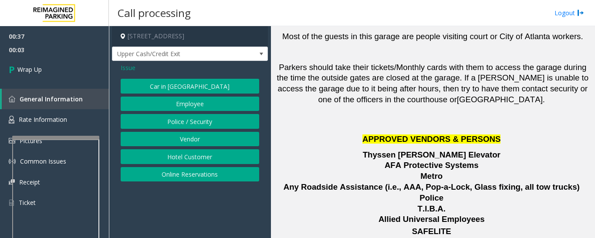
scroll to position [0, 0]
click at [194, 133] on button "Vendor" at bounding box center [190, 139] width 139 height 15
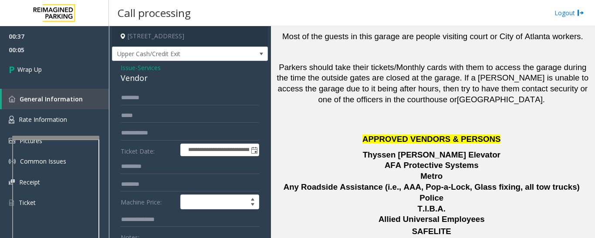
click at [133, 74] on div "Vendor" at bounding box center [190, 78] width 139 height 12
copy div "Vendor"
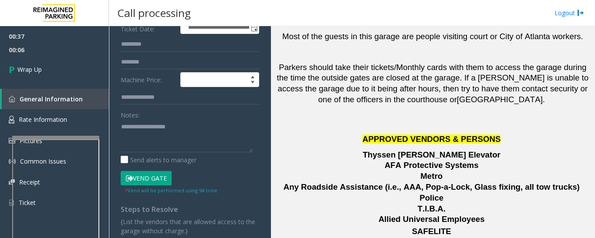
scroll to position [131, 0]
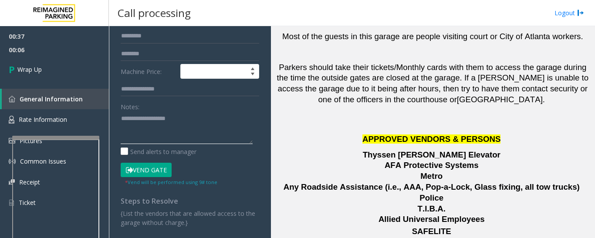
click at [135, 120] on textarea at bounding box center [187, 128] width 132 height 33
paste textarea "******"
type textarea "**********"
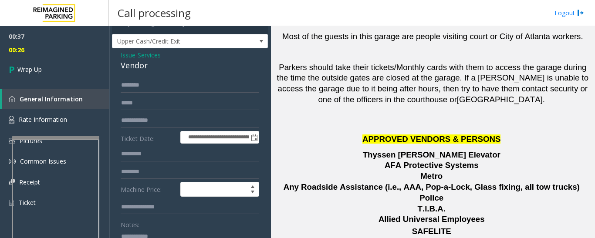
scroll to position [0, 0]
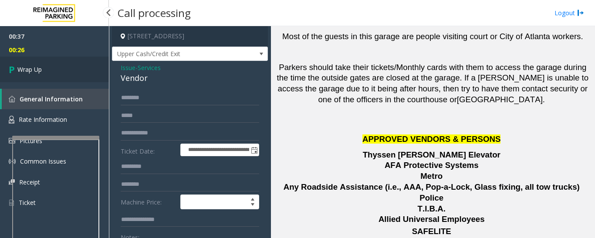
click at [63, 73] on link "Wrap Up" at bounding box center [54, 70] width 109 height 26
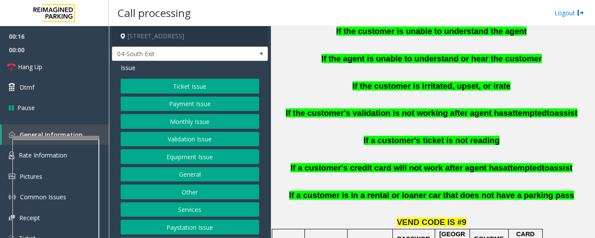
scroll to position [610, 0]
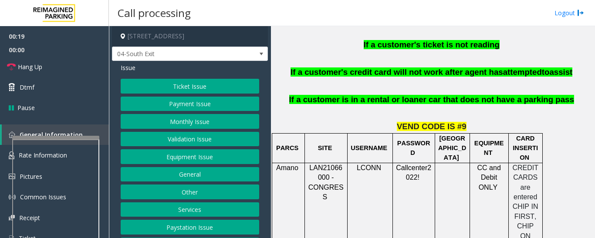
click at [234, 140] on button "Validation Issue" at bounding box center [190, 139] width 139 height 15
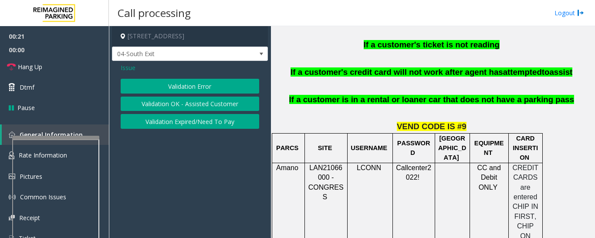
click at [198, 85] on button "Validation Error" at bounding box center [190, 86] width 139 height 15
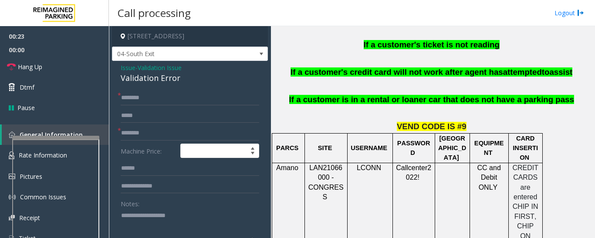
click at [142, 83] on div "Validation Error" at bounding box center [190, 78] width 139 height 12
copy div "Validation Error"
click at [163, 215] on textarea at bounding box center [187, 225] width 132 height 33
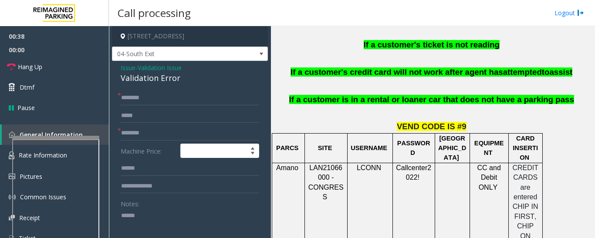
paste textarea "**********"
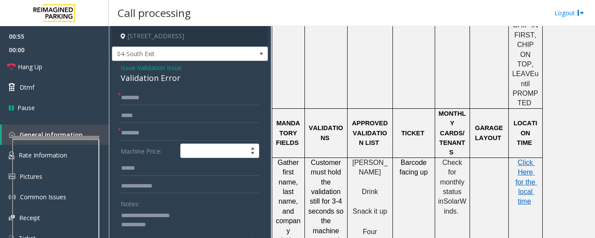
scroll to position [784, 0]
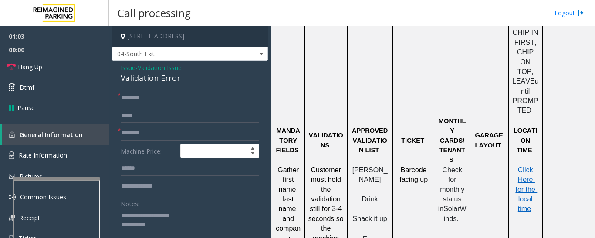
click at [87, 179] on div at bounding box center [56, 178] width 87 height 3
type textarea "**********"
click at [84, 160] on link "Rate Information" at bounding box center [54, 155] width 109 height 21
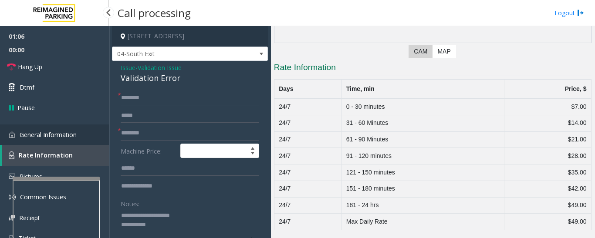
click at [85, 139] on link "General Information" at bounding box center [54, 135] width 109 height 20
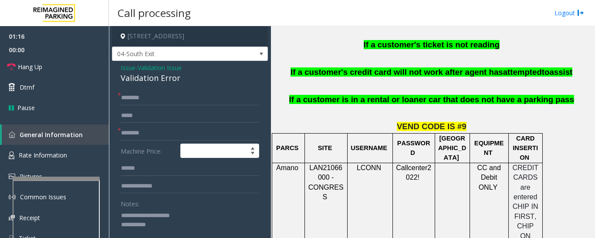
scroll to position [653, 0]
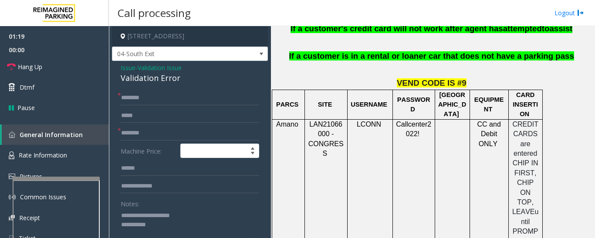
click at [135, 70] on span "Issue" at bounding box center [128, 67] width 15 height 9
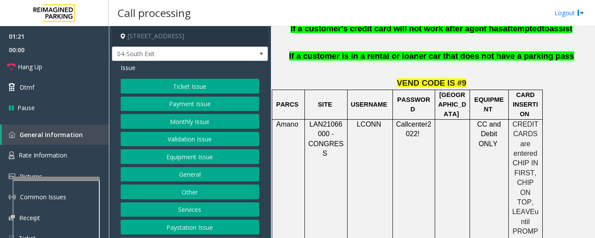
click at [153, 108] on button "Payment Issue" at bounding box center [190, 104] width 139 height 15
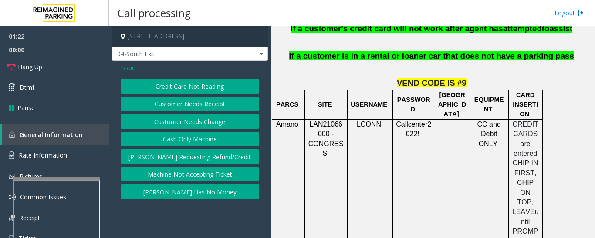
click at [215, 87] on button "Credit Card Not Reading" at bounding box center [190, 86] width 139 height 15
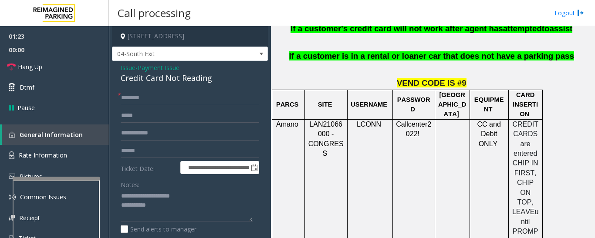
click at [156, 78] on div "Credit Card Not Reading" at bounding box center [190, 78] width 139 height 12
copy div "Credit Card Not Reading"
drag, startPoint x: 137, startPoint y: 195, endPoint x: 224, endPoint y: 202, distance: 87.0
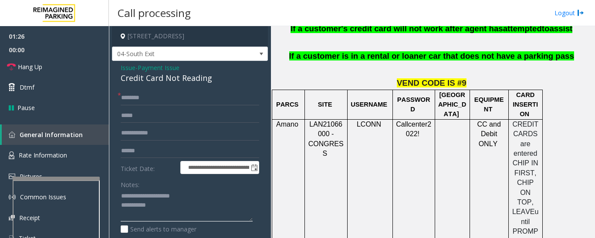
click at [224, 202] on textarea at bounding box center [187, 205] width 132 height 33
click at [224, 201] on textarea at bounding box center [187, 205] width 132 height 33
drag, startPoint x: 138, startPoint y: 196, endPoint x: 198, endPoint y: 195, distance: 60.1
click at [198, 195] on textarea at bounding box center [187, 205] width 132 height 33
paste textarea "*******"
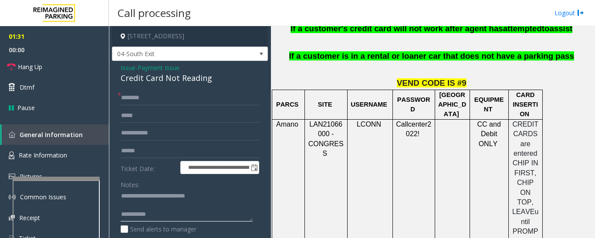
click at [186, 217] on textarea at bounding box center [187, 205] width 132 height 33
type textarea "**********"
click at [140, 103] on input "text" at bounding box center [190, 98] width 139 height 15
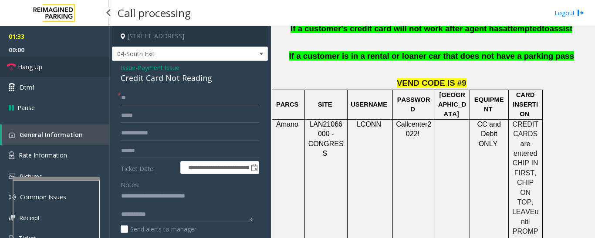
type input "**"
click at [60, 74] on link "Hang Up" at bounding box center [54, 67] width 109 height 20
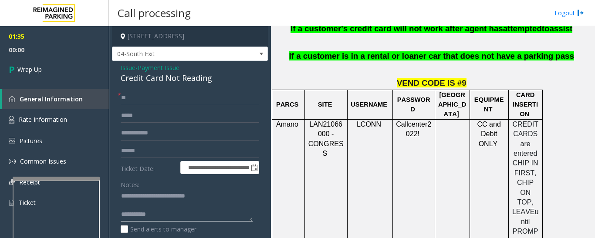
click at [182, 216] on textarea at bounding box center [187, 205] width 132 height 33
click at [200, 204] on textarea at bounding box center [187, 205] width 132 height 33
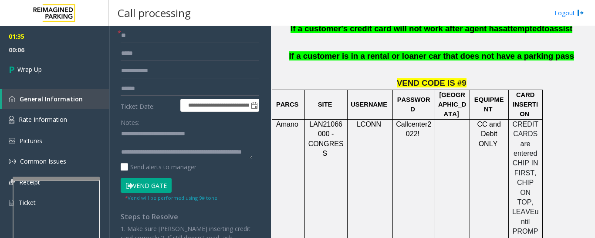
scroll to position [87, 0]
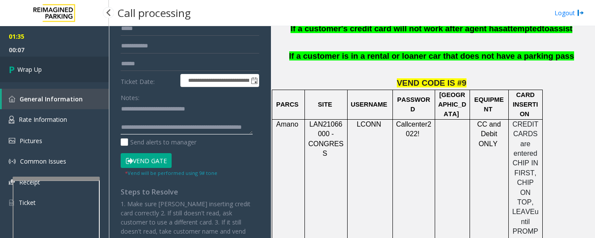
type textarea "**********"
click at [48, 67] on link "Wrap Up" at bounding box center [54, 70] width 109 height 26
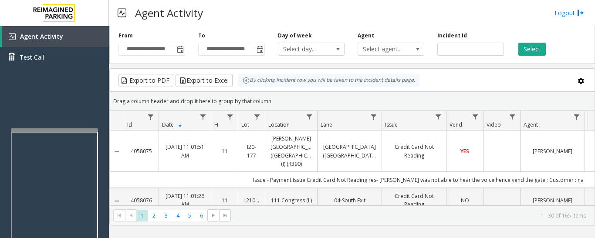
click at [83, 130] on div at bounding box center [54, 129] width 87 height 3
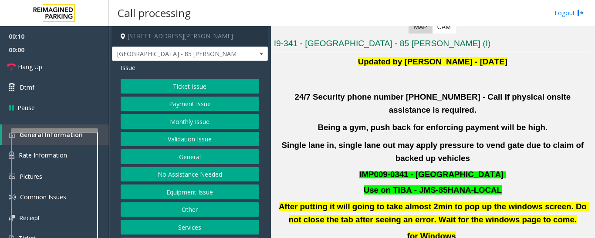
scroll to position [174, 0]
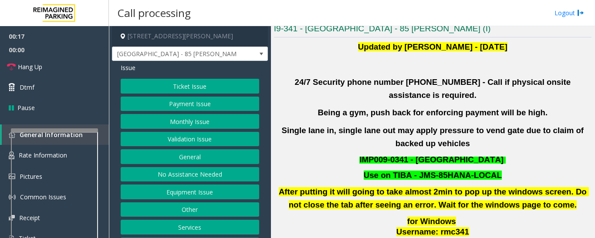
click at [192, 135] on button "Validation Issue" at bounding box center [190, 139] width 139 height 15
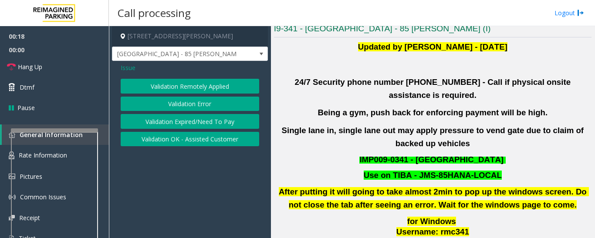
click at [199, 103] on button "Validation Error" at bounding box center [190, 104] width 139 height 15
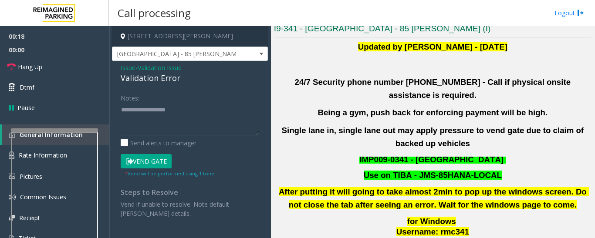
click at [159, 78] on div "Validation Error" at bounding box center [190, 78] width 139 height 12
copy div "Validation Error"
click at [157, 112] on textarea at bounding box center [190, 119] width 139 height 33
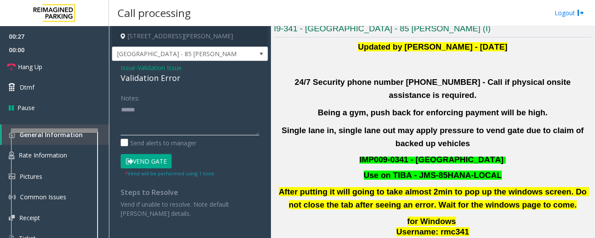
paste textarea "**********"
click at [184, 110] on textarea at bounding box center [190, 119] width 139 height 33
click at [189, 118] on textarea at bounding box center [190, 119] width 139 height 33
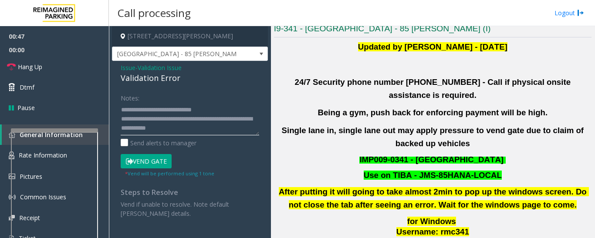
click at [220, 127] on textarea at bounding box center [190, 119] width 139 height 33
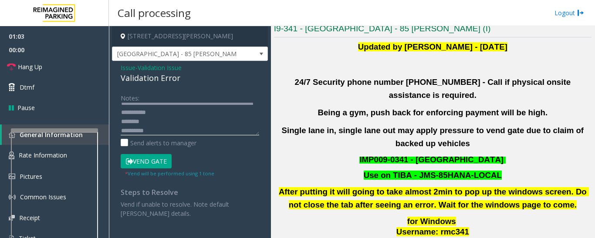
click at [122, 119] on textarea at bounding box center [190, 119] width 139 height 33
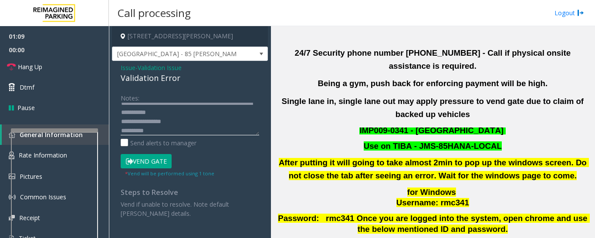
scroll to position [348, 0]
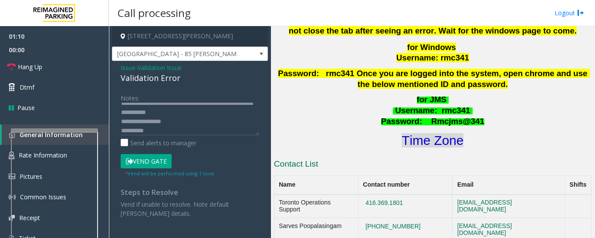
click at [450, 133] on font "Time Zone" at bounding box center [433, 140] width 62 height 14
click at [150, 161] on button "Vend Gate" at bounding box center [146, 161] width 51 height 15
click at [207, 116] on textarea at bounding box center [190, 119] width 139 height 33
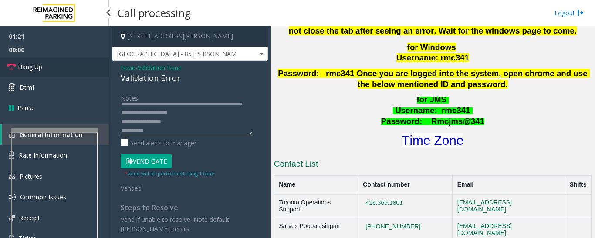
type textarea "**********"
click at [71, 70] on link "Hang Up" at bounding box center [54, 67] width 109 height 20
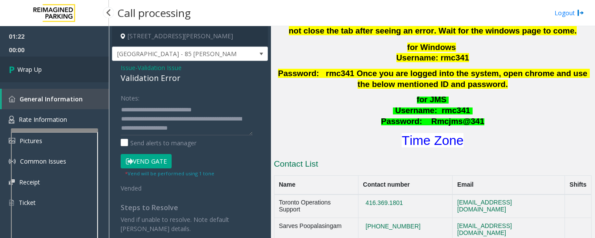
click at [66, 71] on link "Wrap Up" at bounding box center [54, 70] width 109 height 26
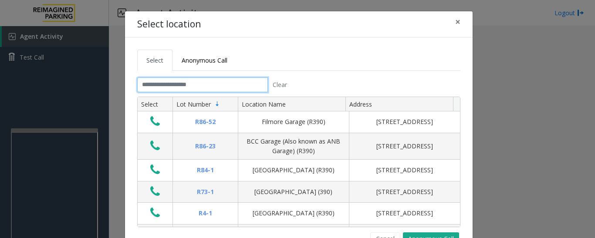
click at [194, 89] on input "text" at bounding box center [202, 85] width 131 height 15
click at [207, 93] on tab "Clear Select Lot Number Location Name Address R86-[GEOGRAPHIC_DATA][STREET_ADDR…" at bounding box center [298, 162] width 323 height 168
click at [213, 89] on input "text" at bounding box center [202, 85] width 131 height 15
click at [178, 83] on input "text" at bounding box center [202, 85] width 131 height 15
click at [194, 85] on input "text" at bounding box center [202, 85] width 131 height 15
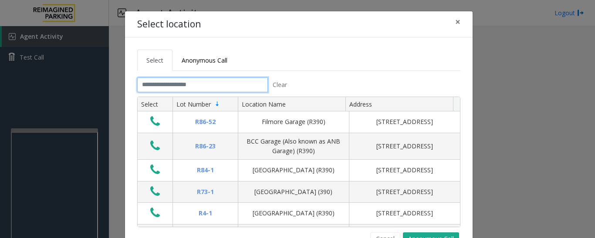
click at [193, 81] on input "text" at bounding box center [202, 85] width 131 height 15
click at [388, 230] on tab "Clear Select Lot Number Location Name Address R86-[GEOGRAPHIC_DATA][STREET_ADDR…" at bounding box center [298, 162] width 323 height 168
click at [388, 233] on button "Cancel" at bounding box center [385, 239] width 30 height 13
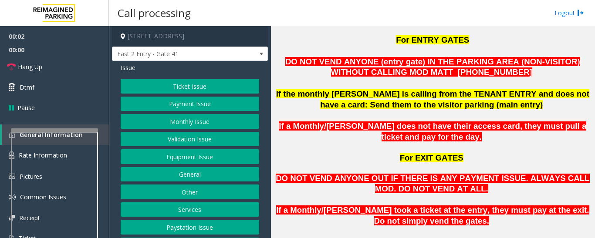
scroll to position [653, 0]
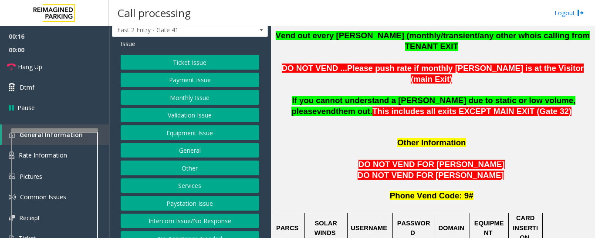
scroll to position [36, 0]
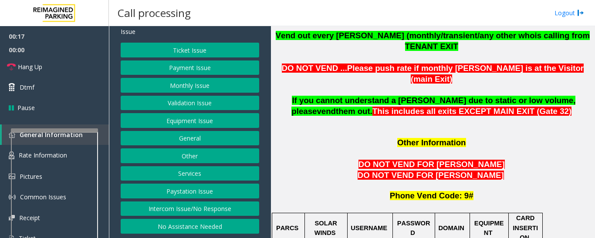
click at [155, 209] on button "Intercom Issue/No Response" at bounding box center [190, 209] width 139 height 15
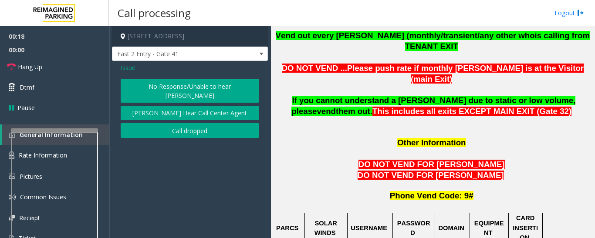
click at [173, 86] on button "No Response/Unable to hear [PERSON_NAME]" at bounding box center [190, 91] width 139 height 24
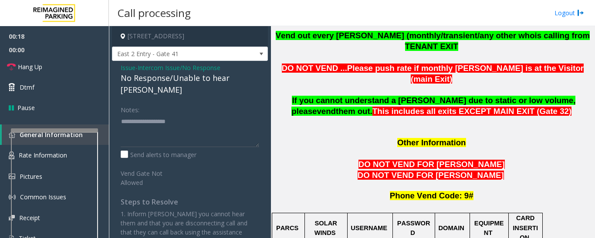
click at [187, 80] on div "No Response/Unable to hear [PERSON_NAME]" at bounding box center [190, 84] width 139 height 24
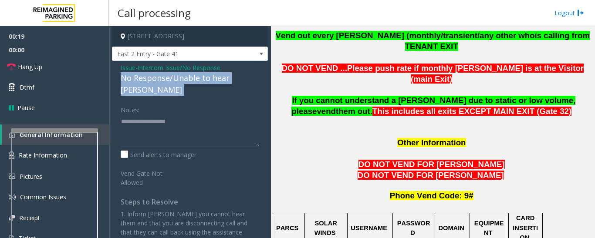
click at [187, 80] on div "No Response/Unable to hear [PERSON_NAME]" at bounding box center [190, 84] width 139 height 24
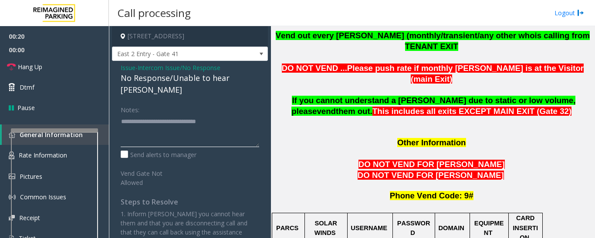
click at [241, 115] on textarea at bounding box center [190, 131] width 139 height 33
type textarea "**********"
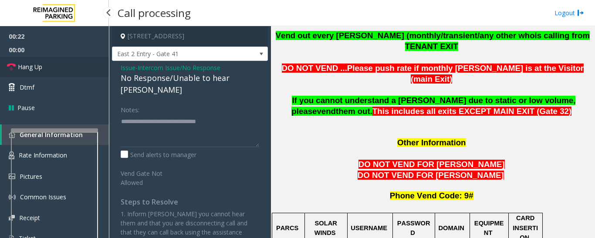
click at [35, 66] on span "Hang Up" at bounding box center [30, 66] width 24 height 9
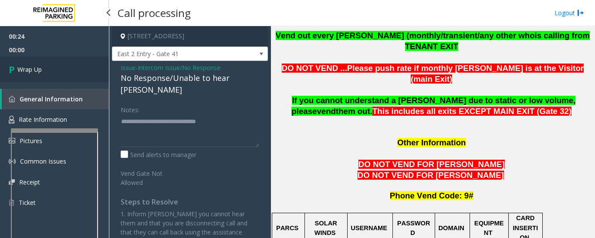
click at [14, 69] on icon at bounding box center [13, 69] width 9 height 14
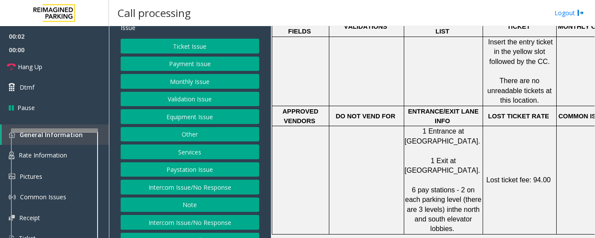
scroll to position [71, 0]
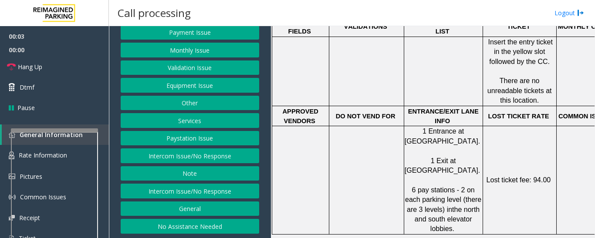
click at [212, 189] on button "Intercom Issue/No Response" at bounding box center [190, 191] width 139 height 15
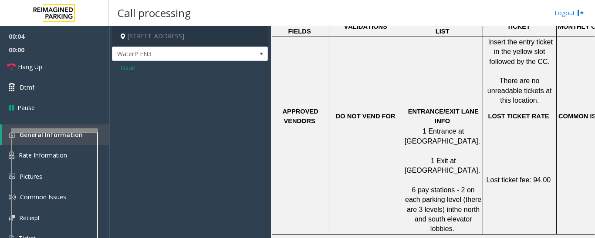
scroll to position [0, 0]
click at [124, 68] on span "Issue" at bounding box center [128, 67] width 15 height 9
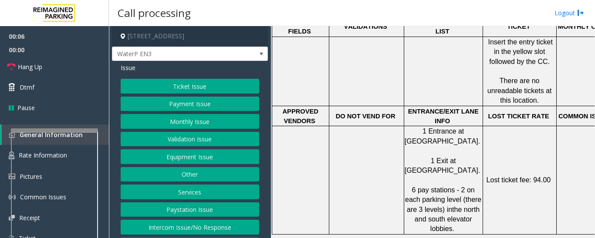
click at [176, 223] on button "Intercom Issue/No Response" at bounding box center [190, 227] width 139 height 15
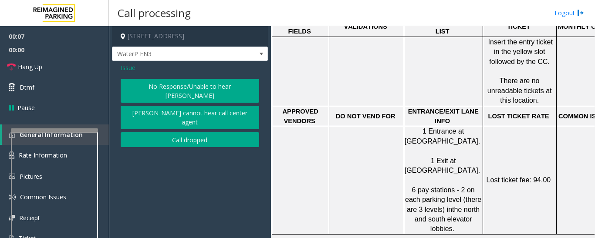
click at [213, 81] on button "No Response/Unable to hear [PERSON_NAME]" at bounding box center [190, 91] width 139 height 24
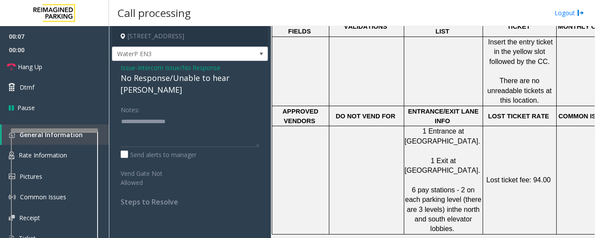
click at [185, 81] on div "No Response/Unable to hear [PERSON_NAME]" at bounding box center [190, 84] width 139 height 24
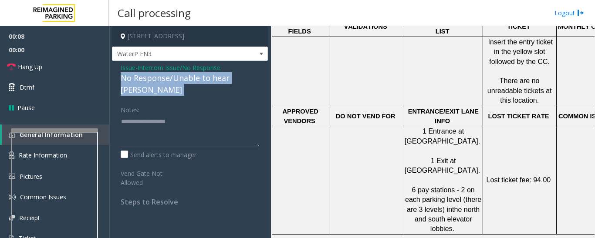
click at [185, 81] on div "No Response/Unable to hear [PERSON_NAME]" at bounding box center [190, 84] width 139 height 24
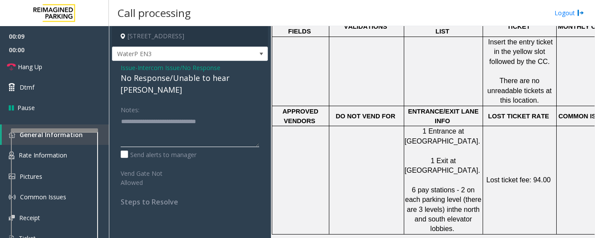
click at [227, 115] on textarea at bounding box center [190, 131] width 139 height 33
click at [230, 115] on textarea at bounding box center [190, 131] width 139 height 33
type textarea "**********"
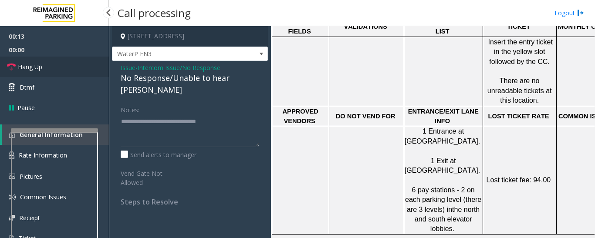
click at [24, 63] on span "Hang Up" at bounding box center [30, 66] width 24 height 9
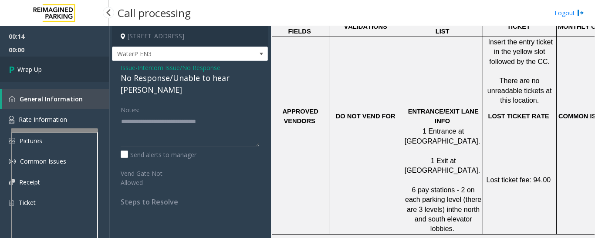
click at [45, 74] on link "Wrap Up" at bounding box center [54, 70] width 109 height 26
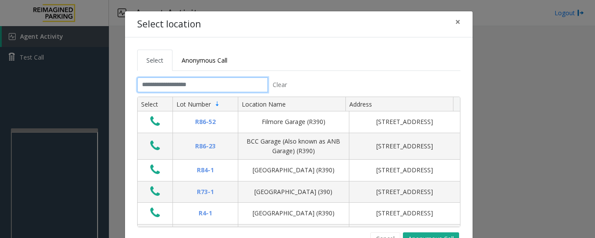
click at [251, 80] on input "text" at bounding box center [202, 85] width 131 height 15
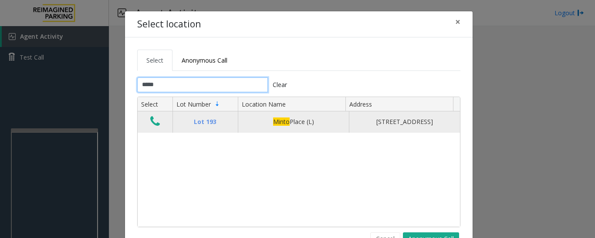
type input "*****"
click at [152, 125] on icon "Data table" at bounding box center [155, 121] width 10 height 12
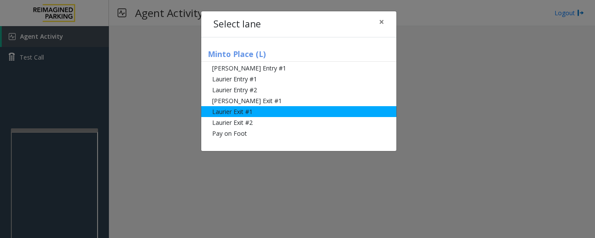
click at [272, 109] on li "Laurier Exit #1" at bounding box center [298, 111] width 195 height 11
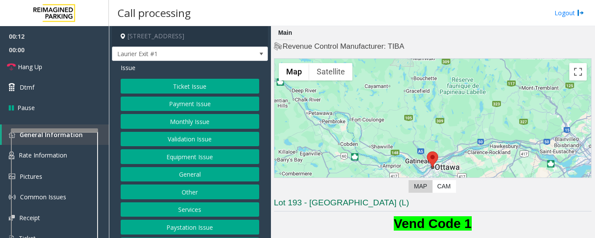
click at [186, 83] on button "Ticket Issue" at bounding box center [190, 86] width 139 height 15
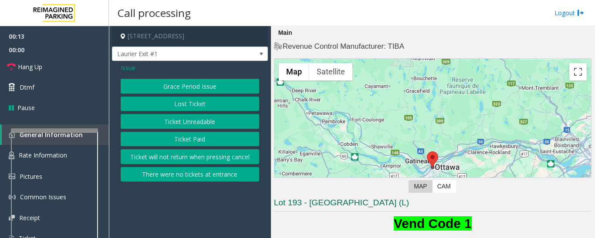
click at [215, 135] on button "Ticket Paid" at bounding box center [190, 139] width 139 height 15
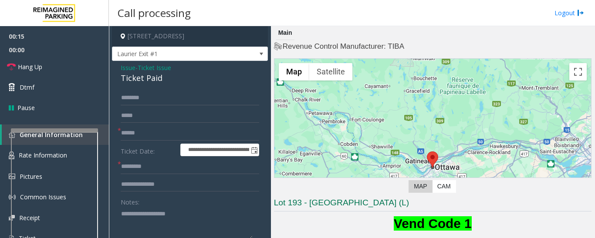
click at [153, 80] on div "Ticket Paid" at bounding box center [190, 78] width 139 height 12
drag, startPoint x: 154, startPoint y: 226, endPoint x: 157, endPoint y: 216, distance: 10.4
click at [155, 226] on textarea at bounding box center [187, 223] width 132 height 33
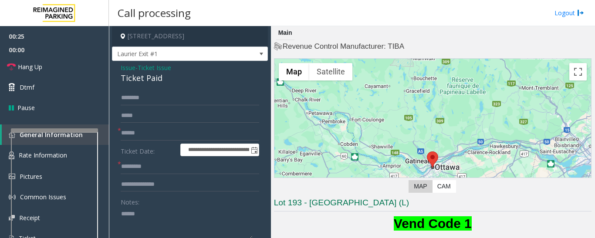
paste textarea "**********"
type textarea "**********"
click at [155, 138] on input "text" at bounding box center [190, 133] width 139 height 15
type input "*****"
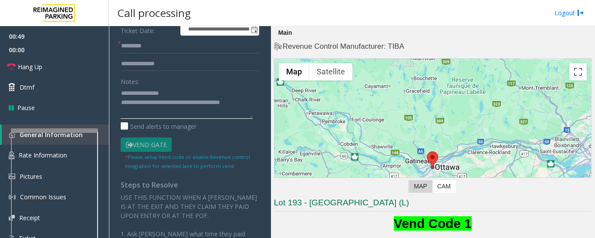
scroll to position [34, 0]
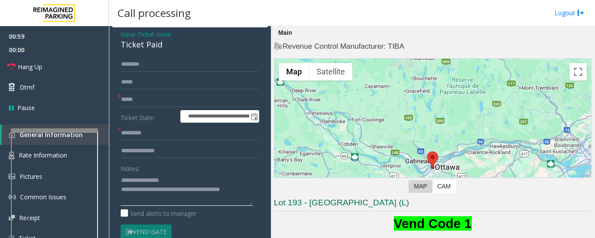
type textarea "**********"
click at [151, 127] on input "text" at bounding box center [190, 133] width 139 height 15
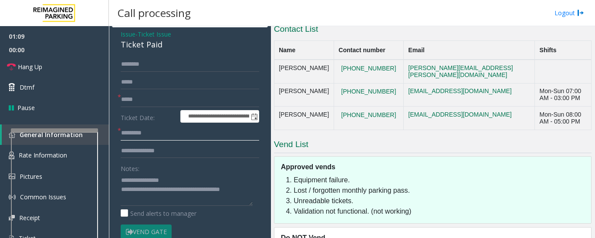
scroll to position [44, 0]
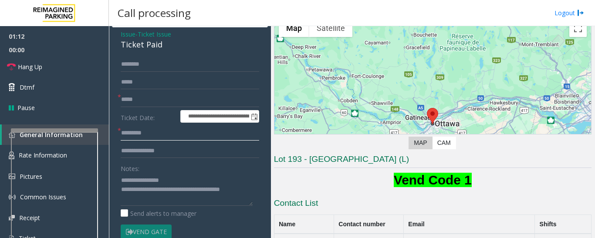
type input "*"
type input "*****"
click at [175, 145] on input "text" at bounding box center [190, 151] width 139 height 15
click at [228, 154] on input "***" at bounding box center [190, 151] width 139 height 15
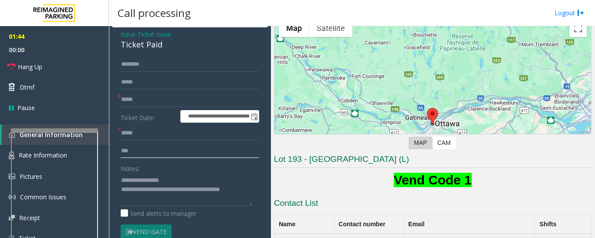
click at [182, 156] on input "***" at bounding box center [190, 151] width 139 height 15
type input "*******"
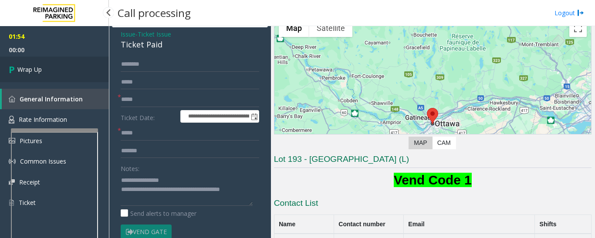
click at [32, 64] on link "Wrap Up" at bounding box center [54, 70] width 109 height 26
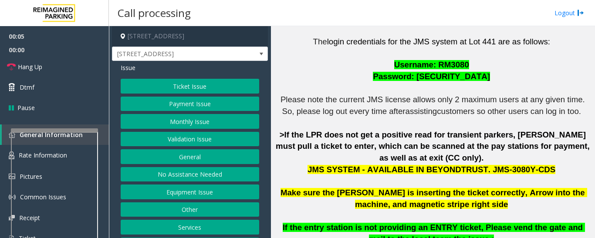
scroll to position [348, 0]
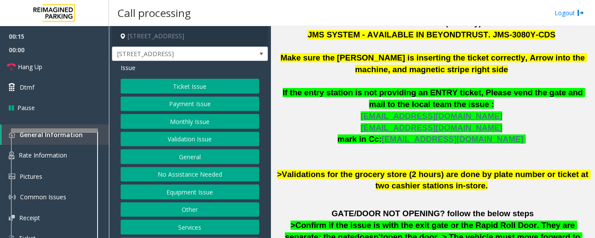
click at [211, 92] on button "Ticket Issue" at bounding box center [190, 86] width 139 height 15
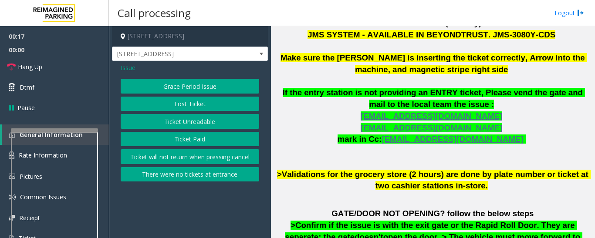
click at [203, 136] on button "Ticket Paid" at bounding box center [190, 139] width 139 height 15
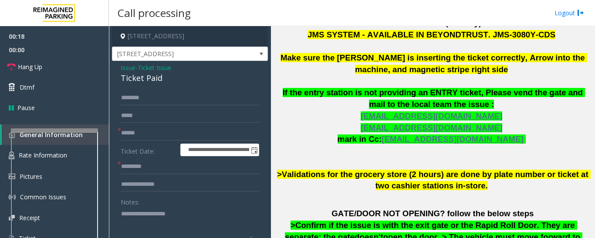
click at [147, 78] on div "Ticket Paid" at bounding box center [190, 78] width 139 height 12
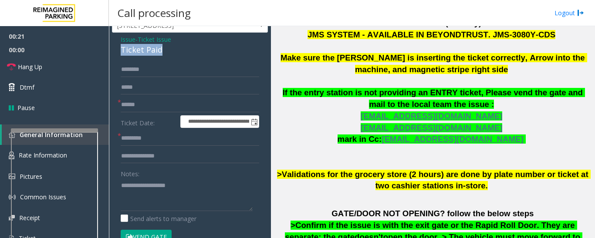
scroll to position [44, 0]
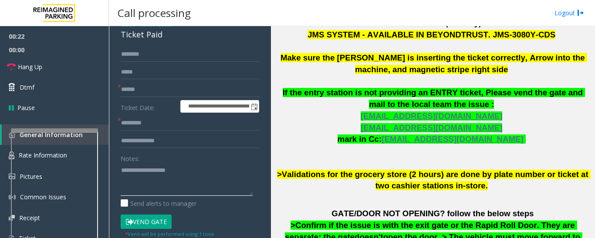
click at [166, 174] on textarea at bounding box center [187, 179] width 132 height 33
paste textarea "**********"
type textarea "**********"
click at [161, 93] on input "text" at bounding box center [190, 89] width 139 height 15
type input "**********"
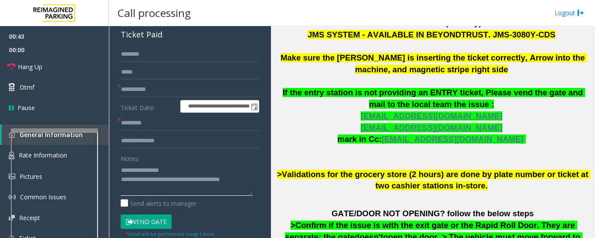
type textarea "**********"
click at [156, 123] on input "text" at bounding box center [190, 123] width 139 height 15
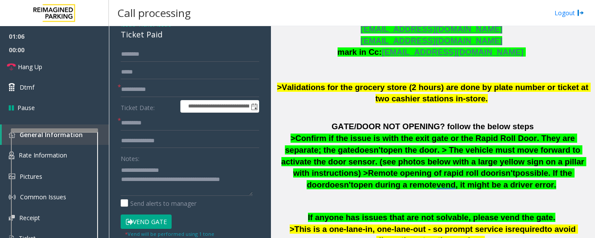
scroll to position [123, 0]
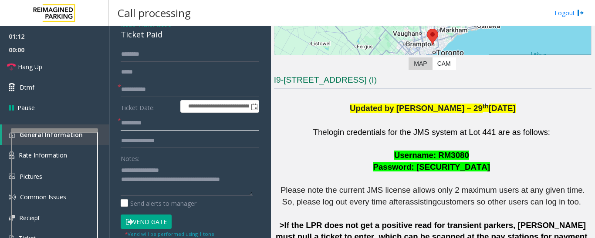
click at [188, 125] on input "text" at bounding box center [190, 123] width 139 height 15
type input "**"
click at [185, 140] on input "text" at bounding box center [190, 141] width 139 height 15
click at [173, 142] on input "***" at bounding box center [190, 141] width 139 height 15
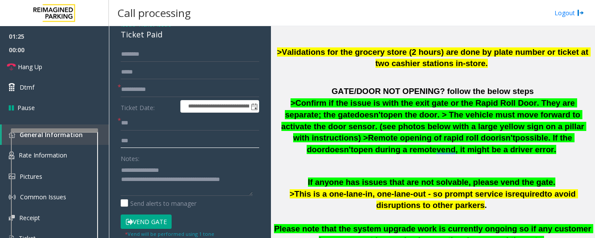
scroll to position [471, 0]
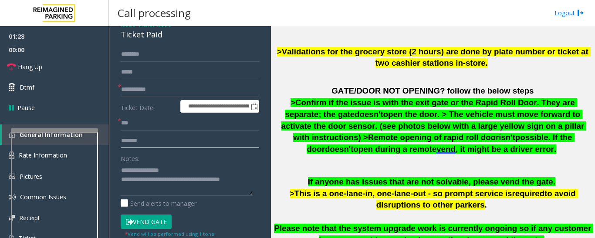
type input "*******"
click at [152, 220] on button "Vend Gate" at bounding box center [146, 222] width 51 height 15
click at [255, 180] on div "**********" at bounding box center [190, 236] width 152 height 378
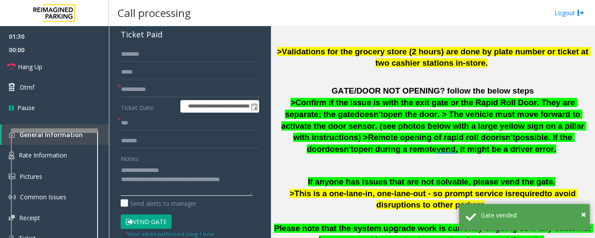
click at [252, 183] on textarea at bounding box center [187, 179] width 132 height 33
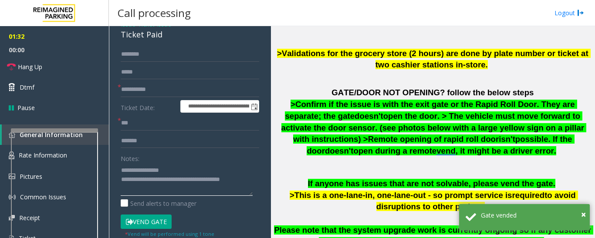
scroll to position [252, 0]
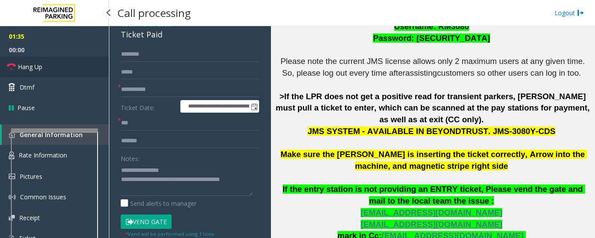
click at [25, 69] on span "Hang Up" at bounding box center [30, 66] width 24 height 9
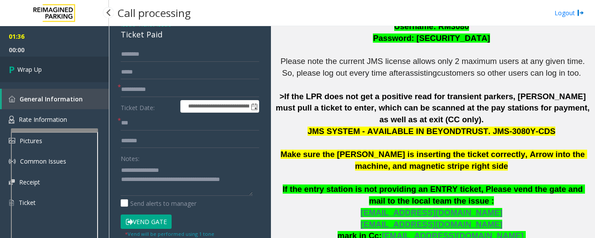
drag, startPoint x: 61, startPoint y: 71, endPoint x: 74, endPoint y: 70, distance: 13.5
click at [61, 70] on link "Wrap Up" at bounding box center [54, 70] width 109 height 26
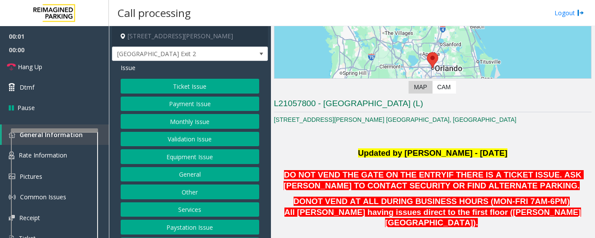
scroll to position [174, 0]
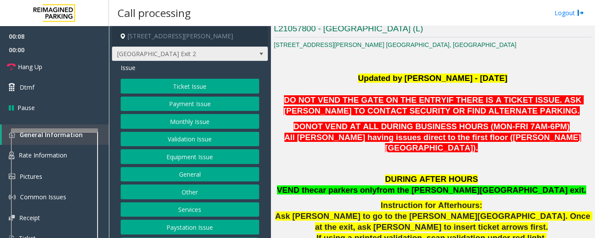
click at [233, 56] on span "[GEOGRAPHIC_DATA] Exit 2" at bounding box center [190, 54] width 156 height 15
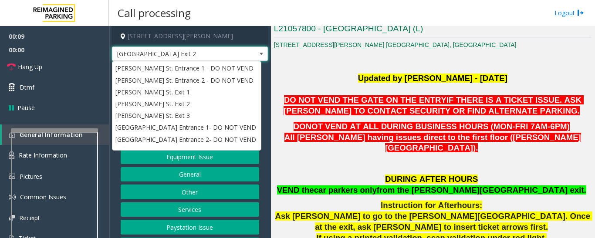
scroll to position [20, 0]
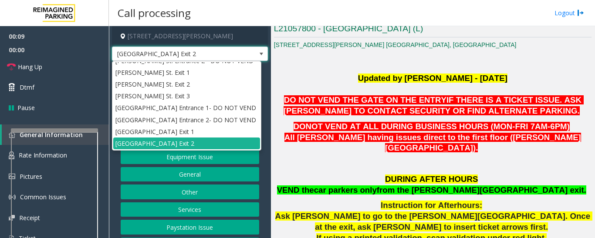
click at [233, 56] on span "[GEOGRAPHIC_DATA] Exit 2" at bounding box center [190, 54] width 156 height 15
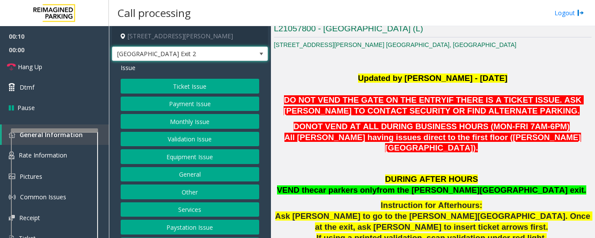
click at [227, 139] on button "Validation Issue" at bounding box center [190, 139] width 139 height 15
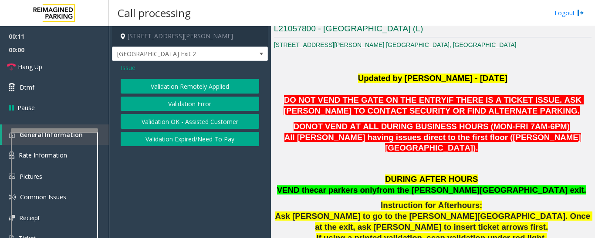
click at [227, 110] on button "Validation Error" at bounding box center [190, 104] width 139 height 15
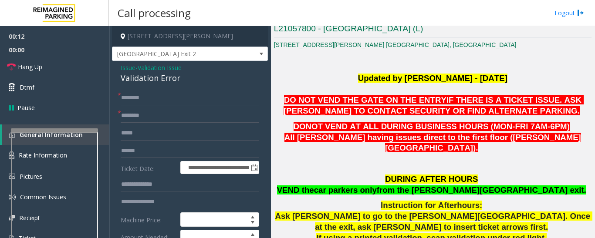
click at [172, 81] on div "Validation Error" at bounding box center [190, 78] width 139 height 12
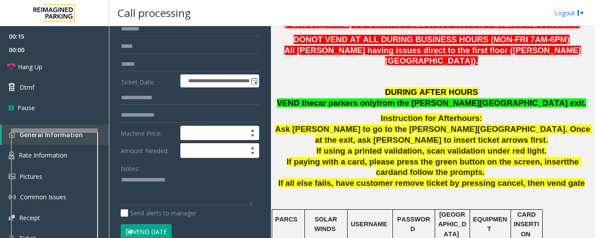
scroll to position [87, 0]
click at [178, 181] on textarea at bounding box center [187, 189] width 132 height 33
paste textarea "**********"
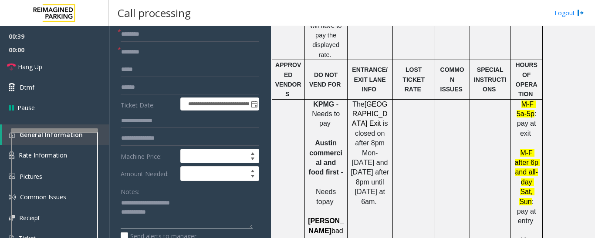
scroll to position [131, 0]
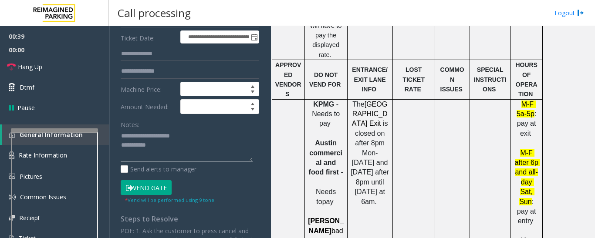
click at [190, 154] on textarea at bounding box center [187, 145] width 132 height 33
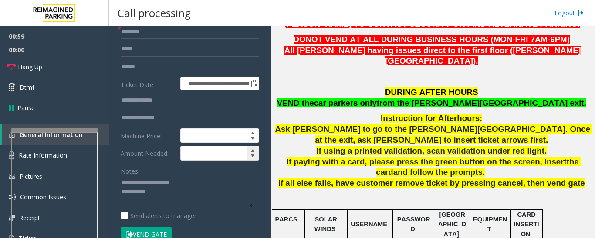
scroll to position [0, 0]
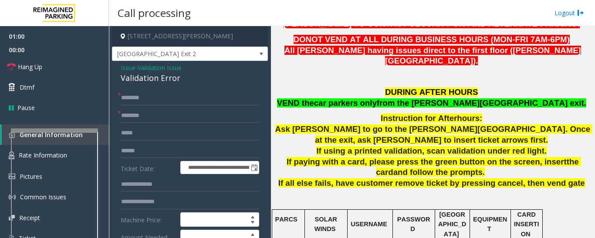
type textarea "**********"
click at [166, 109] on input "text" at bounding box center [190, 115] width 139 height 15
type input "**"
click at [169, 103] on input "text" at bounding box center [190, 98] width 139 height 15
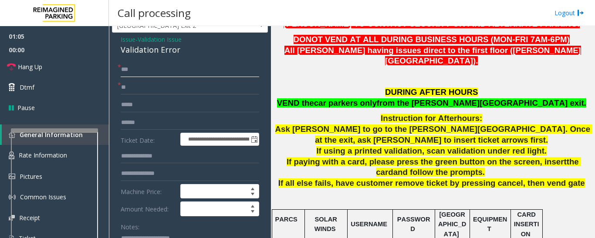
scroll to position [87, 0]
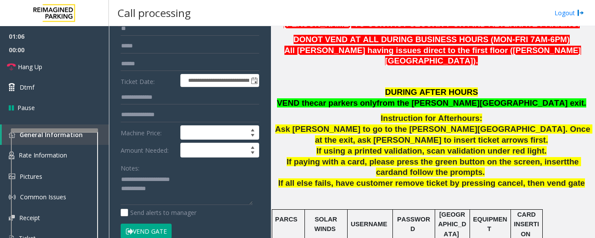
type input "**"
click at [186, 193] on textarea at bounding box center [187, 189] width 132 height 33
click at [185, 200] on textarea at bounding box center [187, 189] width 132 height 33
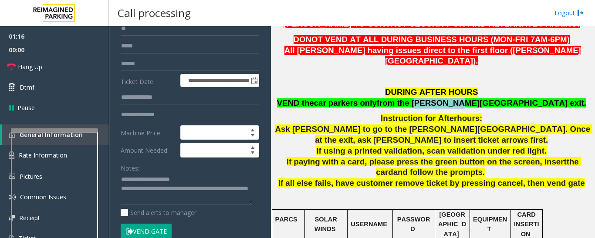
drag, startPoint x: 461, startPoint y: 91, endPoint x: 499, endPoint y: 88, distance: 38.0
click at [499, 98] on span "from the [PERSON_NAME][GEOGRAPHIC_DATA] exit." at bounding box center [482, 102] width 210 height 9
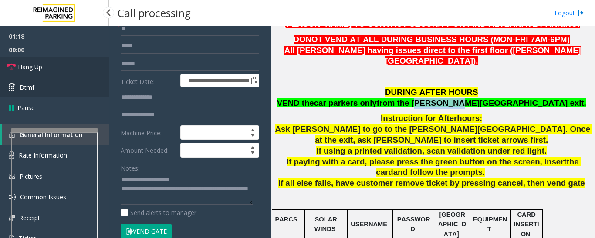
drag, startPoint x: 69, startPoint y: 66, endPoint x: 84, endPoint y: 84, distance: 23.5
click at [69, 66] on link "Hang Up" at bounding box center [54, 67] width 109 height 20
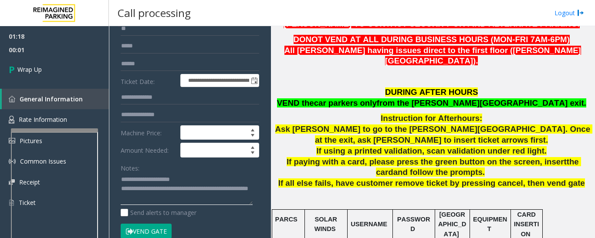
click at [129, 198] on textarea at bounding box center [187, 189] width 132 height 33
paste textarea "*********"
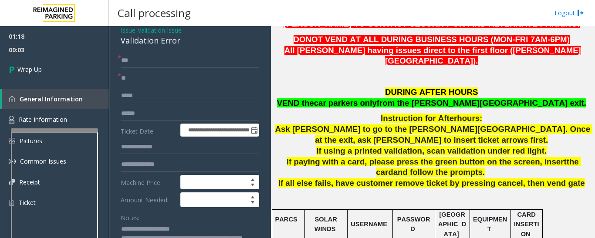
scroll to position [0, 0]
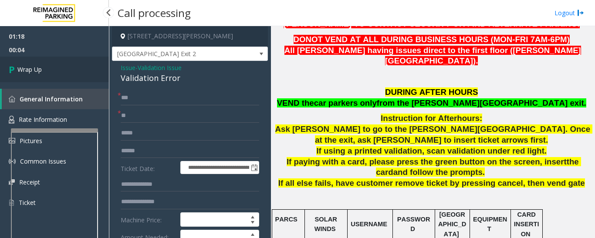
type textarea "**********"
click at [57, 72] on link "Wrap Up" at bounding box center [54, 70] width 109 height 26
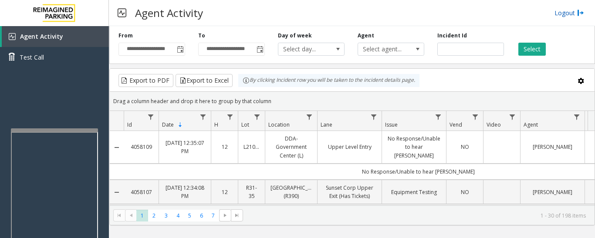
click at [575, 11] on link "Logout" at bounding box center [570, 12] width 30 height 9
